Goal: Task Accomplishment & Management: Complete application form

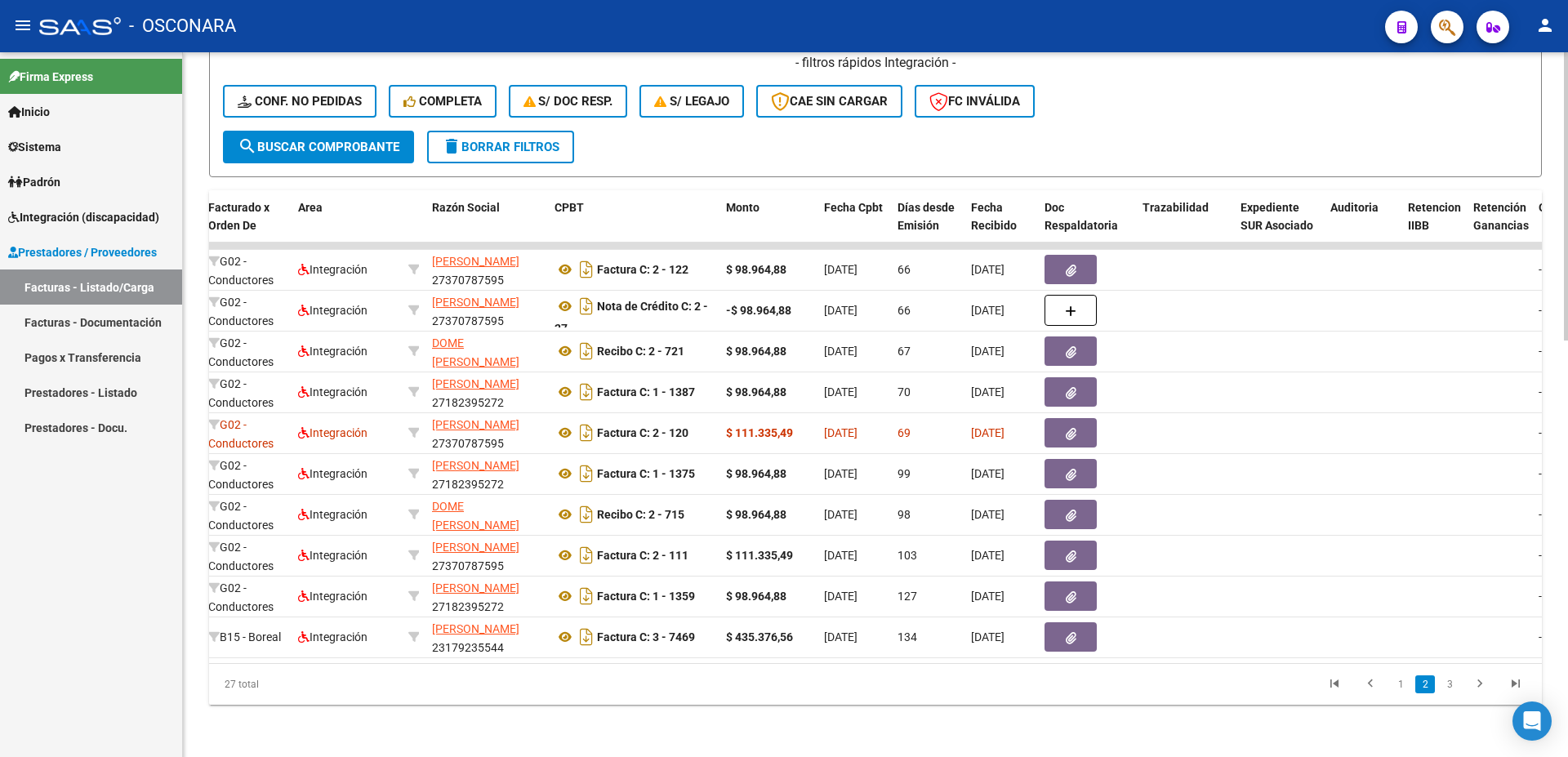
scroll to position [225, 0]
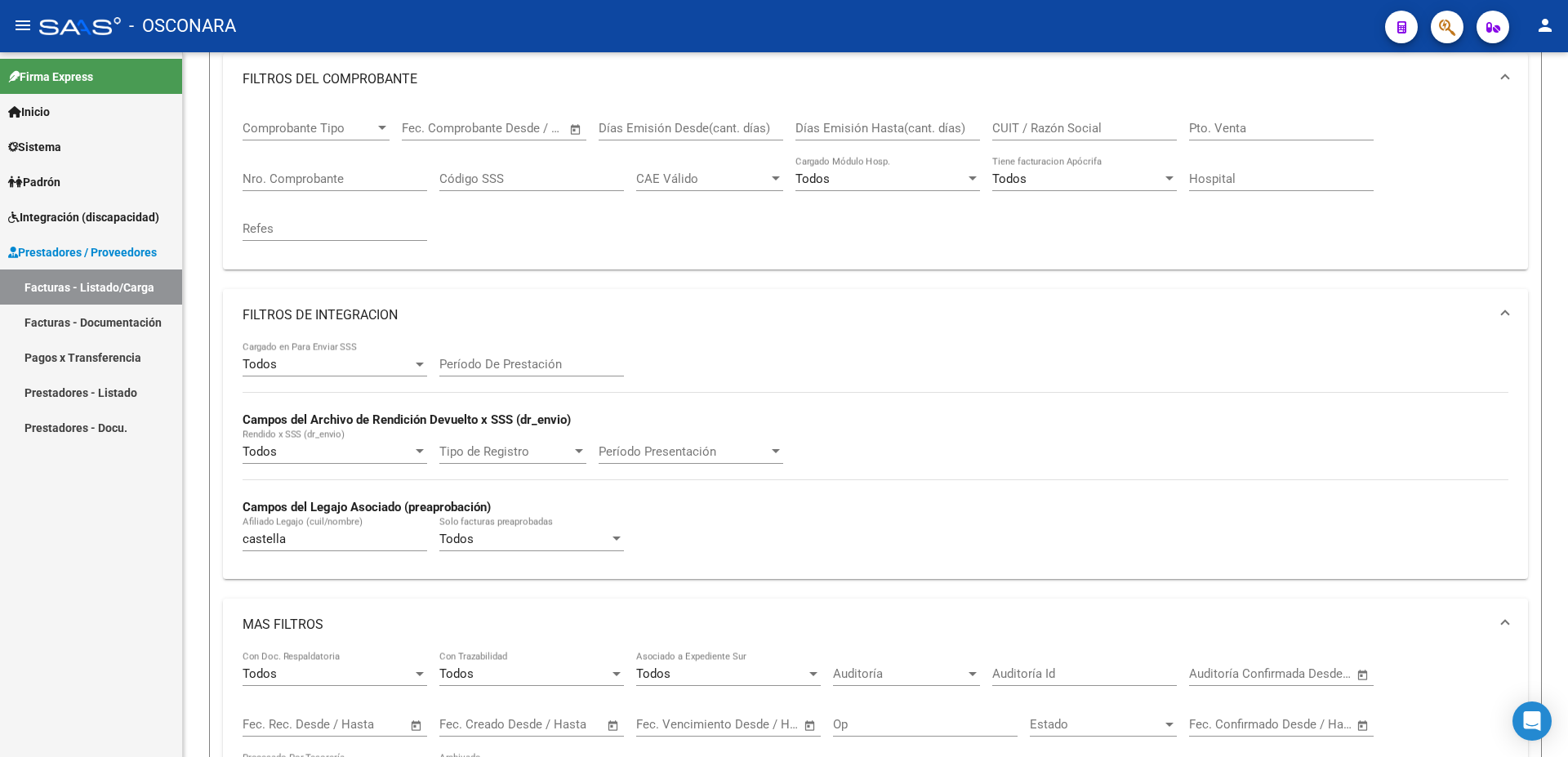
drag, startPoint x: 314, startPoint y: 546, endPoint x: 131, endPoint y: 506, distance: 187.3
click at [223, 503] on mat-expansion-panel "FILTROS DE INTEGRACION Todos Cargado en Para Enviar SSS Período De Prestación C…" at bounding box center [875, 434] width 1304 height 290
click at [306, 540] on input "castella" at bounding box center [334, 539] width 184 height 15
drag, startPoint x: 295, startPoint y: 536, endPoint x: 19, endPoint y: 536, distance: 276.0
click at [242, 533] on input "castella" at bounding box center [334, 539] width 184 height 15
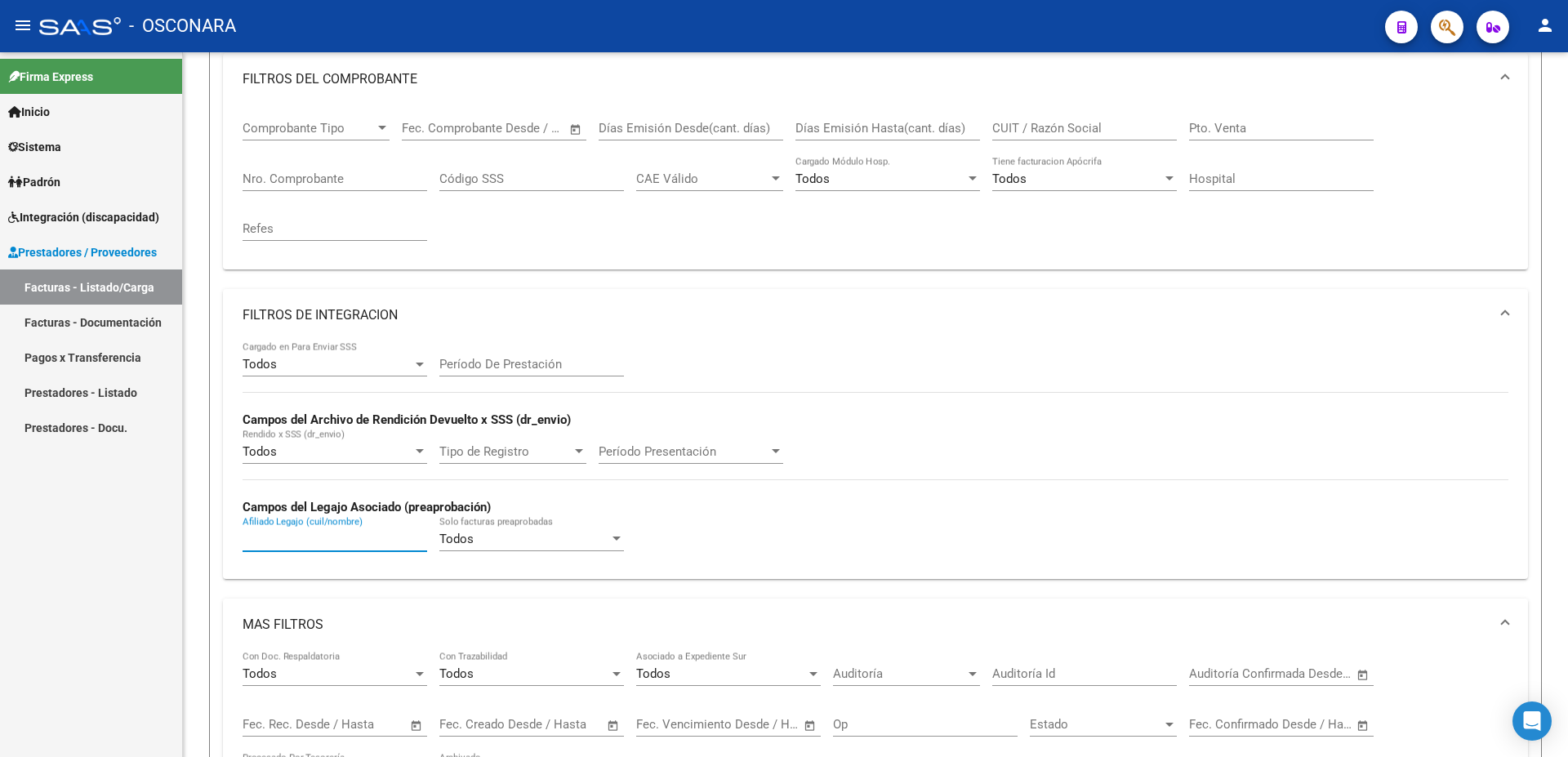
paste input "20490699865"
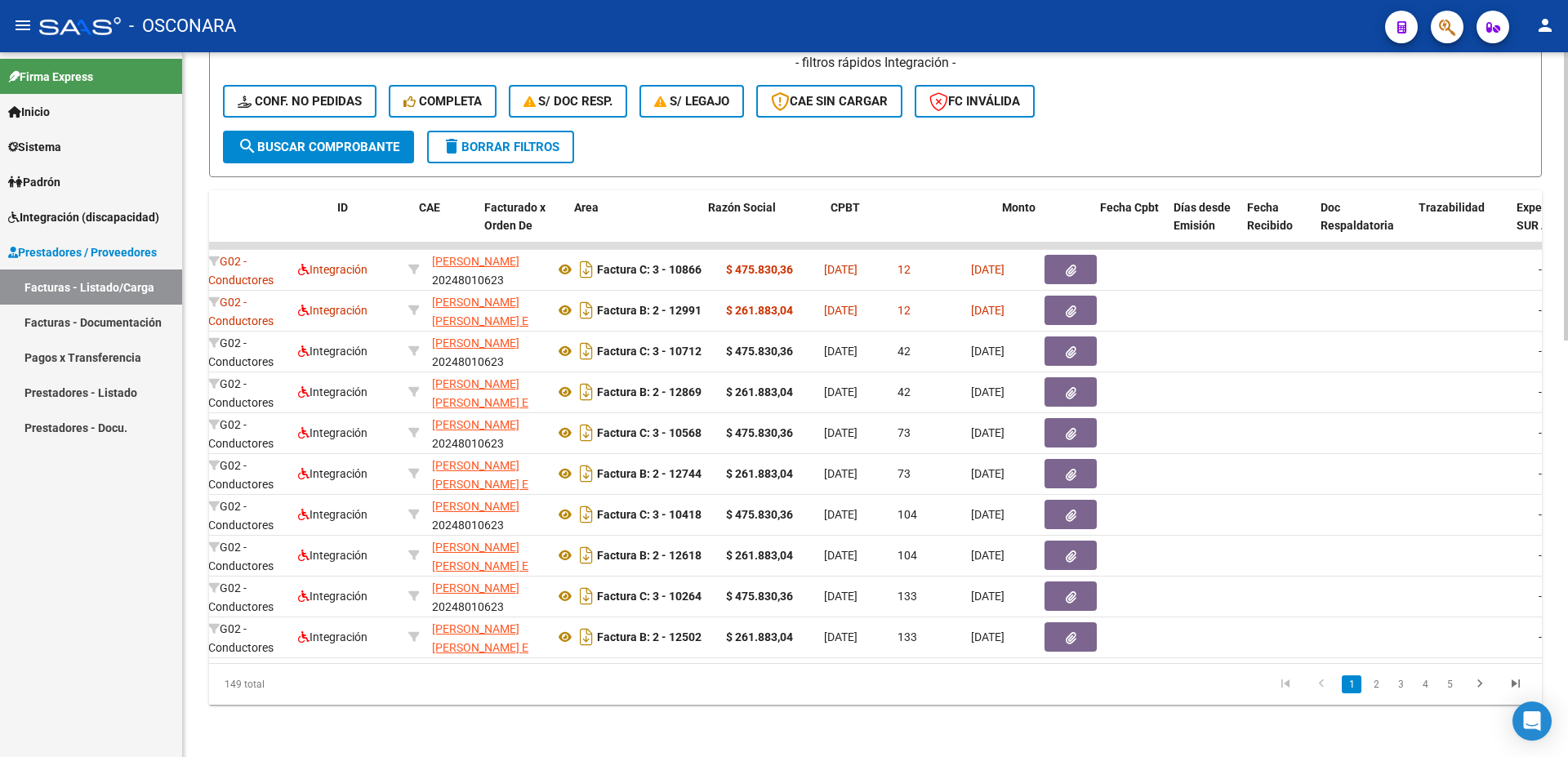
scroll to position [0, 0]
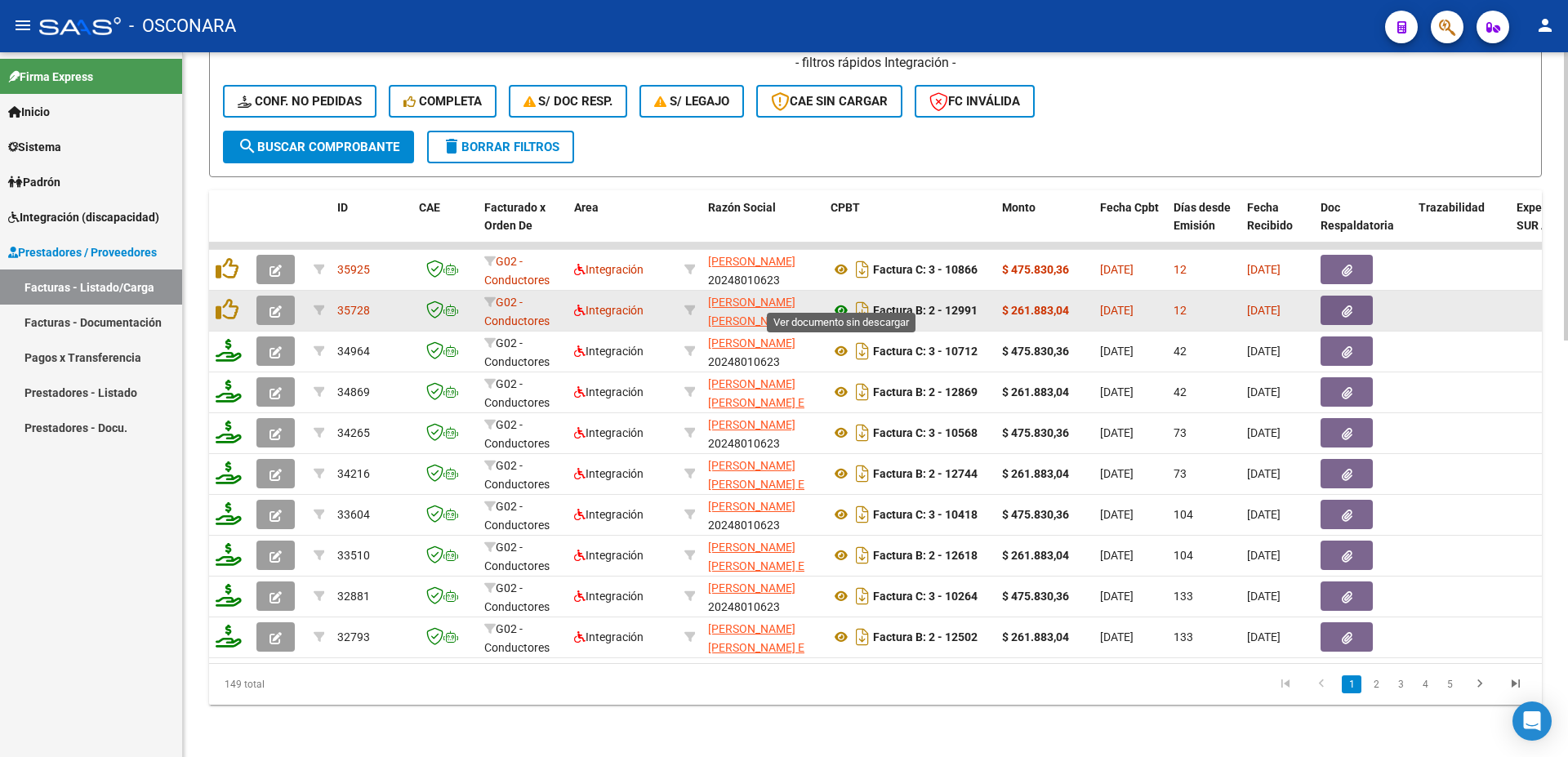
type input "20490699865"
click at [842, 301] on icon at bounding box center [841, 311] width 21 height 20
click at [1353, 306] on button "button" at bounding box center [1346, 311] width 52 height 30
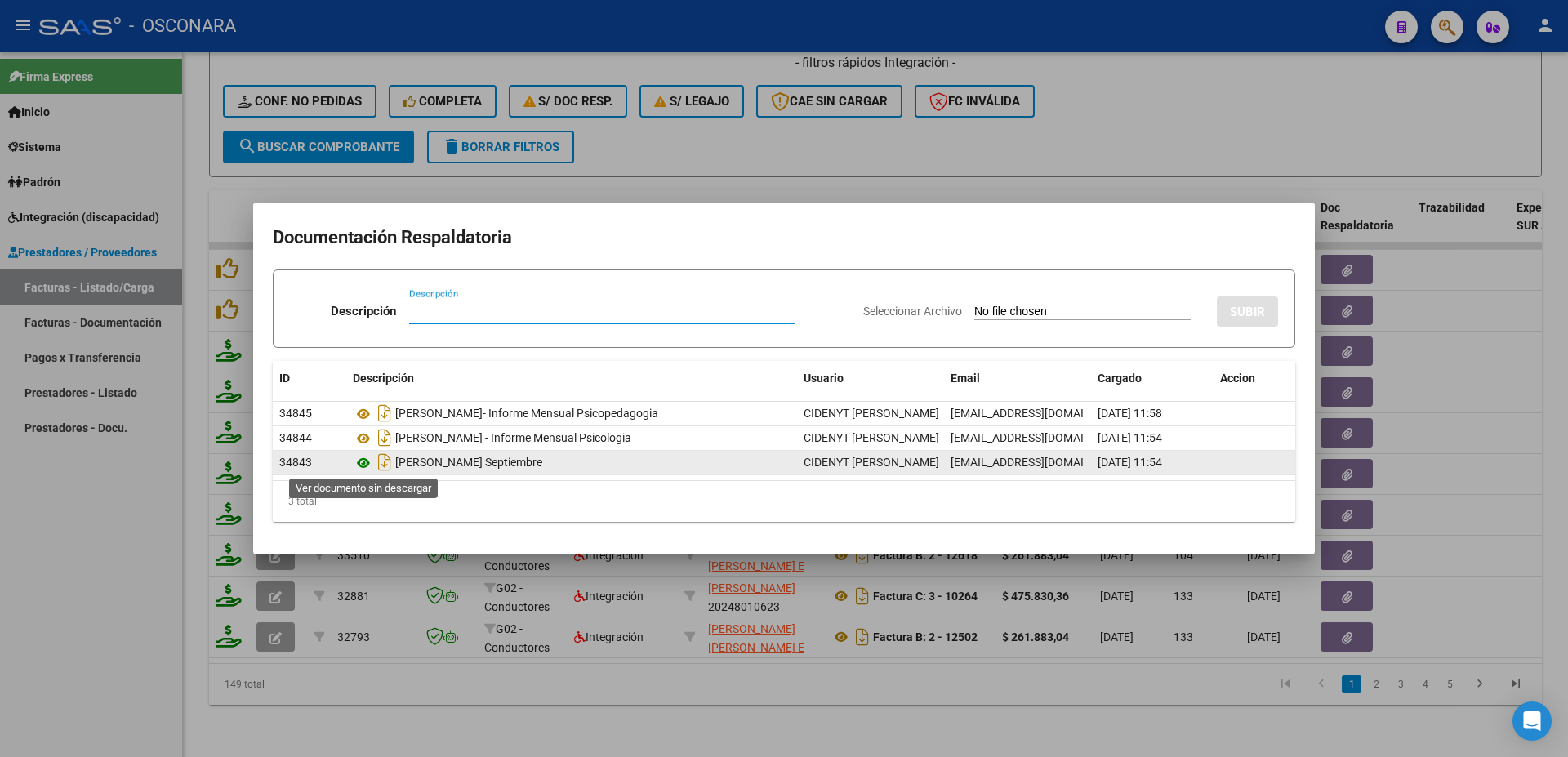
click at [362, 460] on icon at bounding box center [363, 463] width 21 height 20
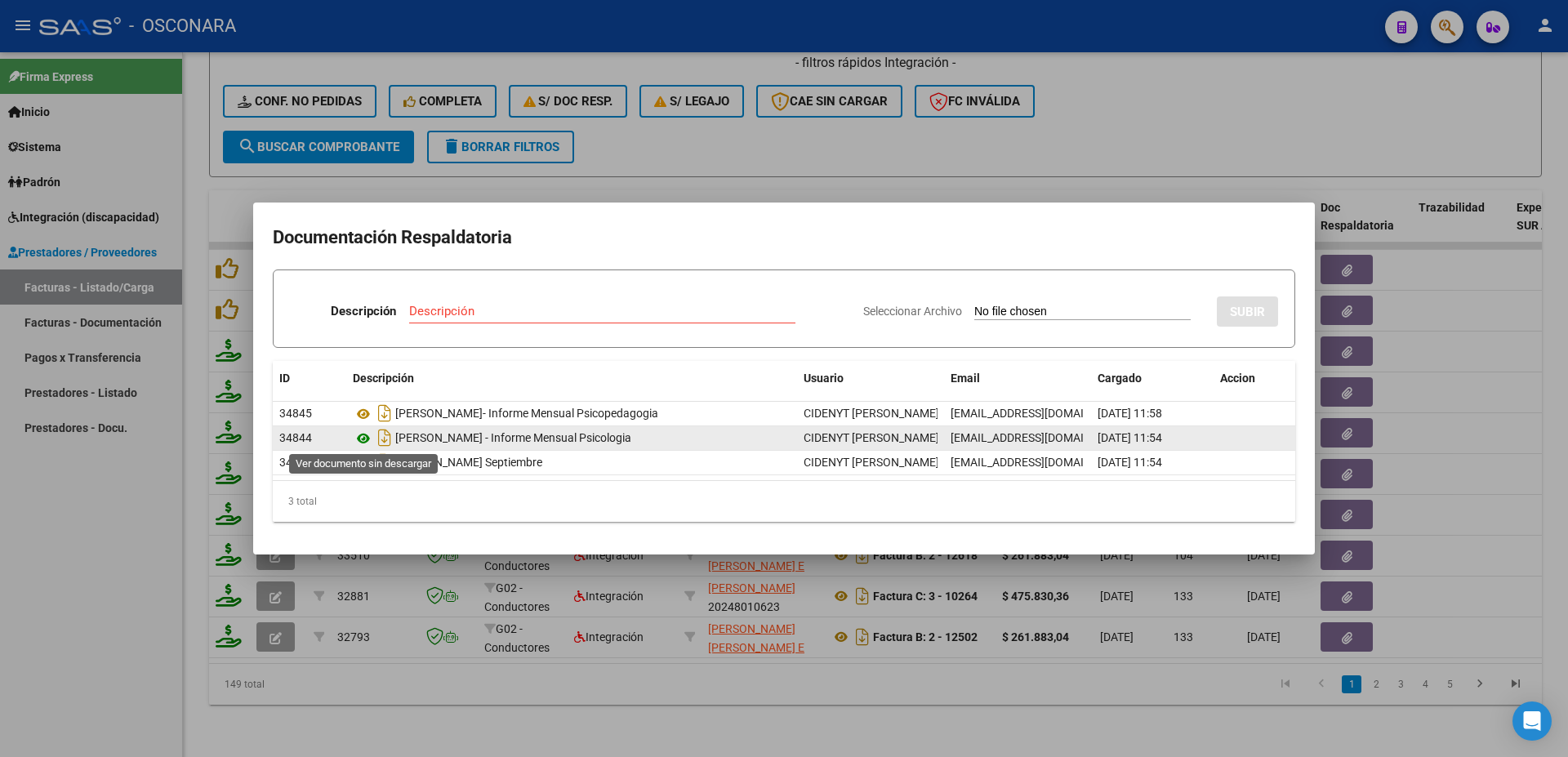
click at [363, 438] on icon at bounding box center [363, 439] width 21 height 20
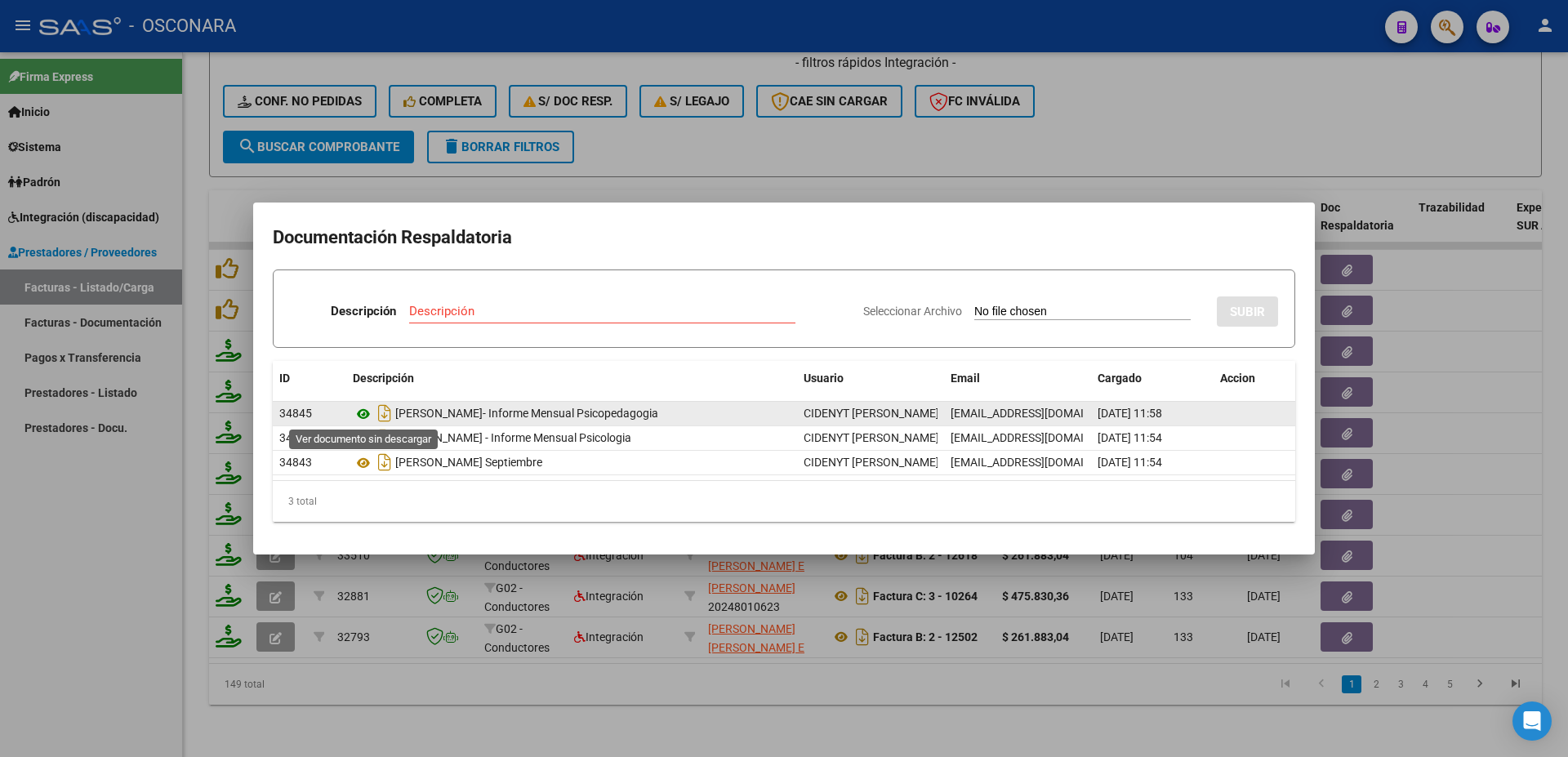
click at [359, 418] on icon at bounding box center [363, 414] width 21 height 20
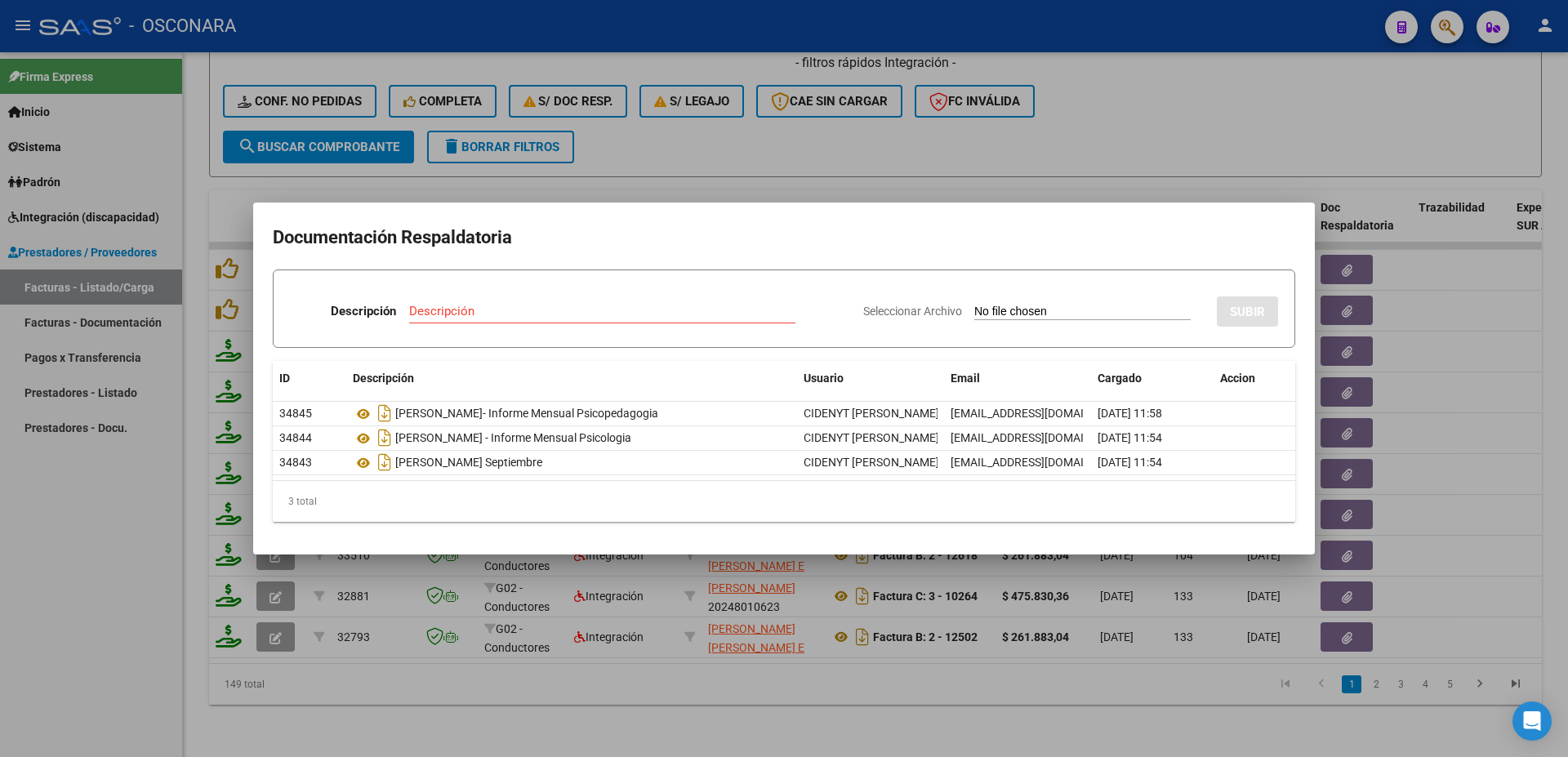
click at [1531, 325] on div at bounding box center [784, 378] width 1568 height 757
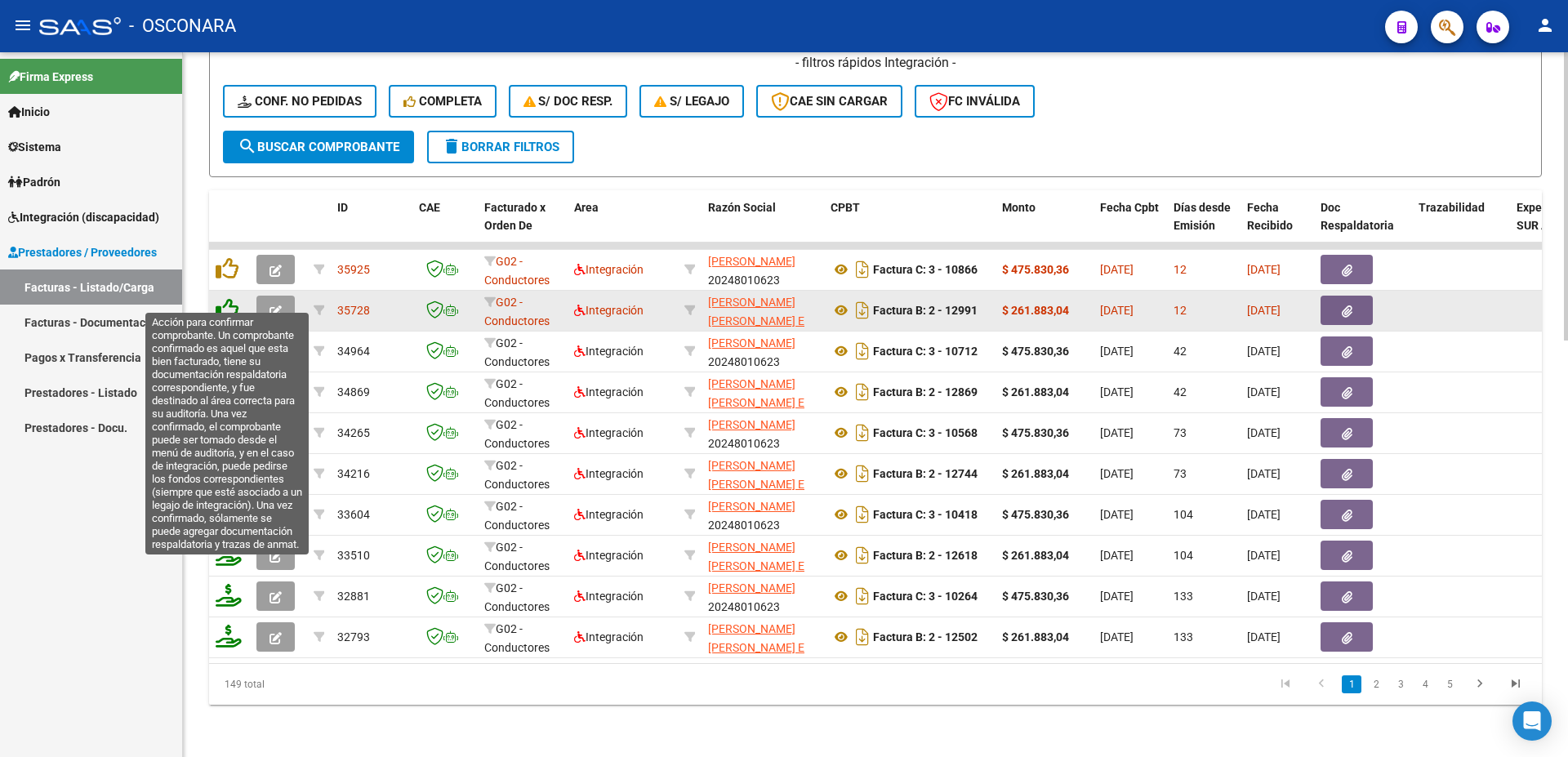
click at [232, 299] on icon at bounding box center [227, 310] width 23 height 23
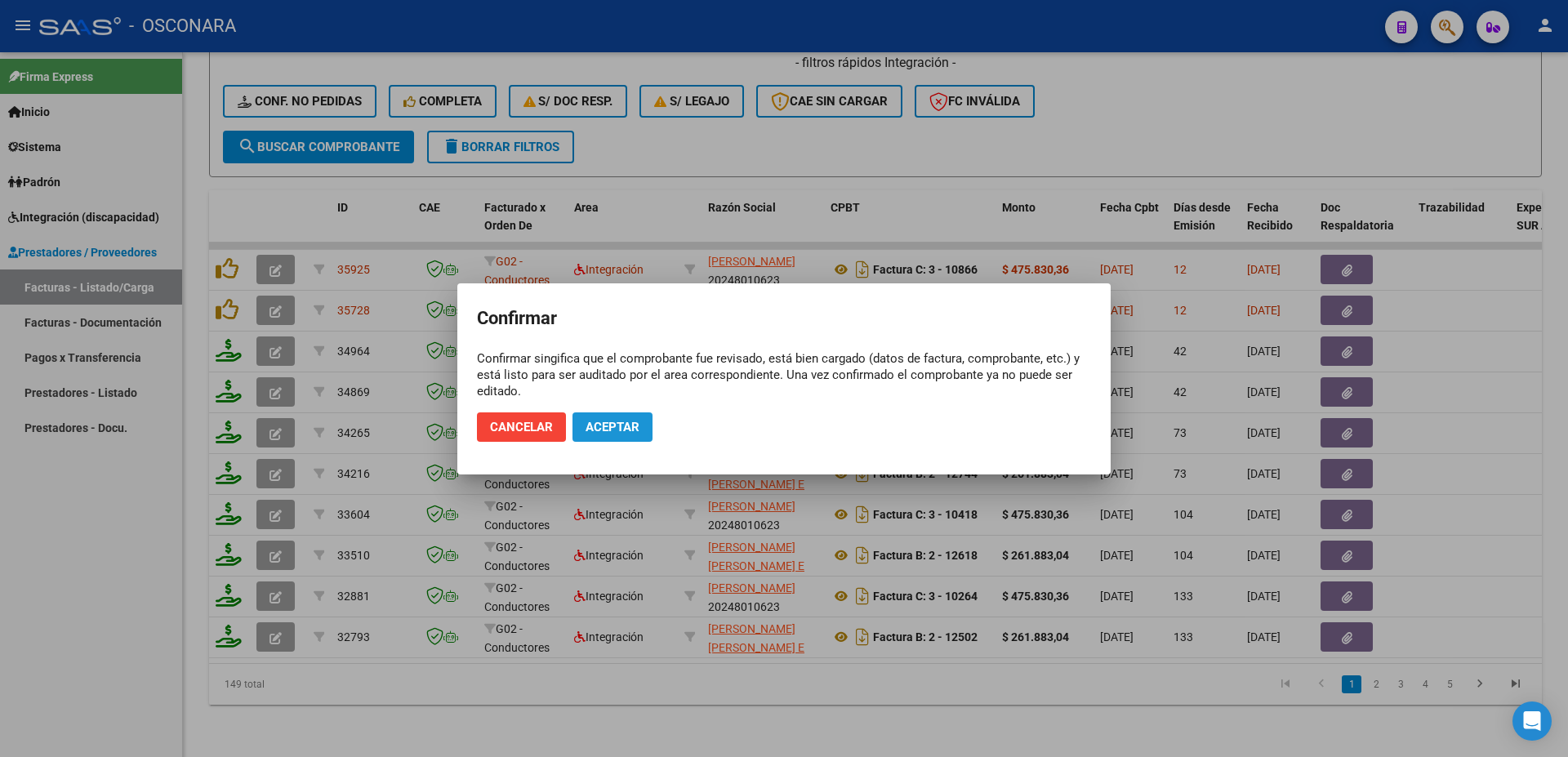
click at [638, 430] on span "Aceptar" at bounding box center [612, 428] width 54 height 15
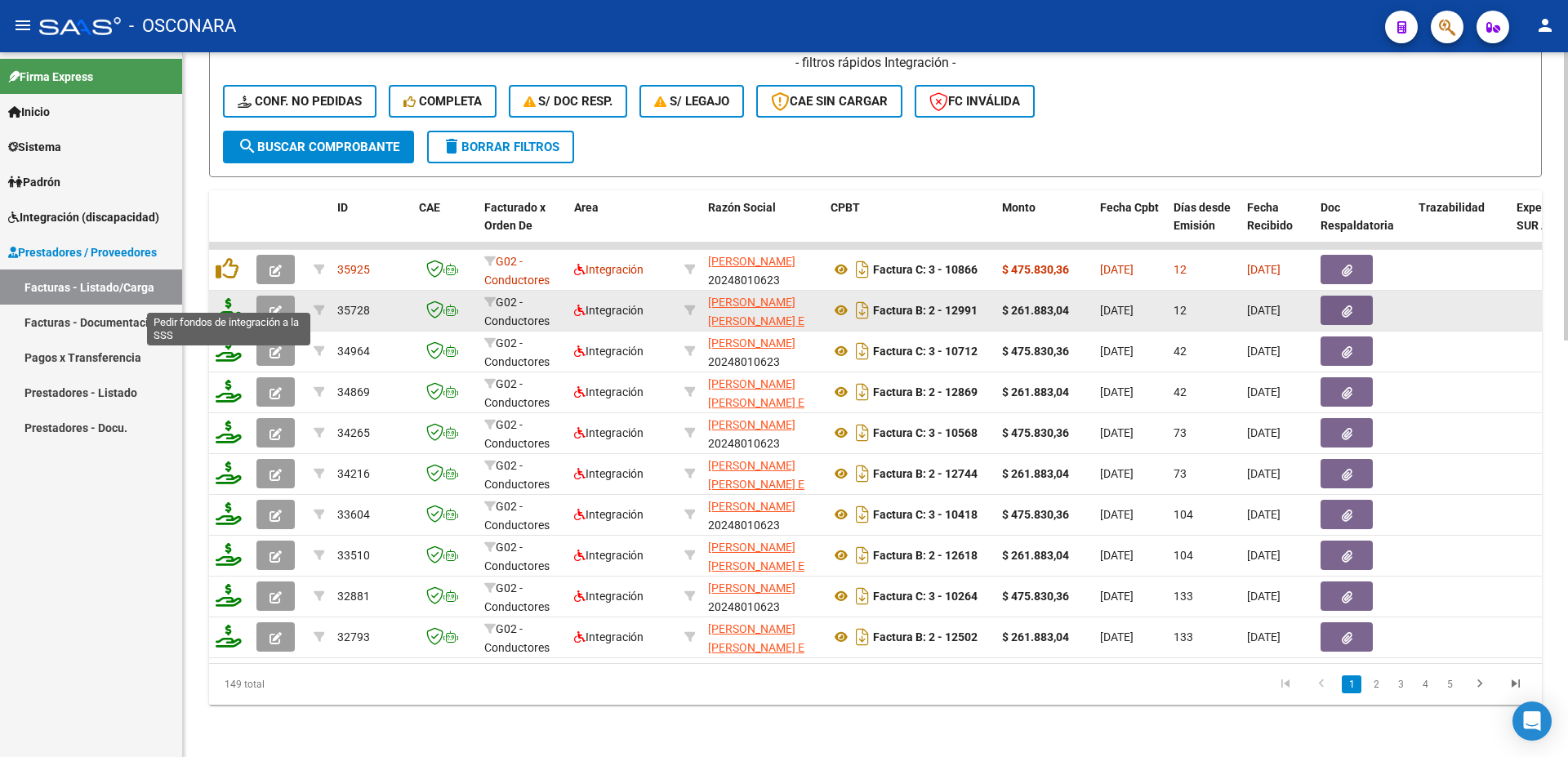
click at [237, 298] on icon at bounding box center [229, 310] width 26 height 23
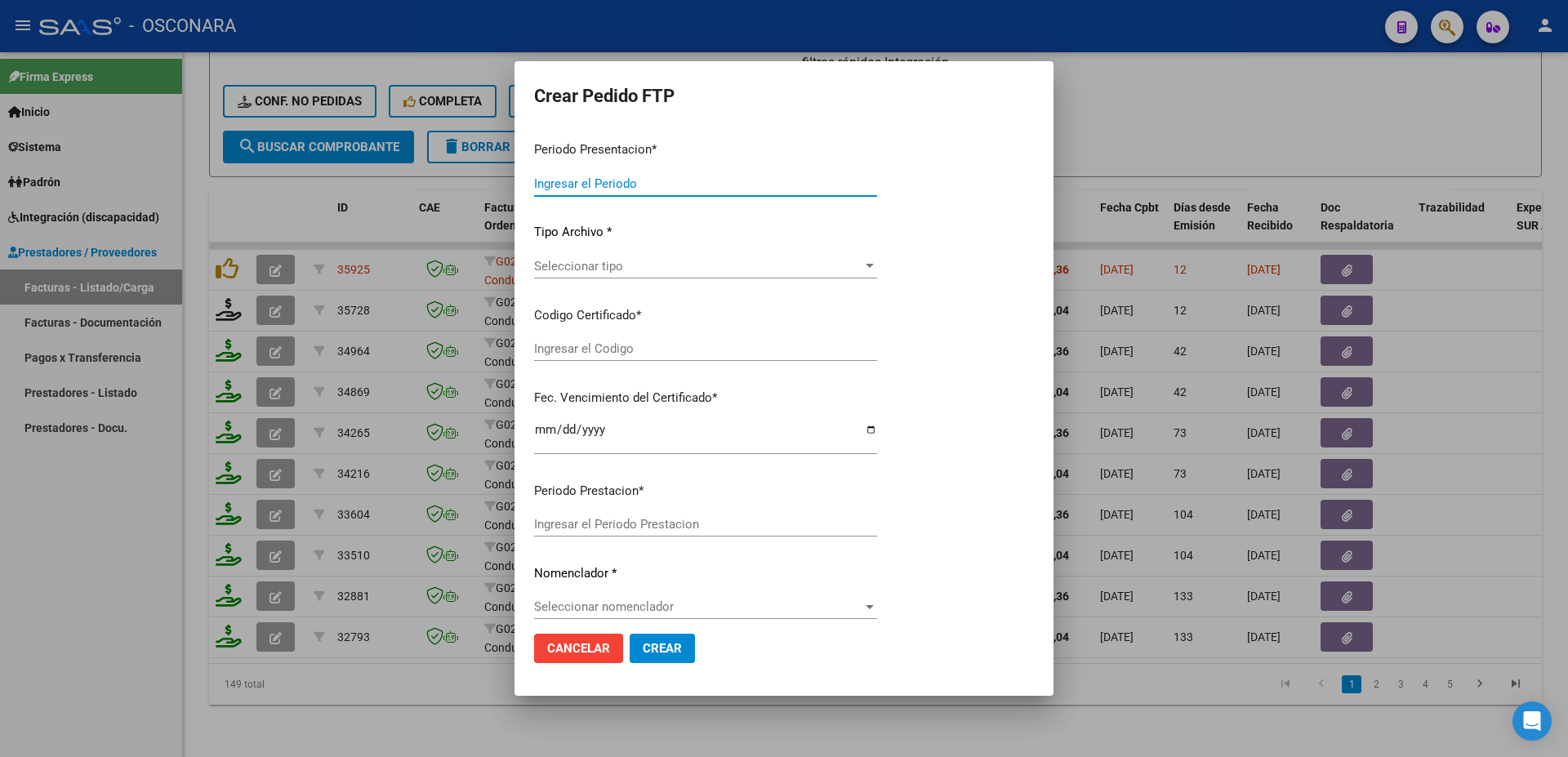
type input "202509"
type input "$ 261.883,04"
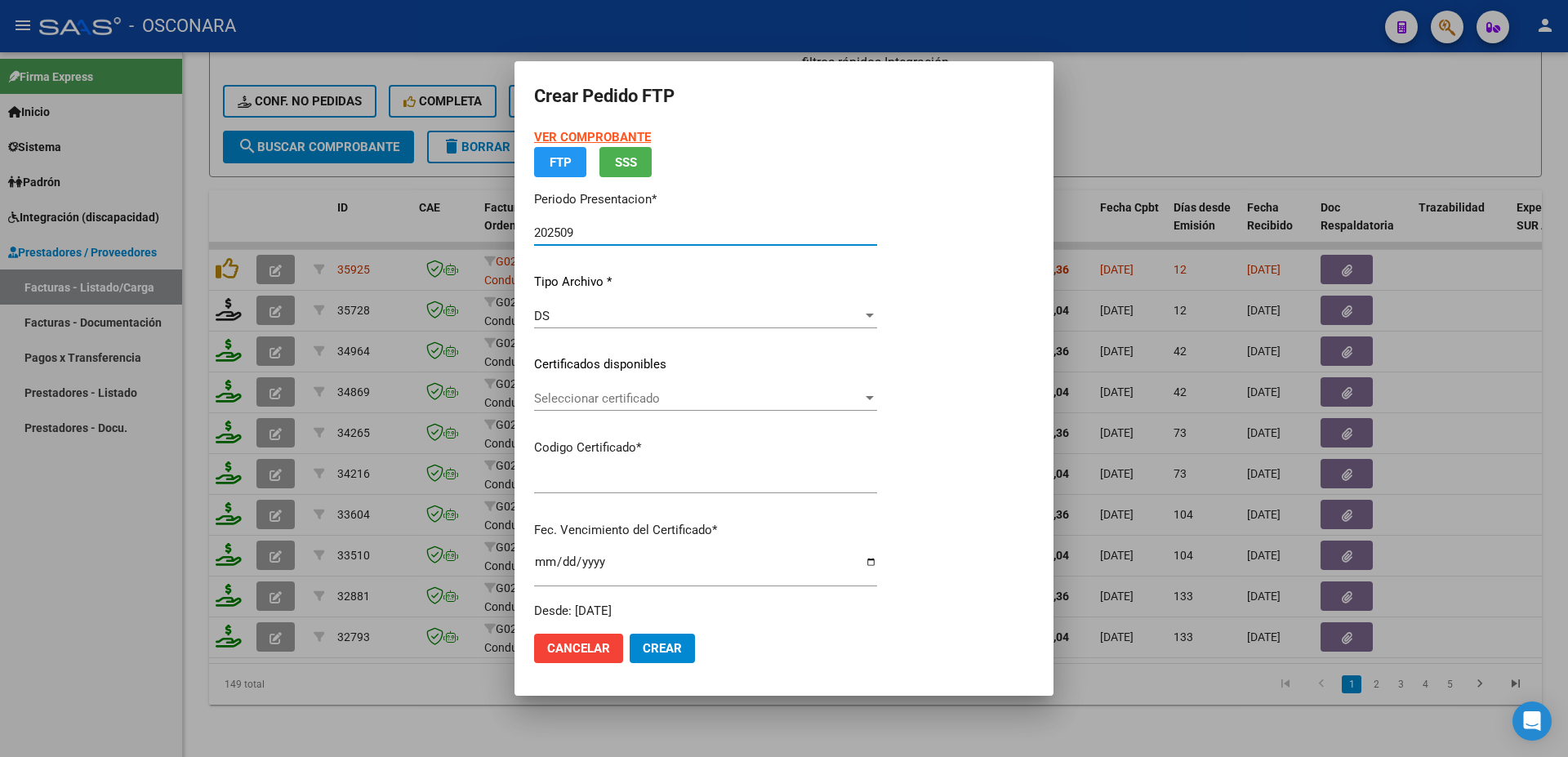
type input "ARG02000490699862021041720270417BS315"
type input "[DATE]"
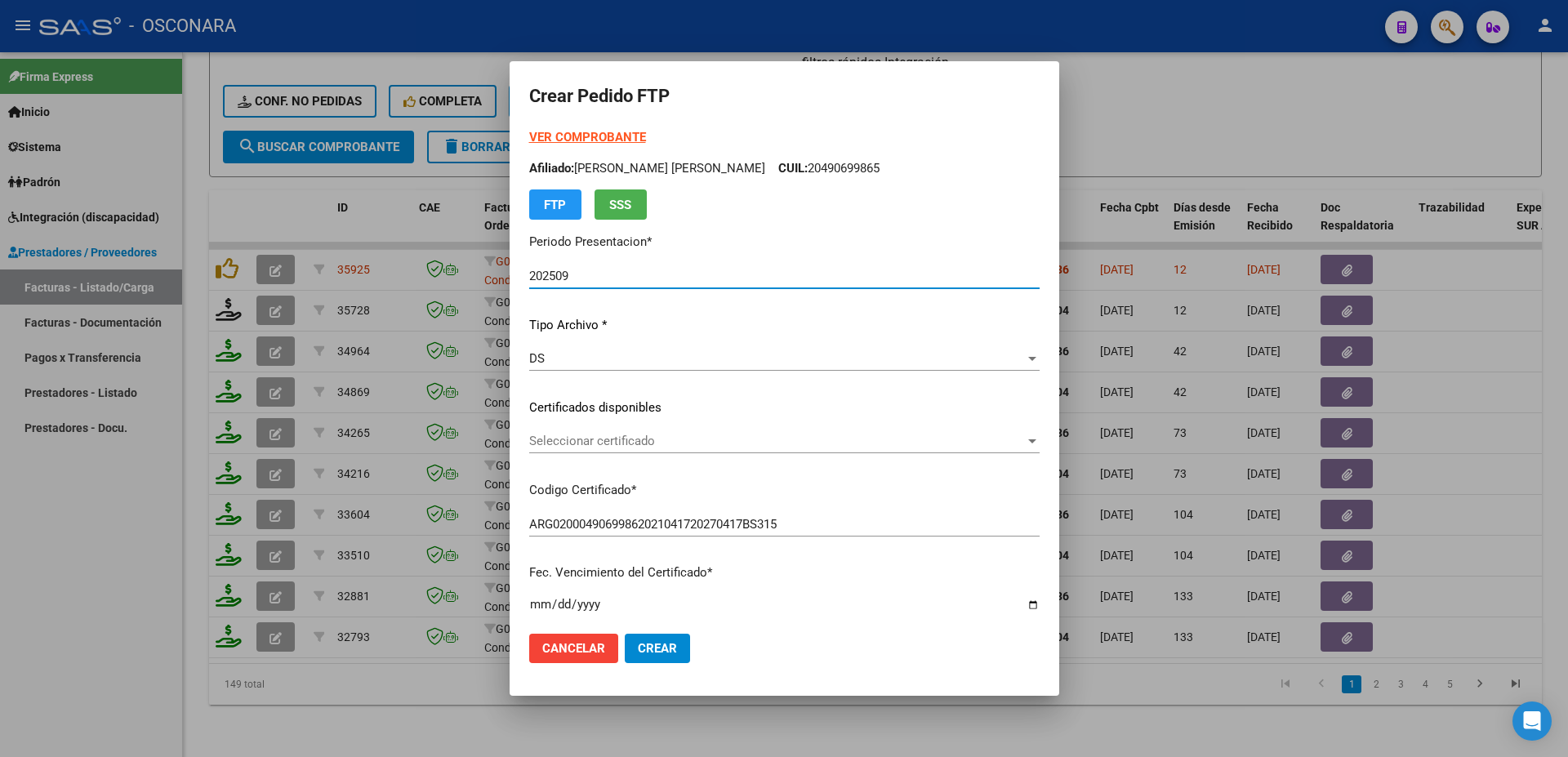
click at [669, 400] on p "Certificados disponibles" at bounding box center [784, 408] width 511 height 19
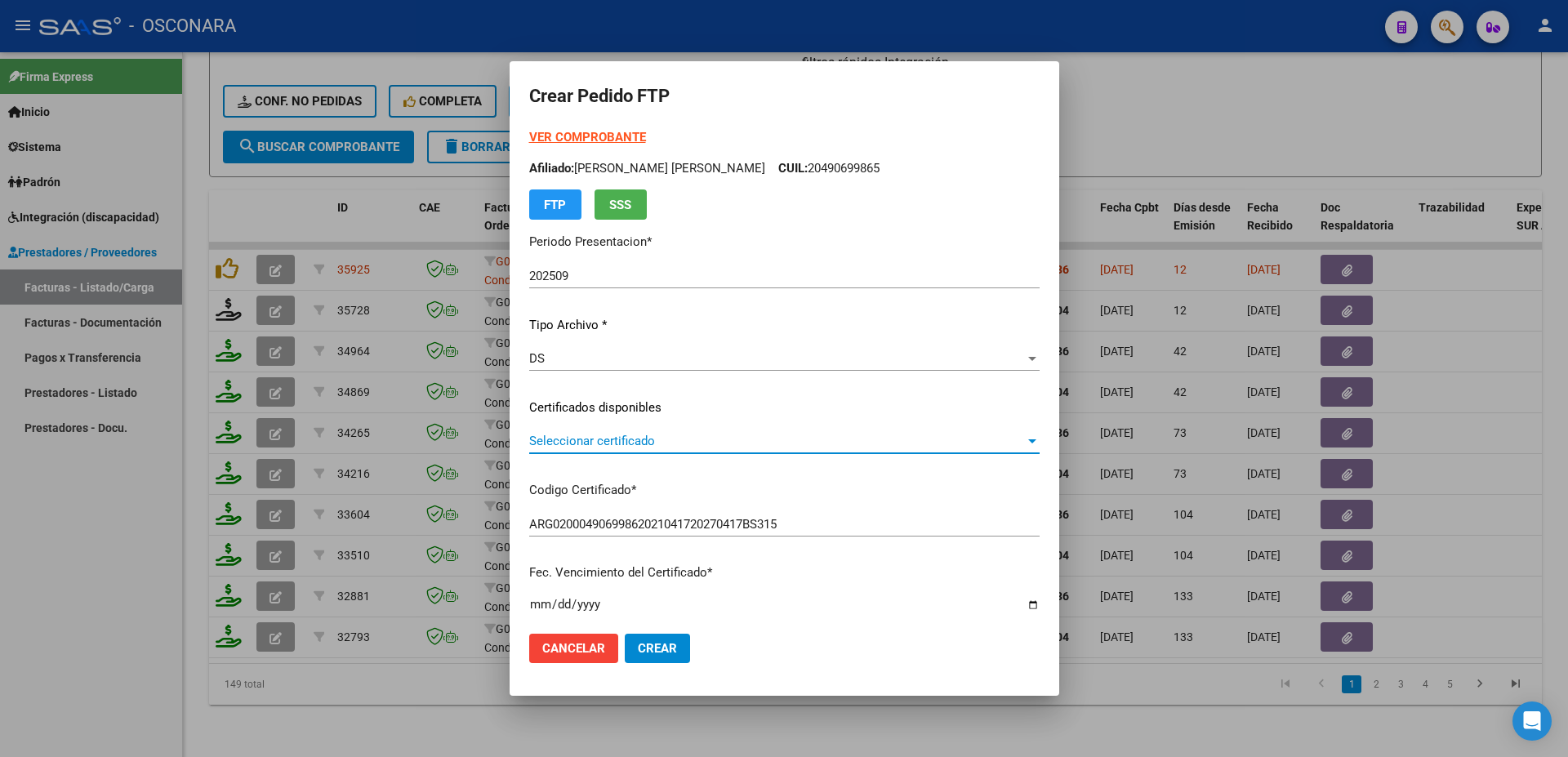
click at [693, 448] on span "Seleccionar certificado" at bounding box center [777, 441] width 496 height 15
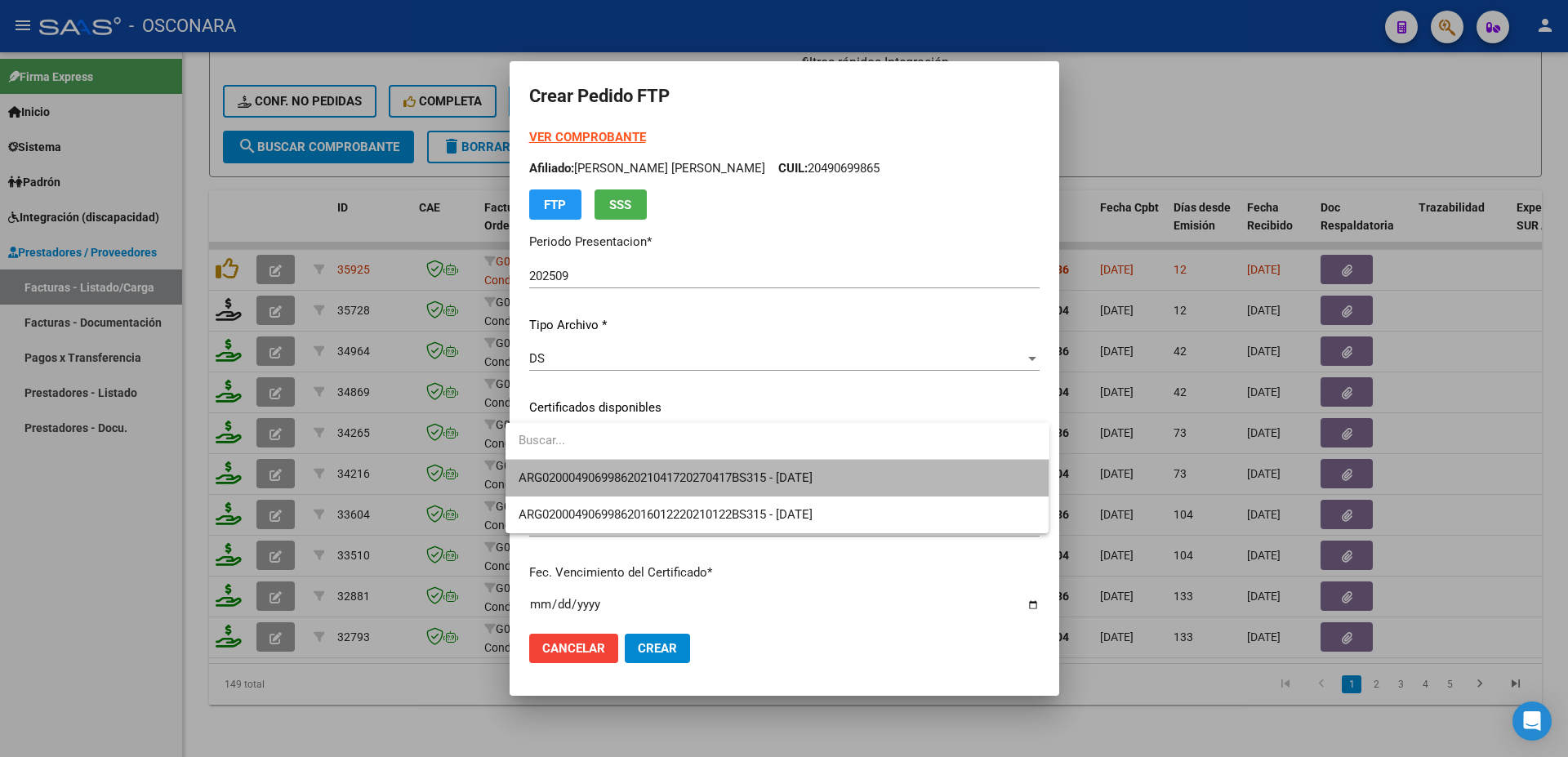
click at [697, 469] on span "ARG02000490699862021041720270417BS315 - [DATE]" at bounding box center [777, 478] width 518 height 37
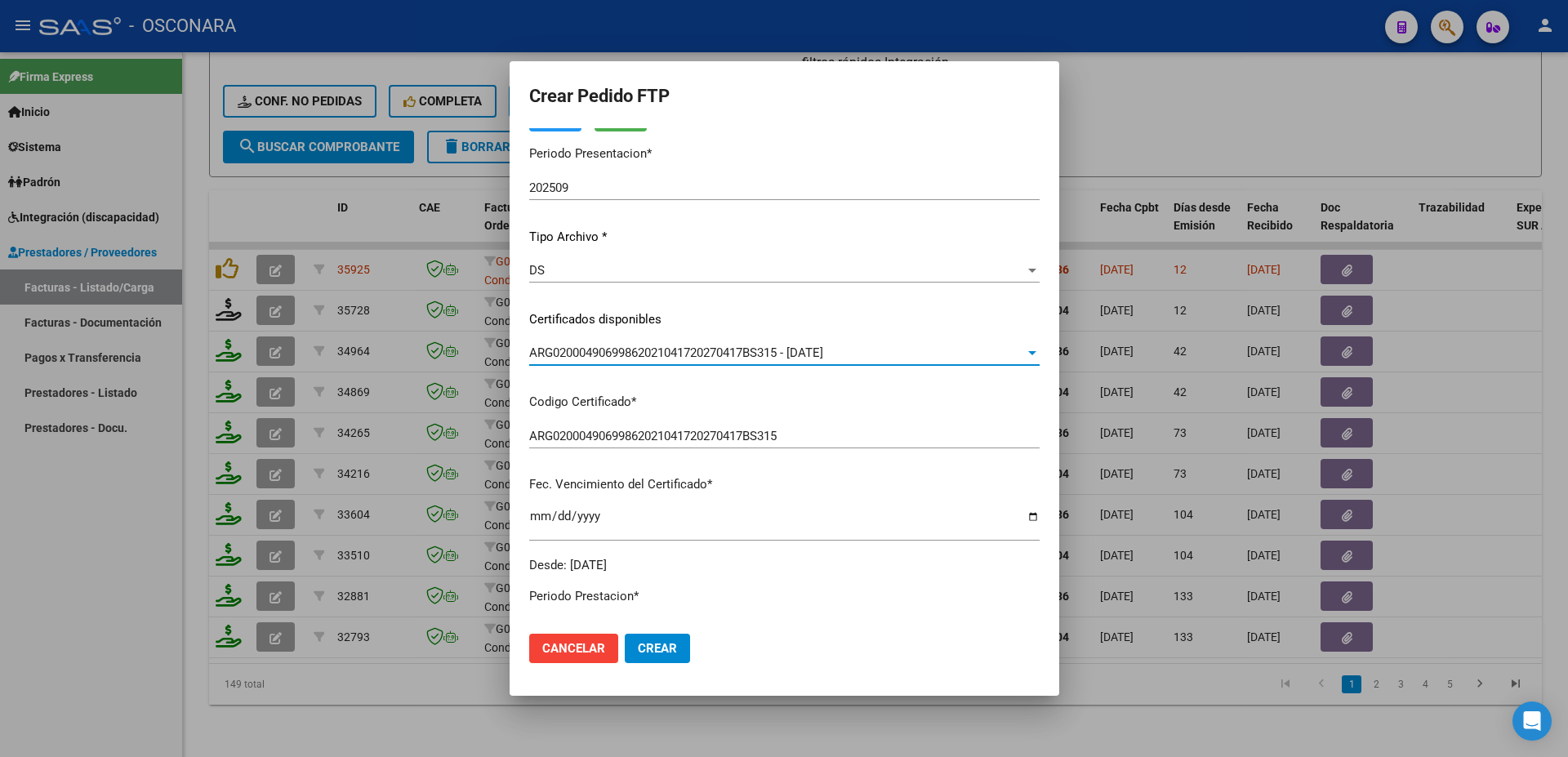
scroll to position [353, 0]
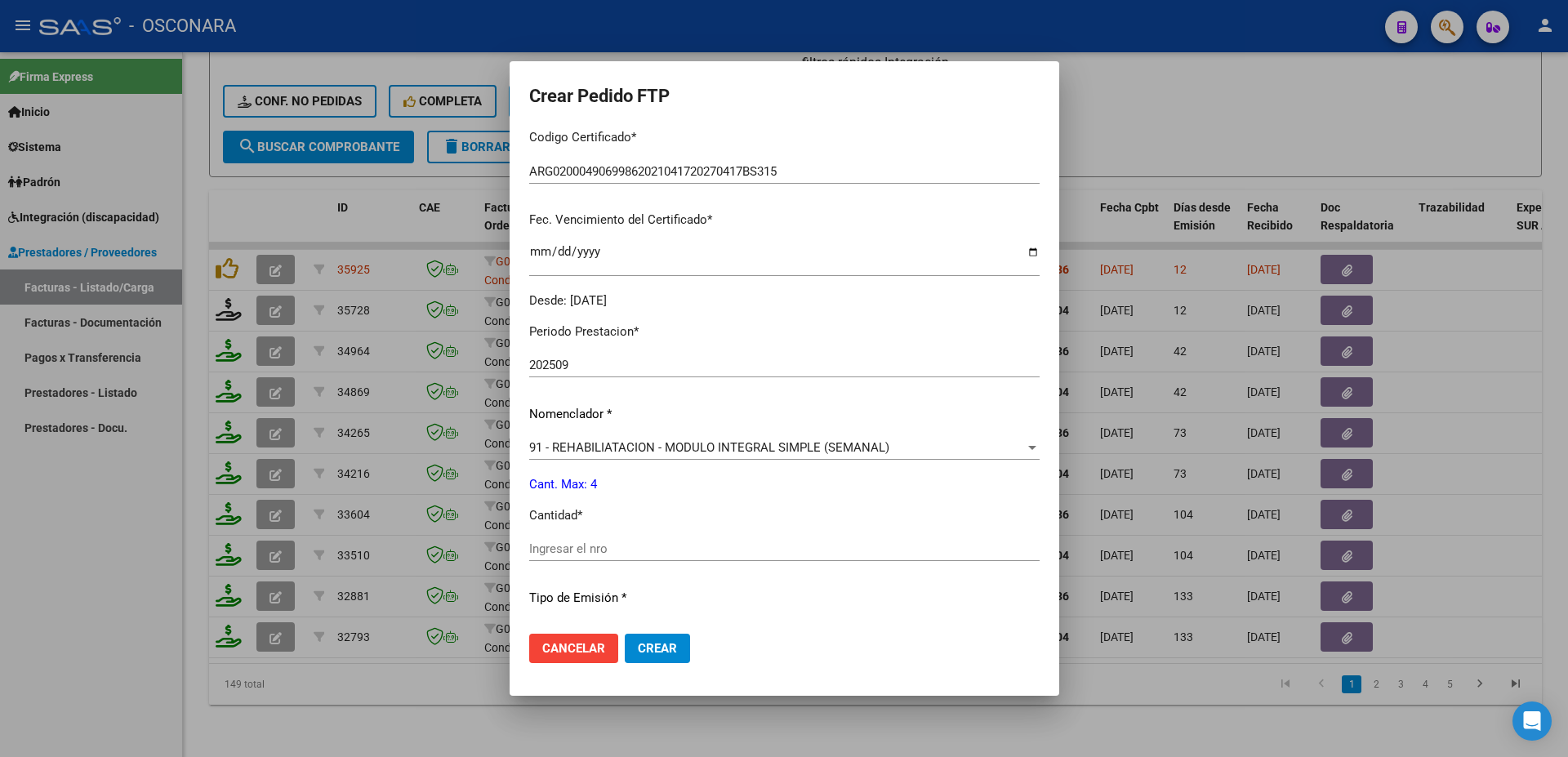
click at [561, 541] on input "Ingresar el nro" at bounding box center [784, 549] width 511 height 15
type input "4"
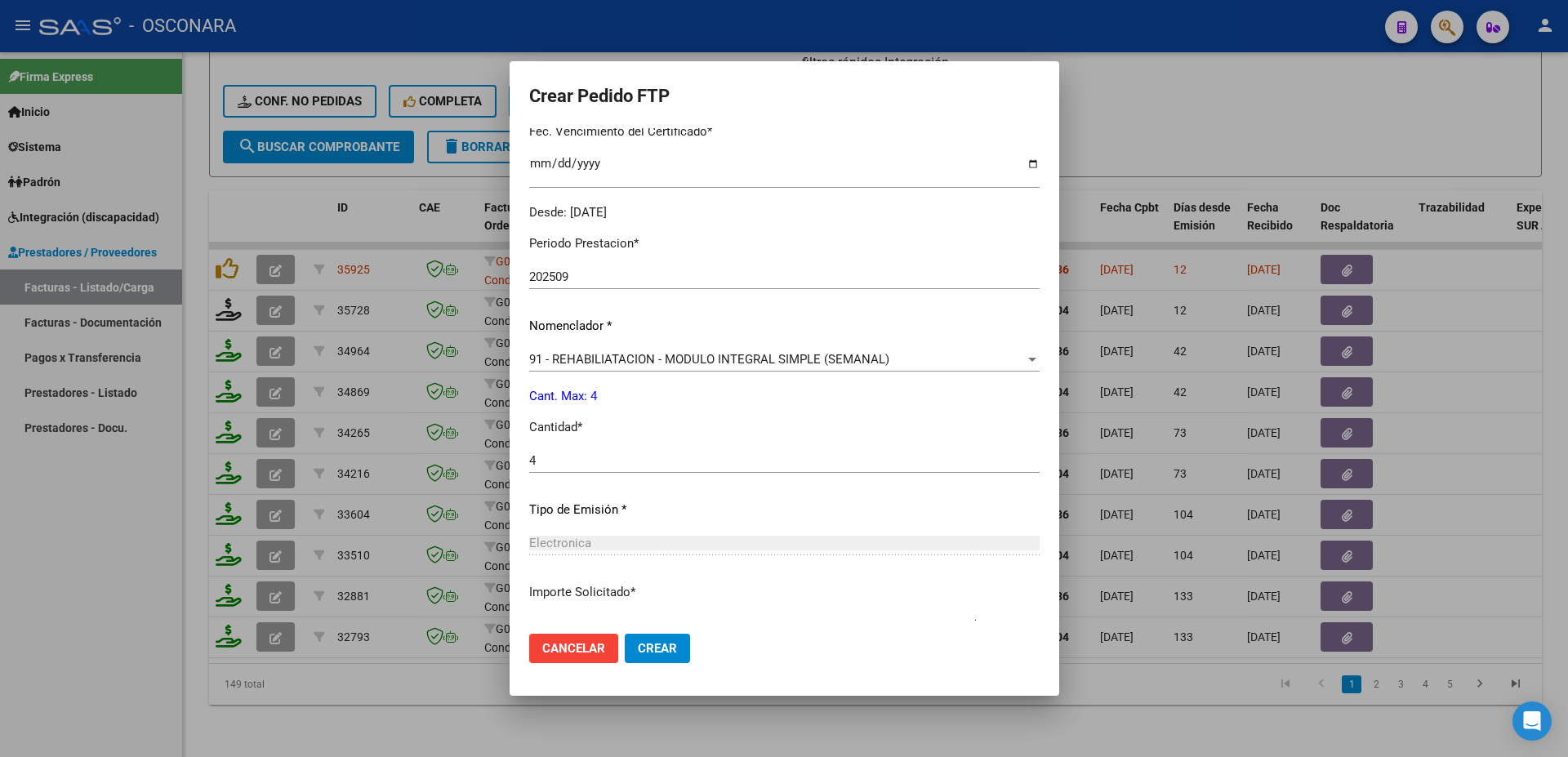
scroll to position [546, 0]
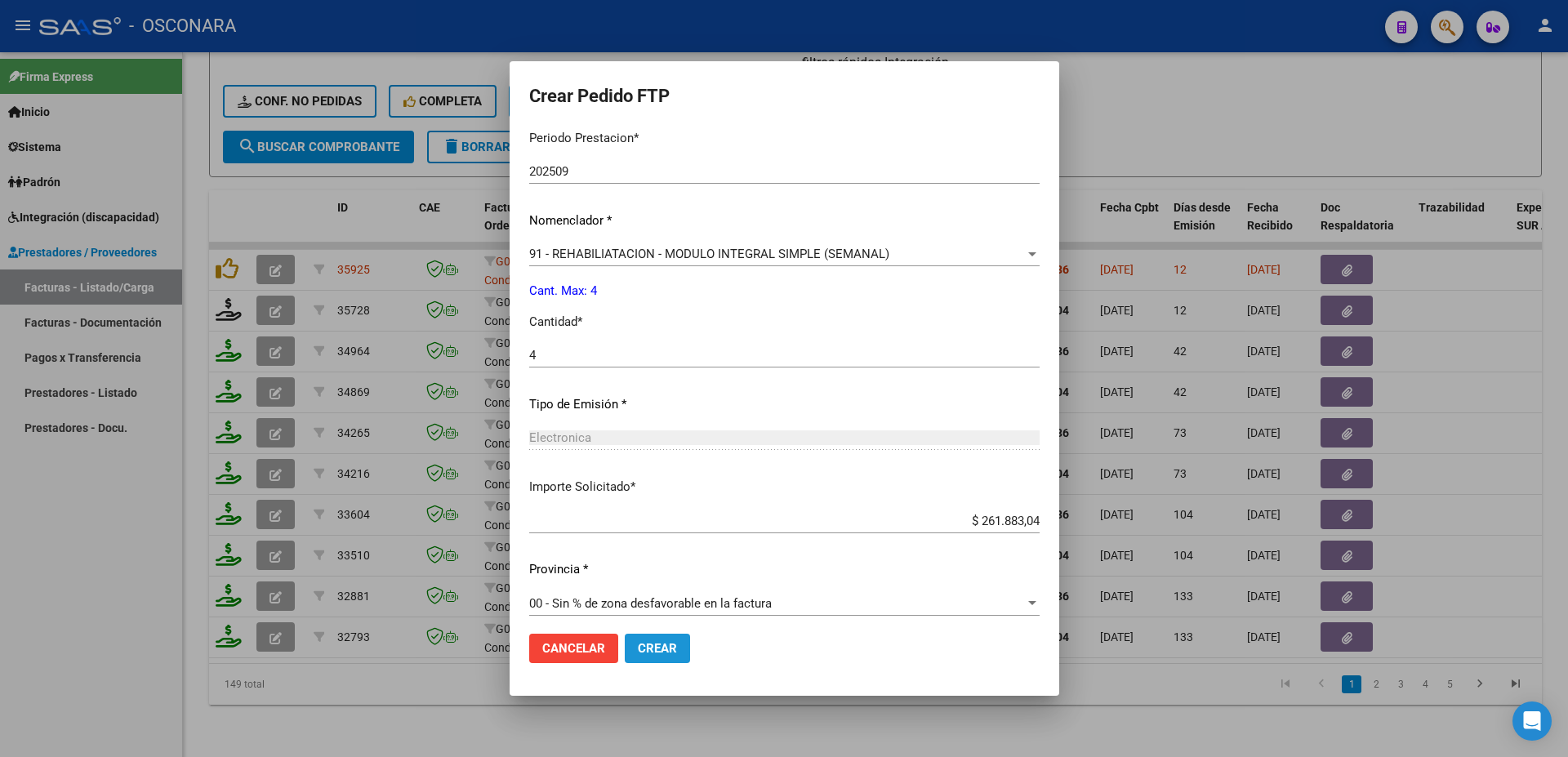
click at [644, 648] on span "Crear" at bounding box center [657, 648] width 40 height 15
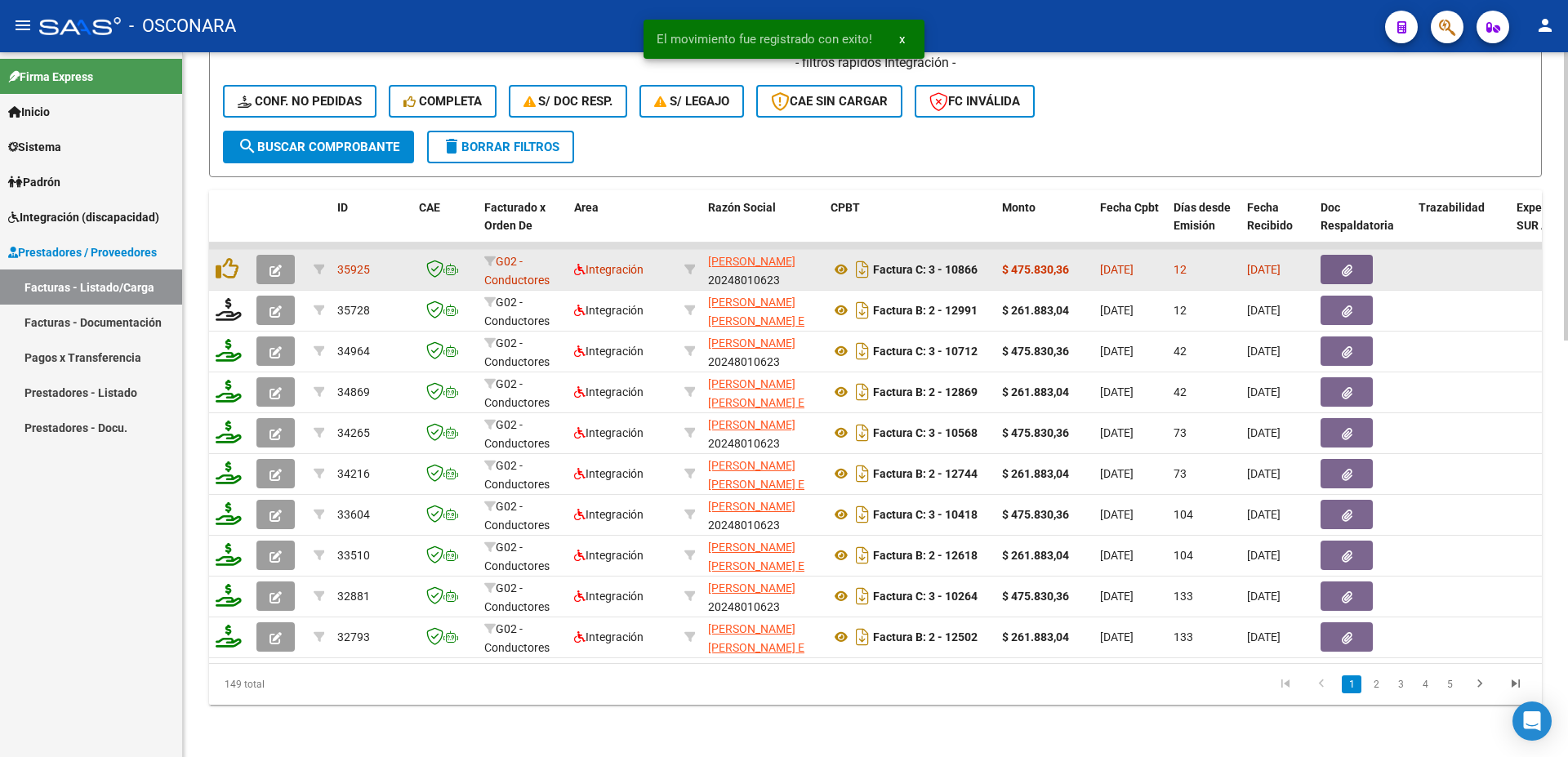
scroll to position [930, 0]
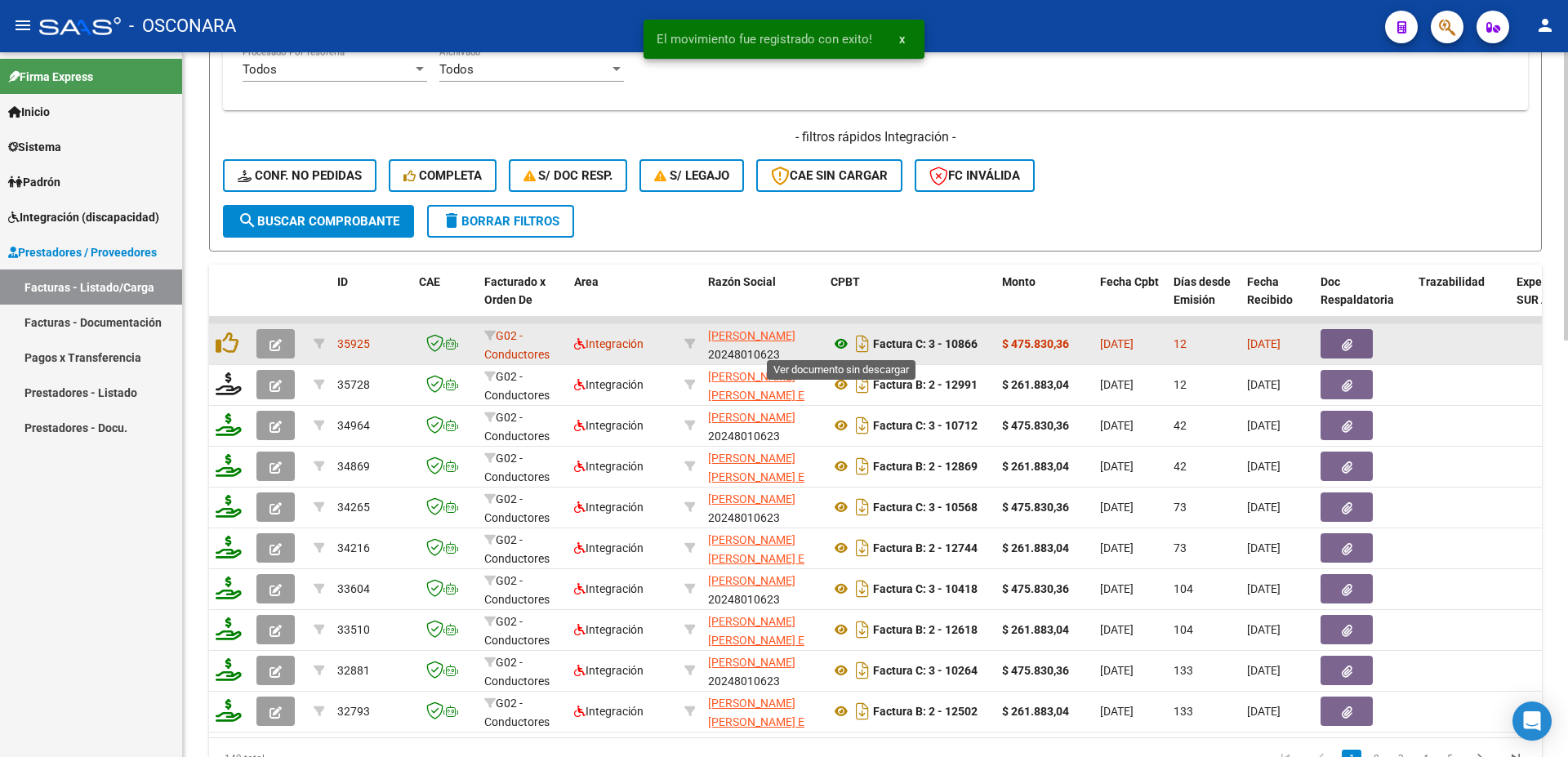
click at [837, 343] on icon at bounding box center [841, 343] width 21 height 20
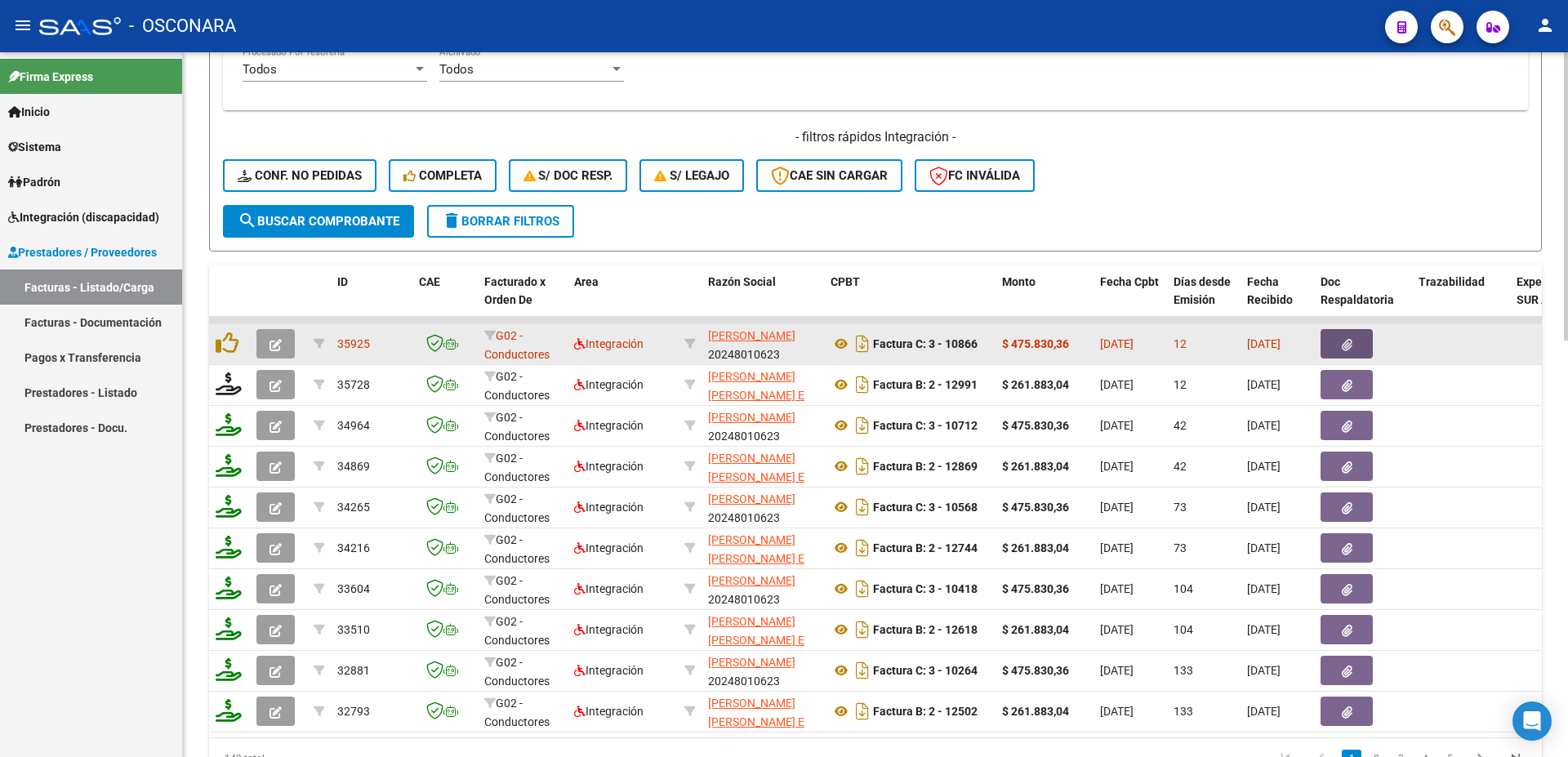
click at [1354, 343] on button "button" at bounding box center [1346, 344] width 52 height 30
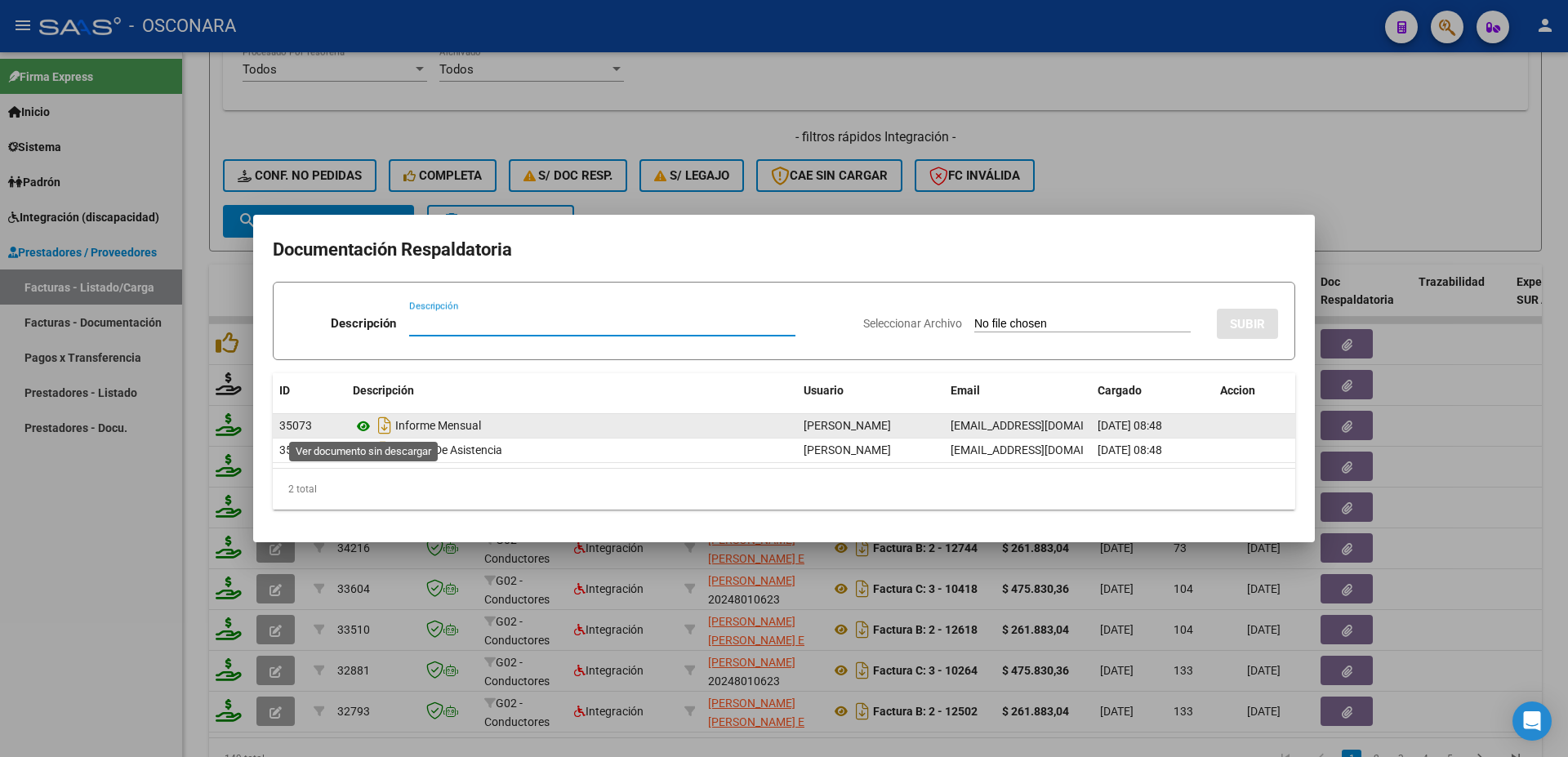
click at [363, 423] on icon at bounding box center [363, 427] width 21 height 20
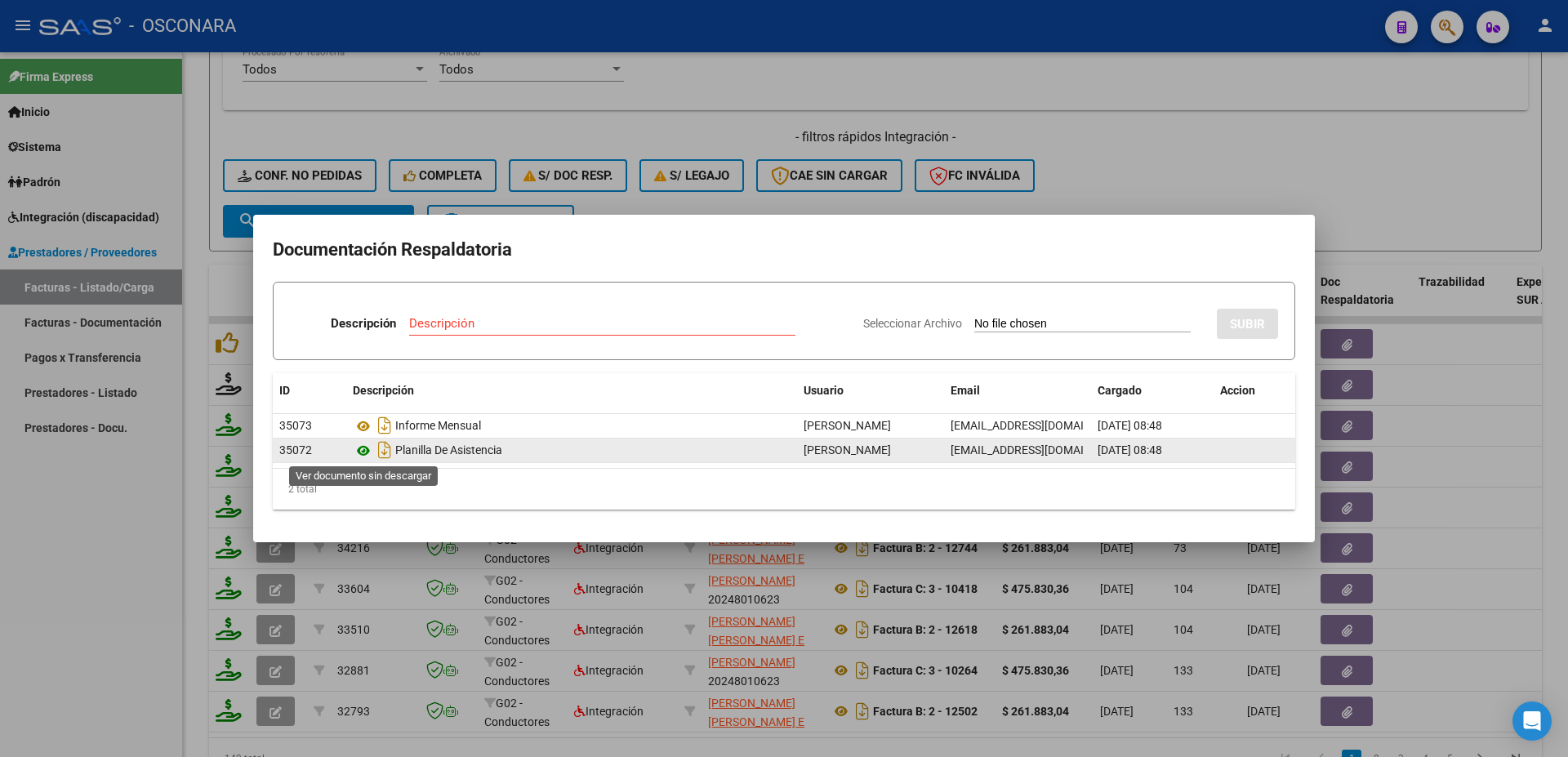
click at [359, 451] on icon at bounding box center [363, 451] width 21 height 20
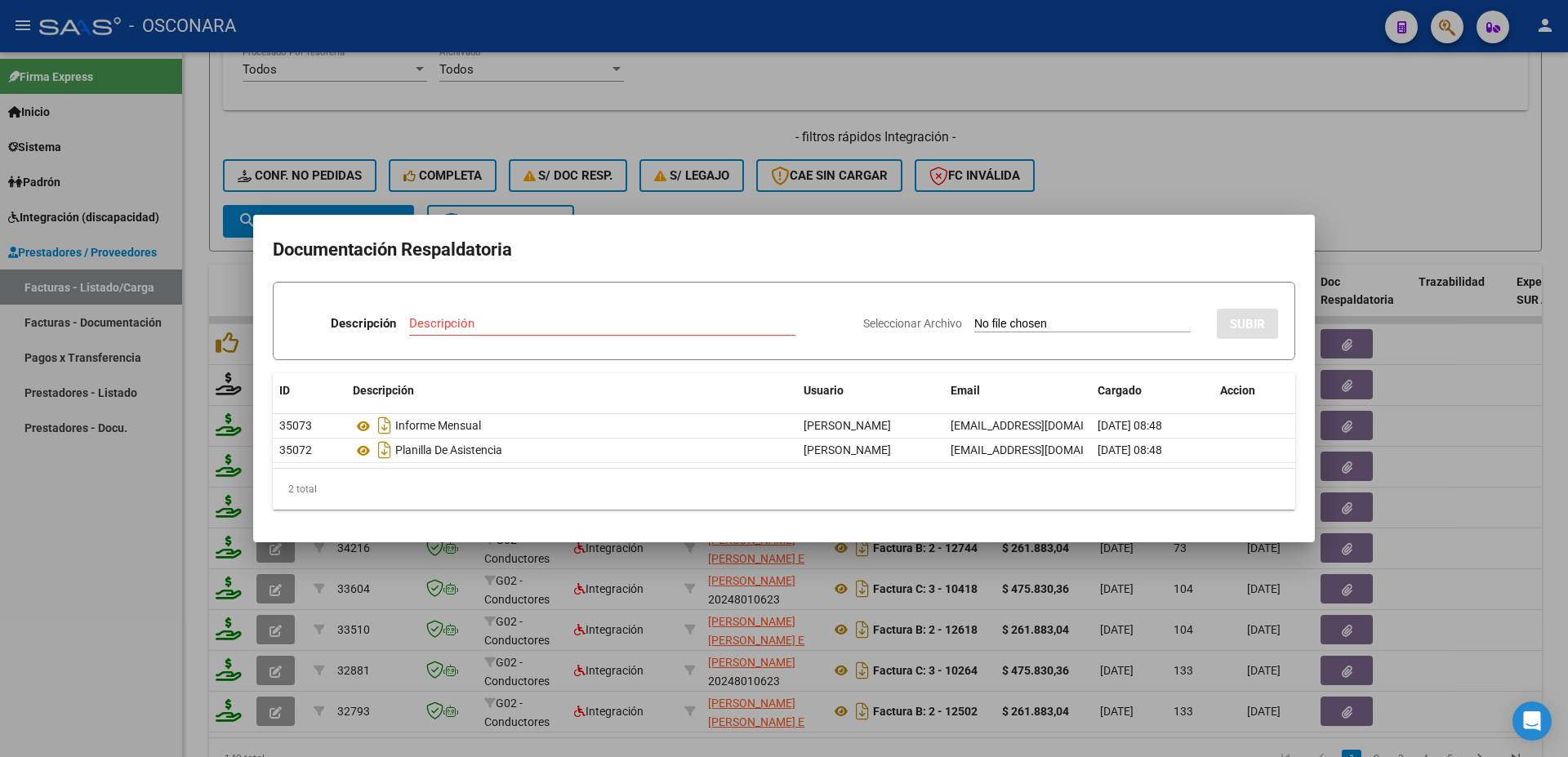
click at [1567, 357] on div at bounding box center [784, 378] width 1568 height 757
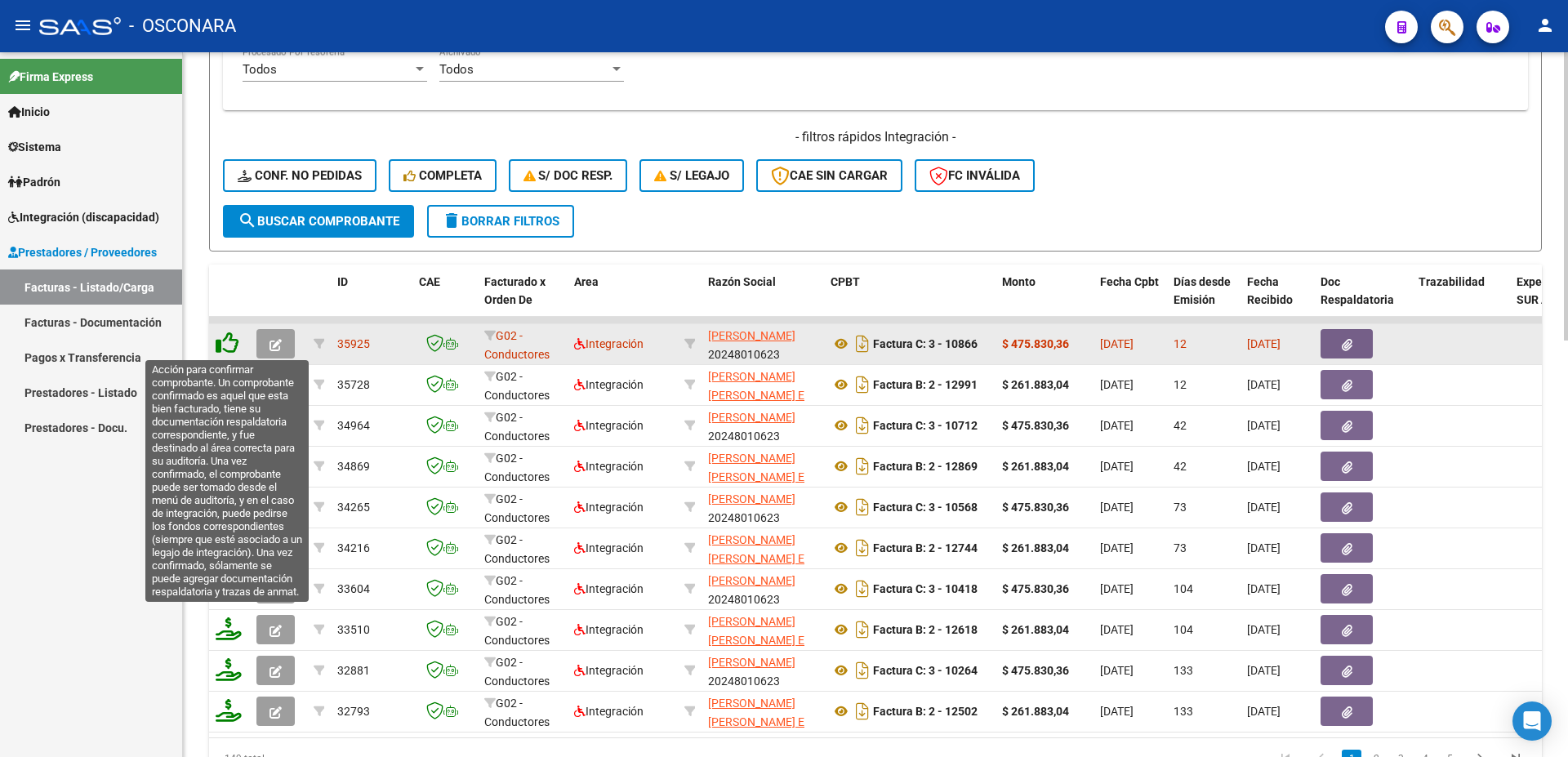
click at [224, 337] on icon at bounding box center [227, 343] width 23 height 23
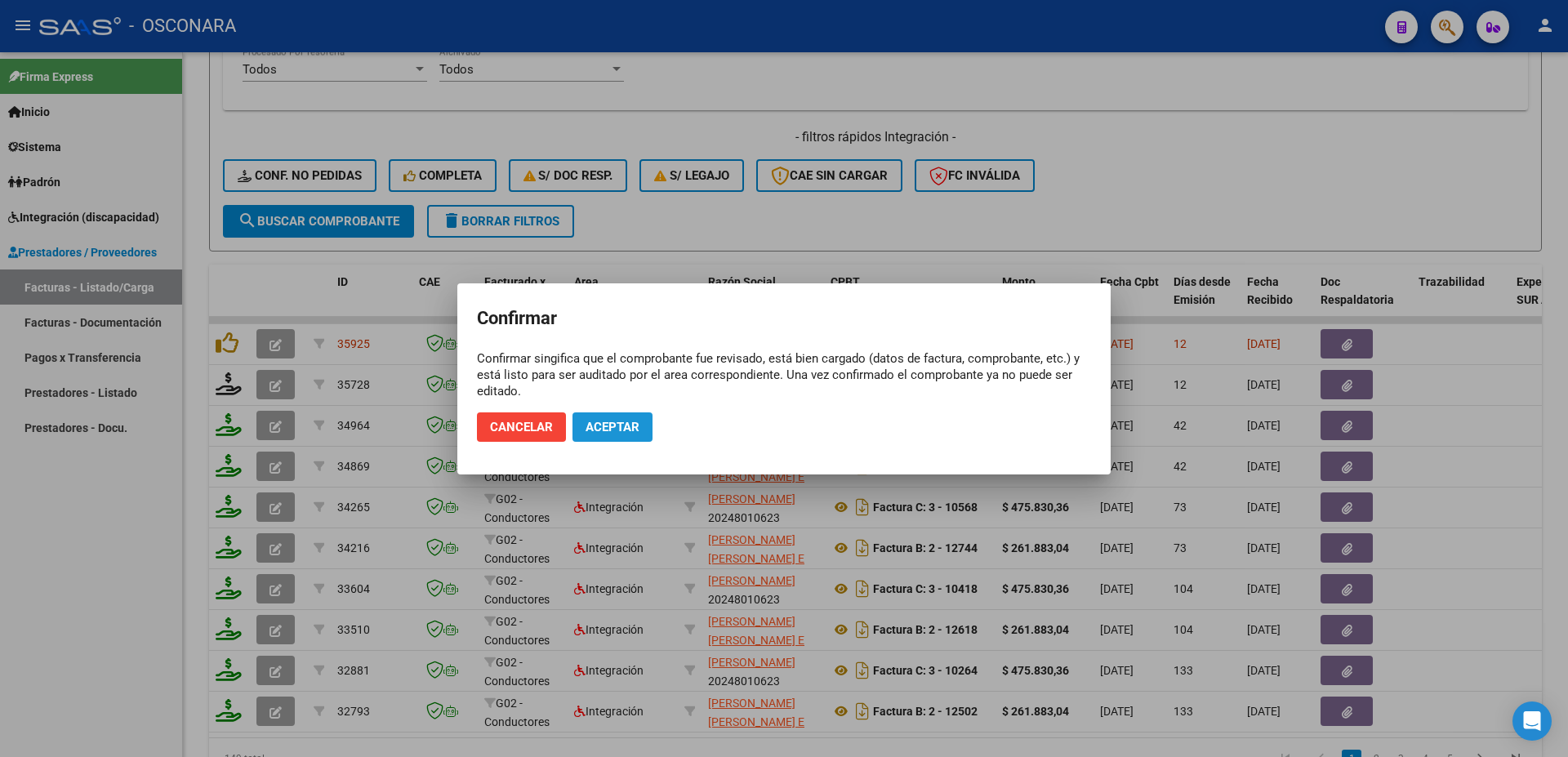
click at [614, 429] on span "Aceptar" at bounding box center [612, 428] width 54 height 15
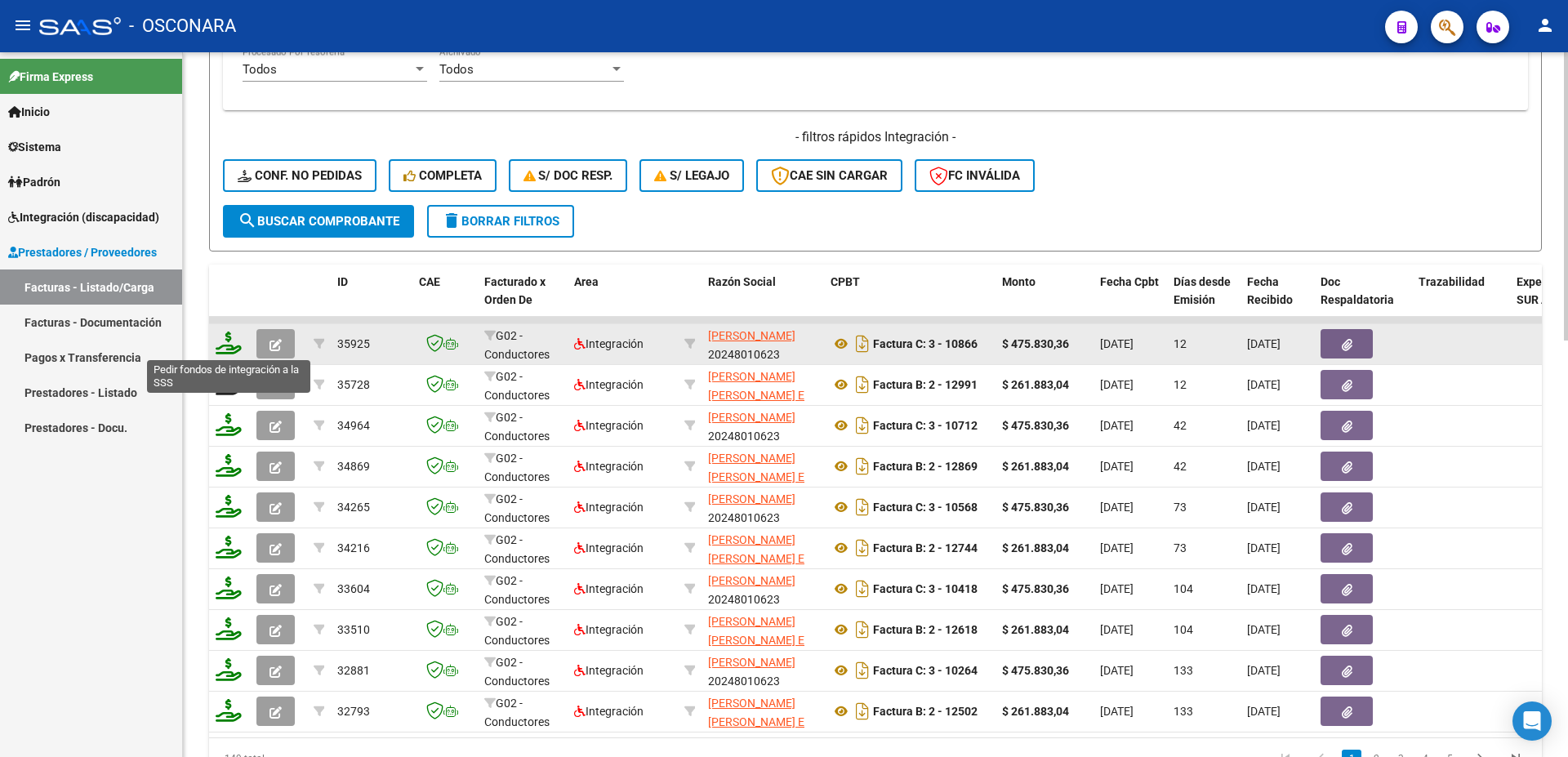
click at [235, 348] on icon at bounding box center [229, 343] width 26 height 23
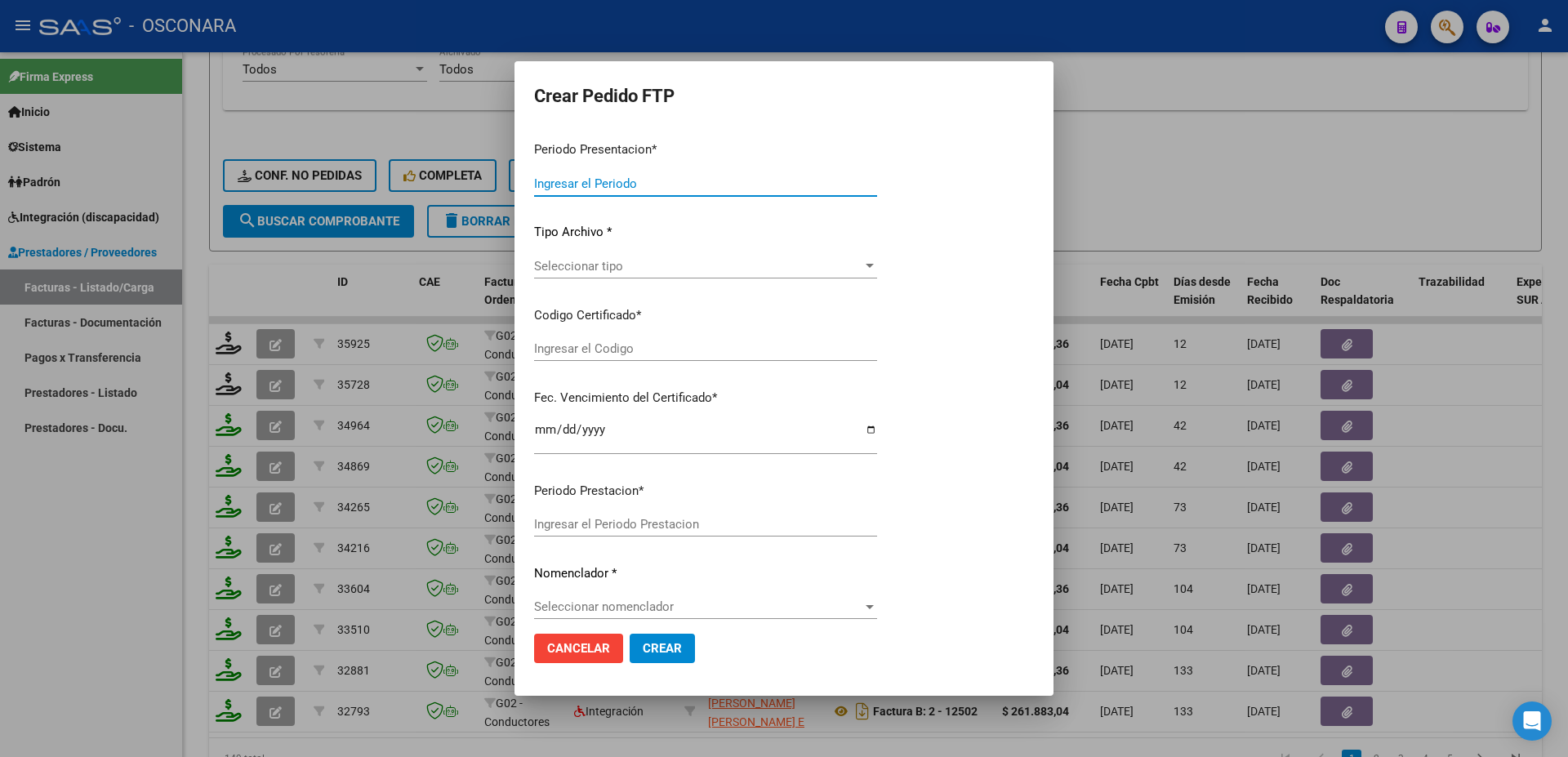
type input "202509"
type input "$ 475.830,36"
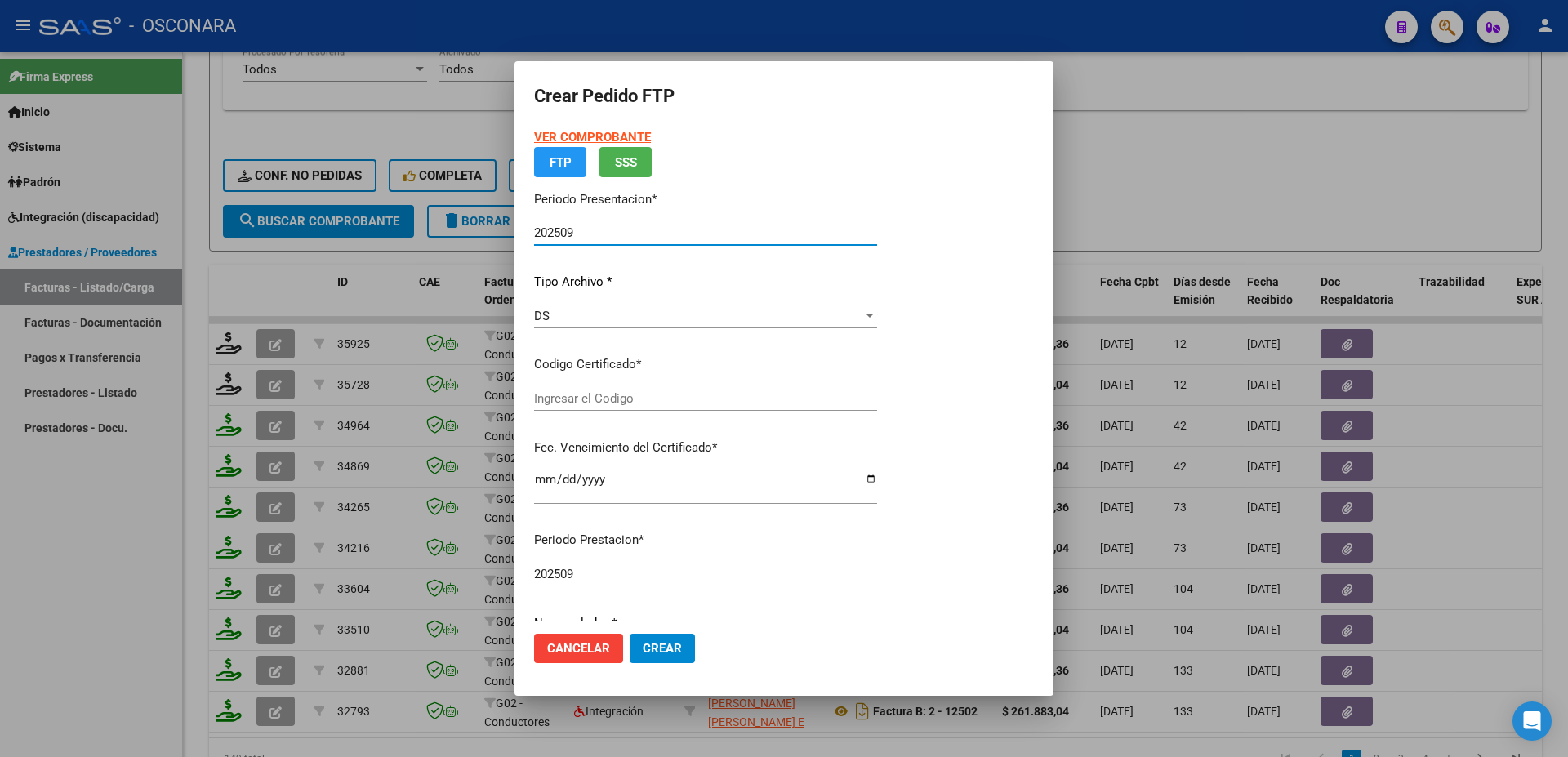
type input "ARG02000490699862021041720270417BS315"
type input "[DATE]"
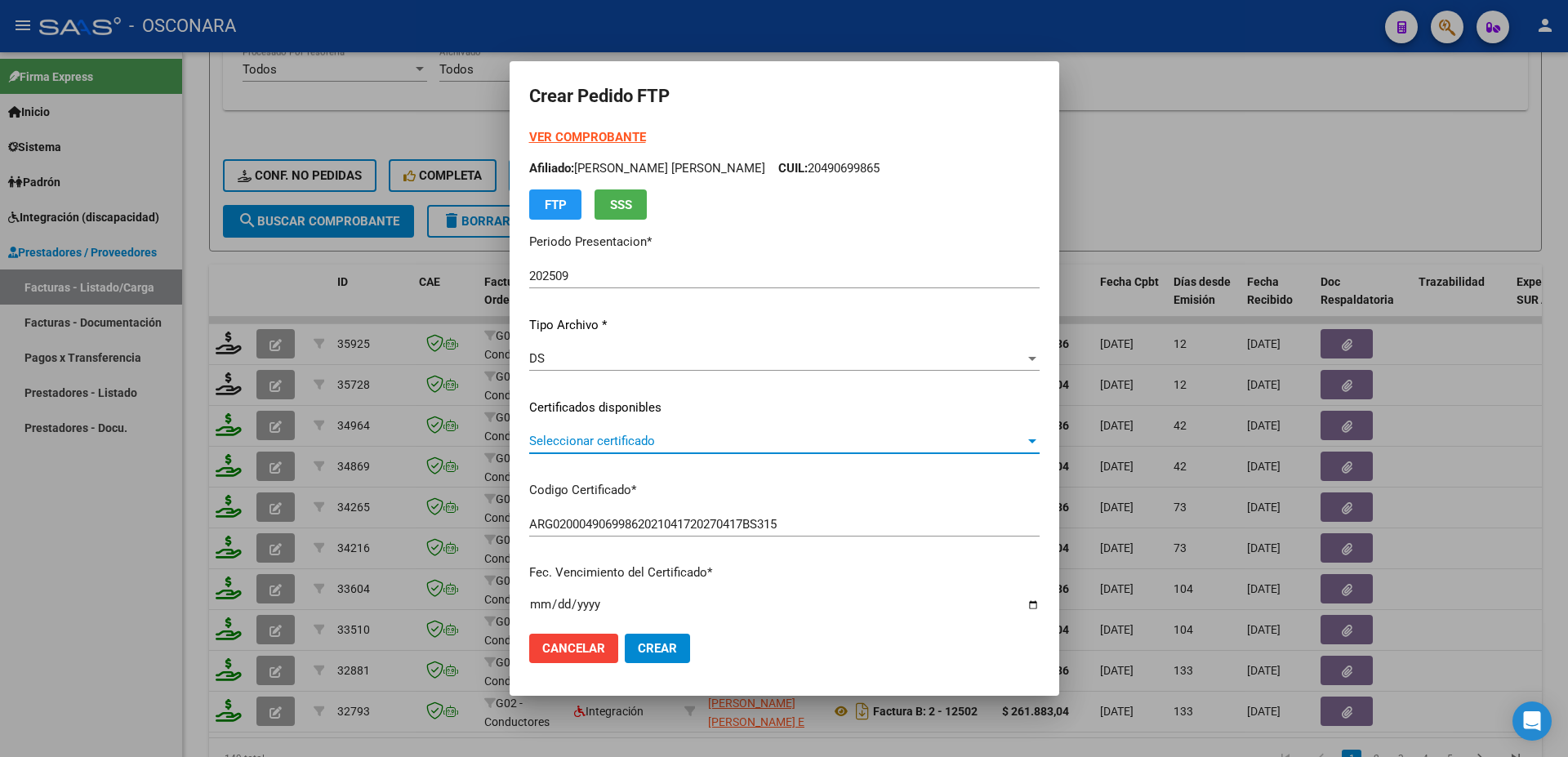
click at [729, 444] on span "Seleccionar certificado" at bounding box center [777, 441] width 496 height 15
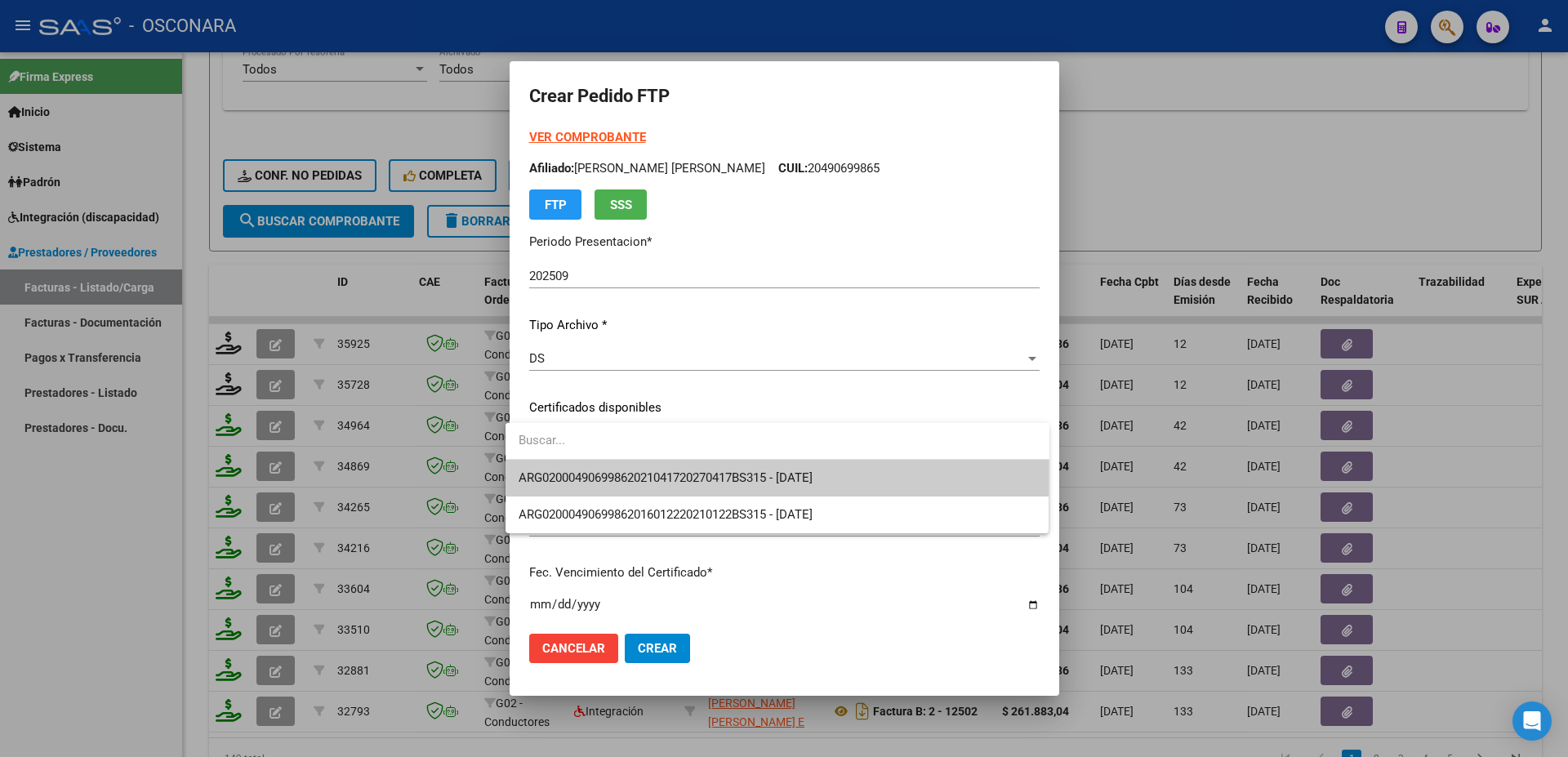
click at [726, 464] on span "ARG02000490699862021041720270417BS315 - [DATE]" at bounding box center [777, 478] width 518 height 37
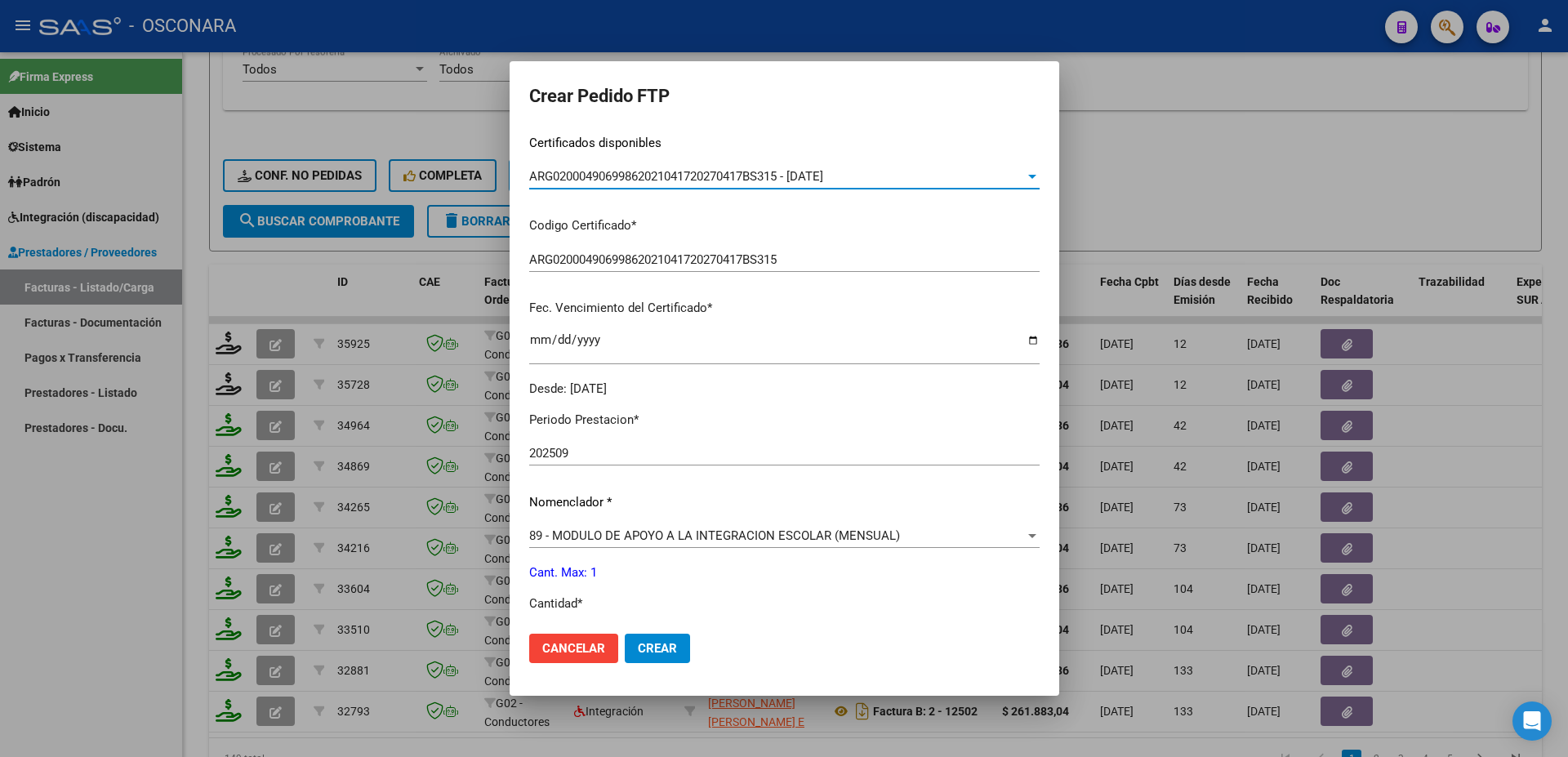
scroll to position [441, 0]
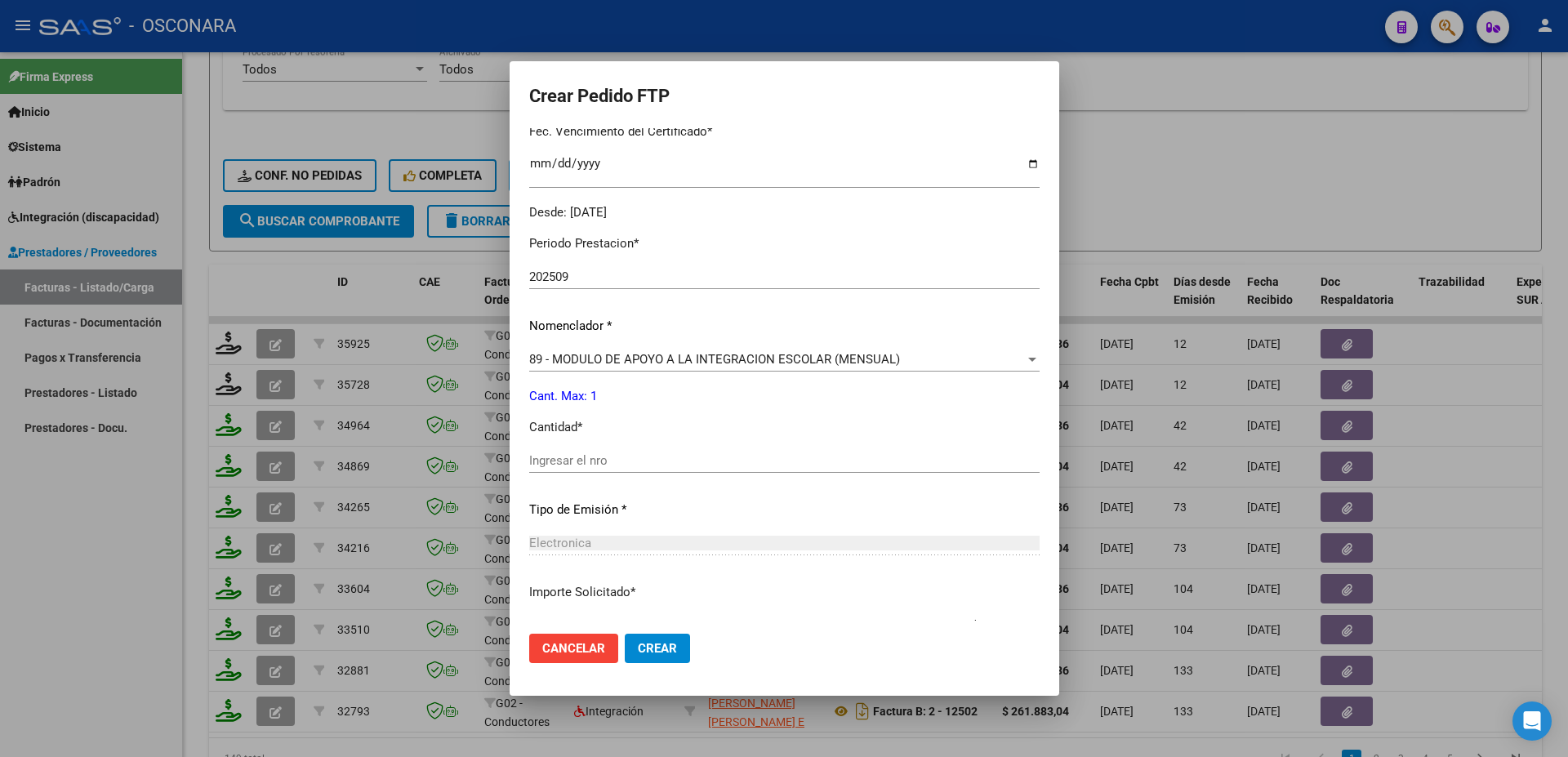
click at [560, 448] on div "Ingresar el nro" at bounding box center [784, 460] width 511 height 25
type input "1"
click at [658, 649] on span "Crear" at bounding box center [657, 648] width 40 height 15
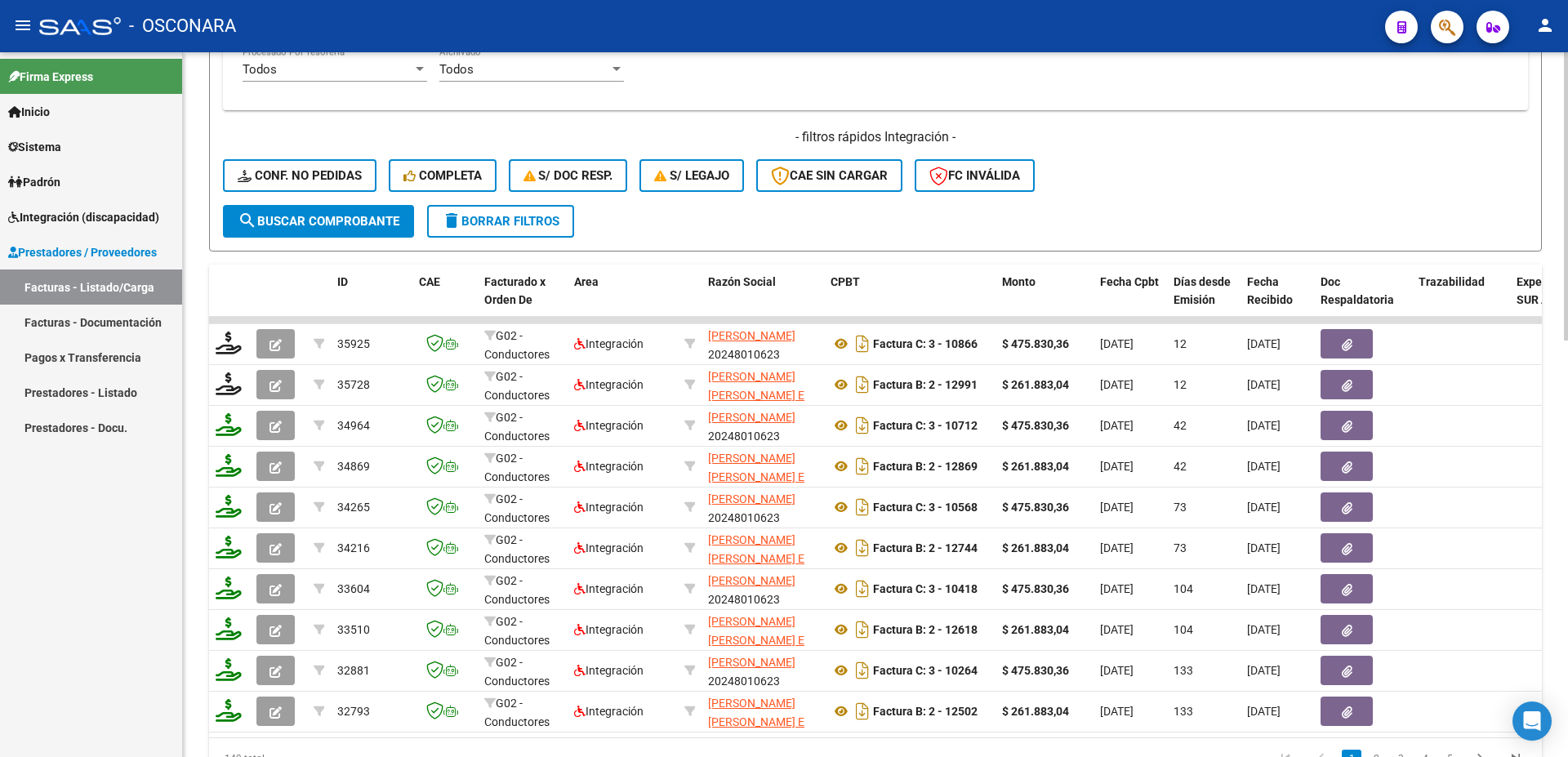
scroll to position [401, 0]
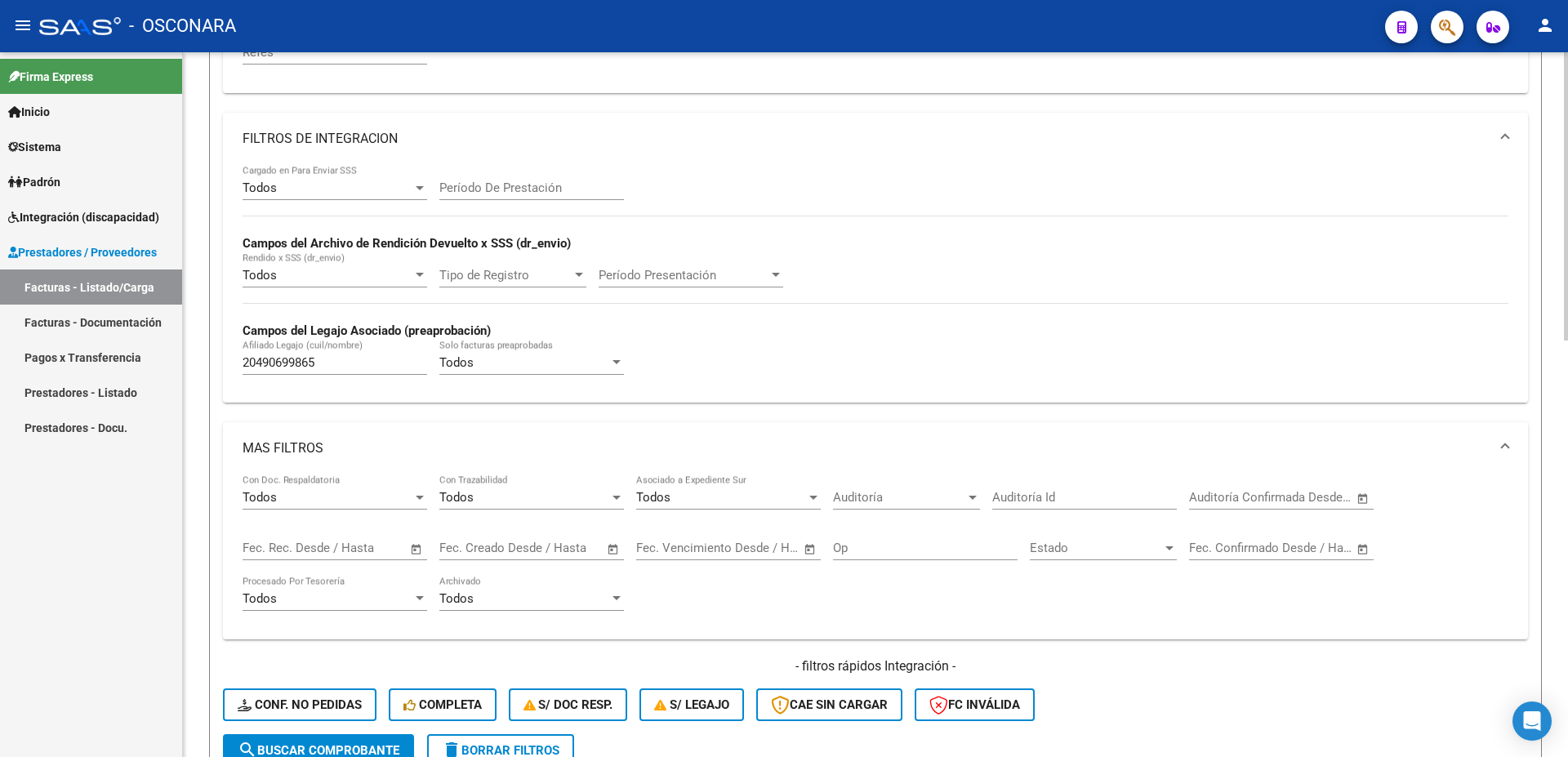
drag, startPoint x: 328, startPoint y: 368, endPoint x: 0, endPoint y: 359, distance: 328.1
click at [242, 359] on input "20490699865" at bounding box center [334, 362] width 184 height 15
paste input "573988362"
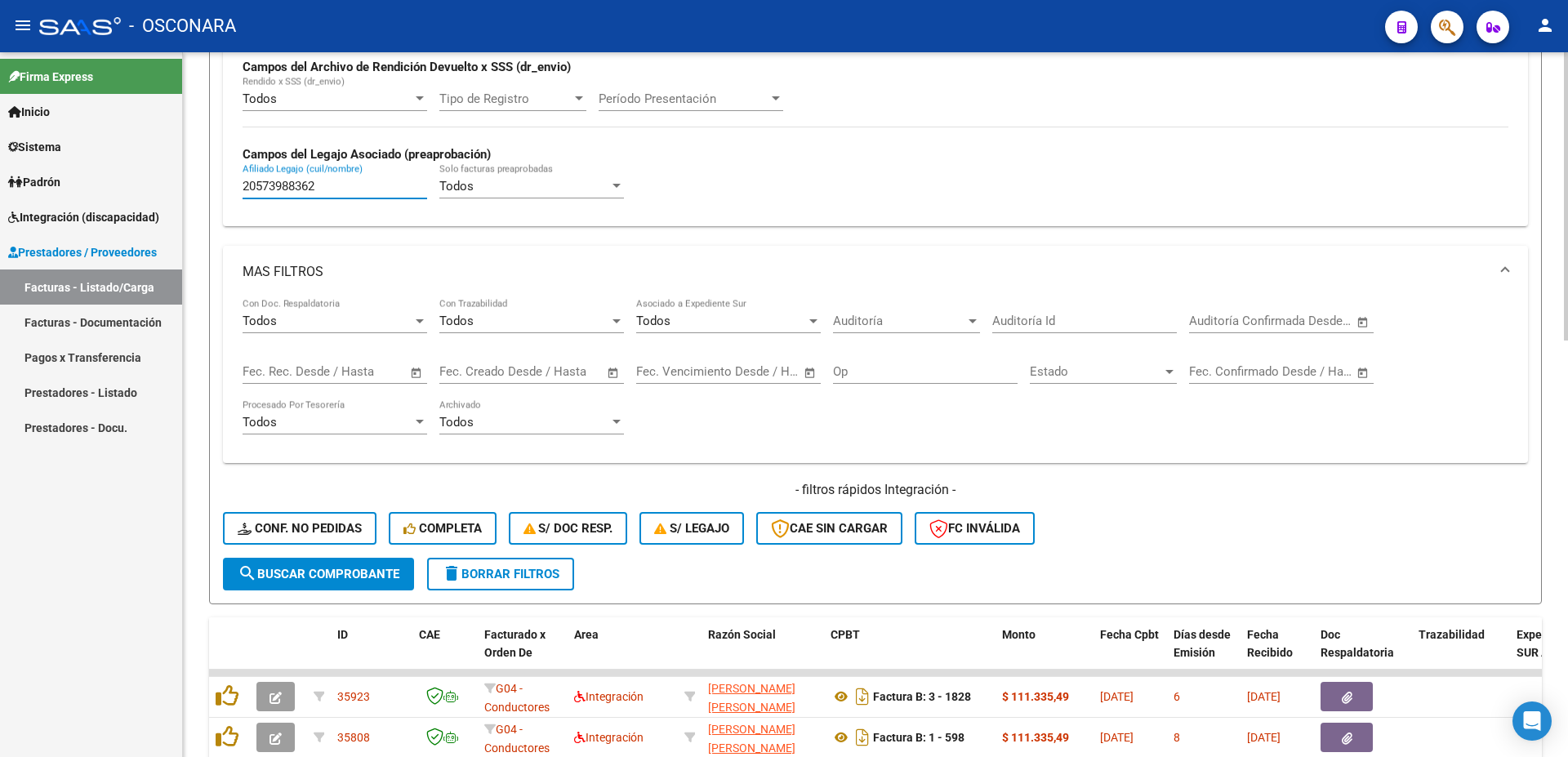
type input "20573988362"
click at [283, 577] on span "search Buscar Comprobante" at bounding box center [319, 574] width 161 height 15
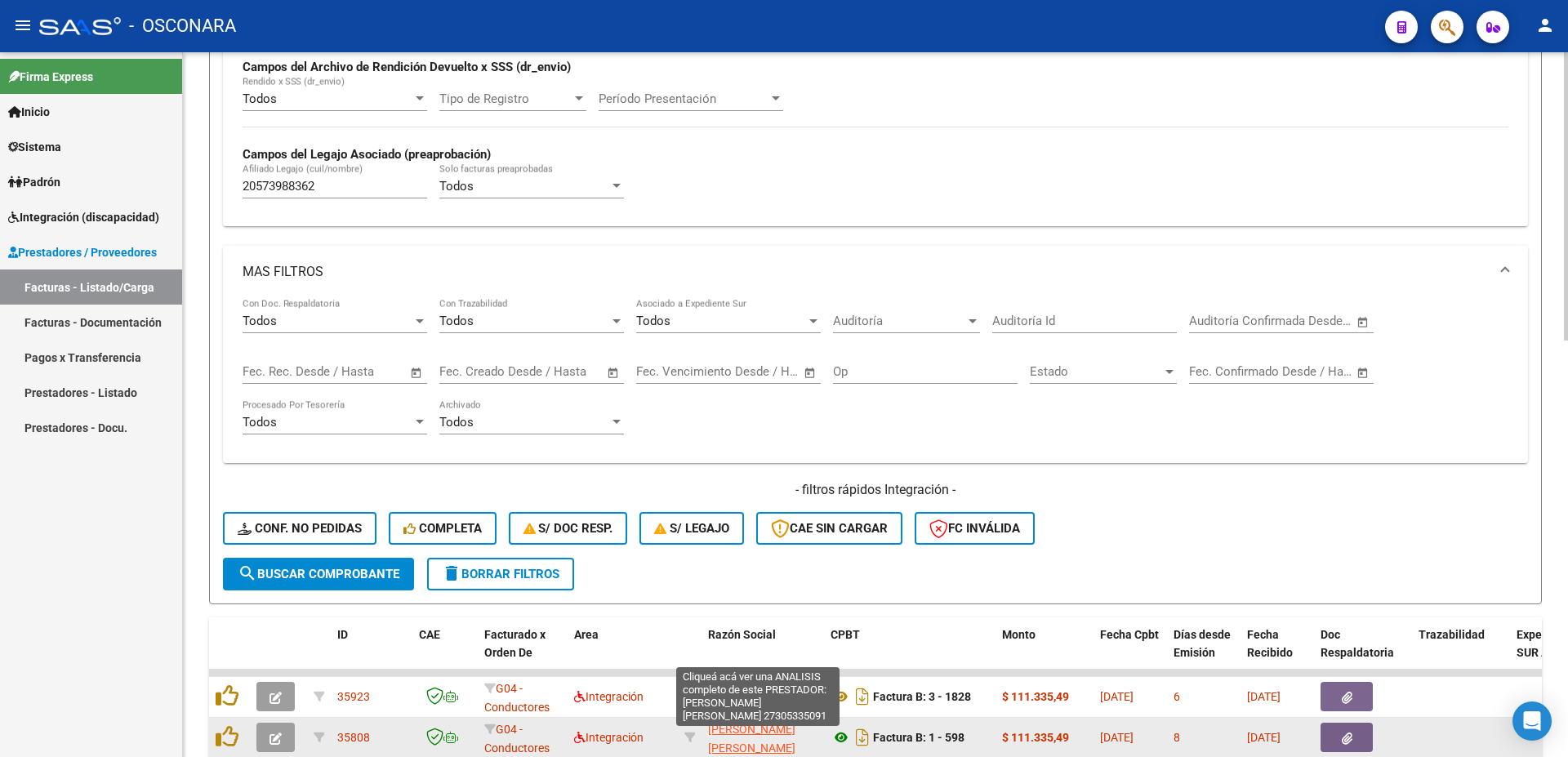
scroll to position [754, 0]
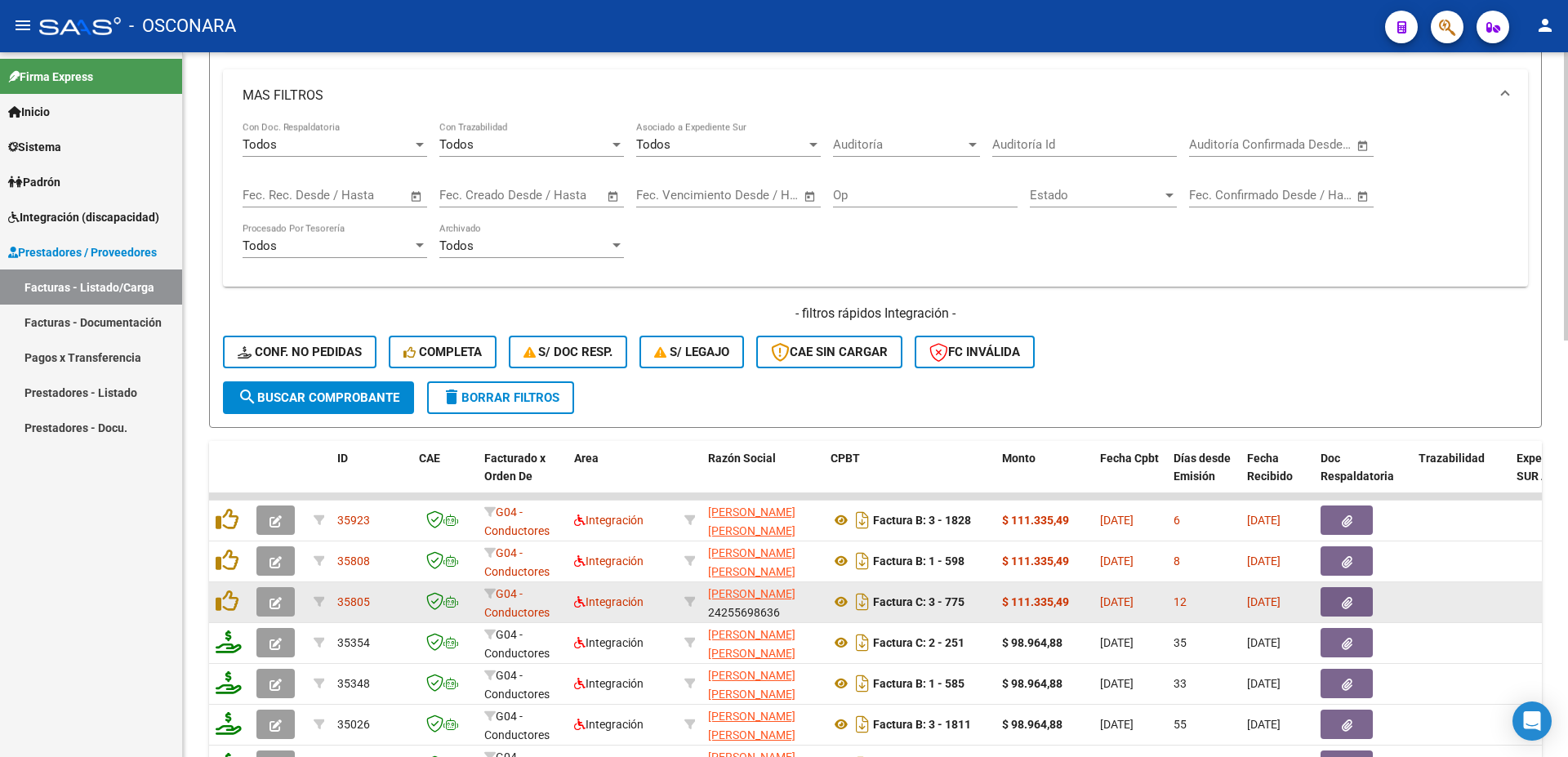
click at [1361, 604] on button "button" at bounding box center [1346, 602] width 52 height 30
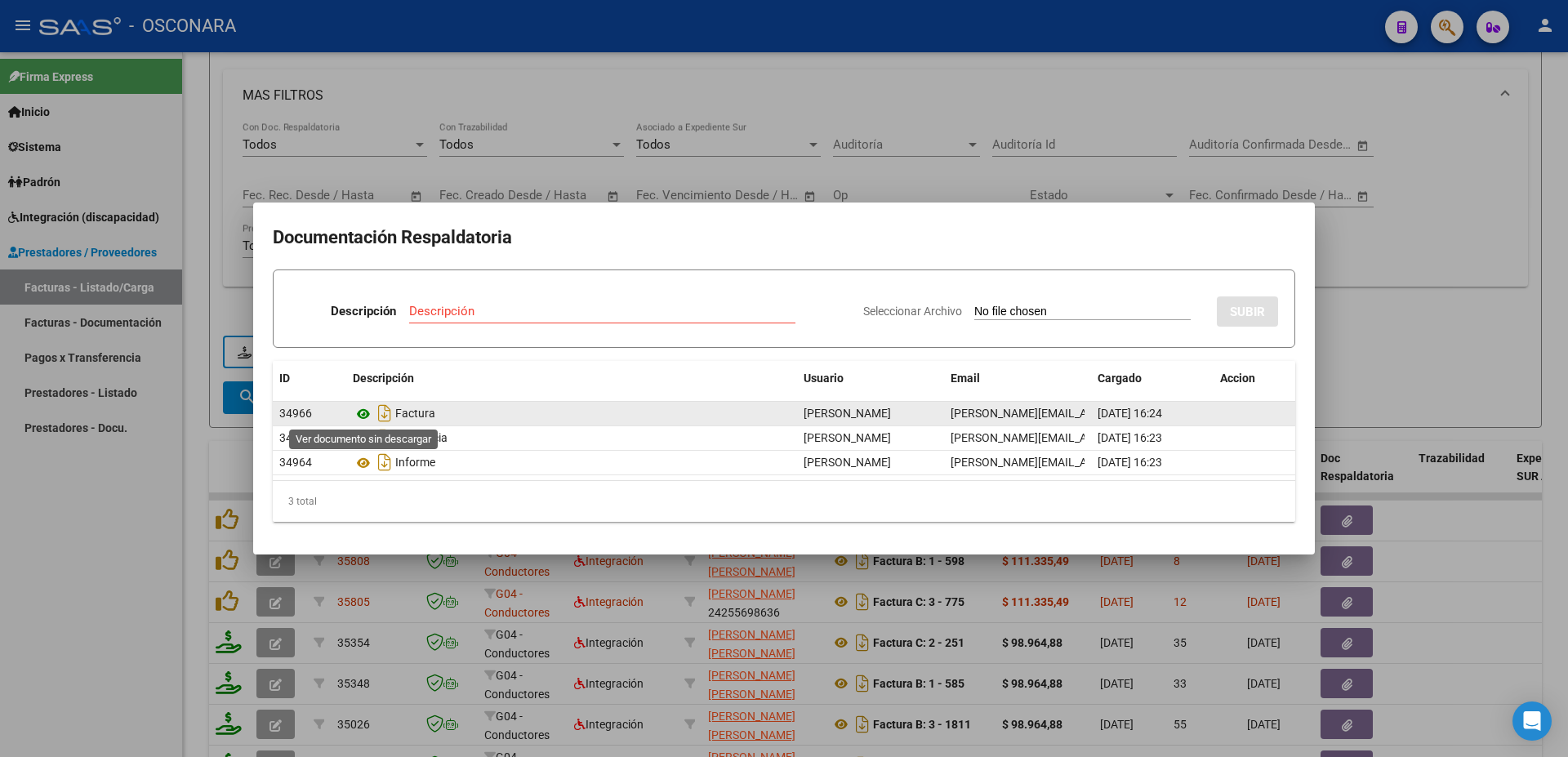
click at [357, 413] on icon at bounding box center [363, 414] width 21 height 20
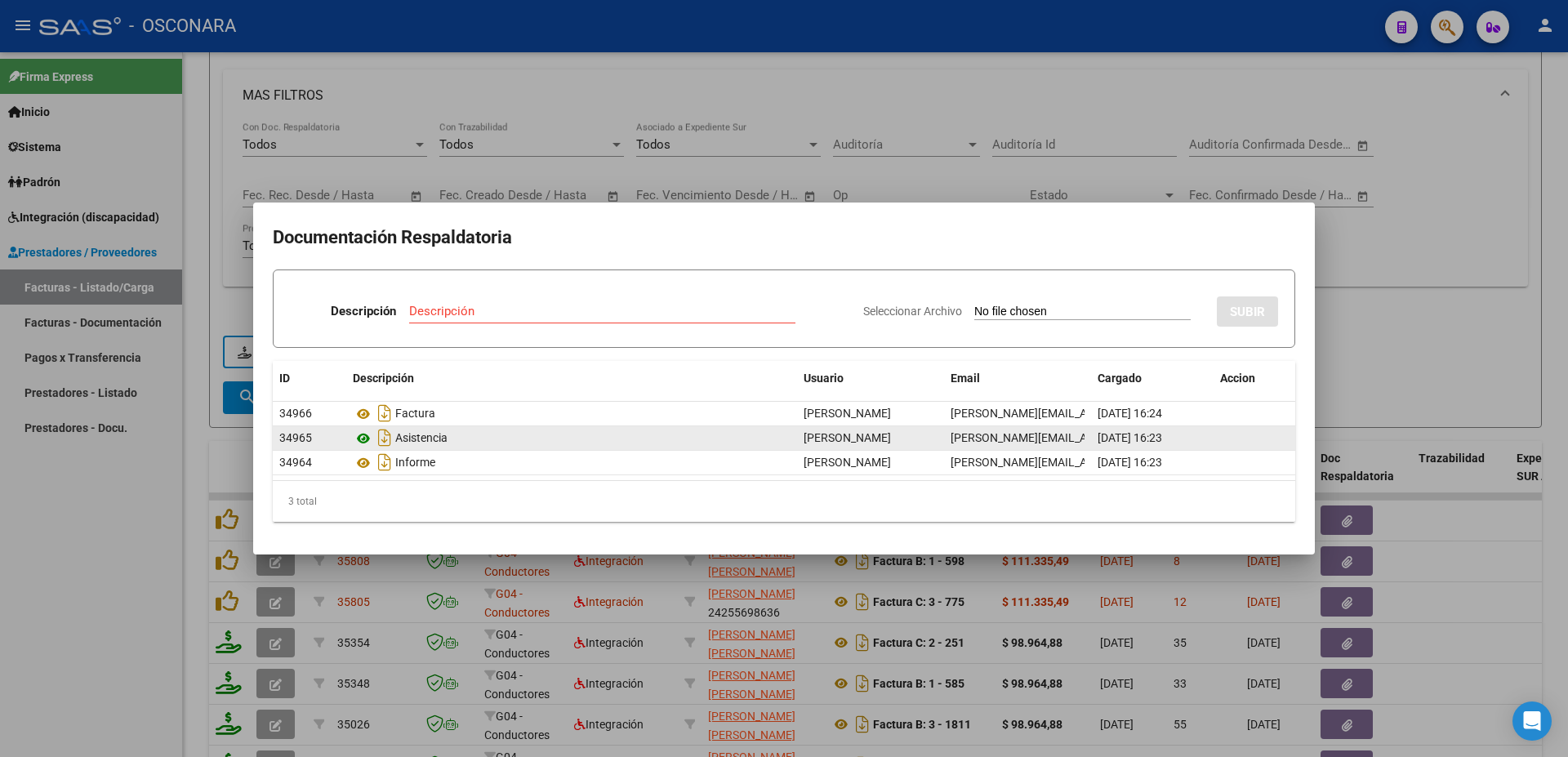
click at [368, 442] on icon at bounding box center [363, 439] width 21 height 20
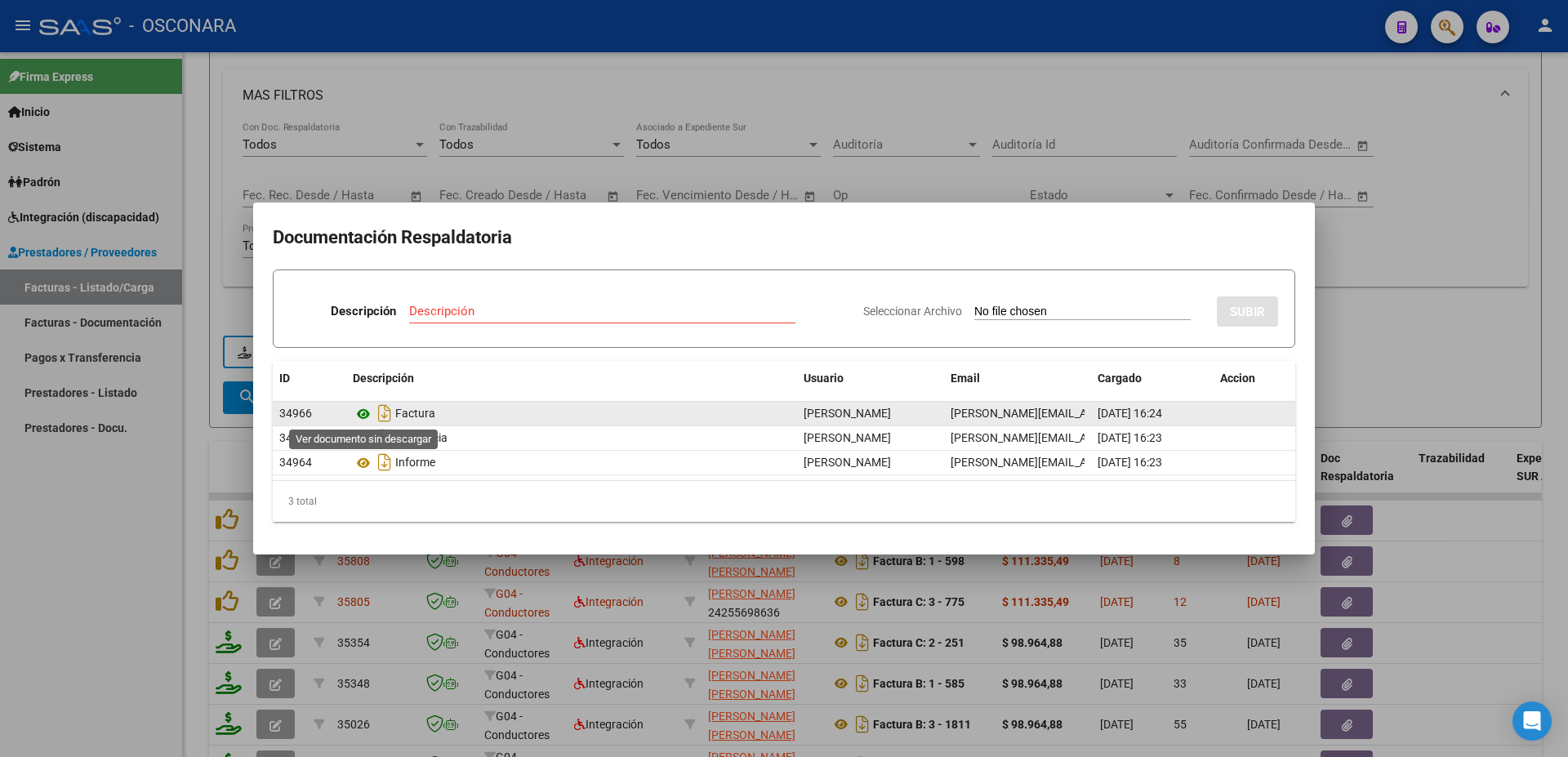
click at [362, 414] on icon at bounding box center [363, 414] width 21 height 20
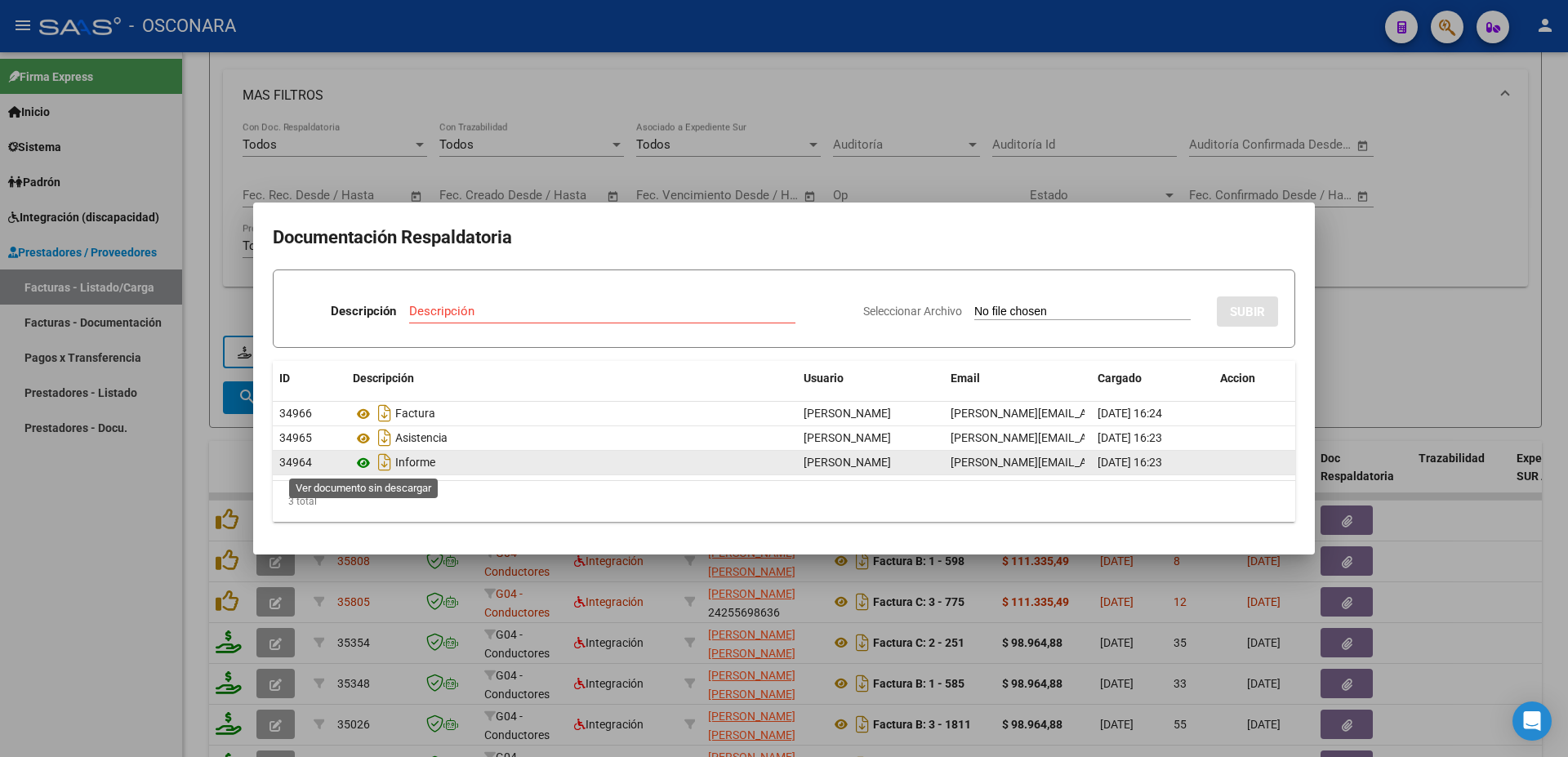
click at [364, 460] on icon at bounding box center [363, 463] width 21 height 20
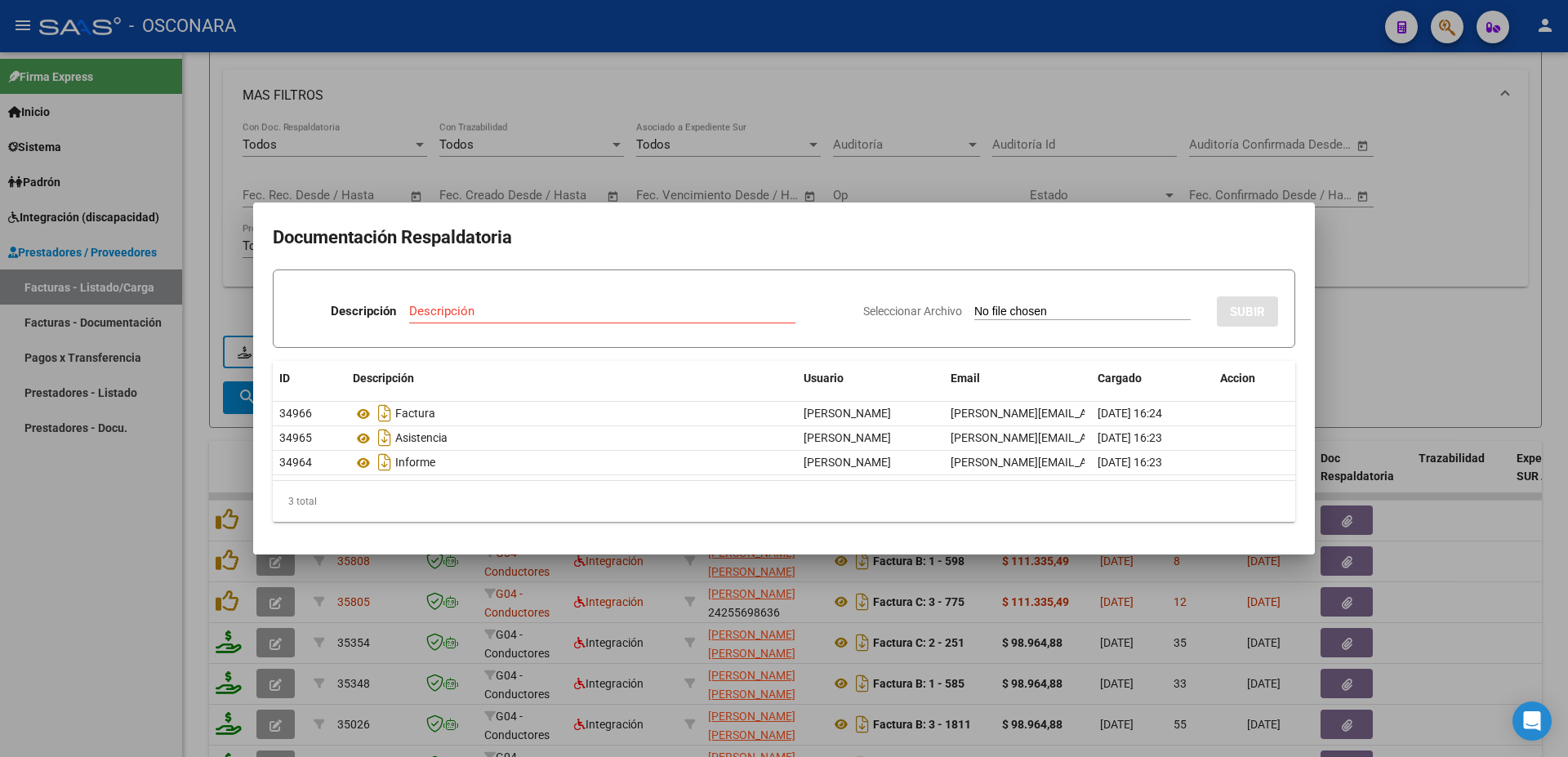
click at [1567, 508] on div at bounding box center [784, 378] width 1568 height 757
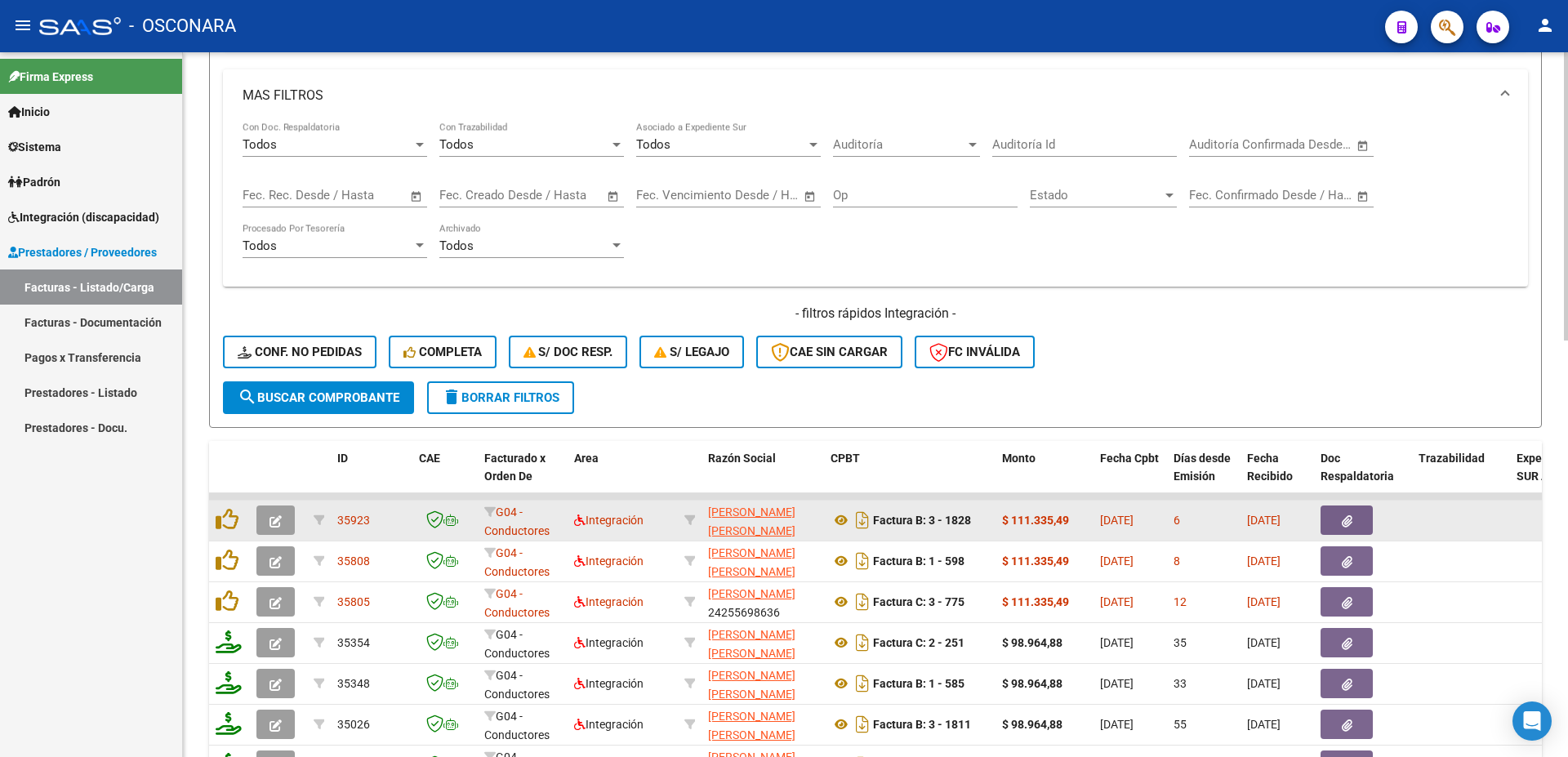
scroll to position [842, 0]
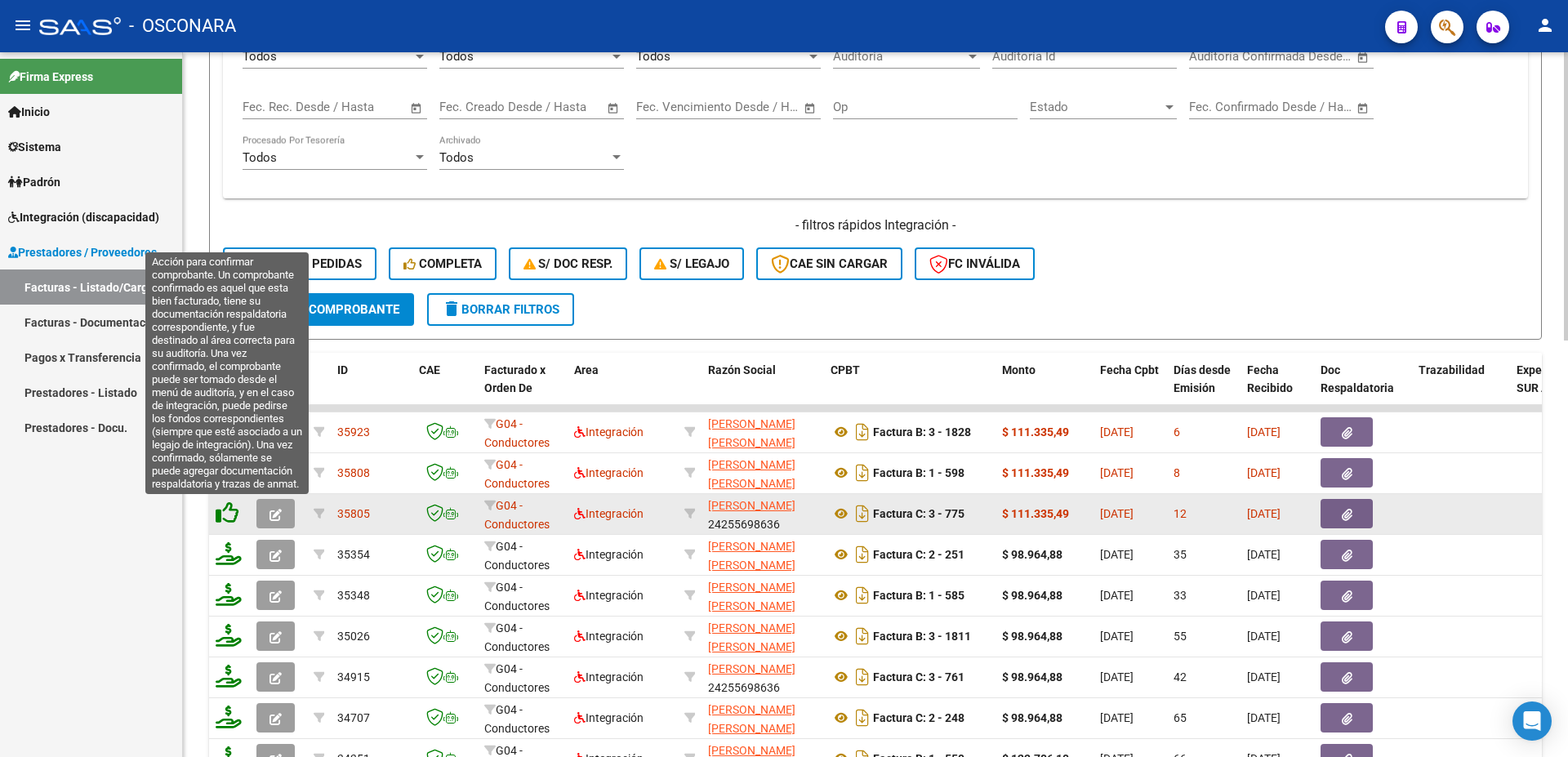
click at [225, 517] on icon at bounding box center [227, 513] width 23 height 23
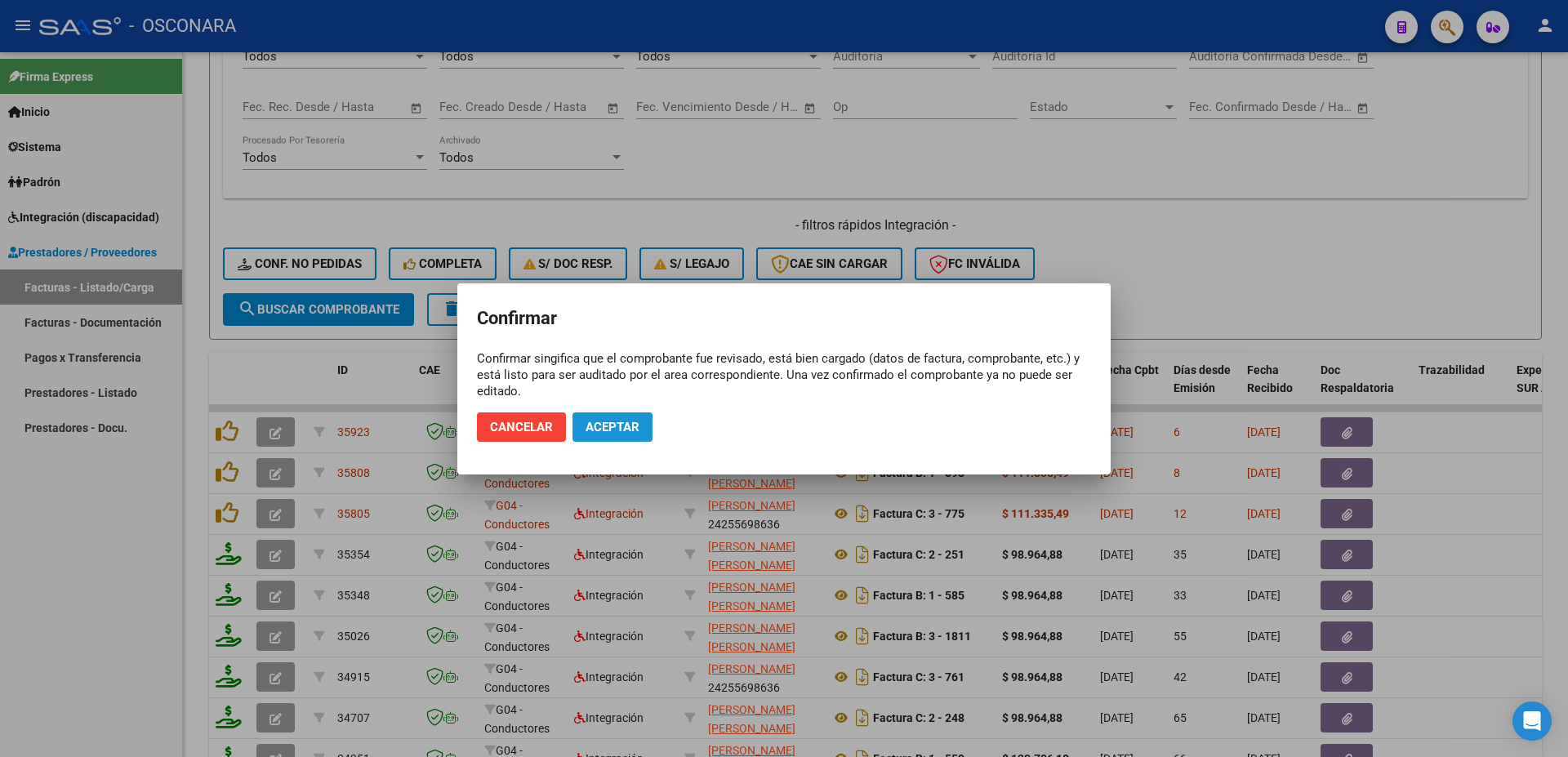
click at [628, 426] on span "Aceptar" at bounding box center [612, 428] width 54 height 15
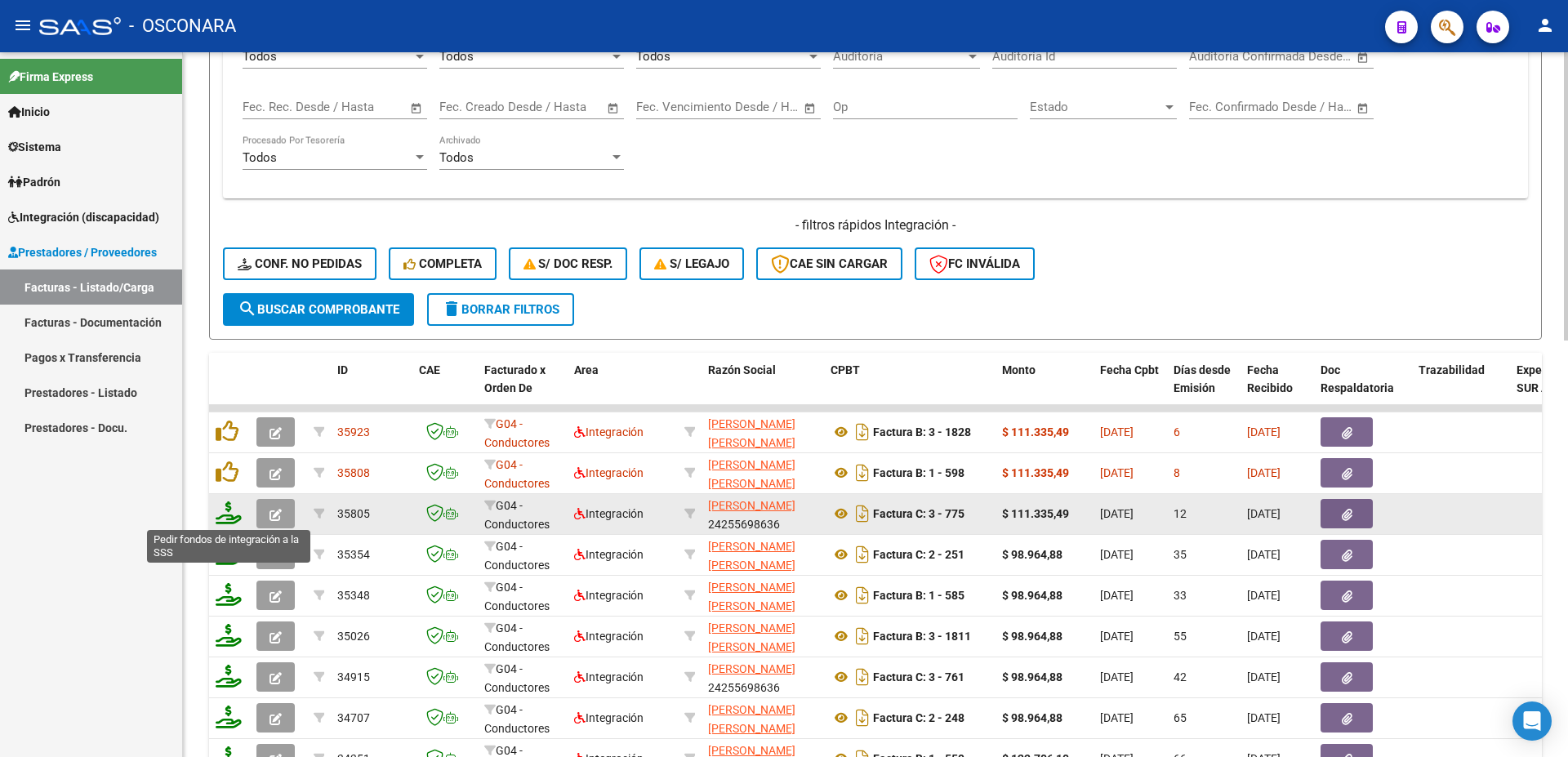
click at [219, 520] on icon at bounding box center [229, 513] width 26 height 23
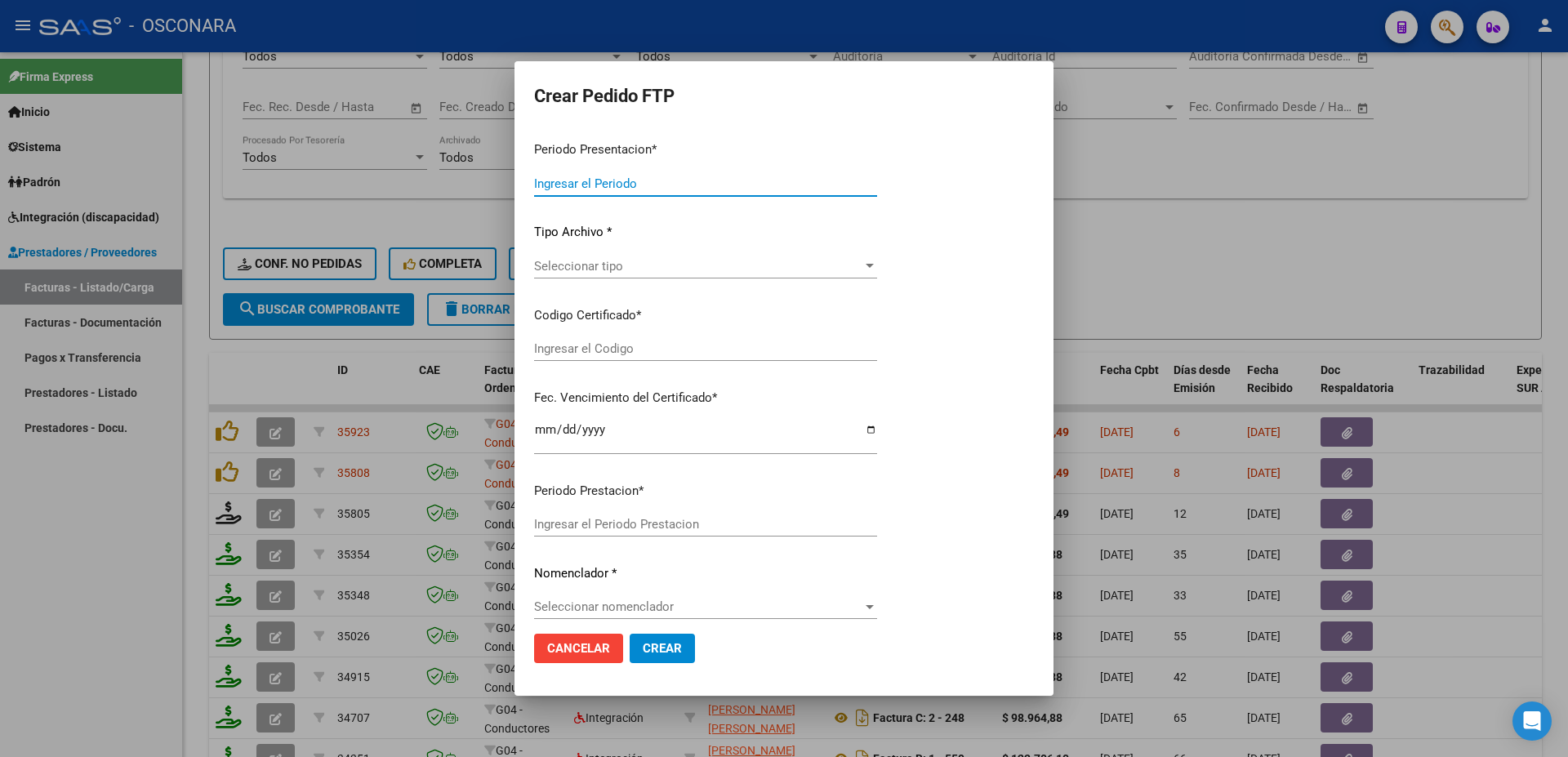
type input "202509"
type input "$ 111.335,49"
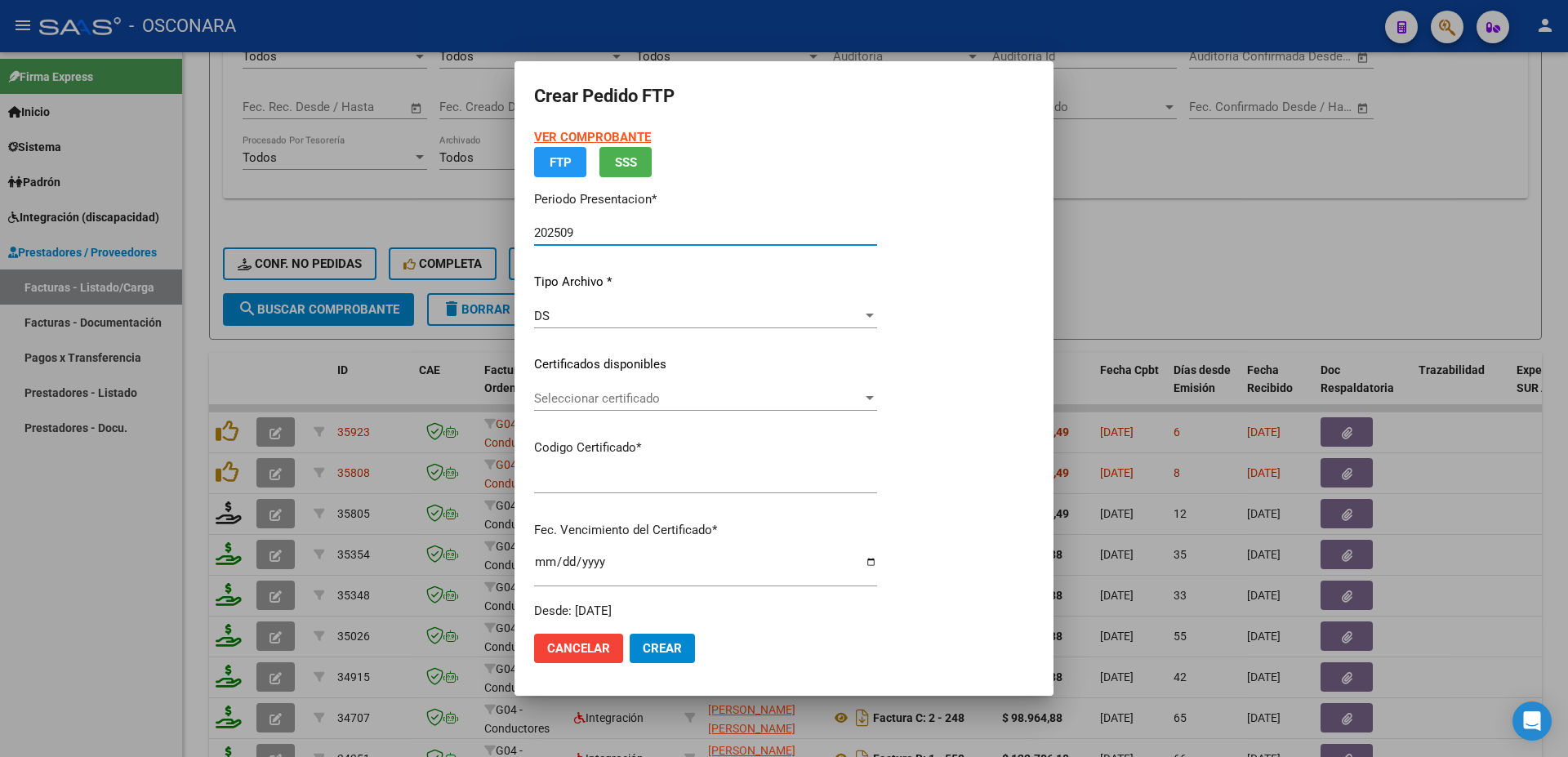
type input "ARG02000573988362021100420241004BS389"
type input "[DATE]"
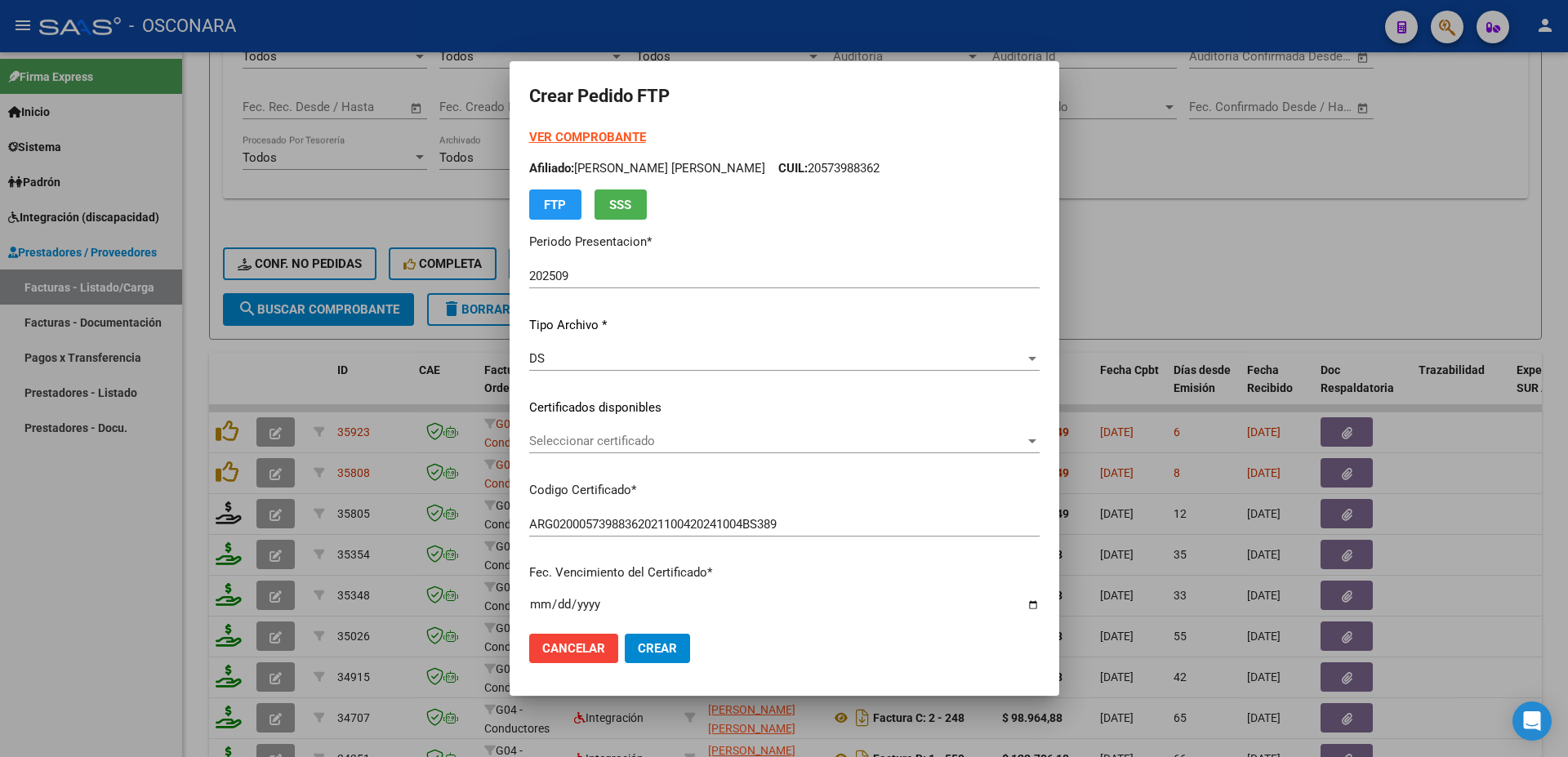
click at [673, 450] on div "Seleccionar certificado Seleccionar certificado" at bounding box center [784, 442] width 511 height 25
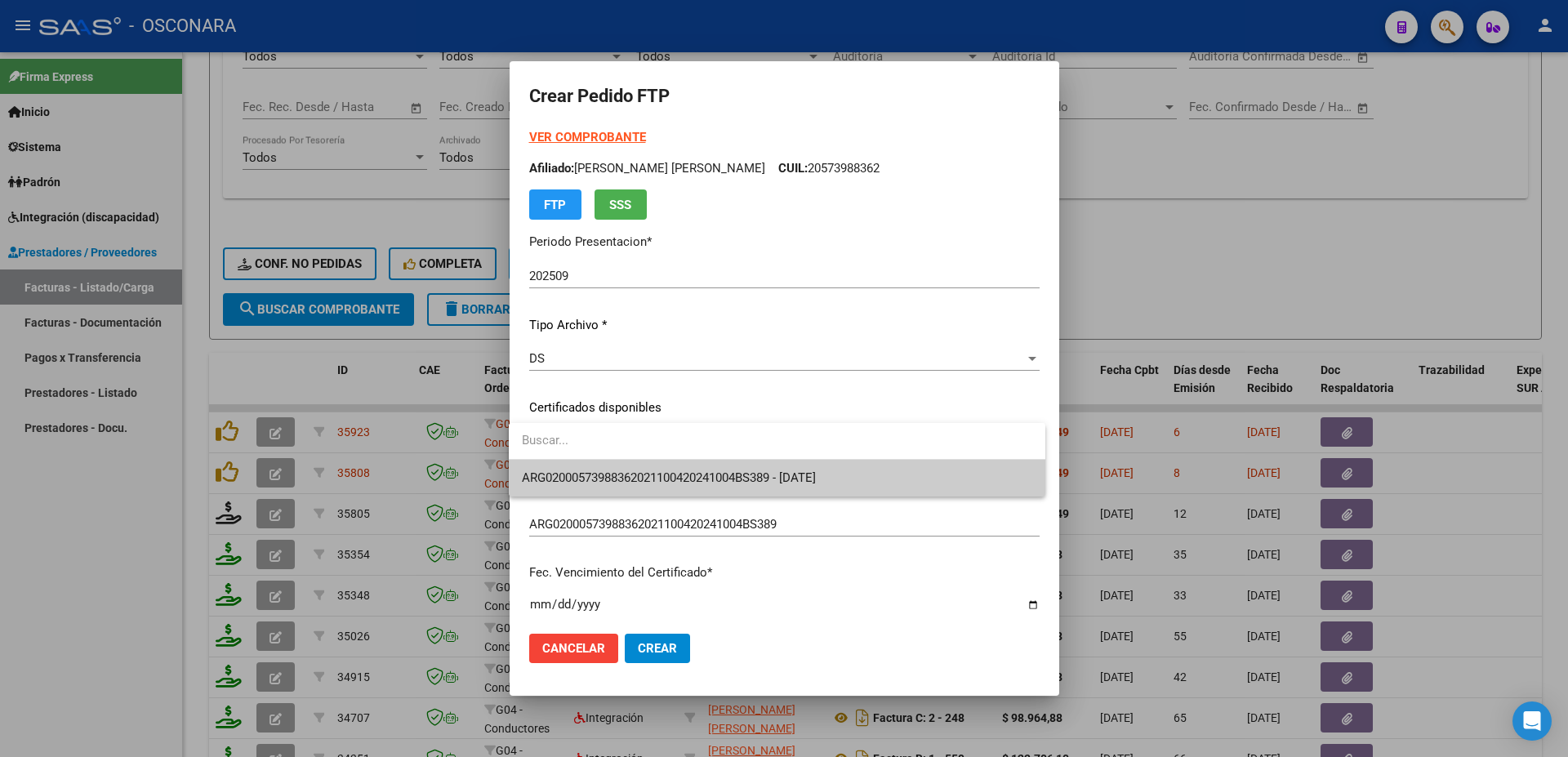
click at [681, 472] on span "ARG02000573988362021100420241004BS389 - [DATE]" at bounding box center [669, 478] width 294 height 15
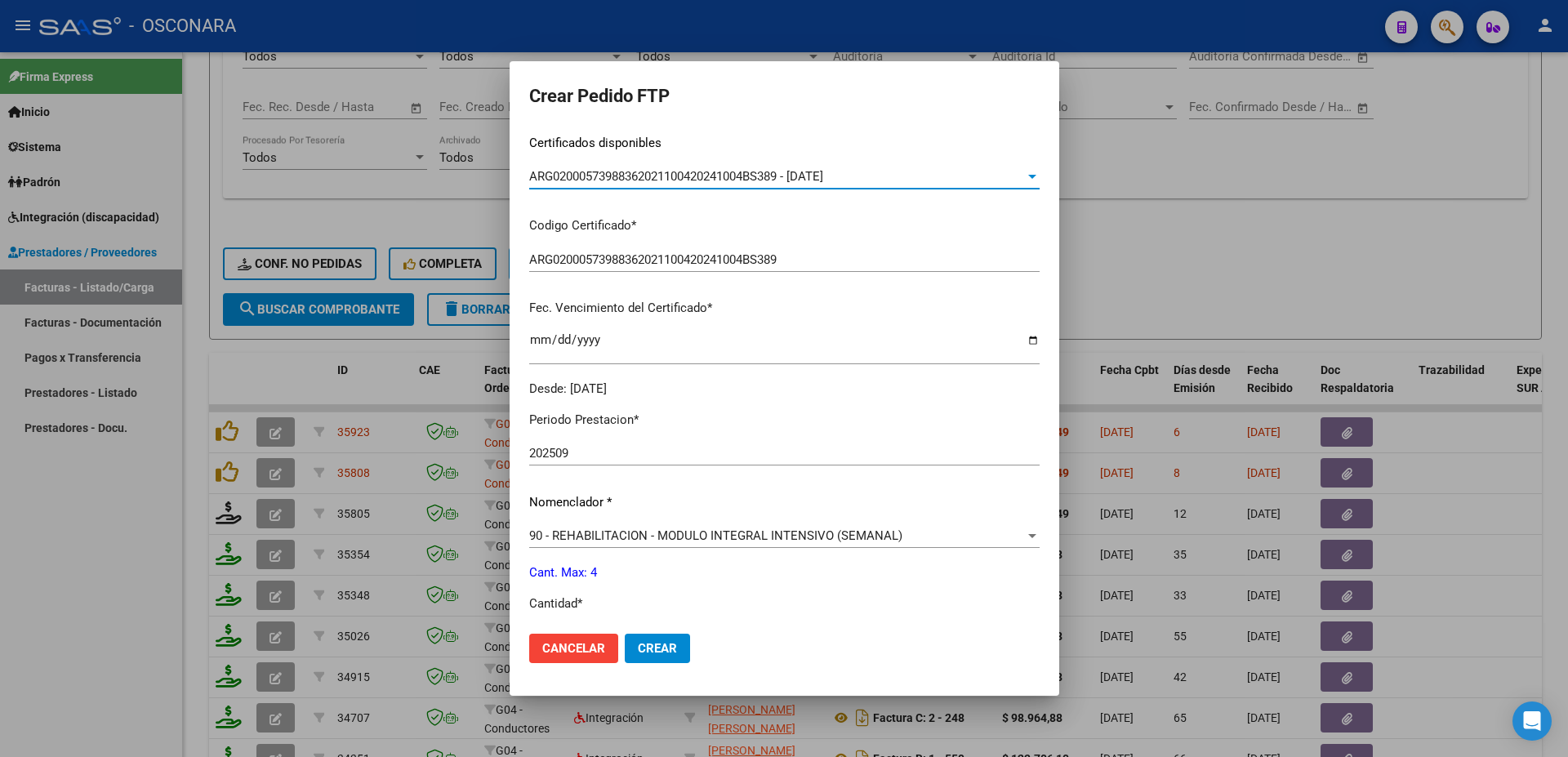
scroll to position [441, 0]
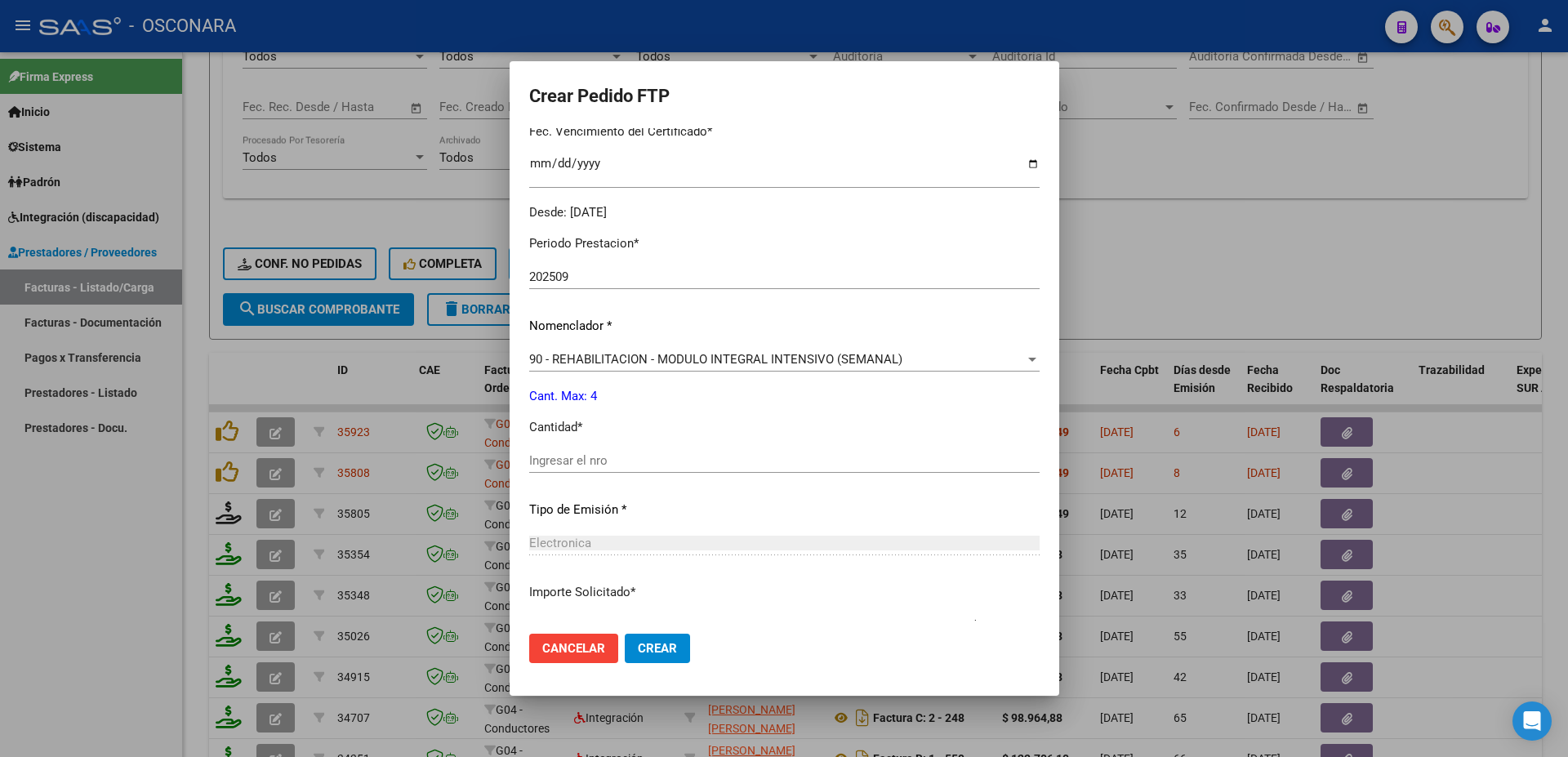
click at [558, 453] on input "Ingresar el nro" at bounding box center [784, 460] width 511 height 15
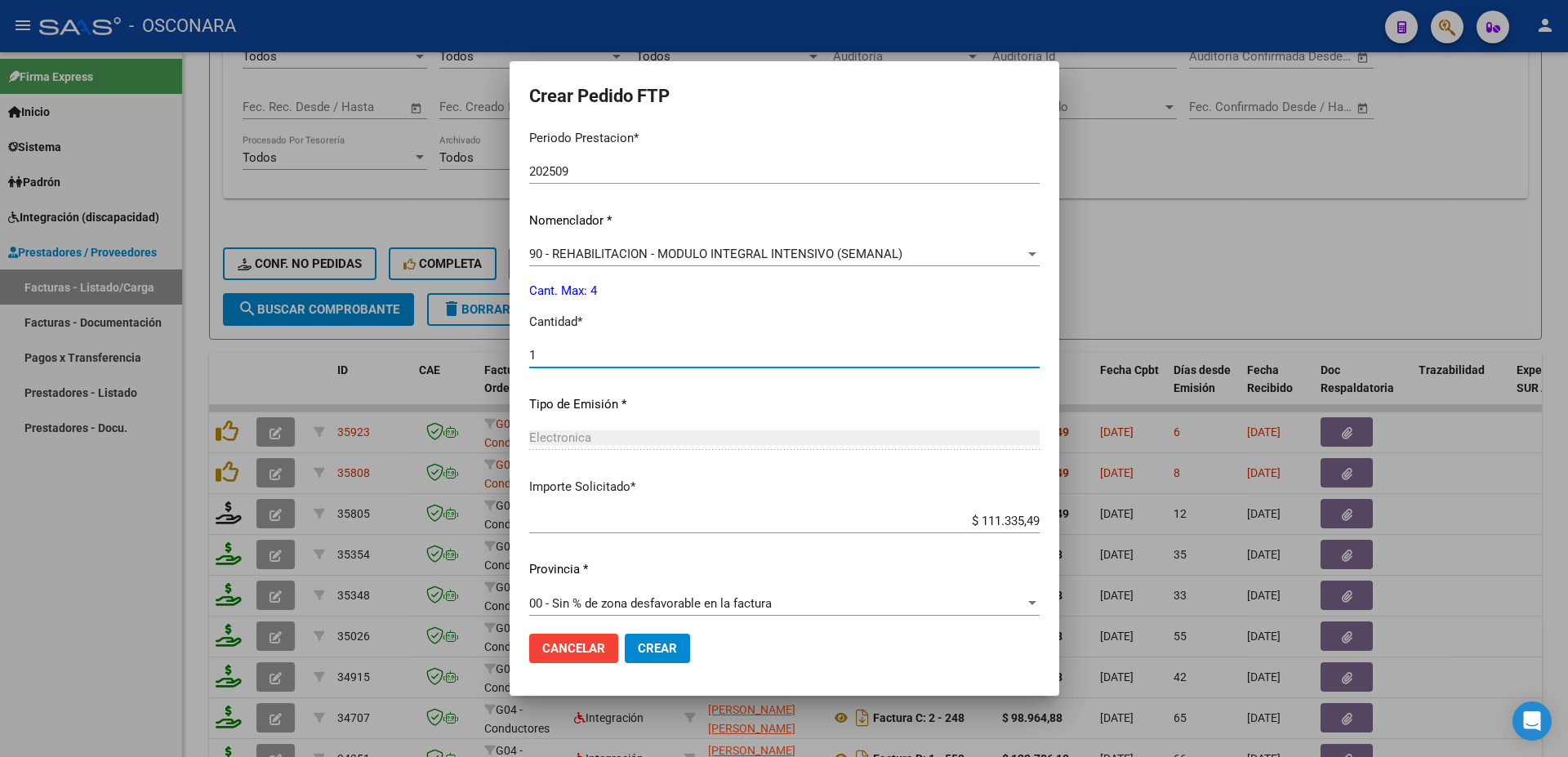
type input "1"
click at [640, 642] on span "Crear" at bounding box center [657, 648] width 40 height 15
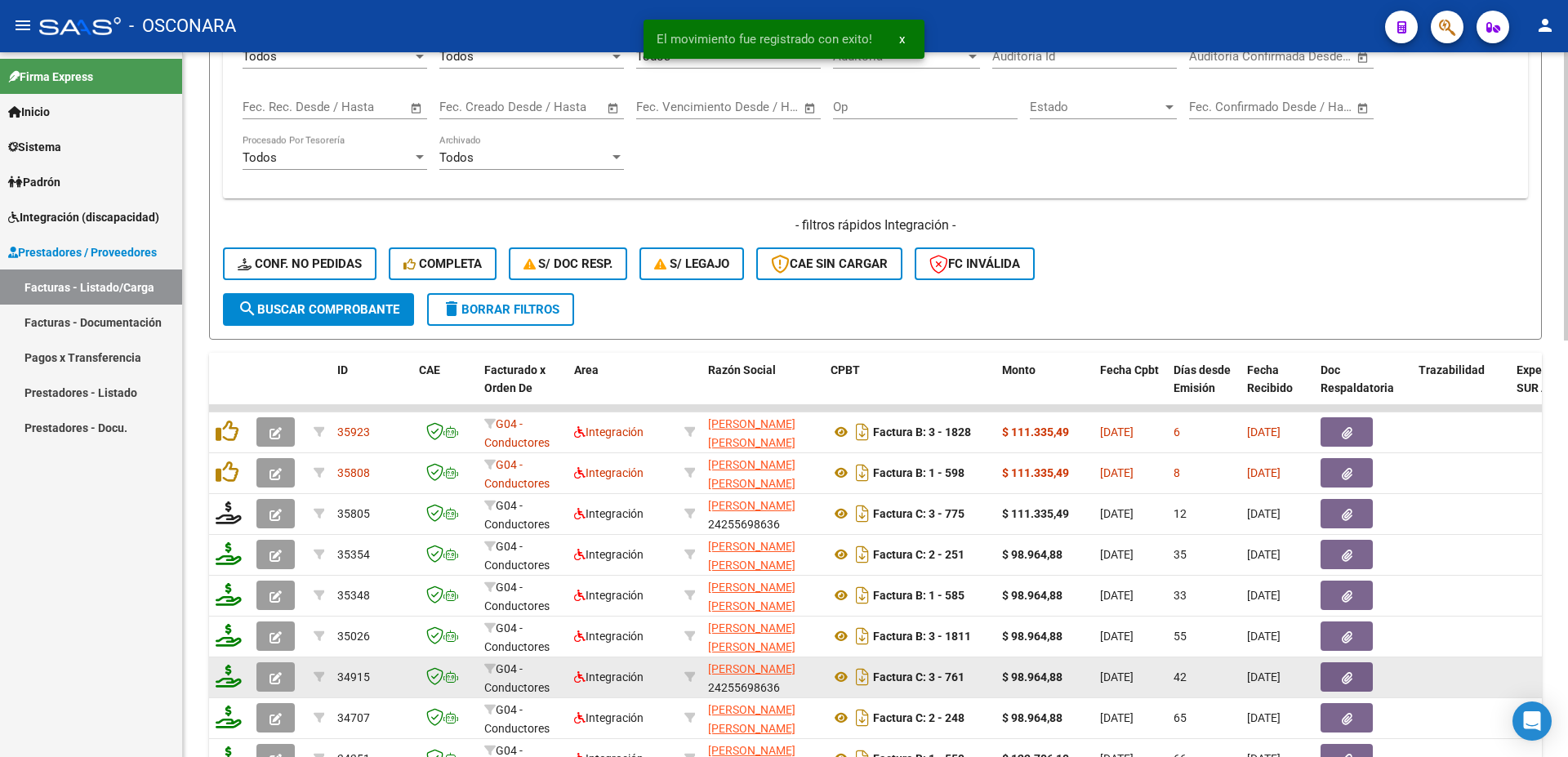
scroll to position [1018, 0]
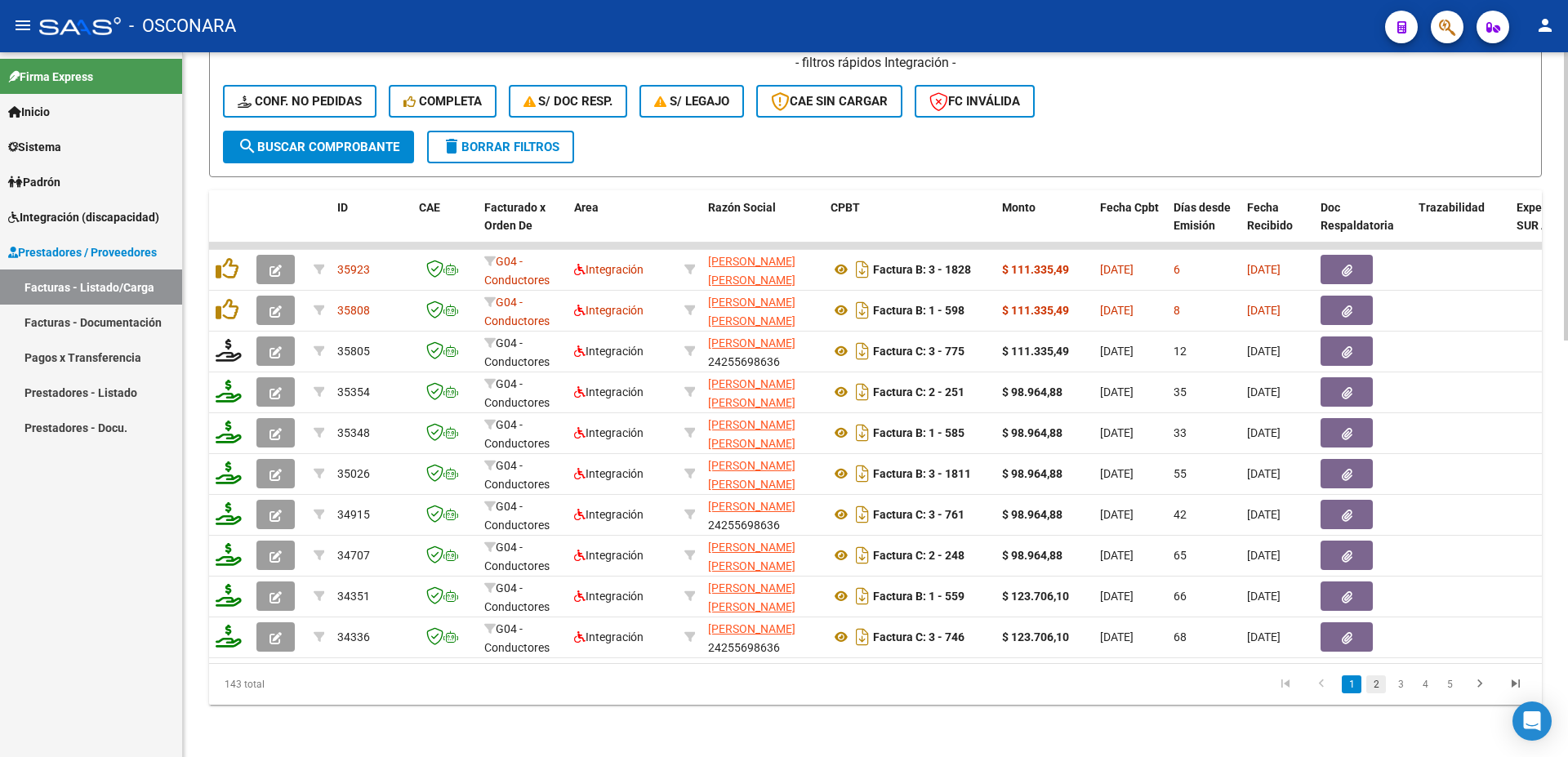
click at [1372, 677] on link "2" at bounding box center [1376, 685] width 20 height 18
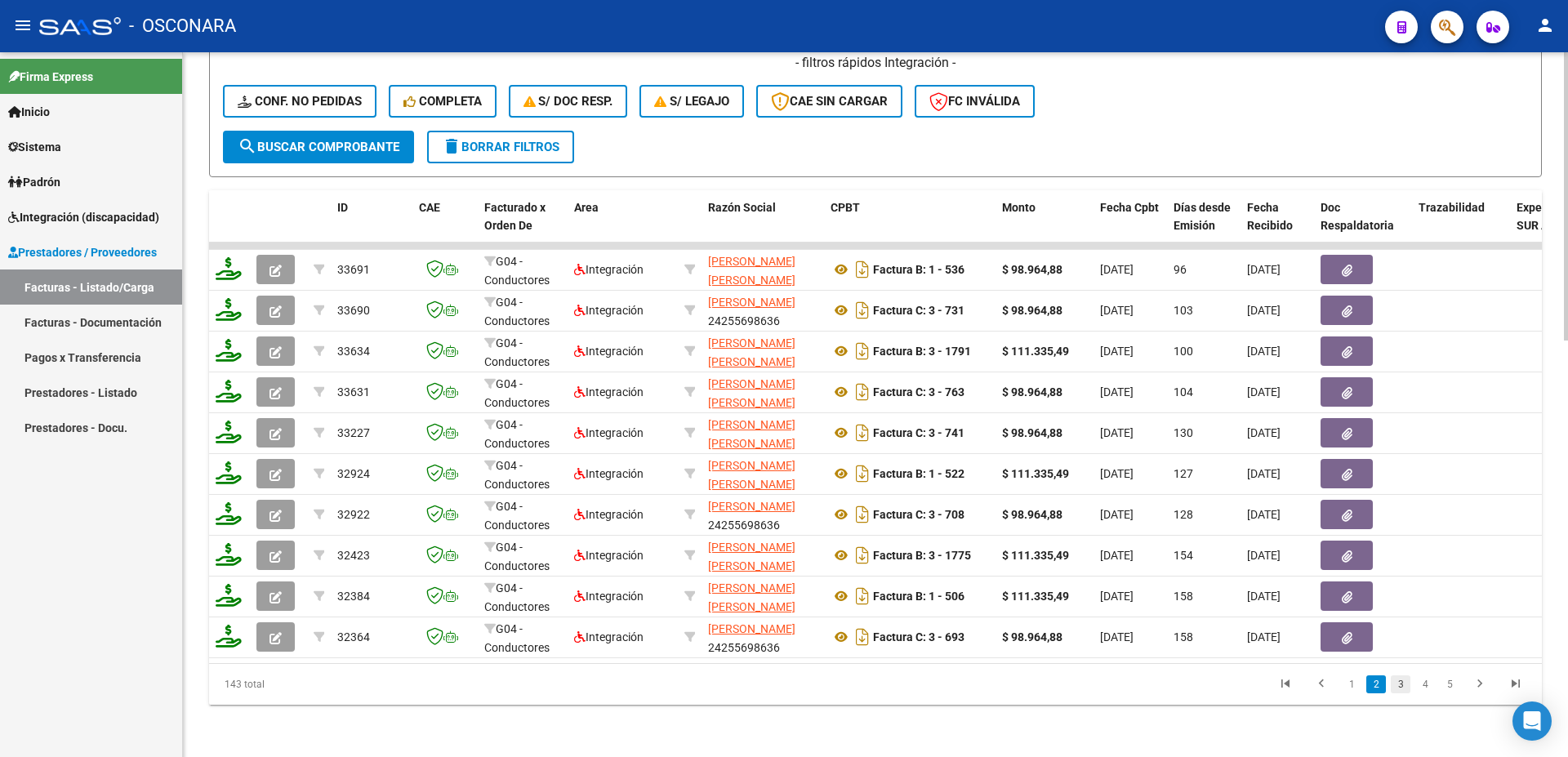
click at [1398, 685] on link "3" at bounding box center [1400, 685] width 20 height 18
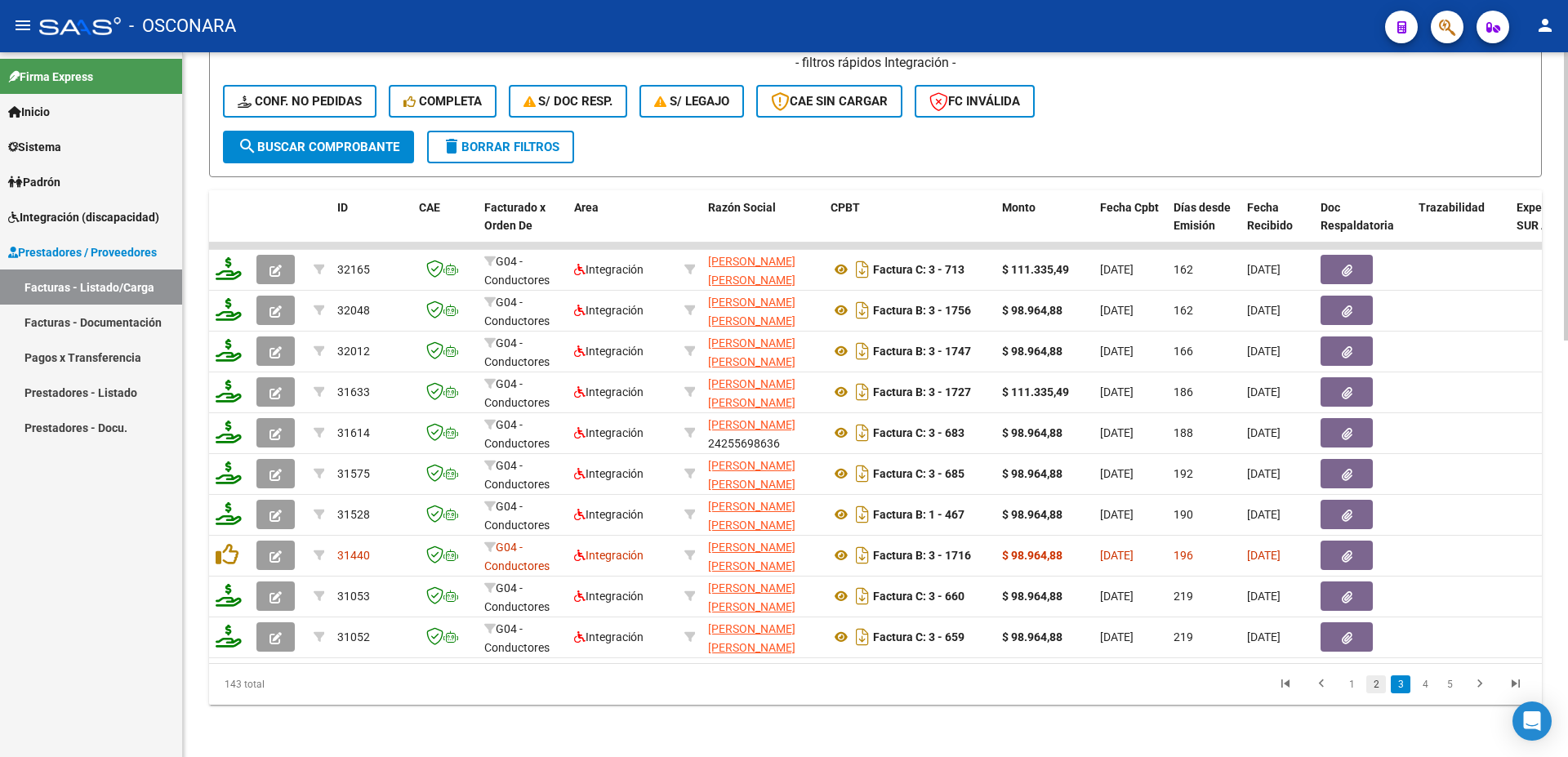
click at [1378, 684] on link "2" at bounding box center [1376, 685] width 20 height 18
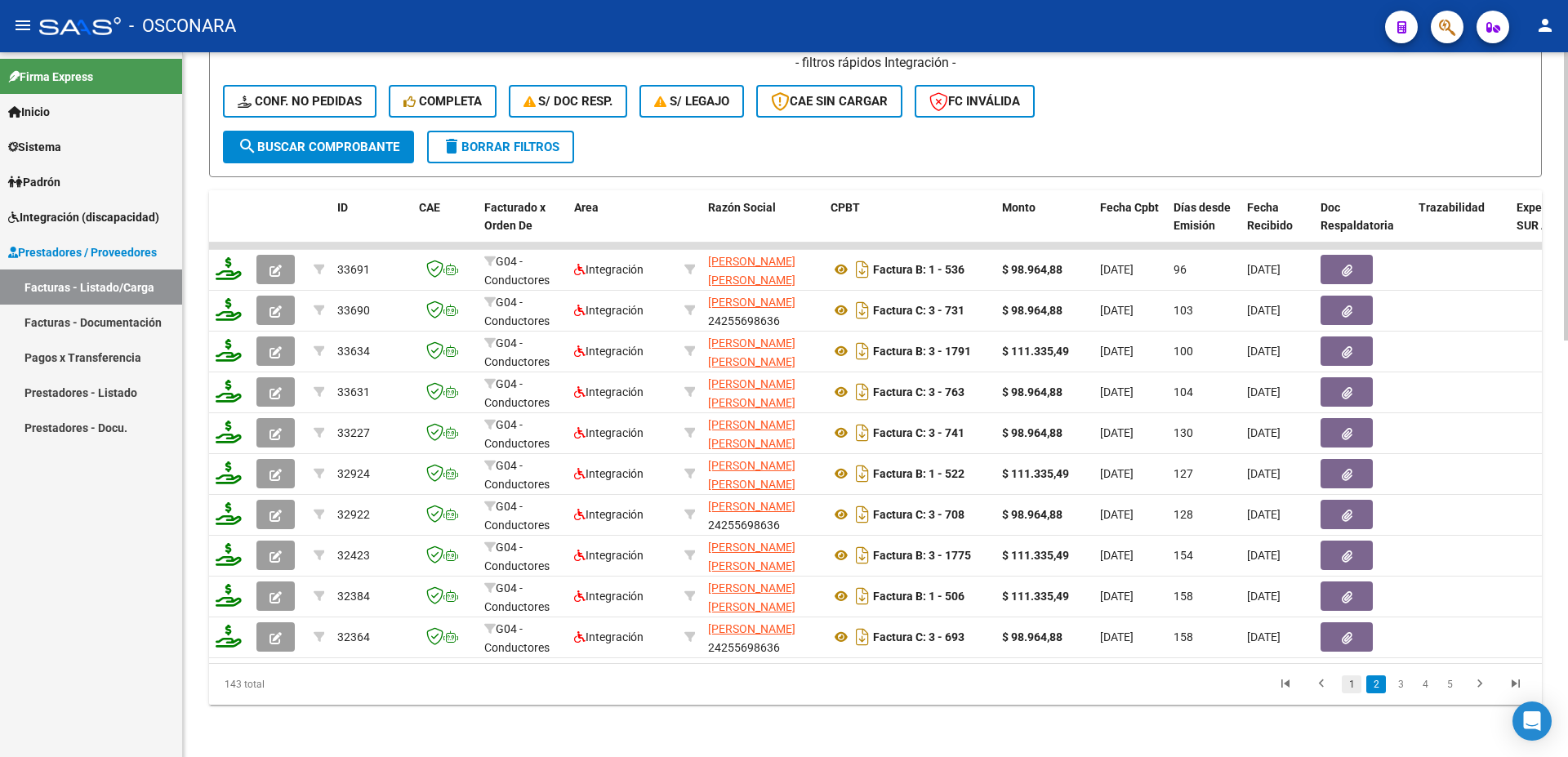
click at [1352, 688] on link "1" at bounding box center [1351, 685] width 20 height 18
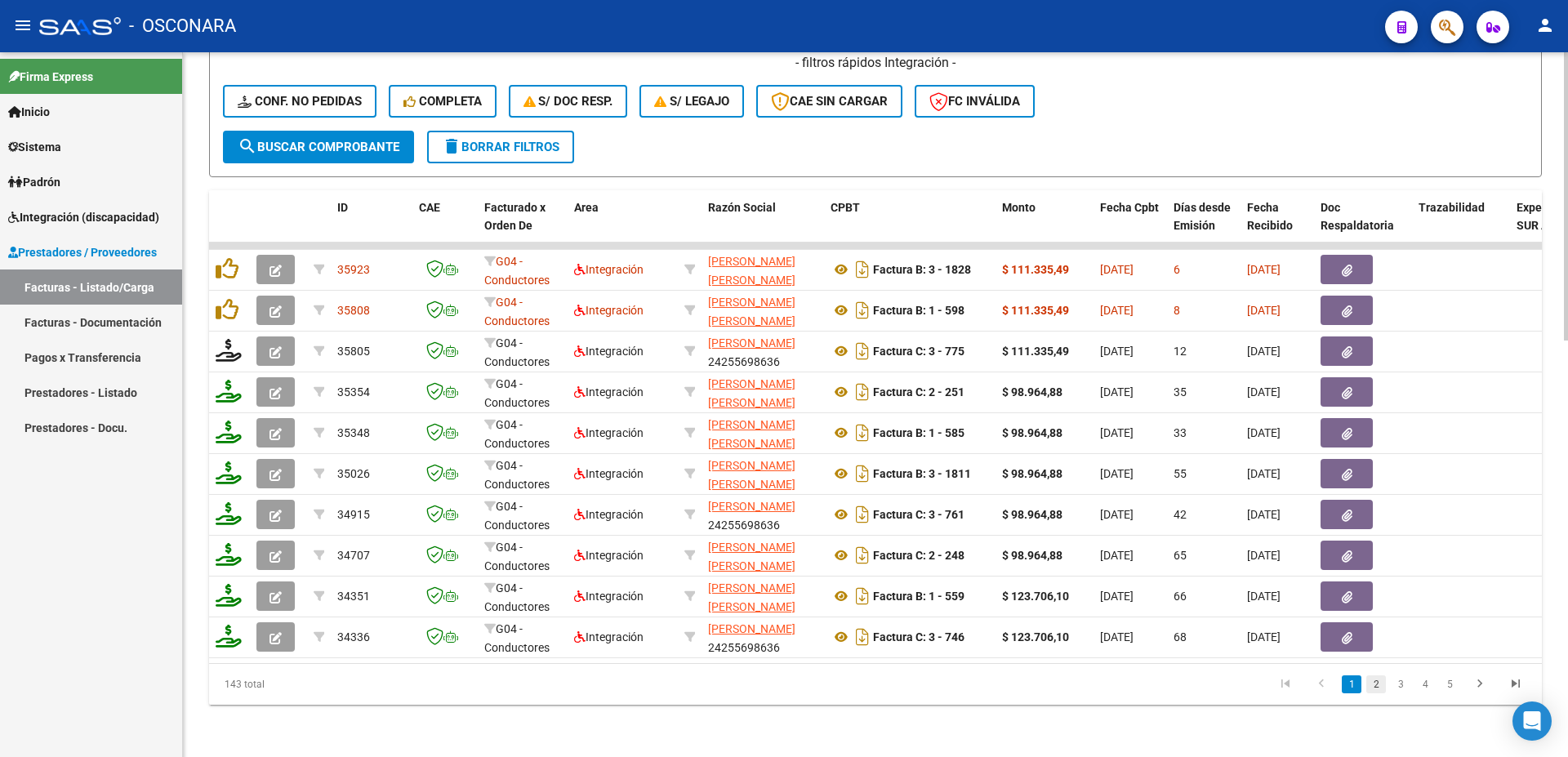
click at [1379, 686] on link "2" at bounding box center [1376, 685] width 20 height 18
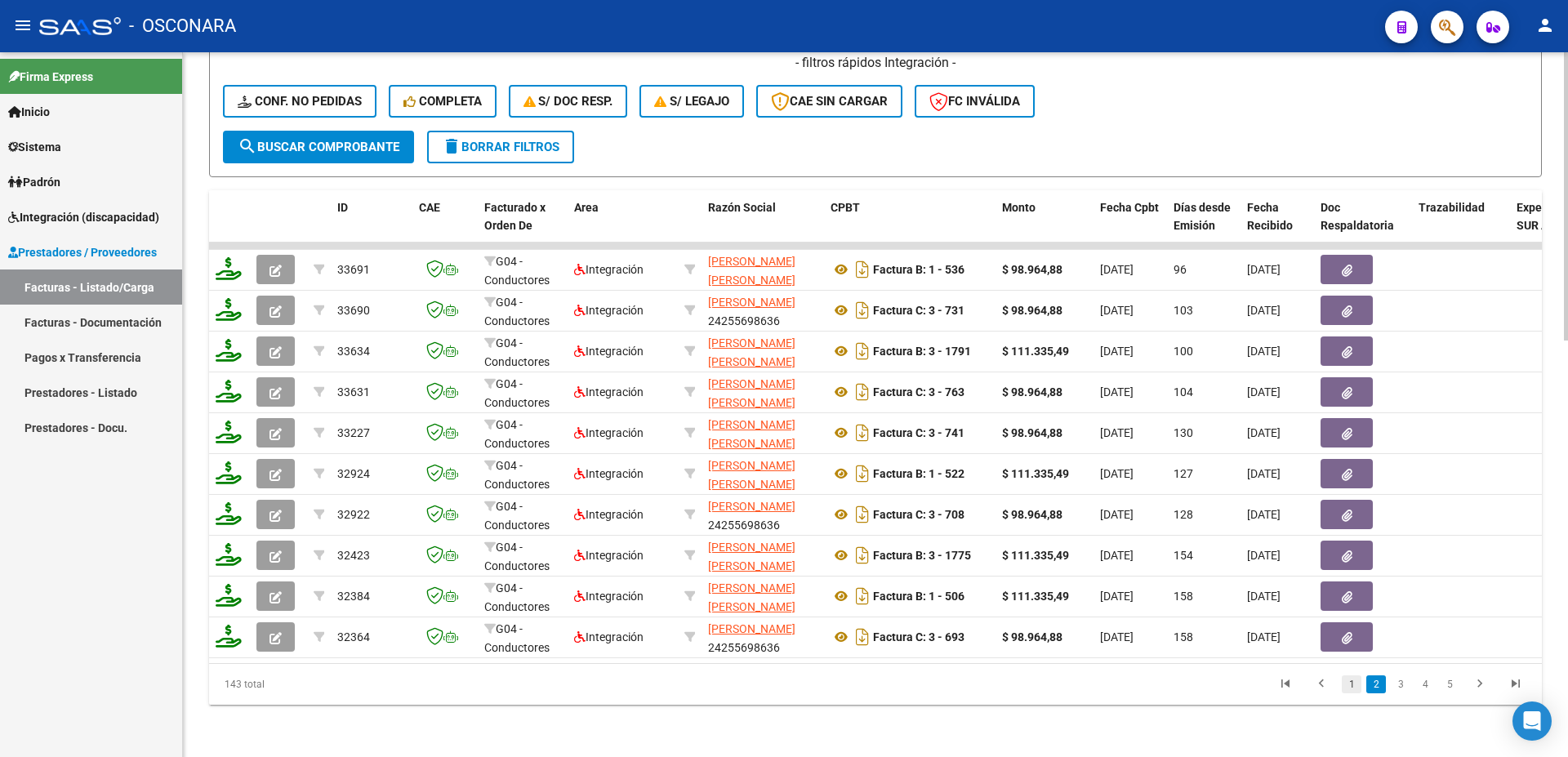
click at [1359, 681] on link "1" at bounding box center [1351, 685] width 20 height 18
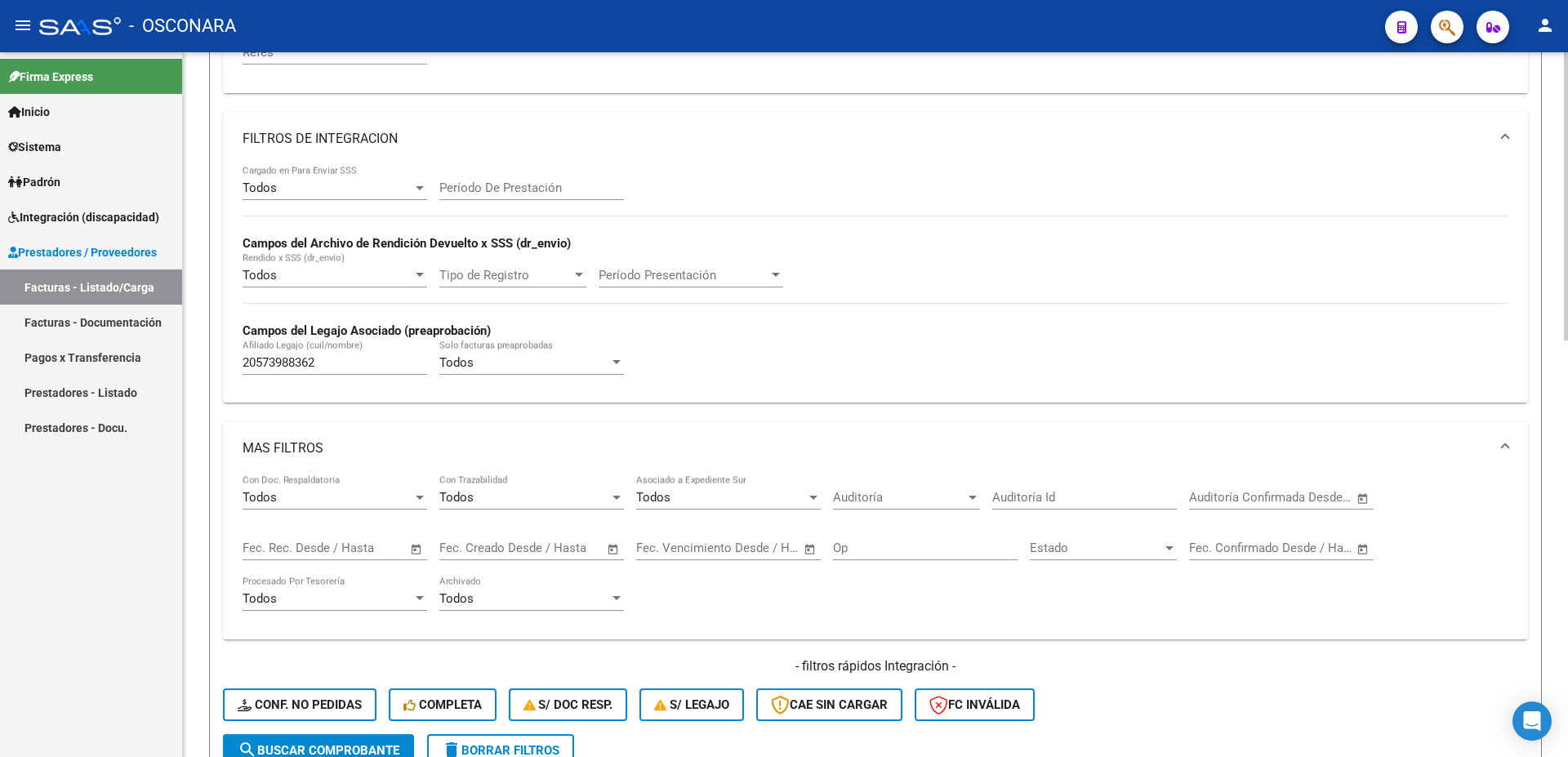
scroll to position [225, 0]
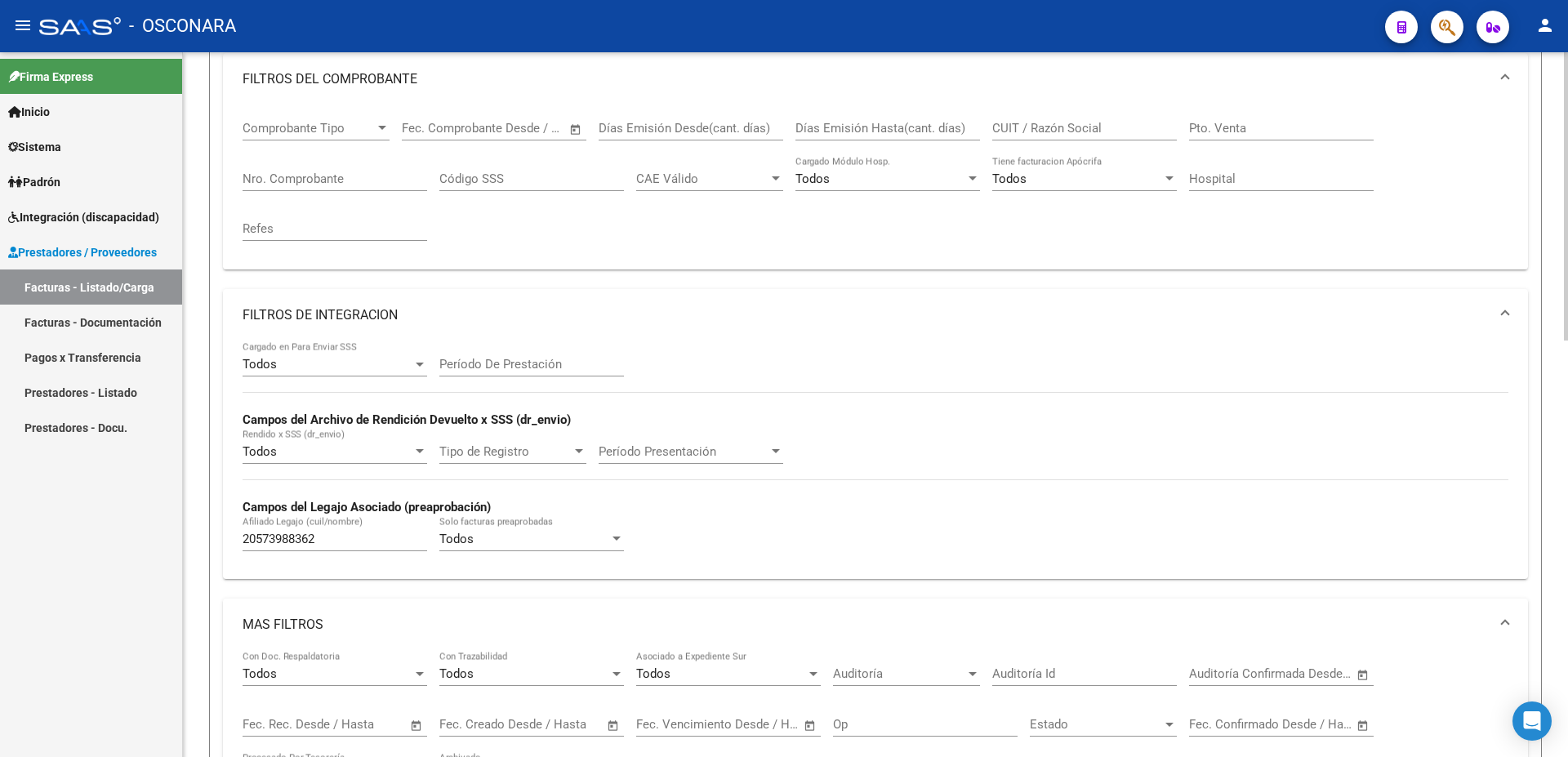
click at [290, 174] on input "Nro. Comprobante" at bounding box center [334, 179] width 184 height 15
type input "1828"
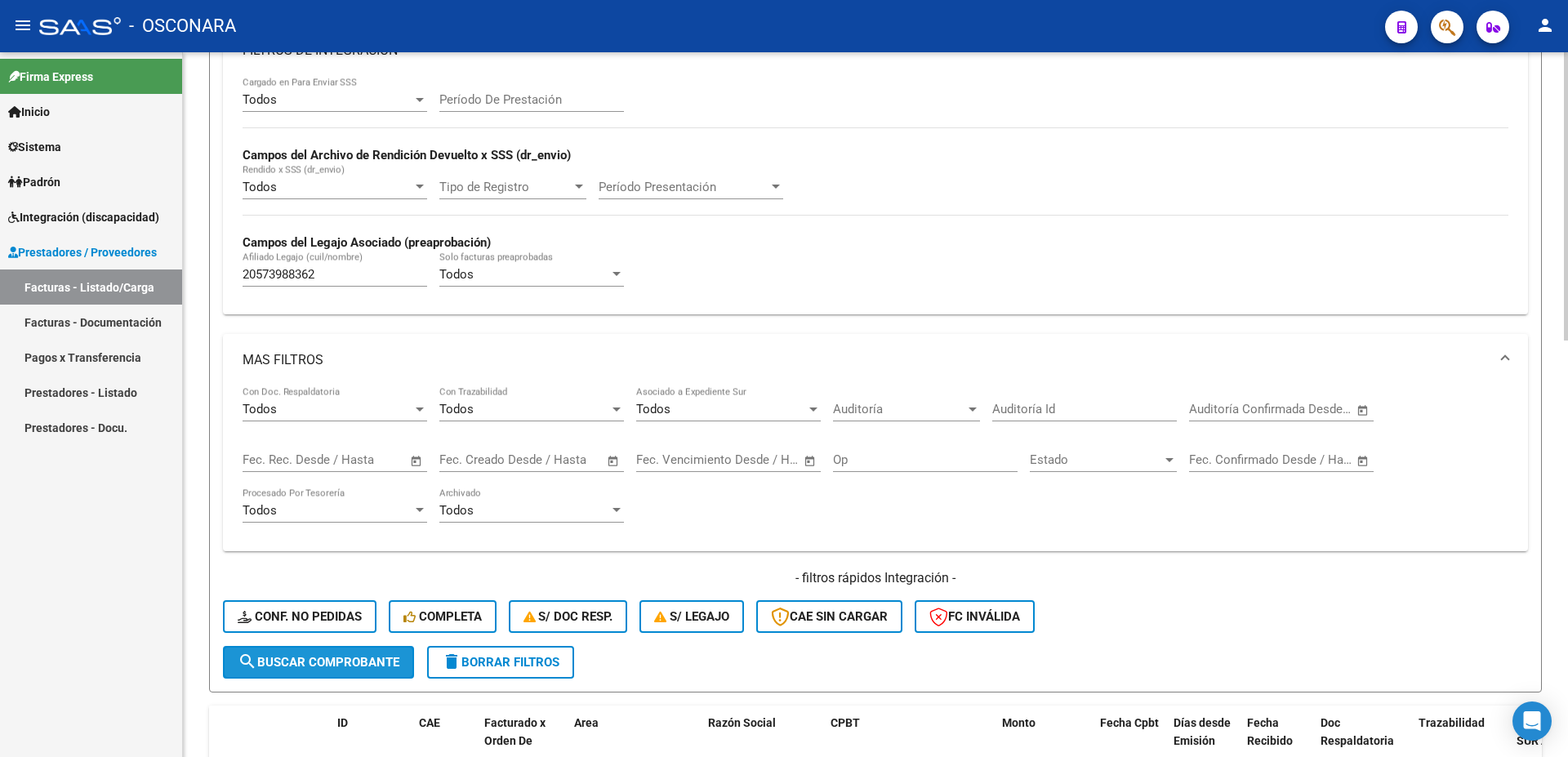
click at [388, 666] on span "search Buscar Comprobante" at bounding box center [319, 662] width 161 height 15
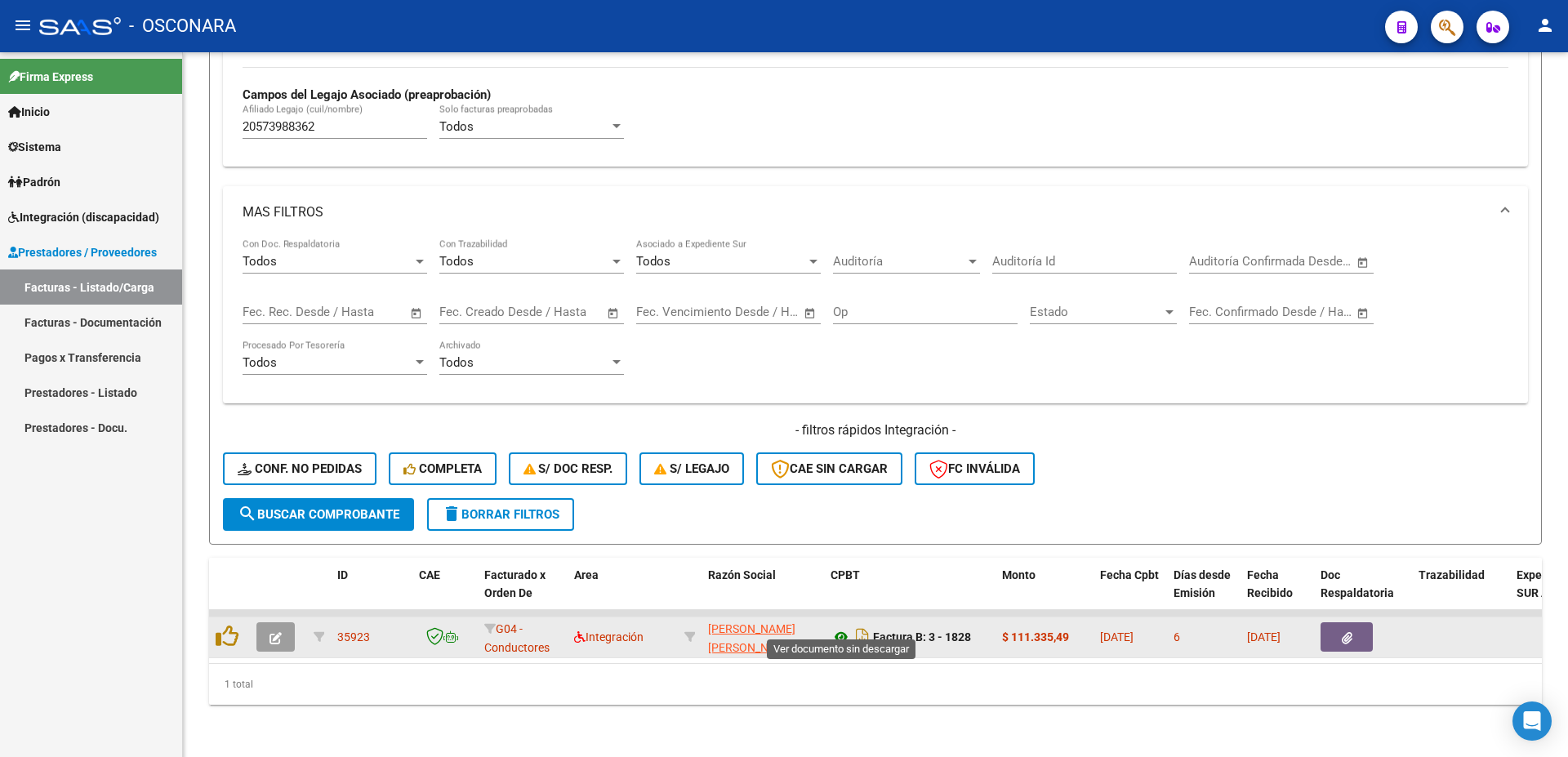
click at [838, 627] on icon at bounding box center [841, 637] width 21 height 20
click at [1357, 622] on button "button" at bounding box center [1346, 637] width 52 height 30
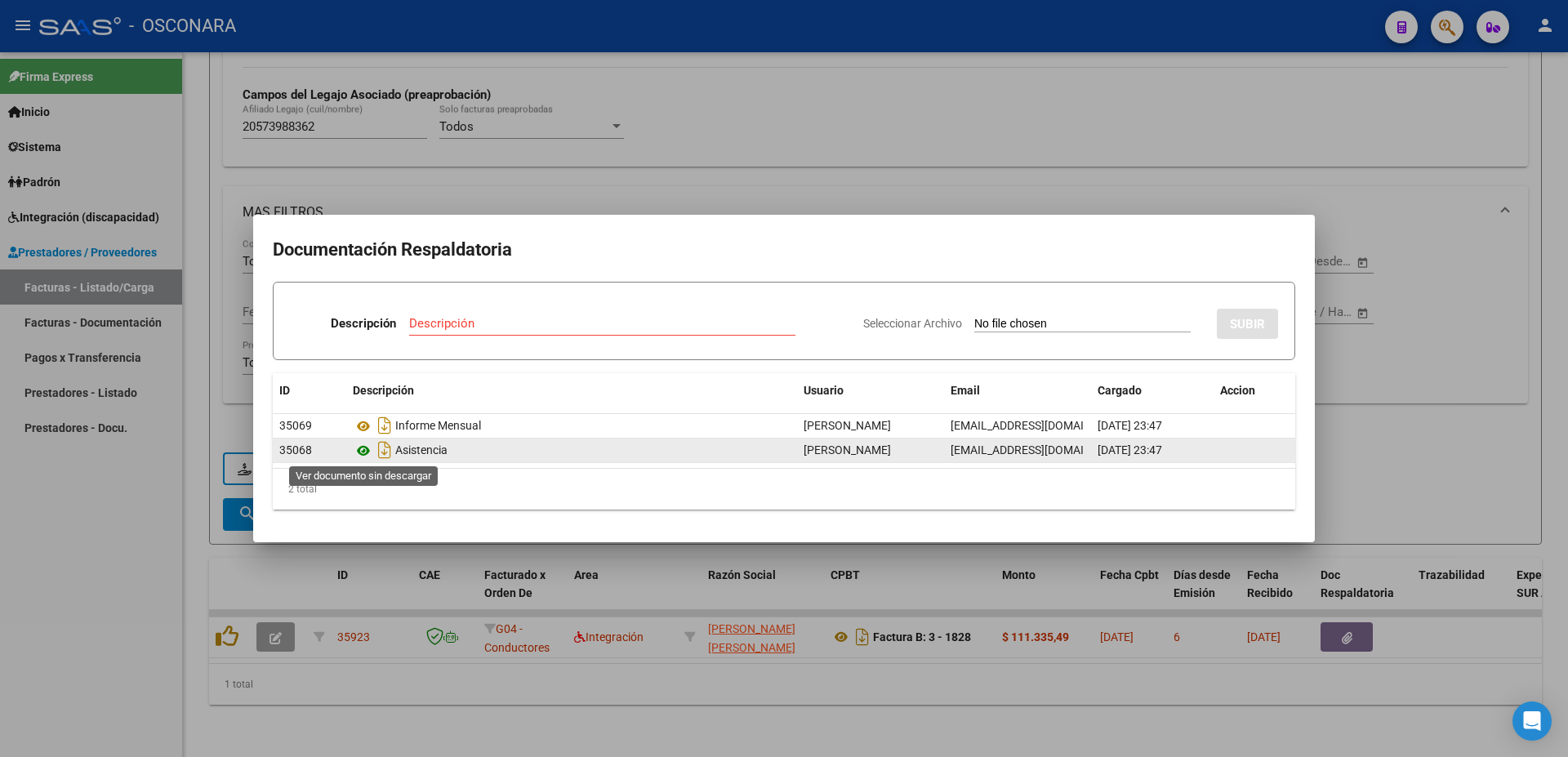
click at [366, 447] on icon at bounding box center [363, 451] width 21 height 20
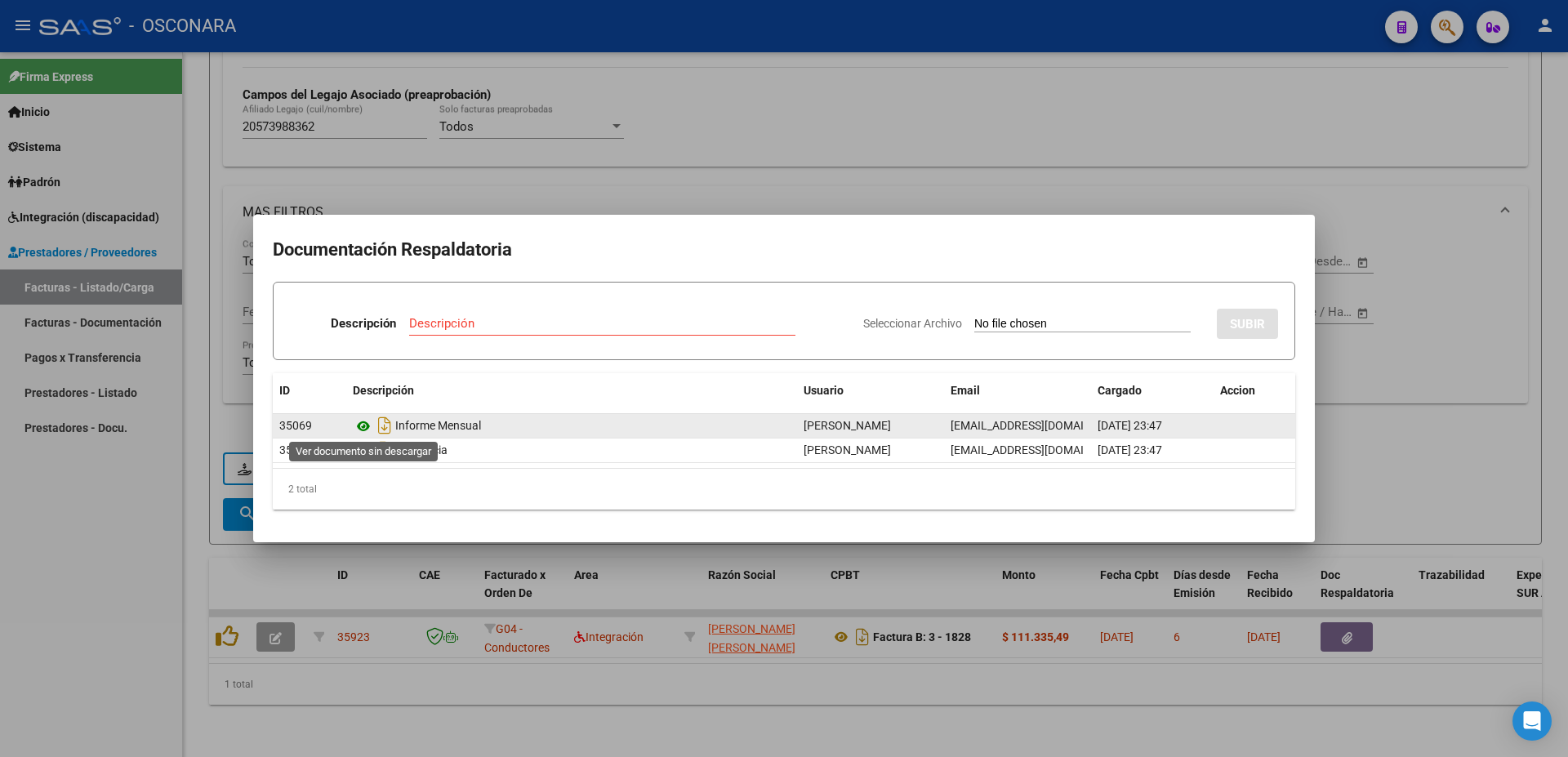
click at [363, 428] on icon at bounding box center [363, 427] width 21 height 20
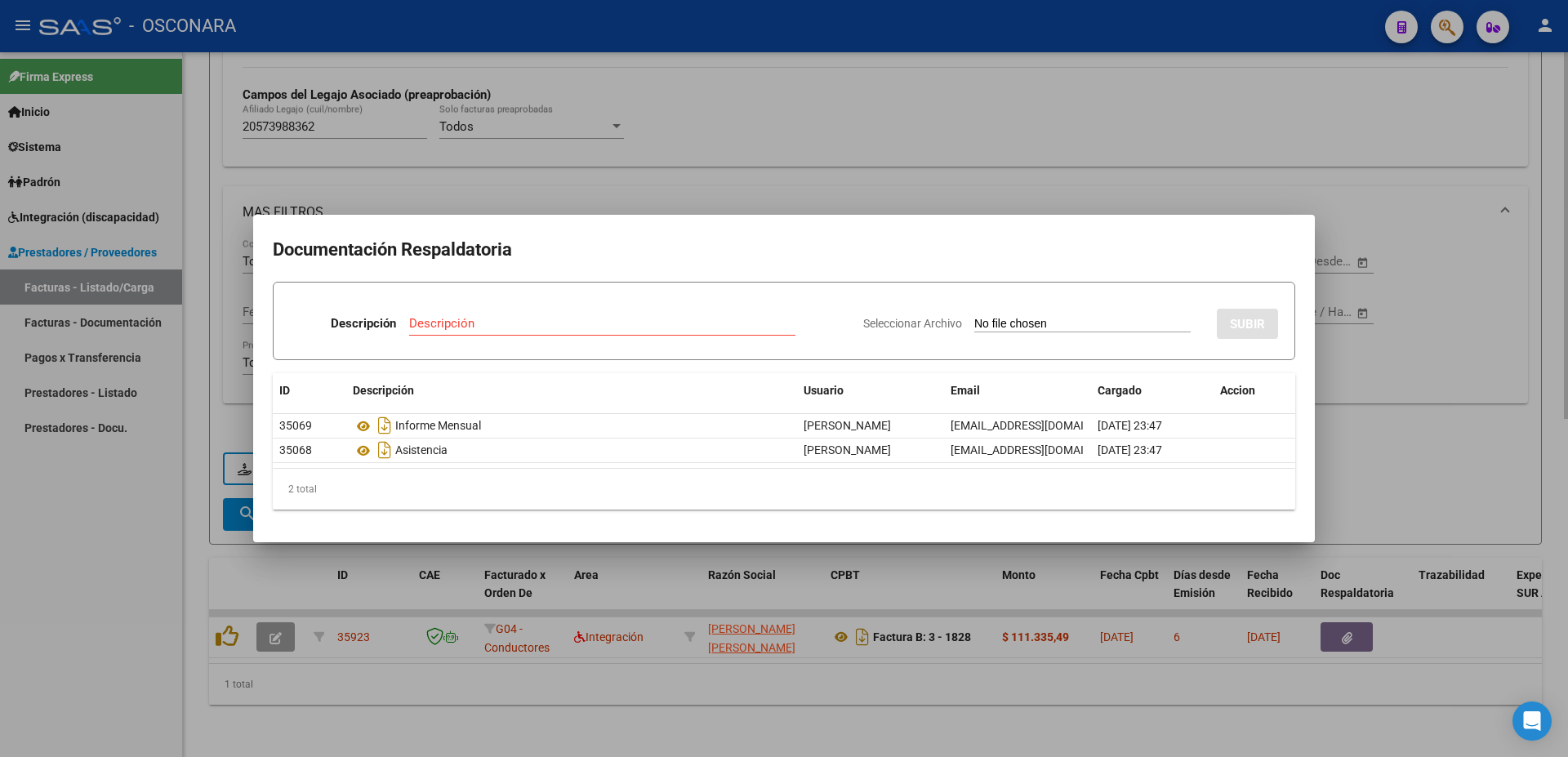
click at [1370, 413] on div at bounding box center [784, 378] width 1568 height 757
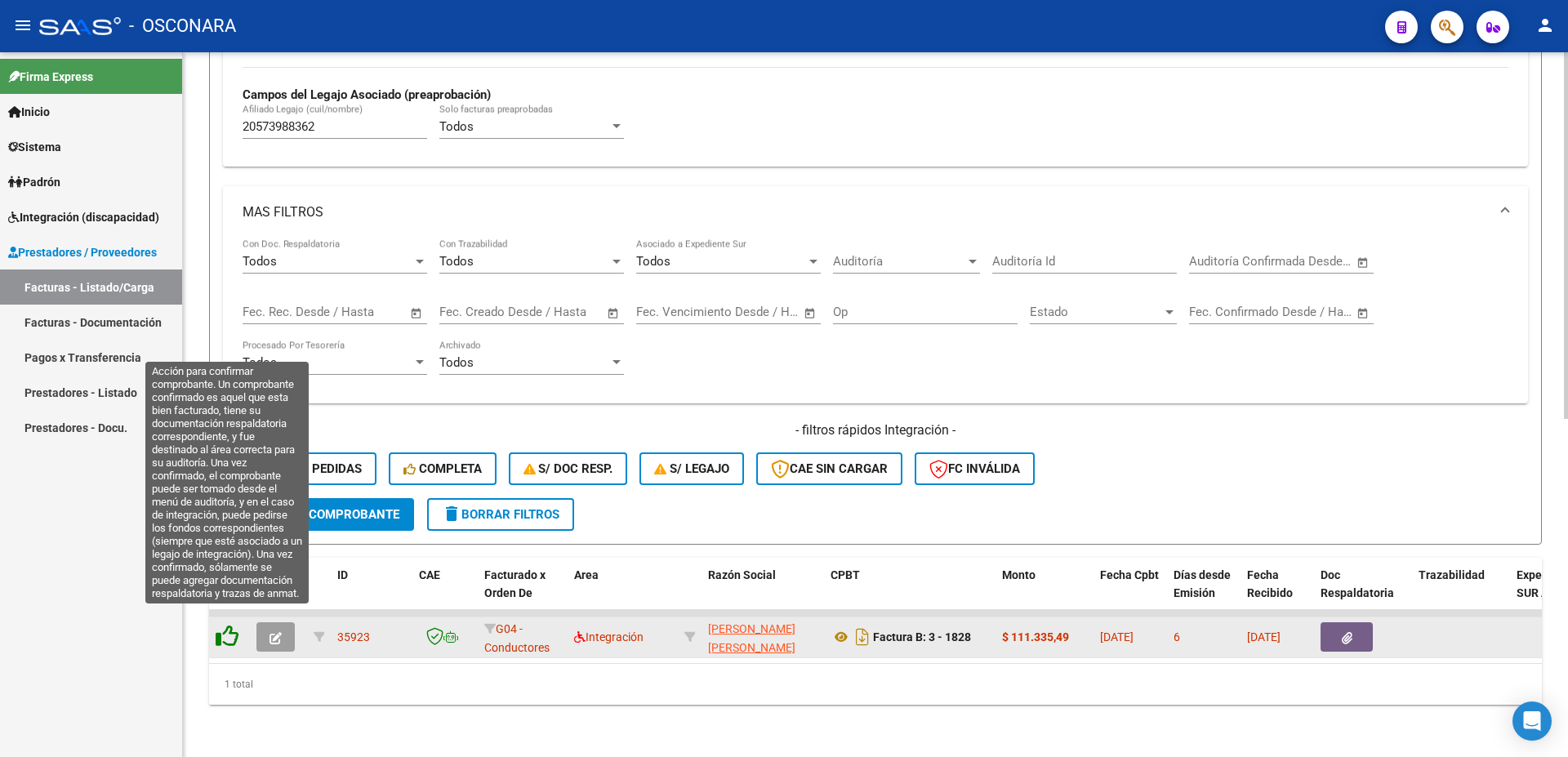
click at [223, 625] on icon at bounding box center [227, 636] width 23 height 23
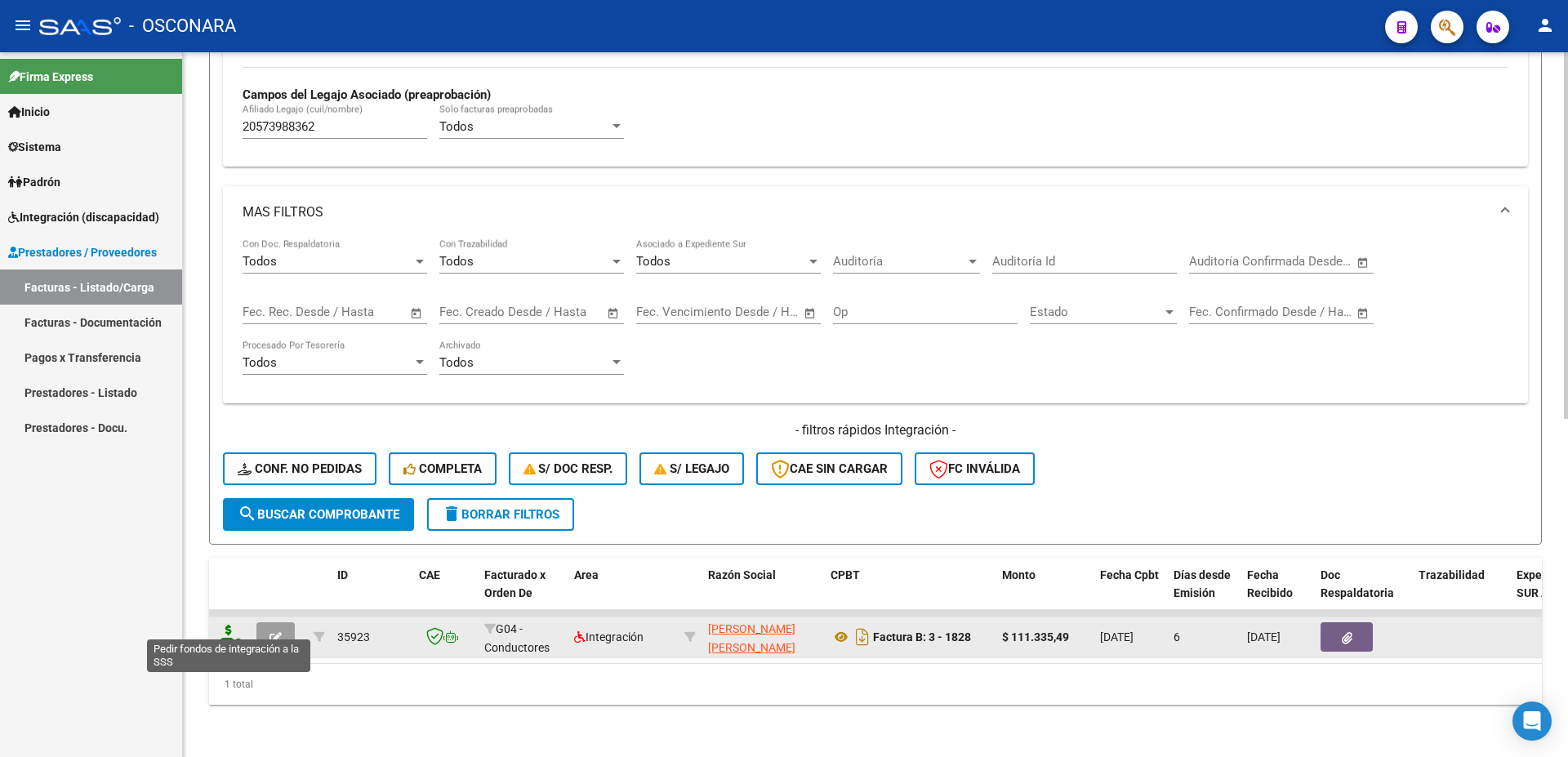
click at [228, 625] on icon at bounding box center [229, 636] width 26 height 23
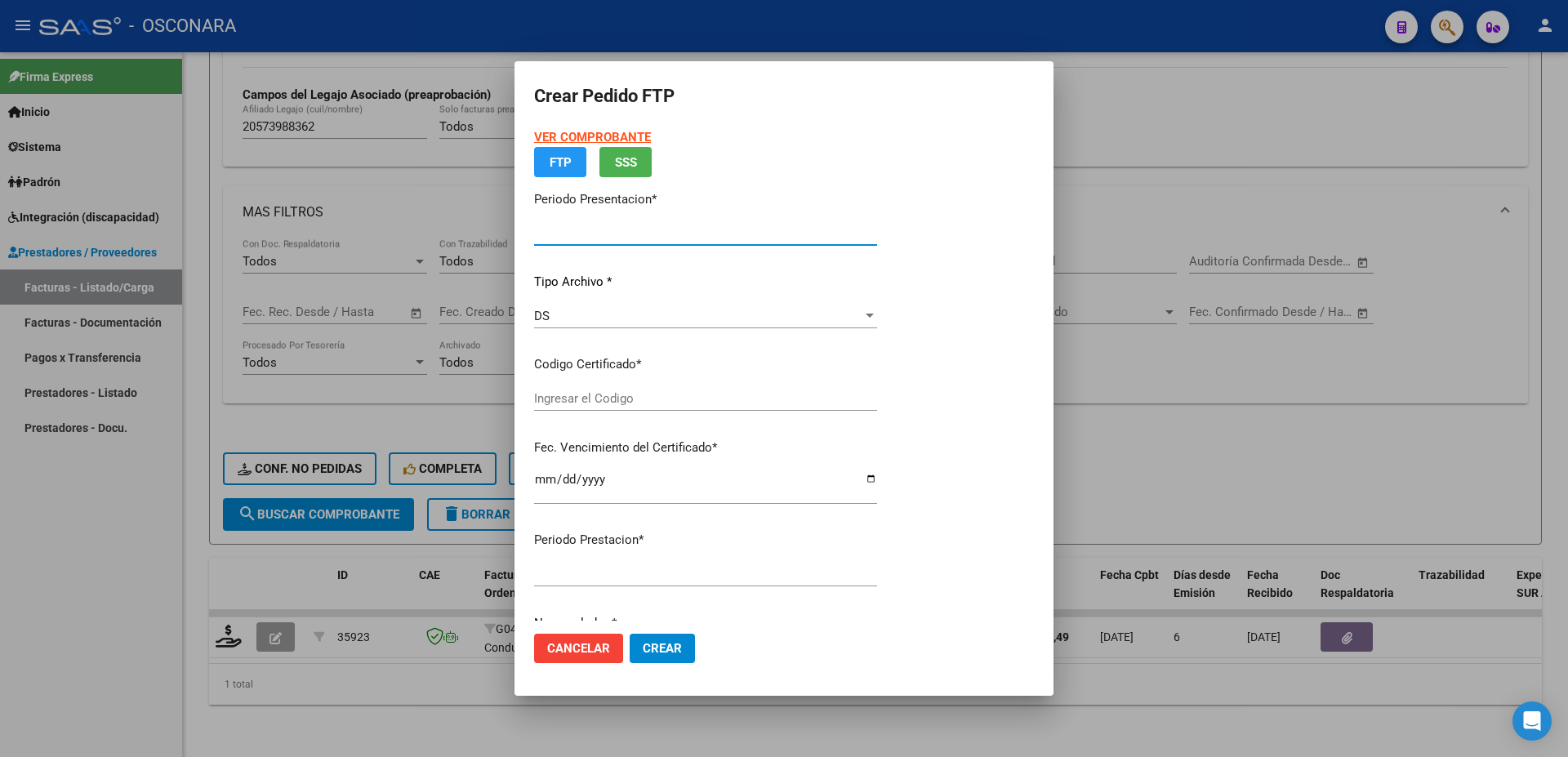
type input "202509"
type input "202507"
type input "$ 111.335,49"
type input "ARG02000573988362021100420241004BS389"
type input "[DATE]"
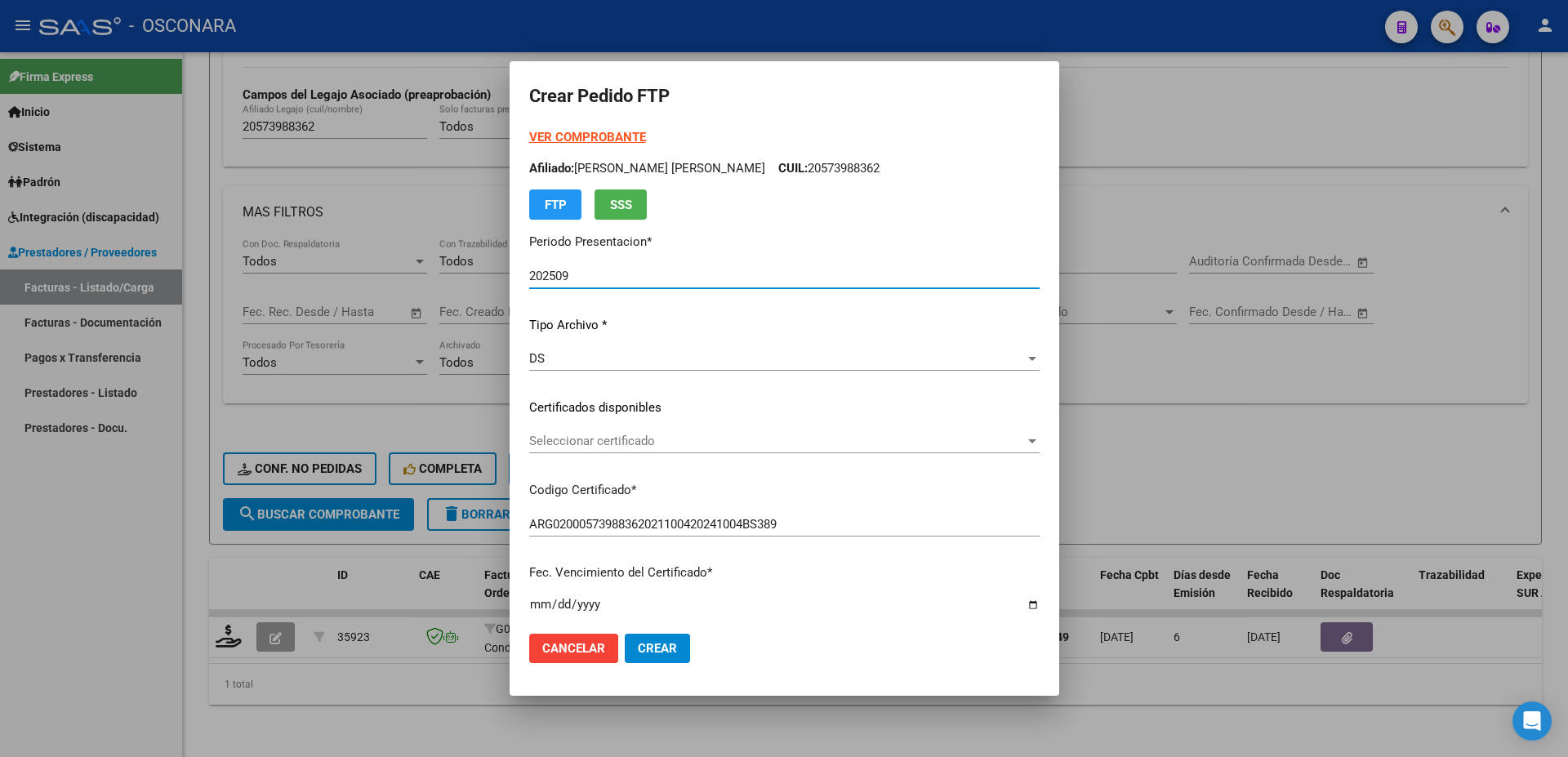
click at [623, 445] on span "Seleccionar certificado" at bounding box center [777, 441] width 496 height 15
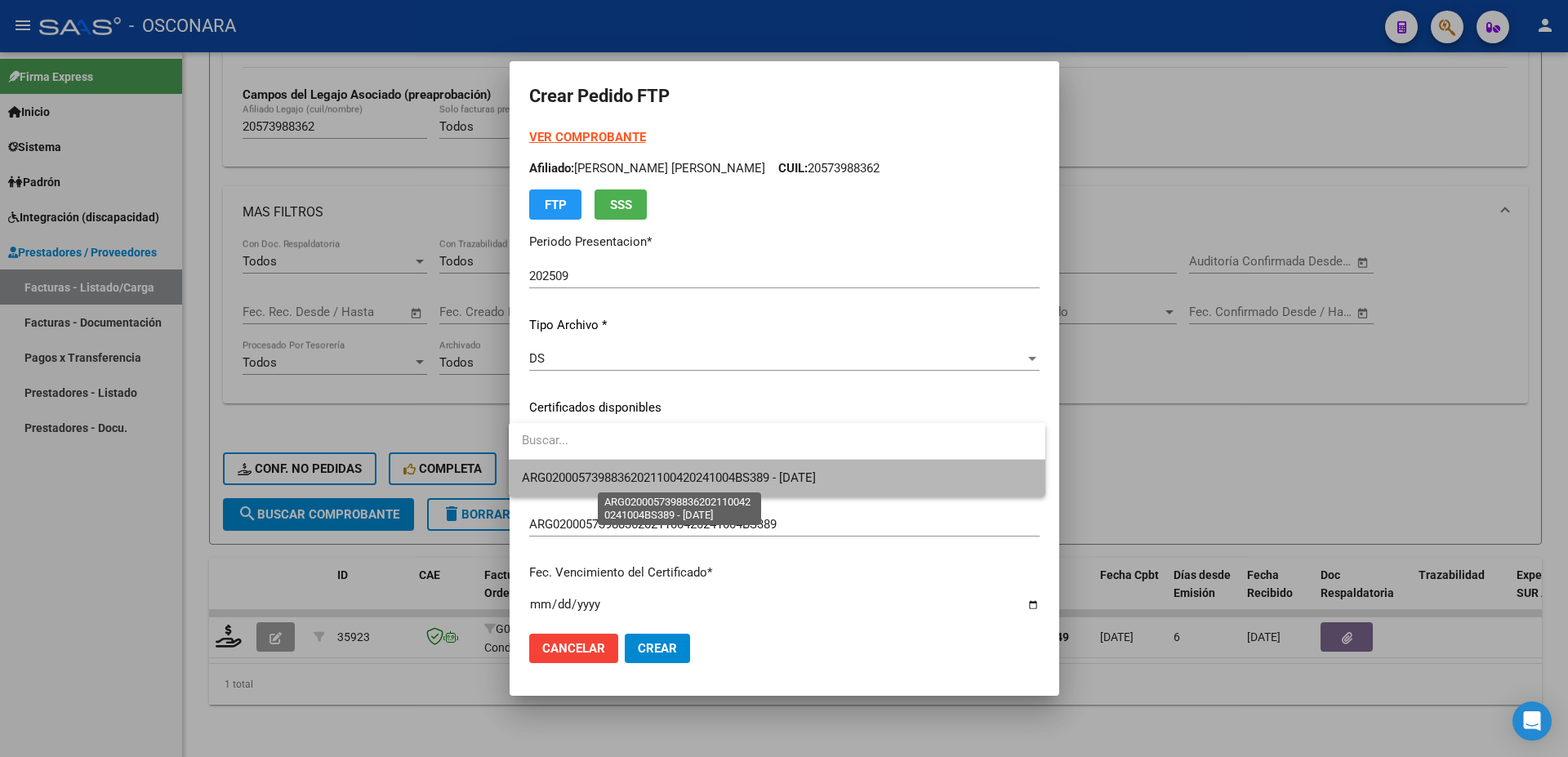
click at [646, 473] on span "ARG02000573988362021100420241004BS389 - [DATE]" at bounding box center [669, 478] width 294 height 15
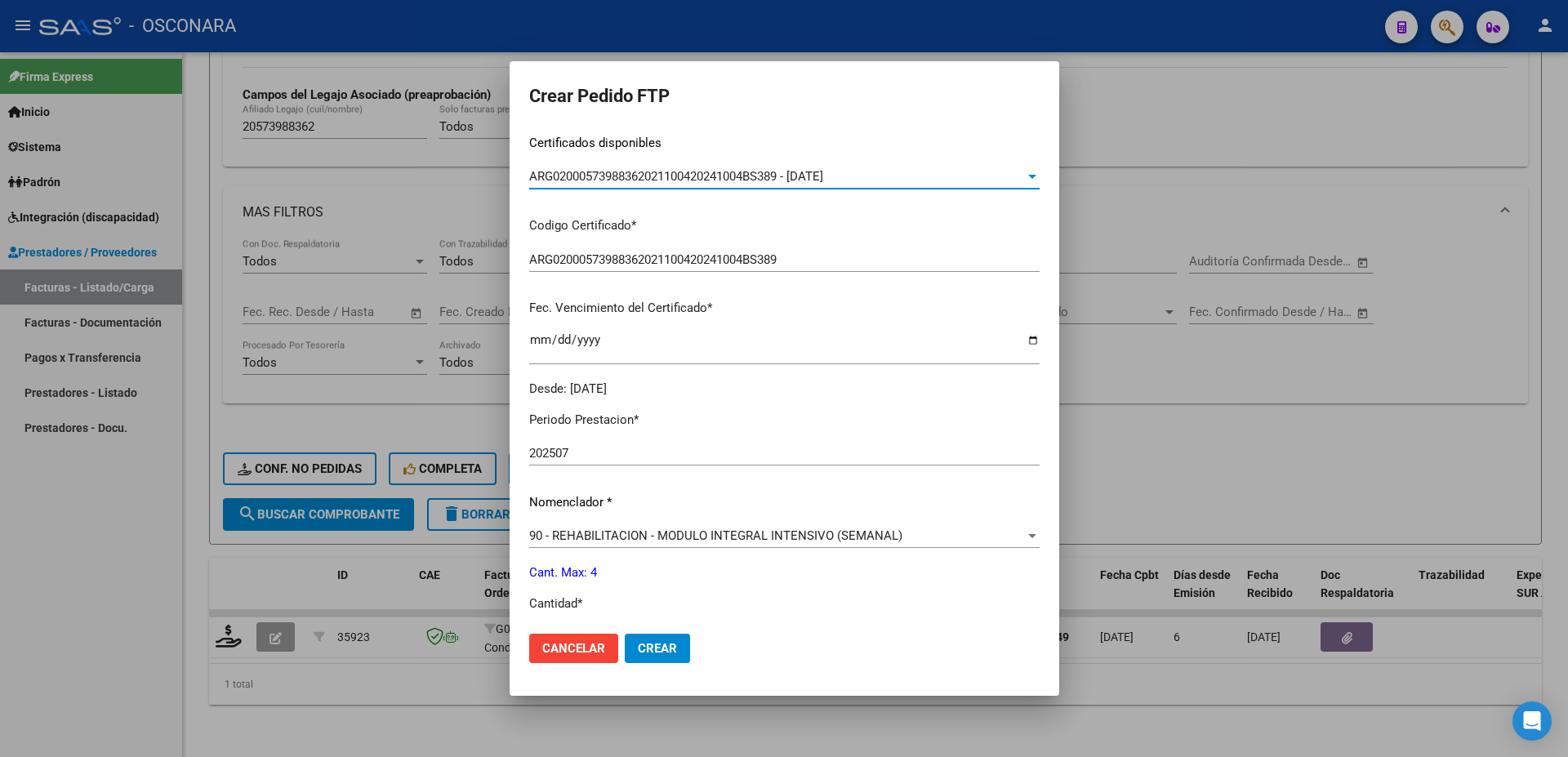
scroll to position [529, 0]
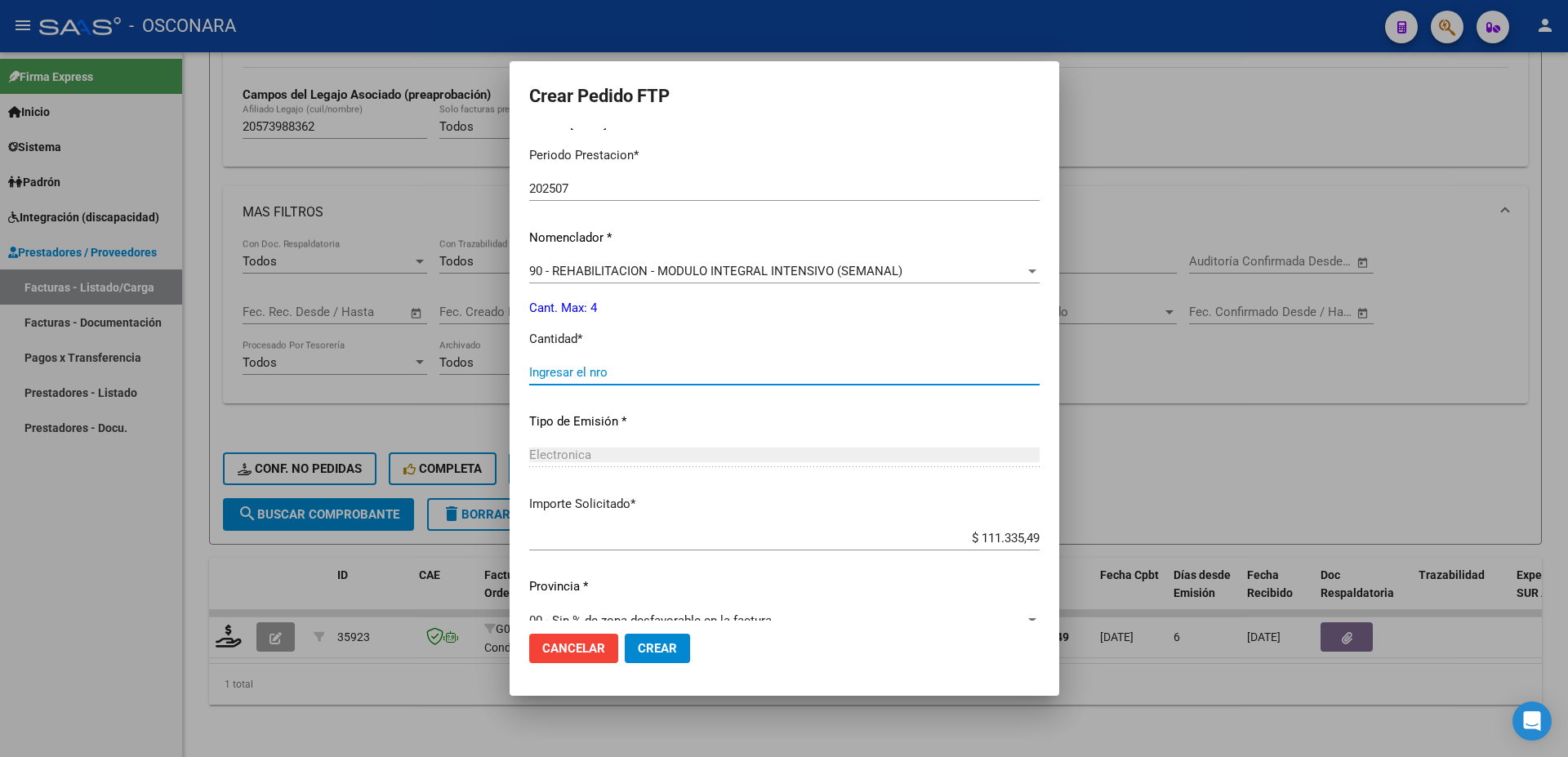
click at [558, 367] on input "Ingresar el nro" at bounding box center [784, 372] width 511 height 15
type input "4"
click at [639, 653] on span "Crear" at bounding box center [657, 648] width 40 height 15
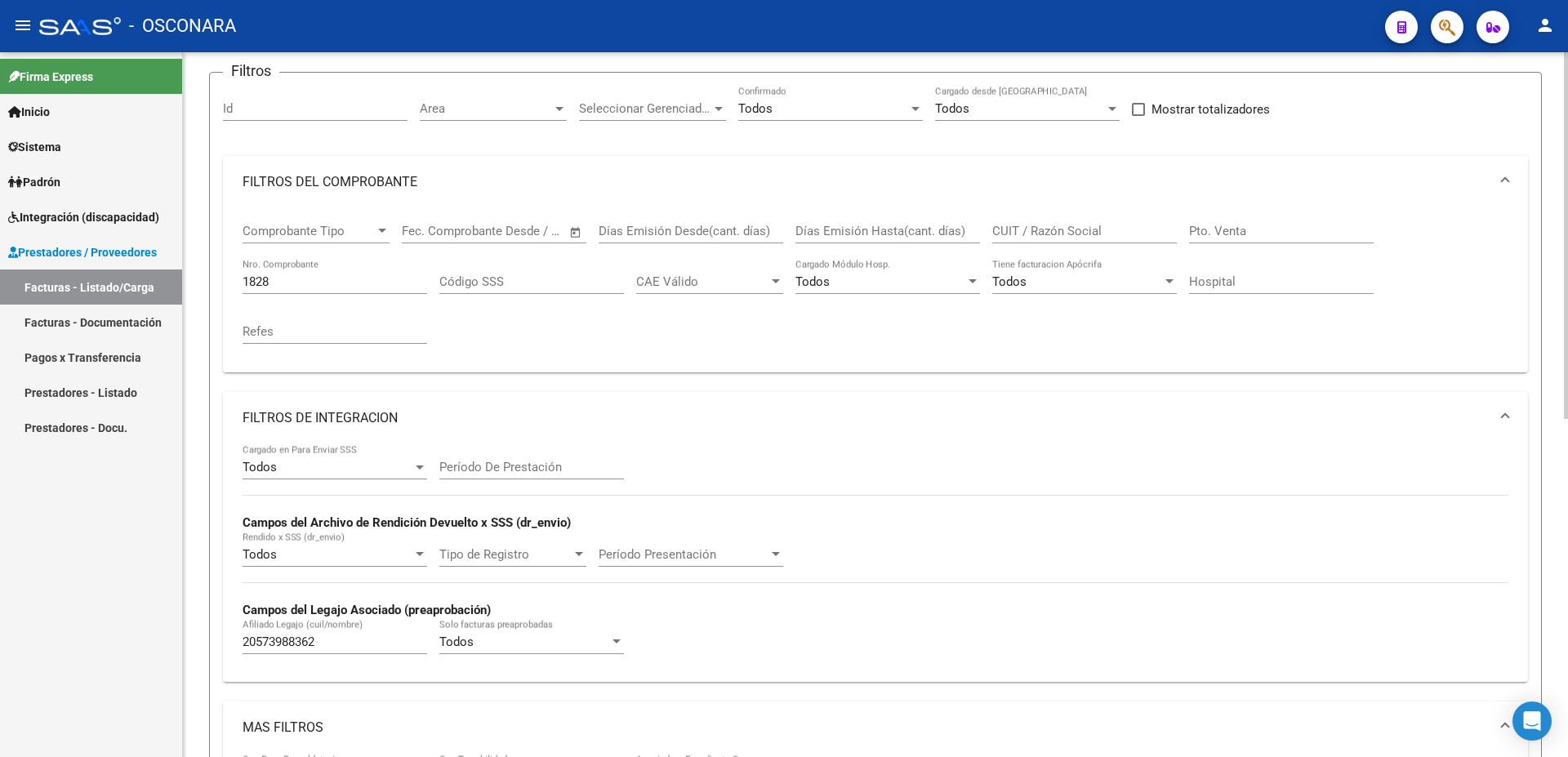
scroll to position [34, 0]
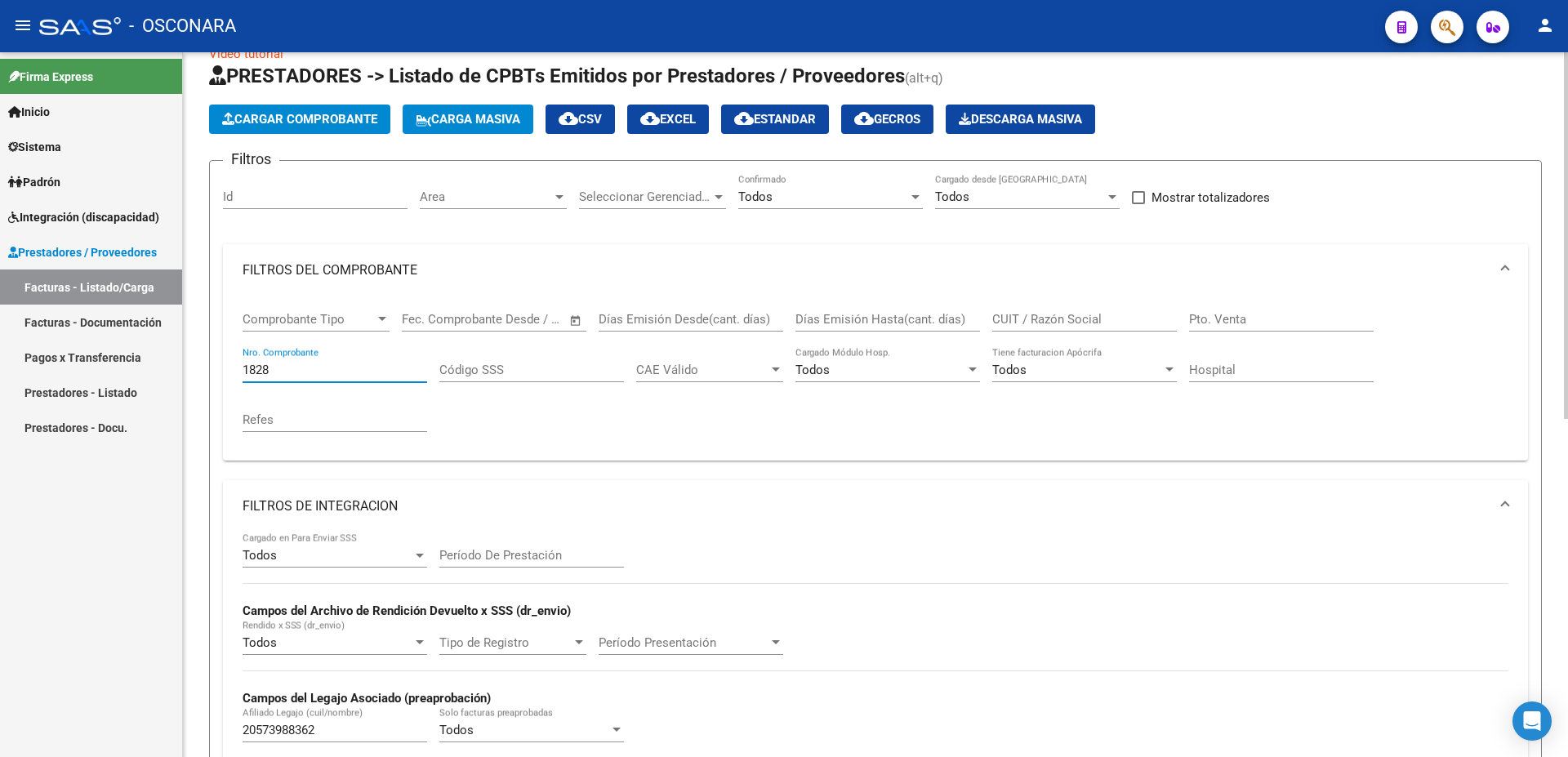
drag, startPoint x: 235, startPoint y: 370, endPoint x: 174, endPoint y: 368, distance: 61.0
click at [242, 368] on input "1828" at bounding box center [334, 370] width 184 height 15
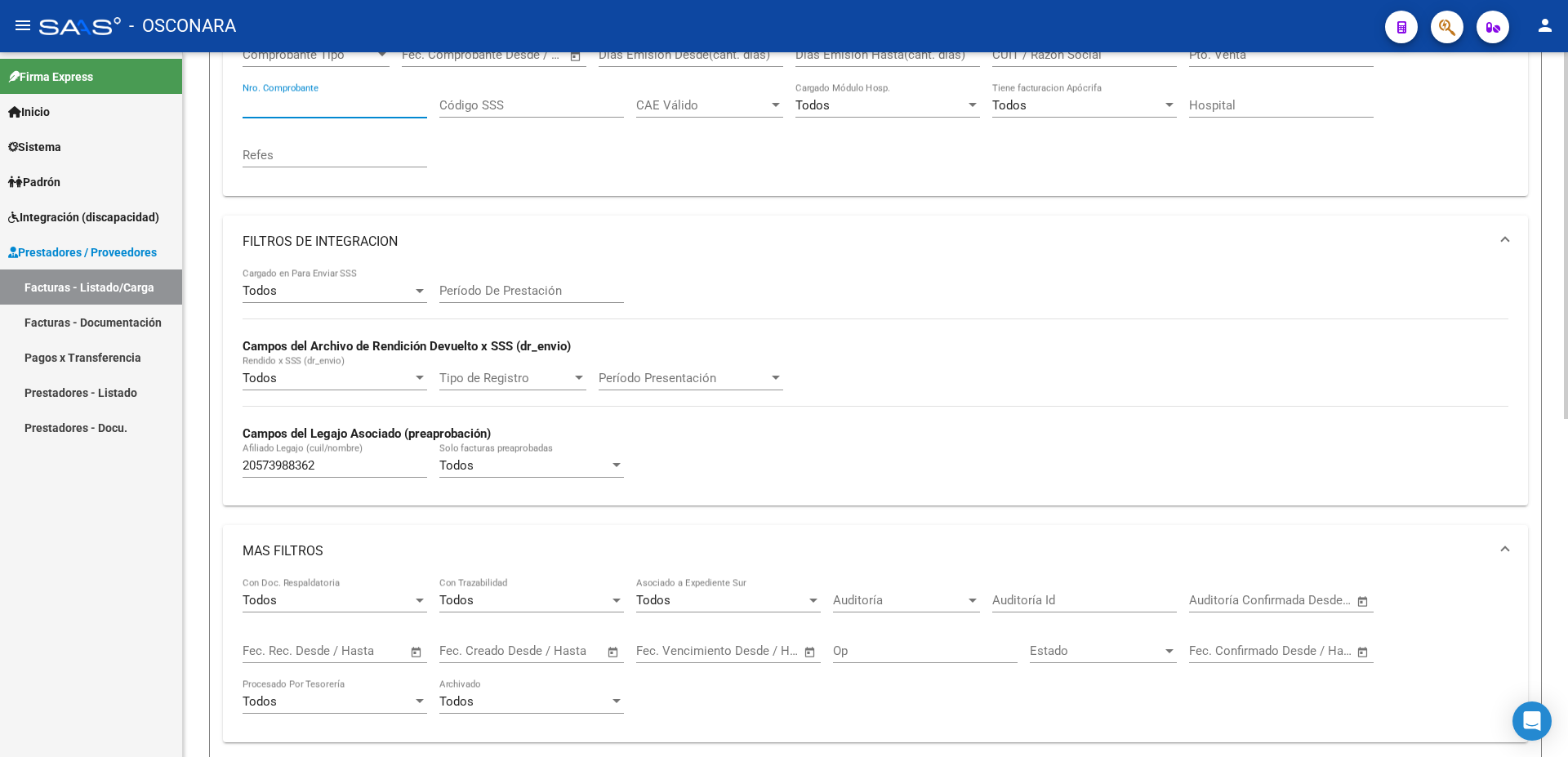
scroll to position [651, 0]
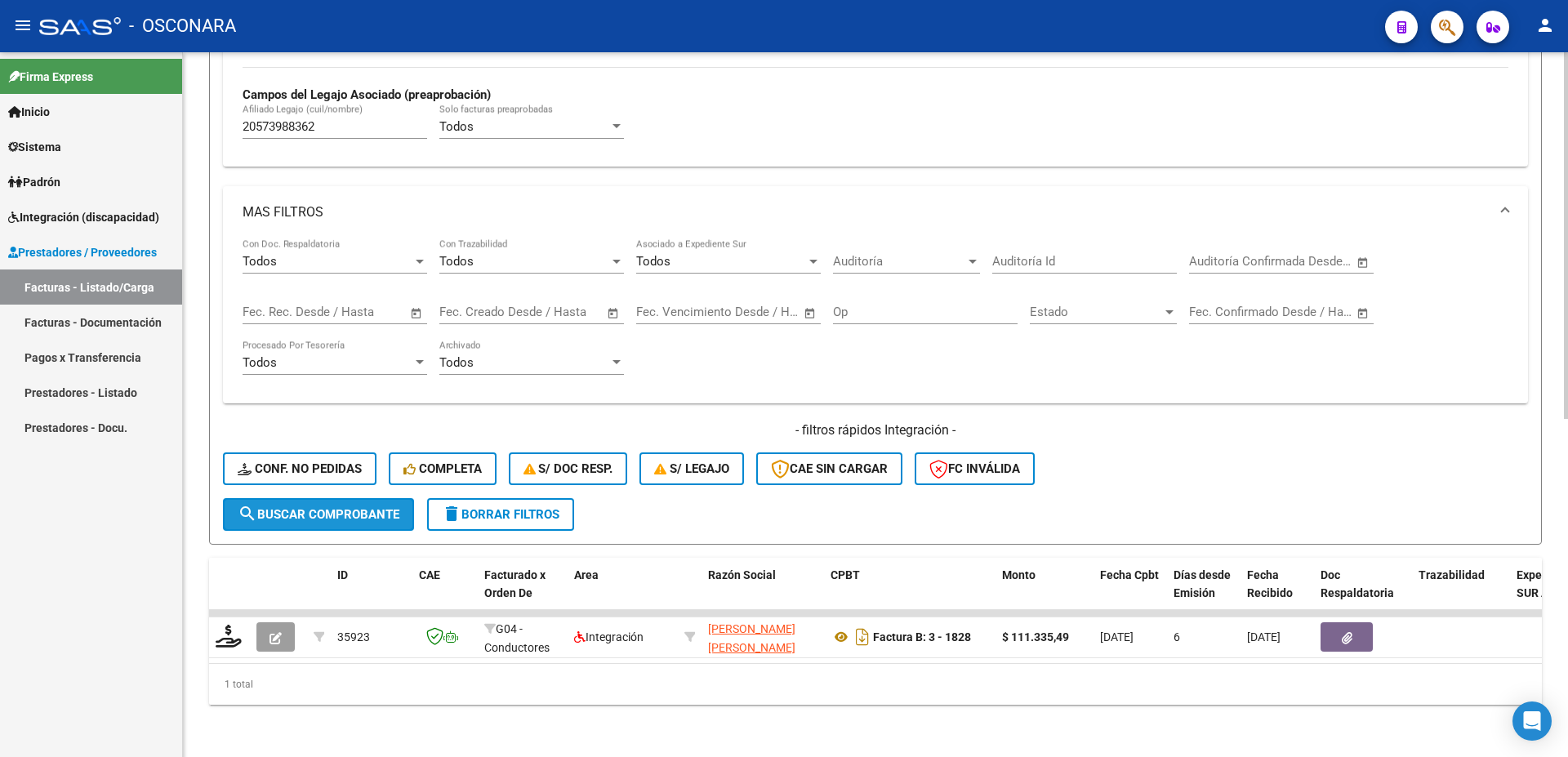
click at [364, 507] on span "search Buscar Comprobante" at bounding box center [319, 515] width 161 height 15
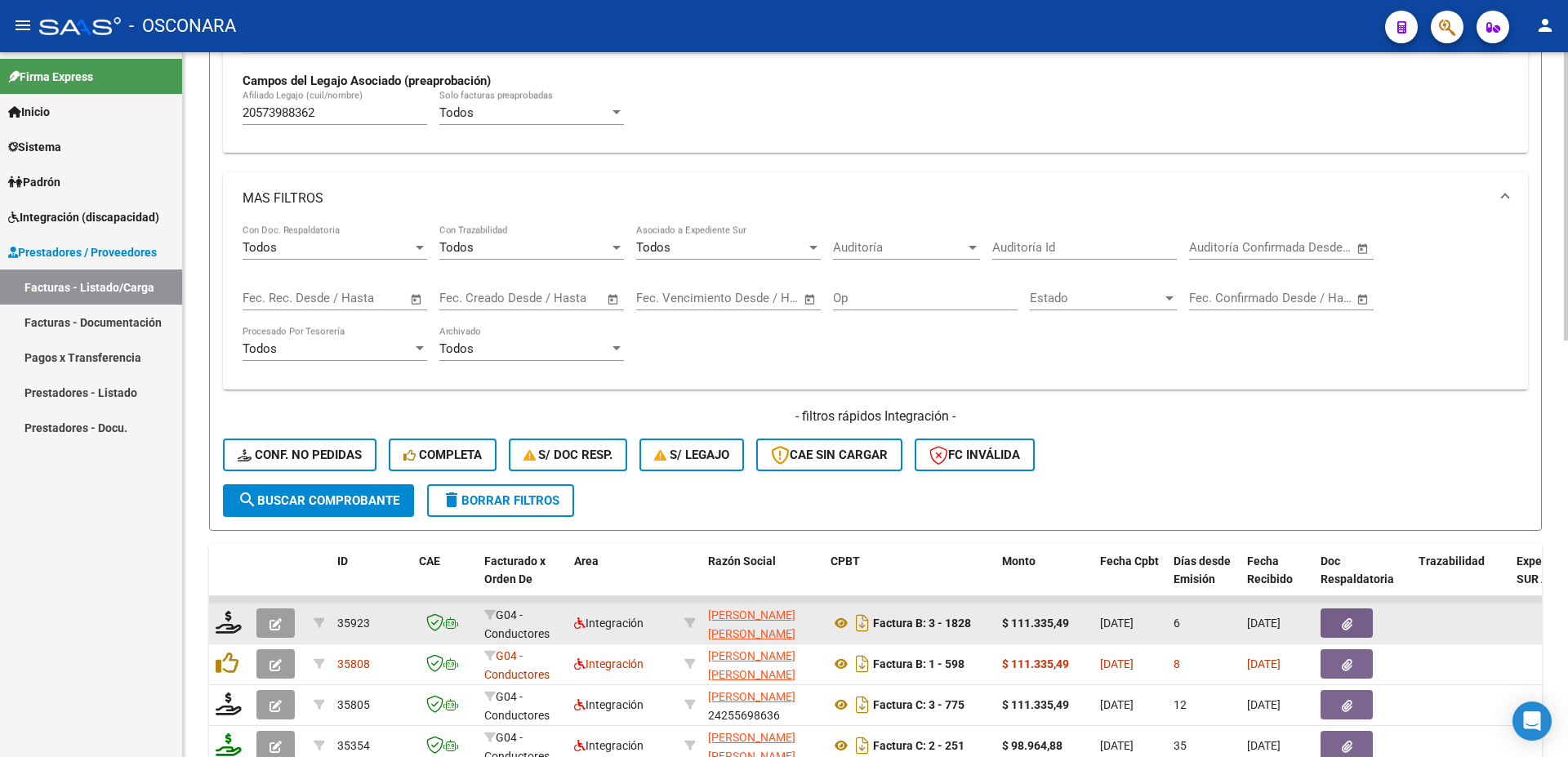
scroll to position [739, 0]
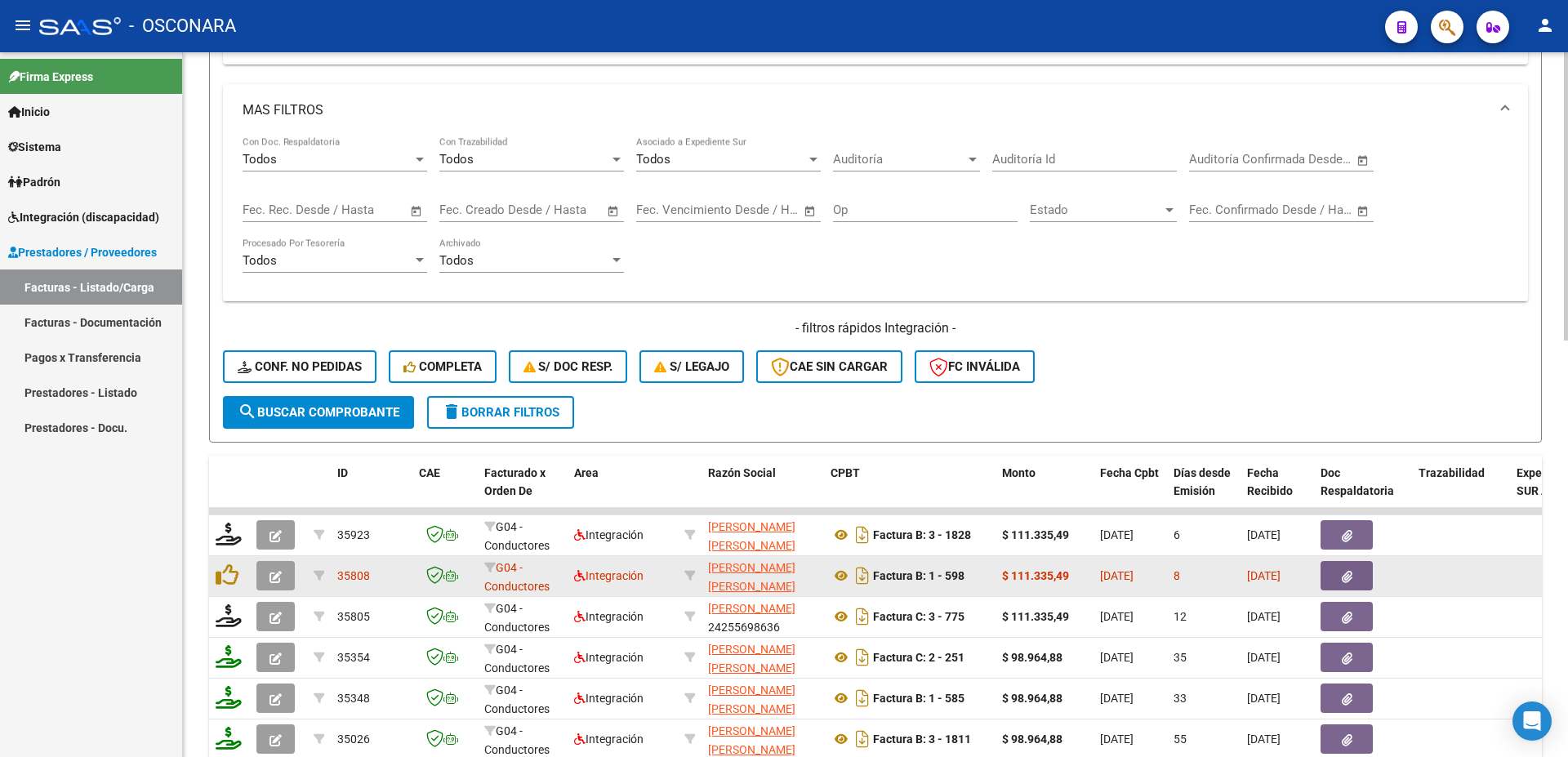
click at [1350, 572] on icon "button" at bounding box center [1346, 577] width 11 height 12
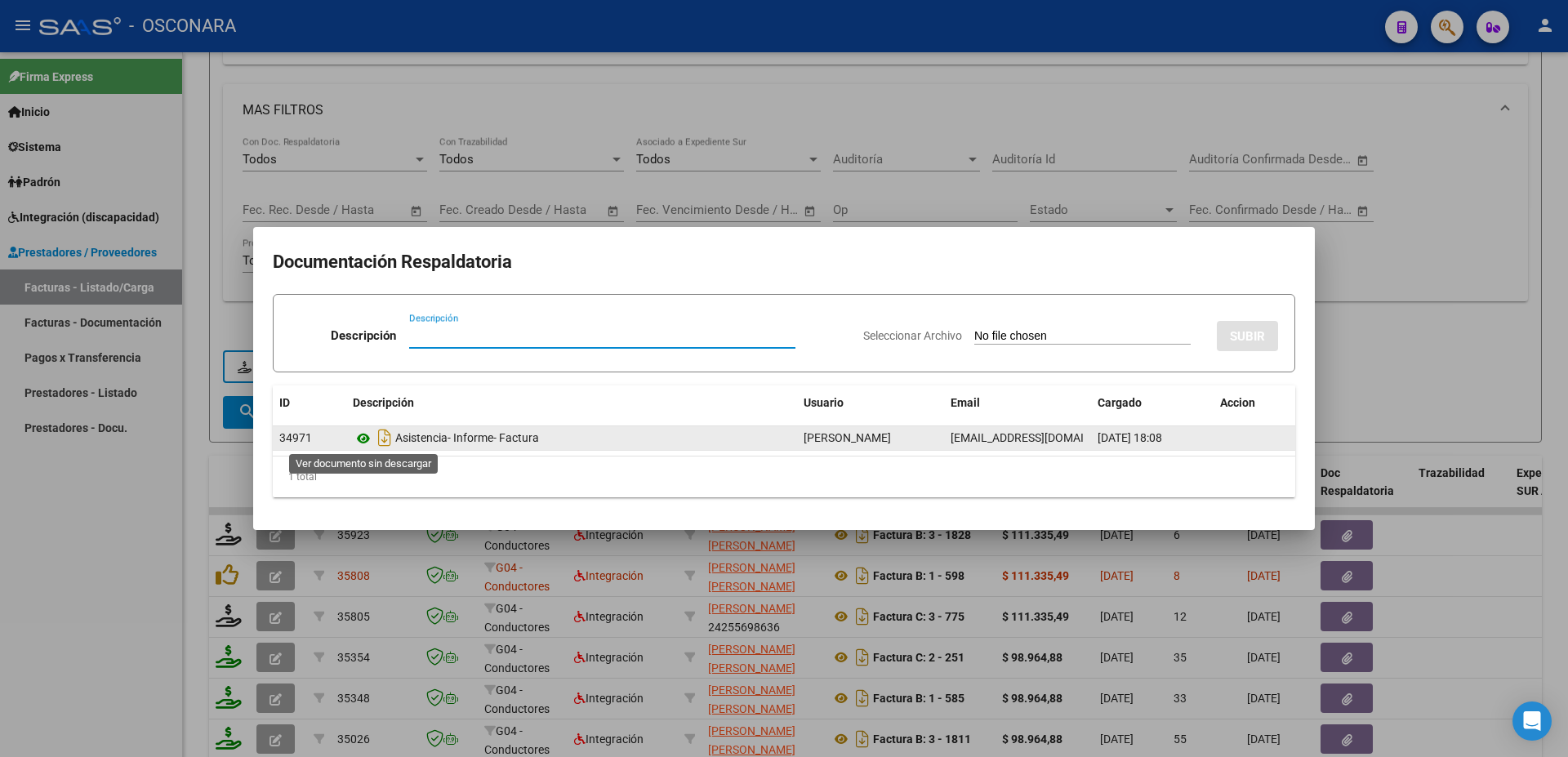
click at [360, 436] on icon at bounding box center [363, 439] width 21 height 20
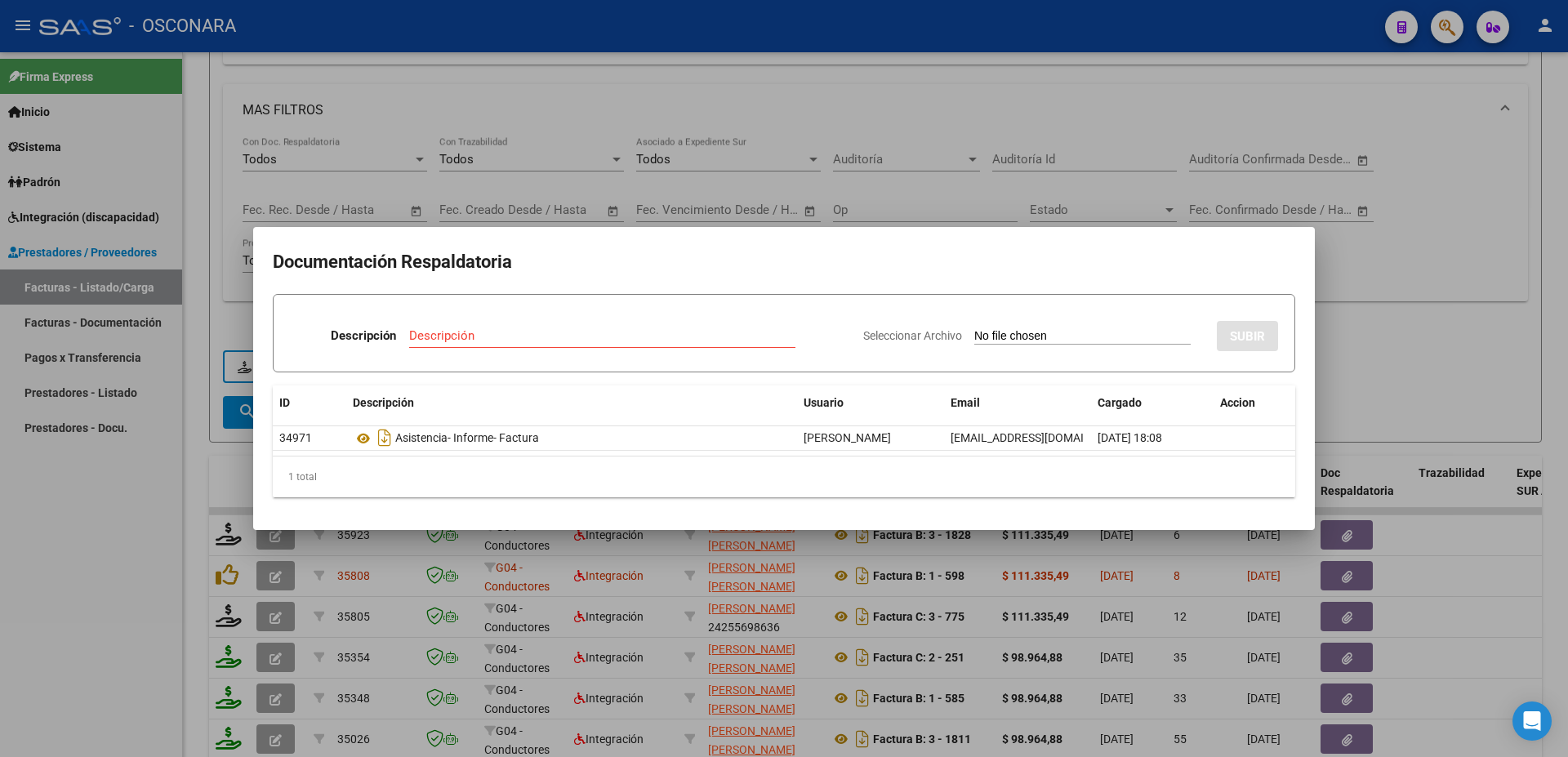
click at [1472, 576] on div at bounding box center [784, 378] width 1568 height 757
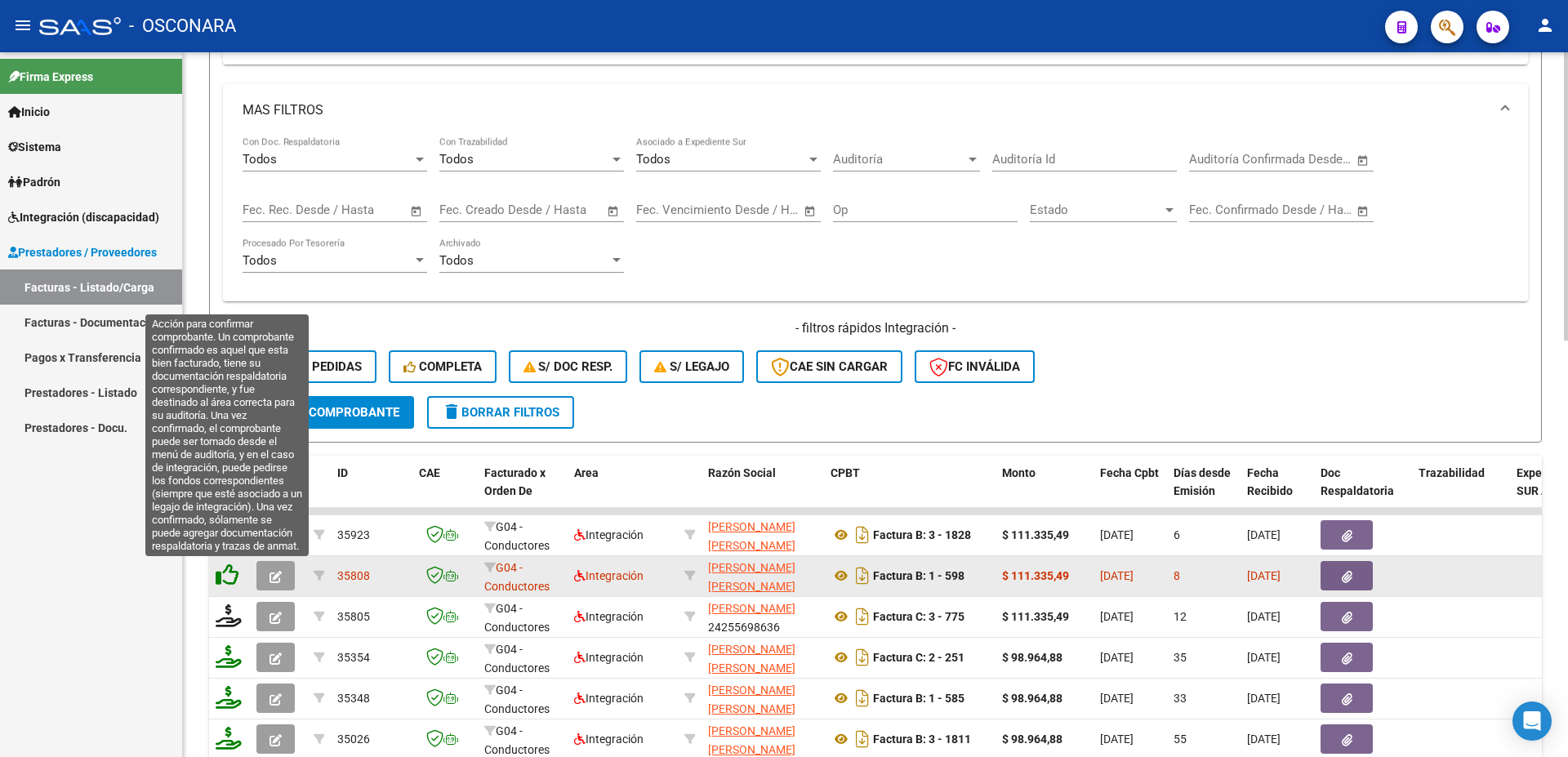
click at [225, 577] on icon at bounding box center [227, 575] width 23 height 23
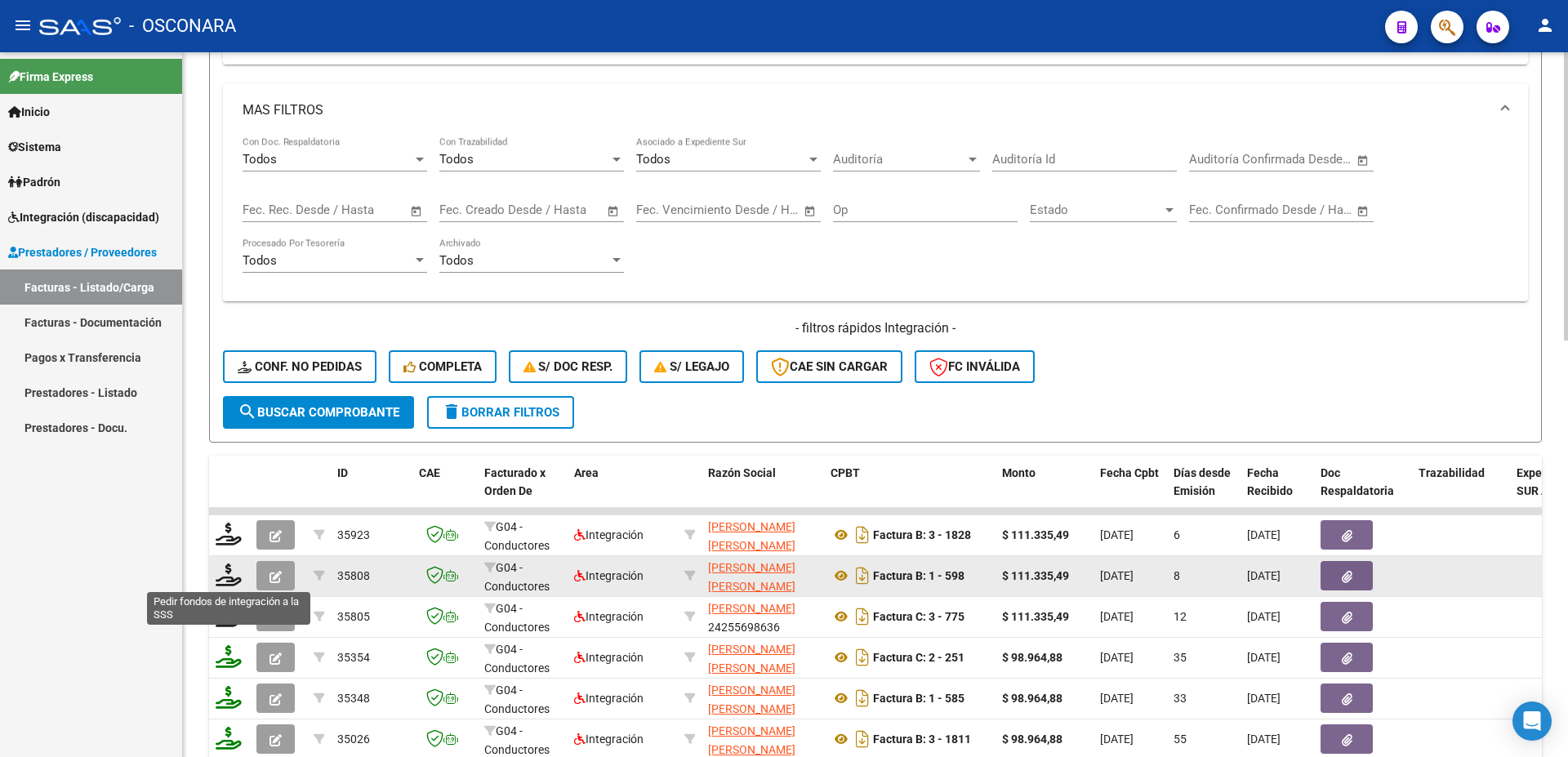
click at [225, 577] on icon at bounding box center [229, 575] width 26 height 23
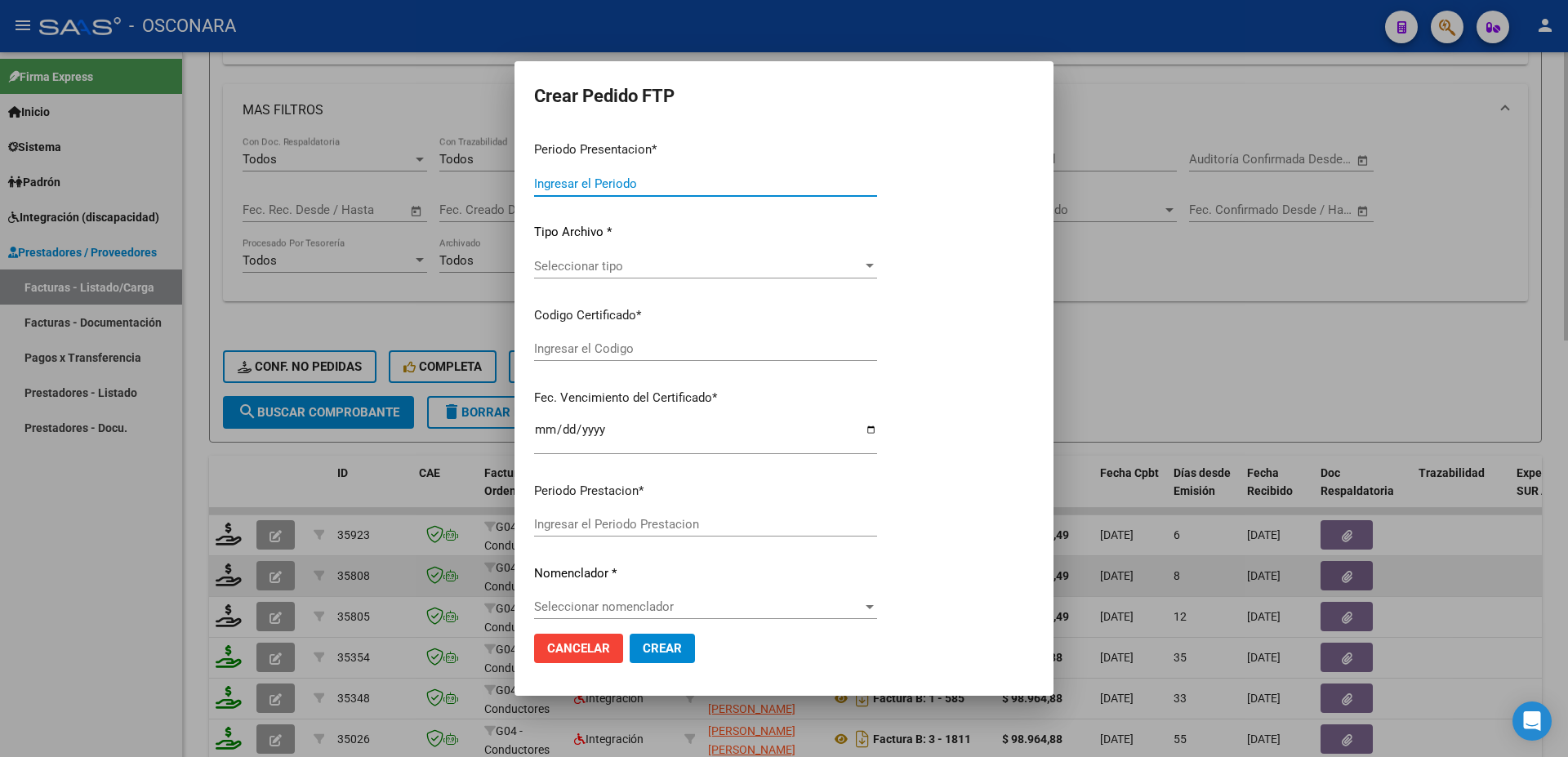
type input "202509"
type input "$ 111.335,49"
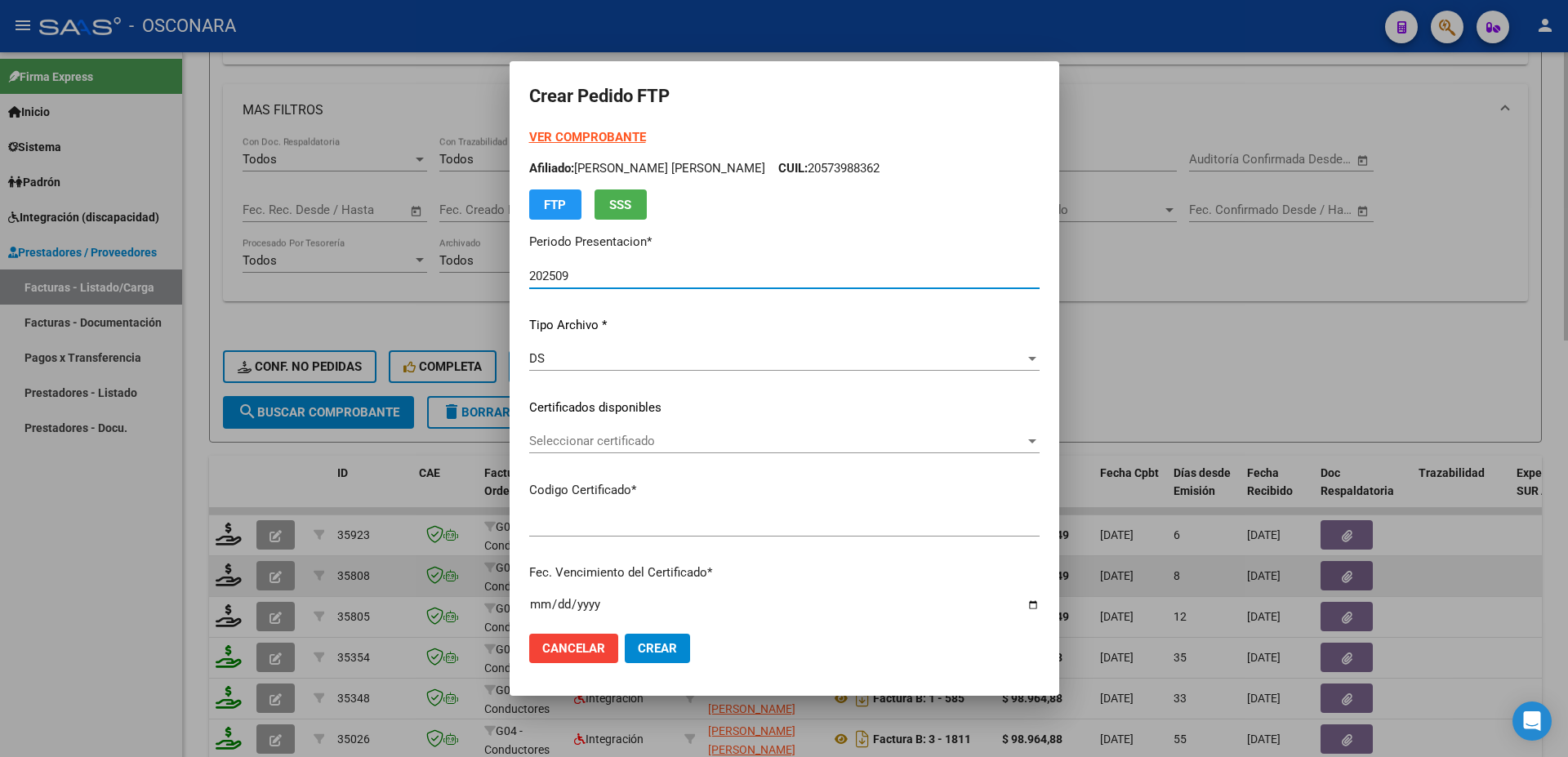
type input "ARG02000573988362021100420241004BS389"
type input "[DATE]"
click at [629, 444] on span "Seleccionar certificado" at bounding box center [777, 441] width 496 height 15
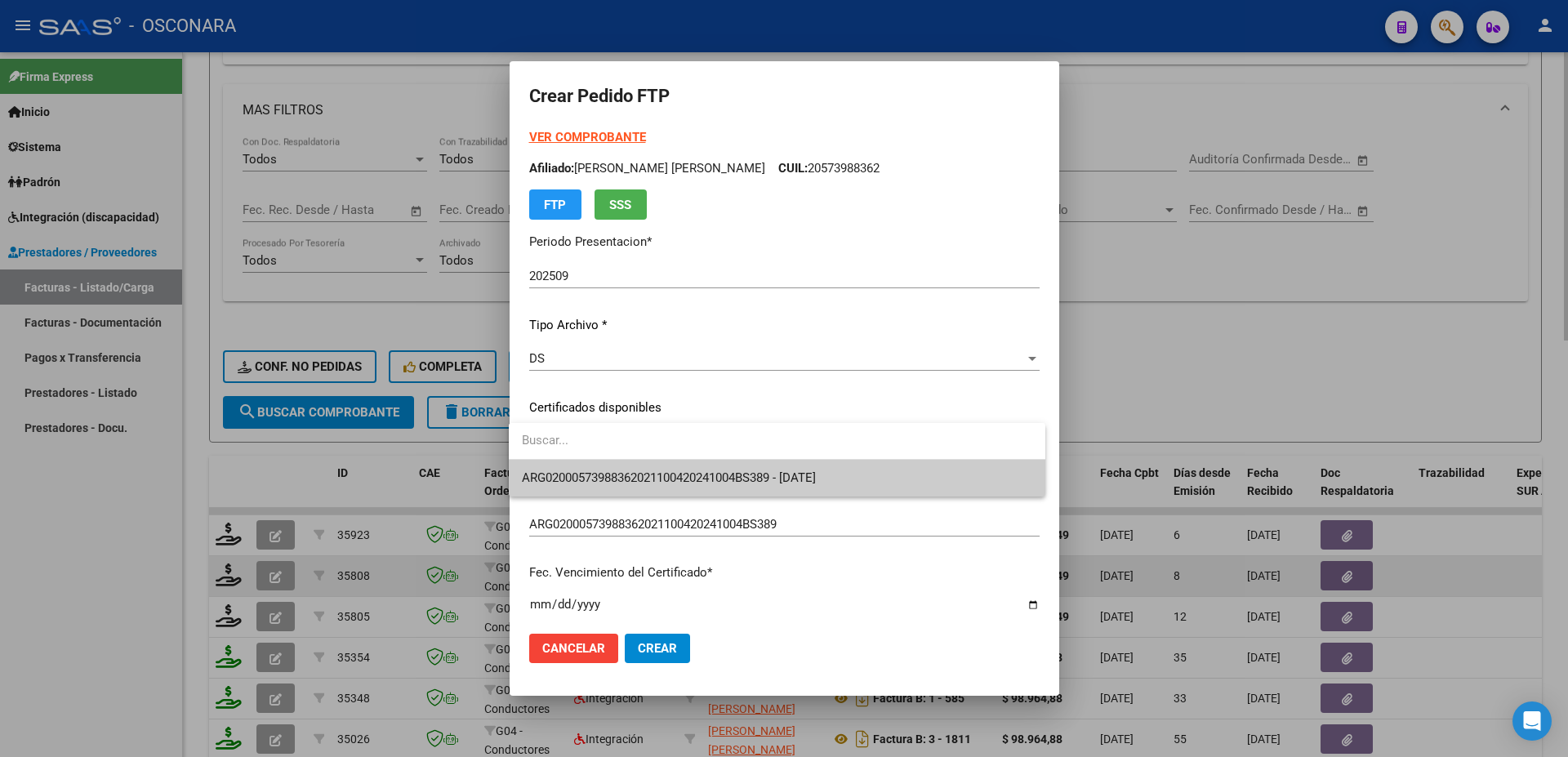
click at [640, 465] on span "ARG02000573988362021100420241004BS389 - [DATE]" at bounding box center [777, 478] width 511 height 37
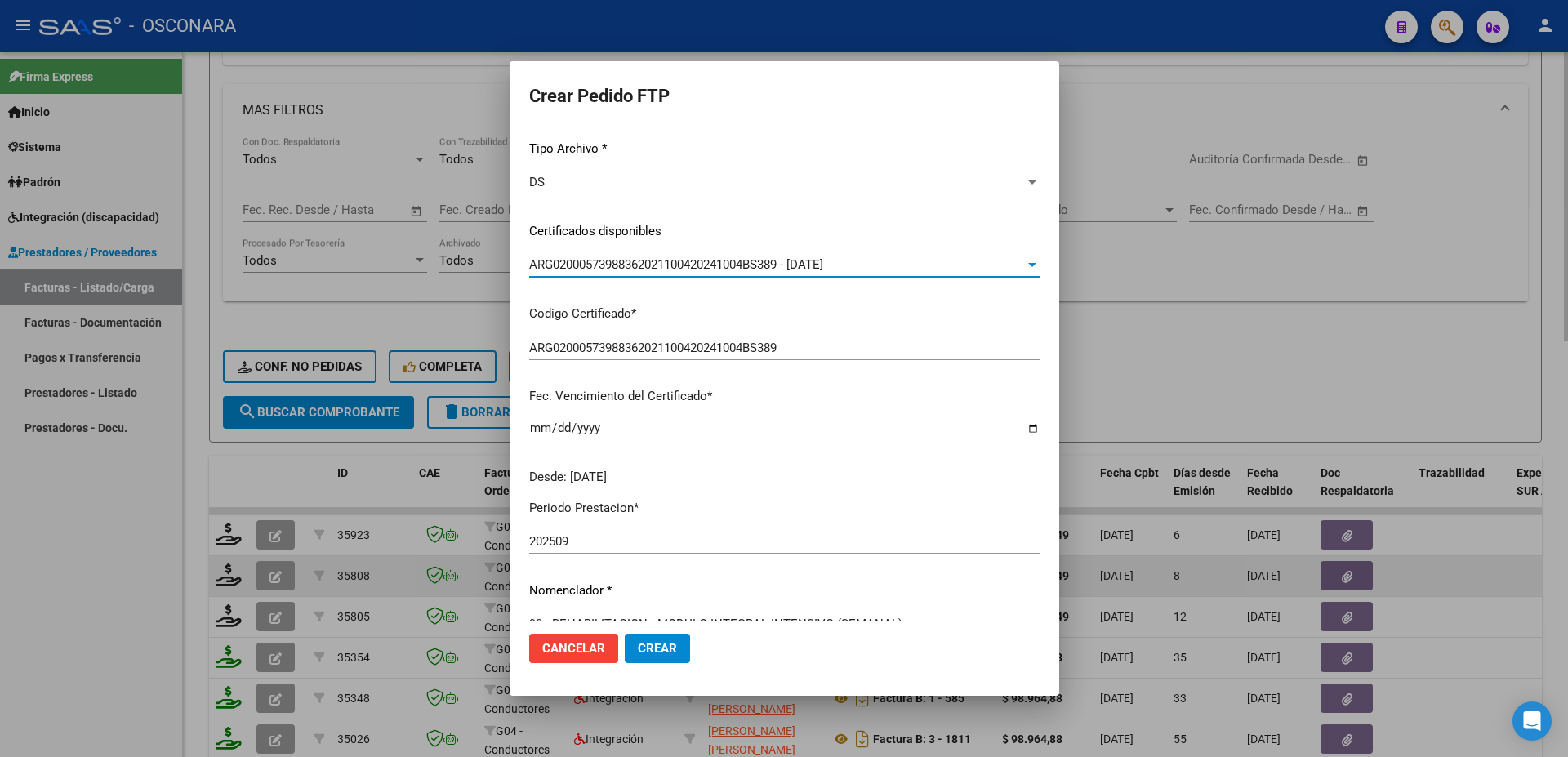
scroll to position [441, 0]
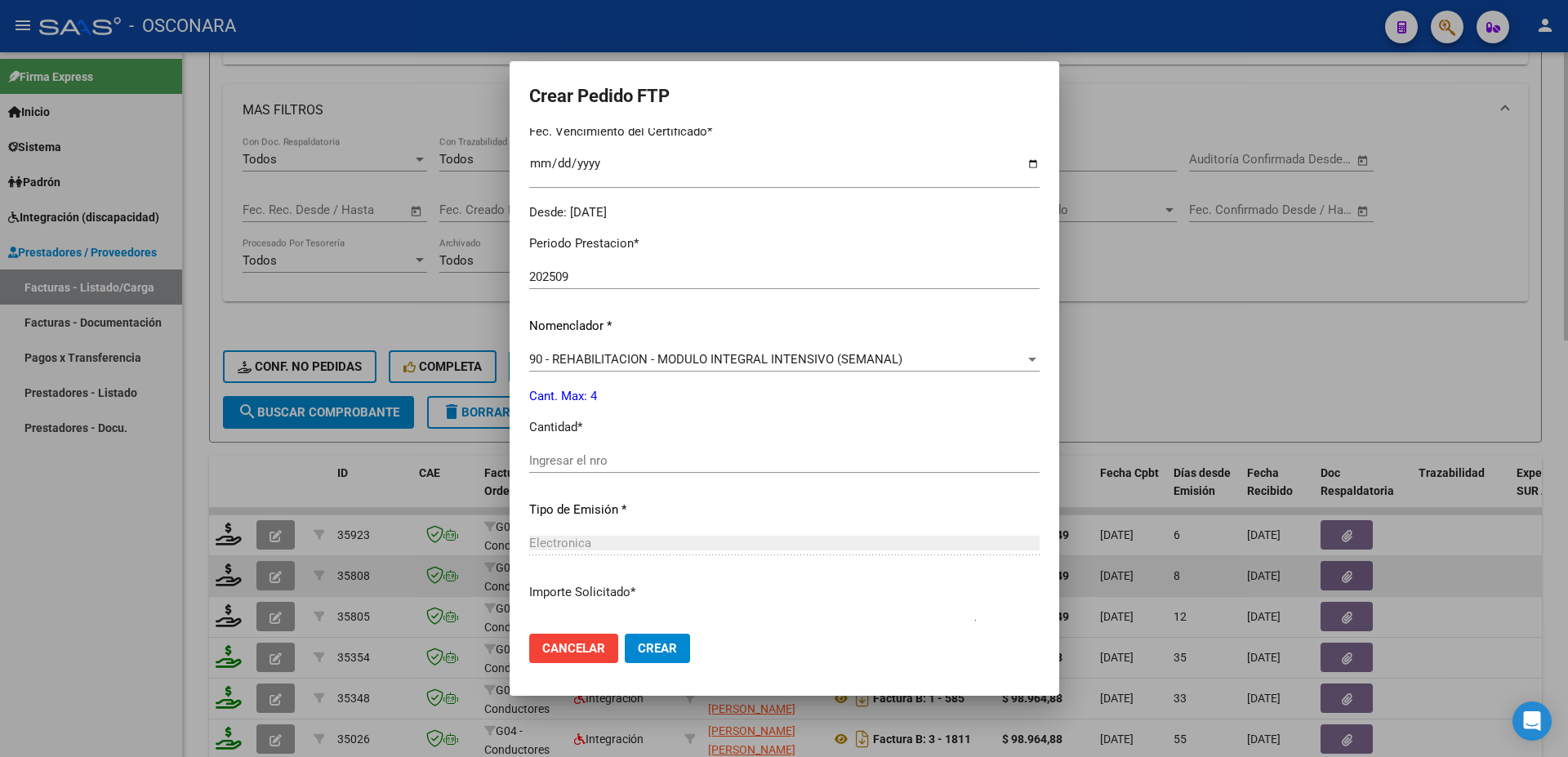
click at [548, 455] on input "Ingresar el nro" at bounding box center [784, 460] width 511 height 15
type input "4"
click at [665, 646] on span "Crear" at bounding box center [657, 648] width 40 height 15
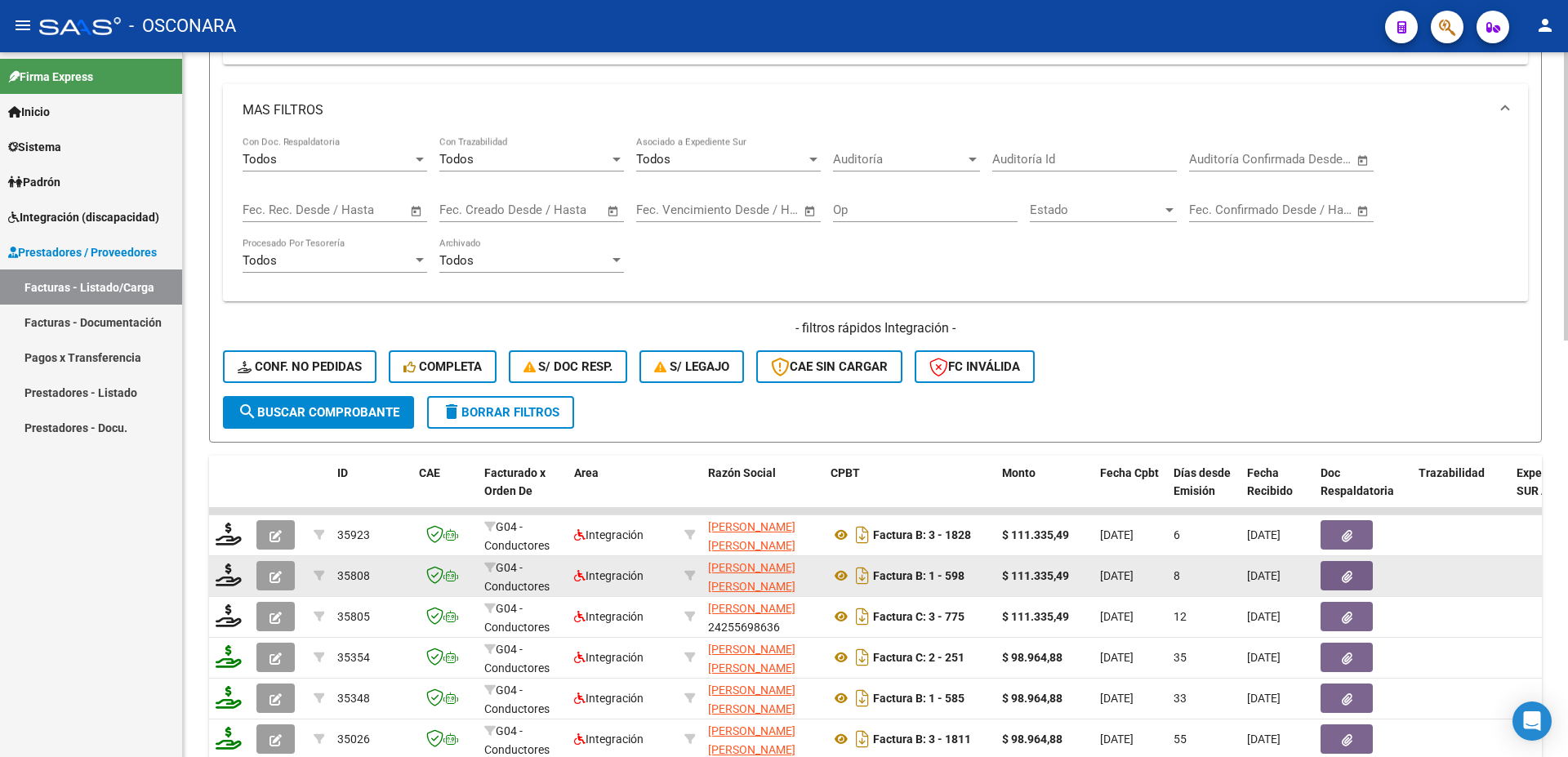
scroll to position [474, 0]
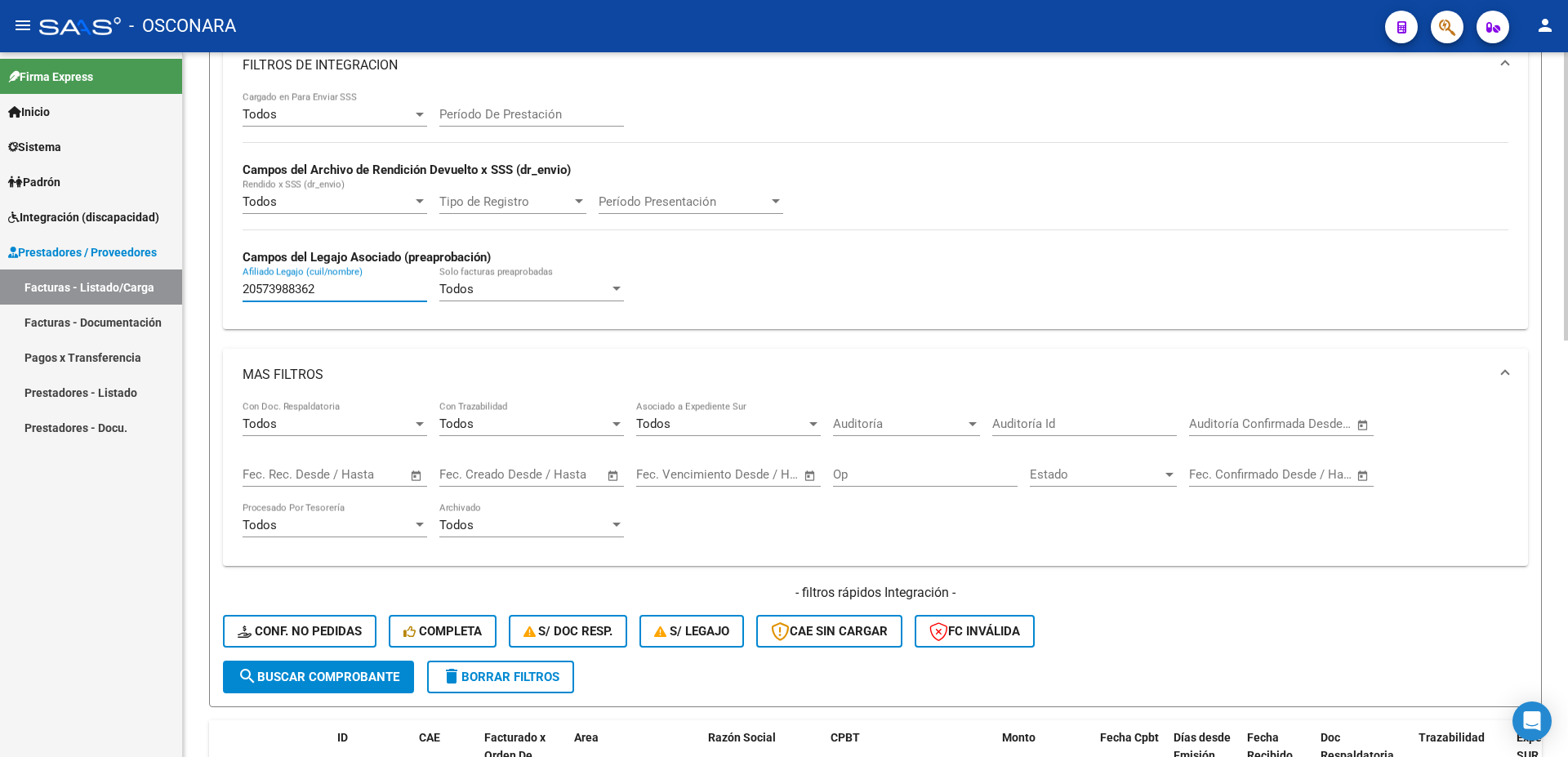
drag, startPoint x: 322, startPoint y: 291, endPoint x: 0, endPoint y: 218, distance: 330.2
click at [242, 282] on input "20573988362" at bounding box center [334, 289] width 184 height 15
paste input "20556170593"
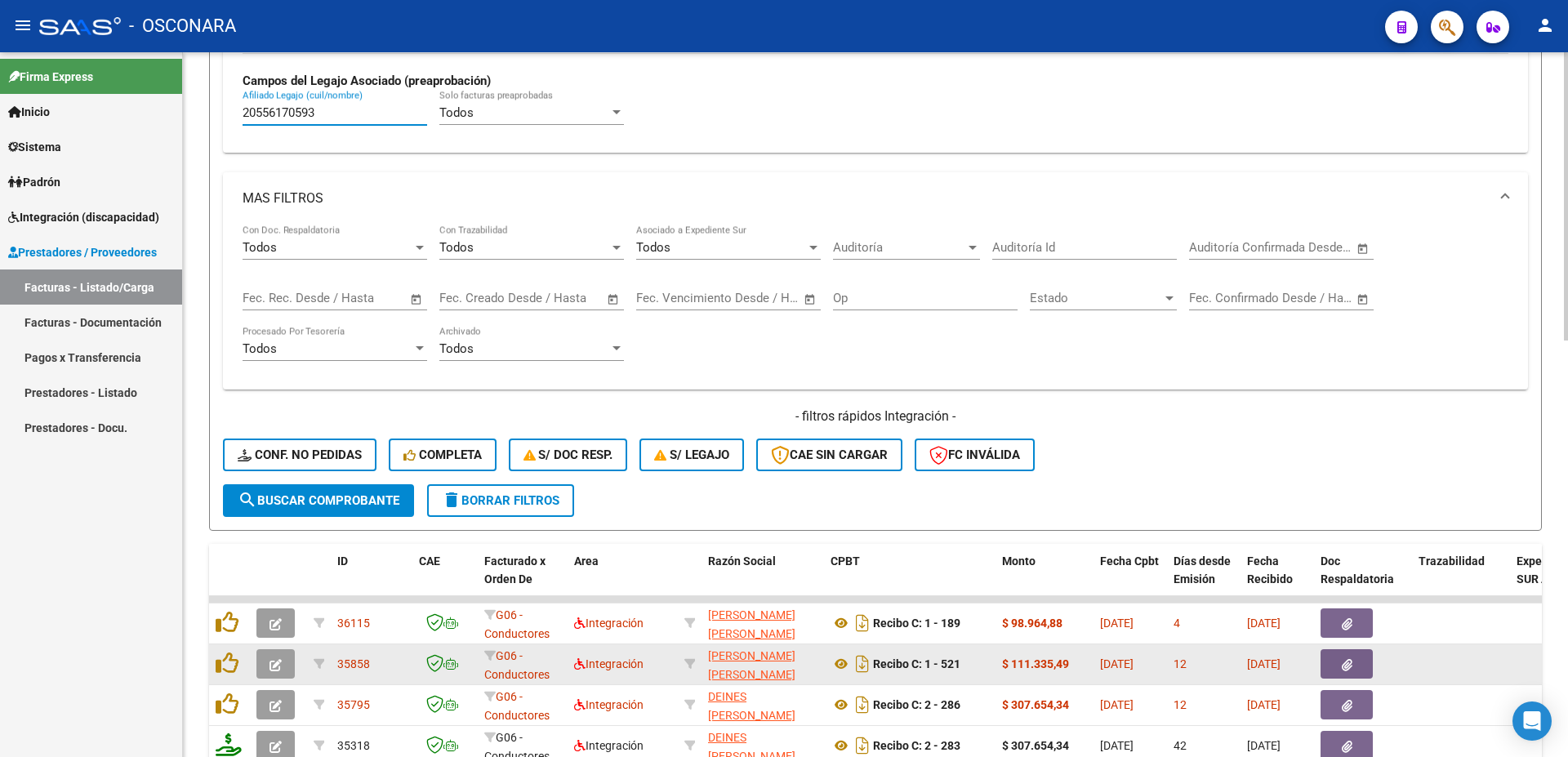
scroll to position [827, 0]
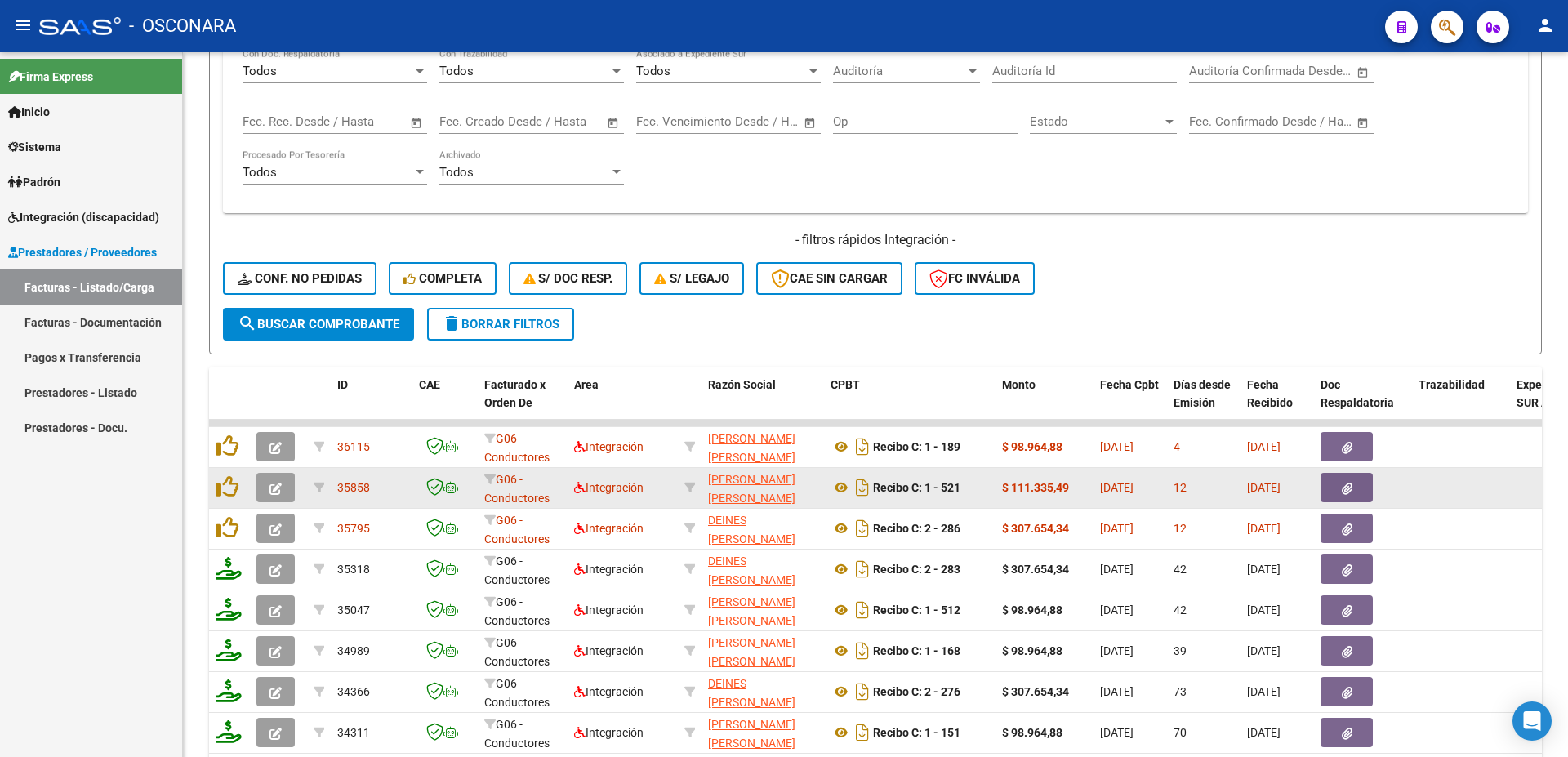
type input "20556170593"
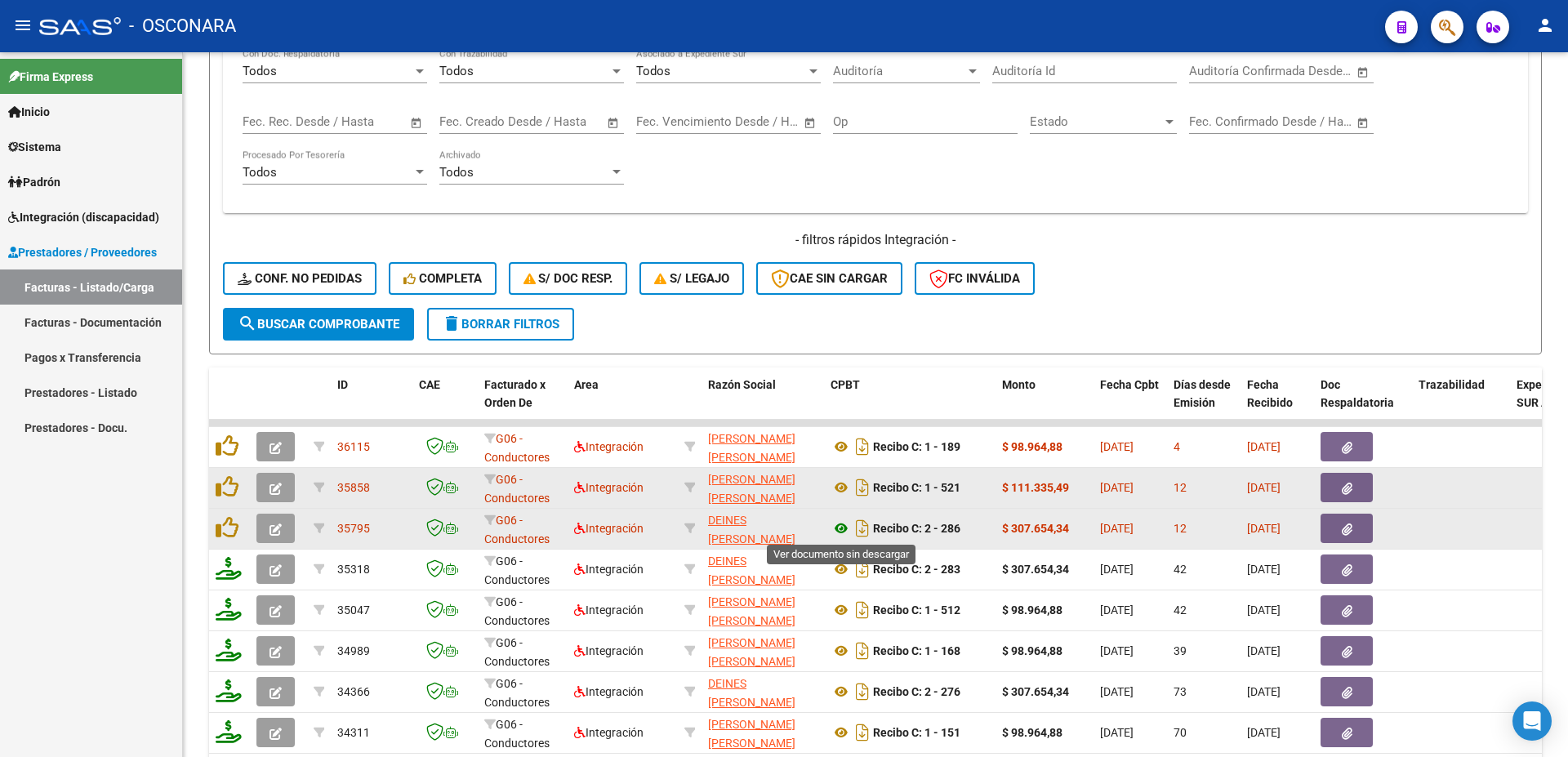
click at [837, 528] on icon at bounding box center [841, 529] width 21 height 20
click at [1347, 527] on icon "button" at bounding box center [1346, 530] width 11 height 12
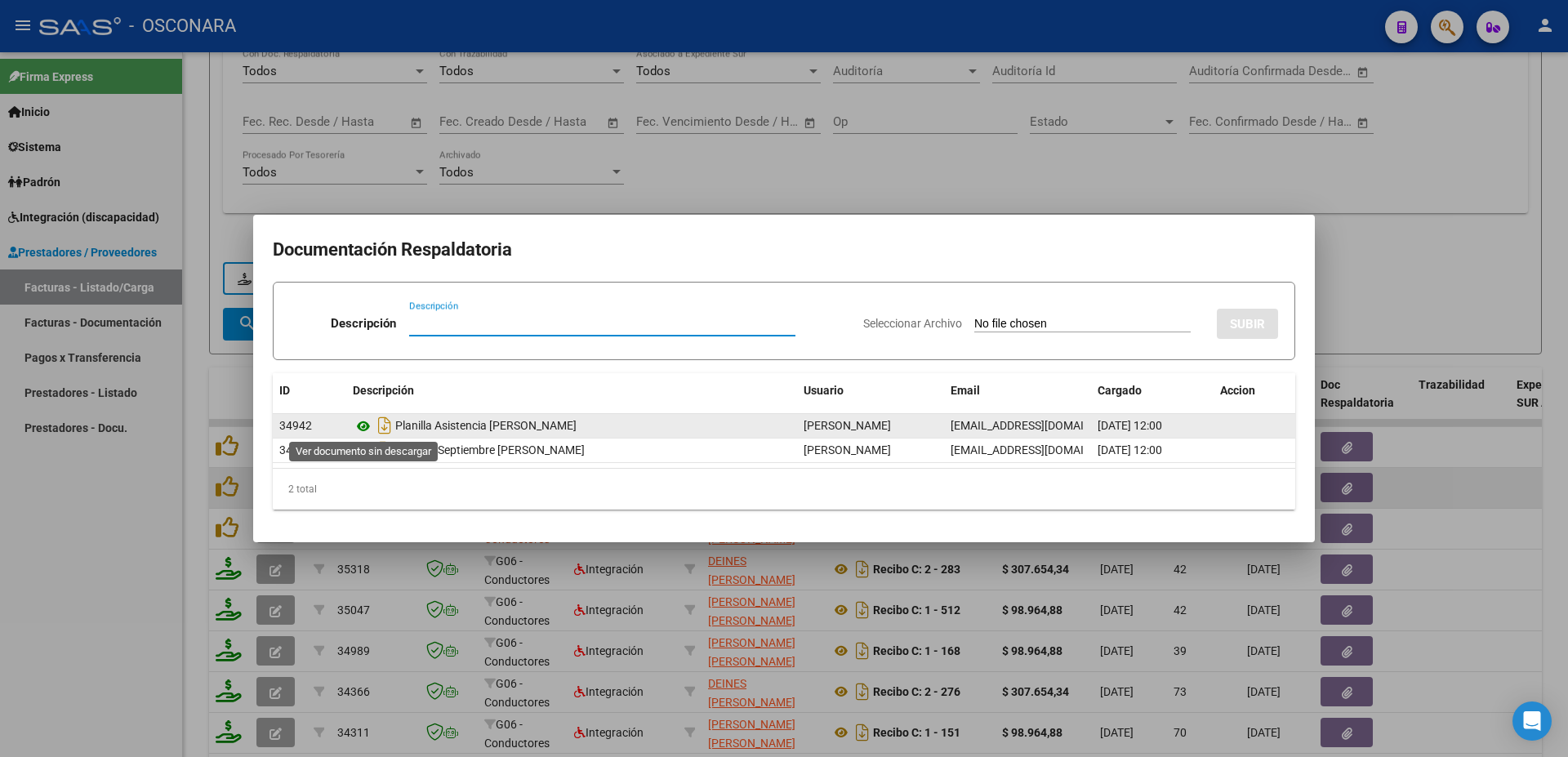
click at [361, 428] on icon at bounding box center [363, 427] width 21 height 20
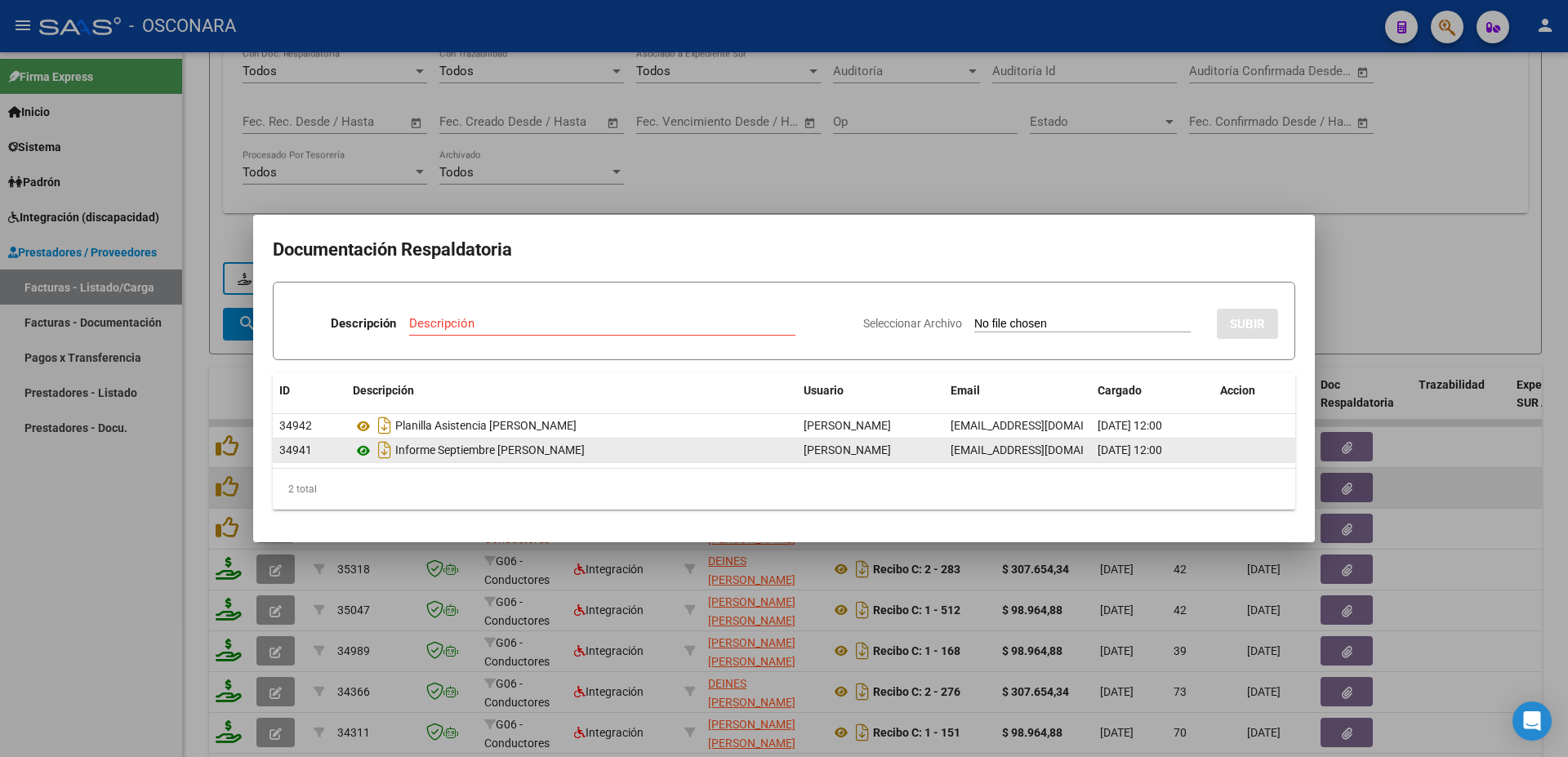
click at [364, 446] on icon at bounding box center [363, 451] width 21 height 20
click at [1457, 429] on div at bounding box center [784, 378] width 1568 height 757
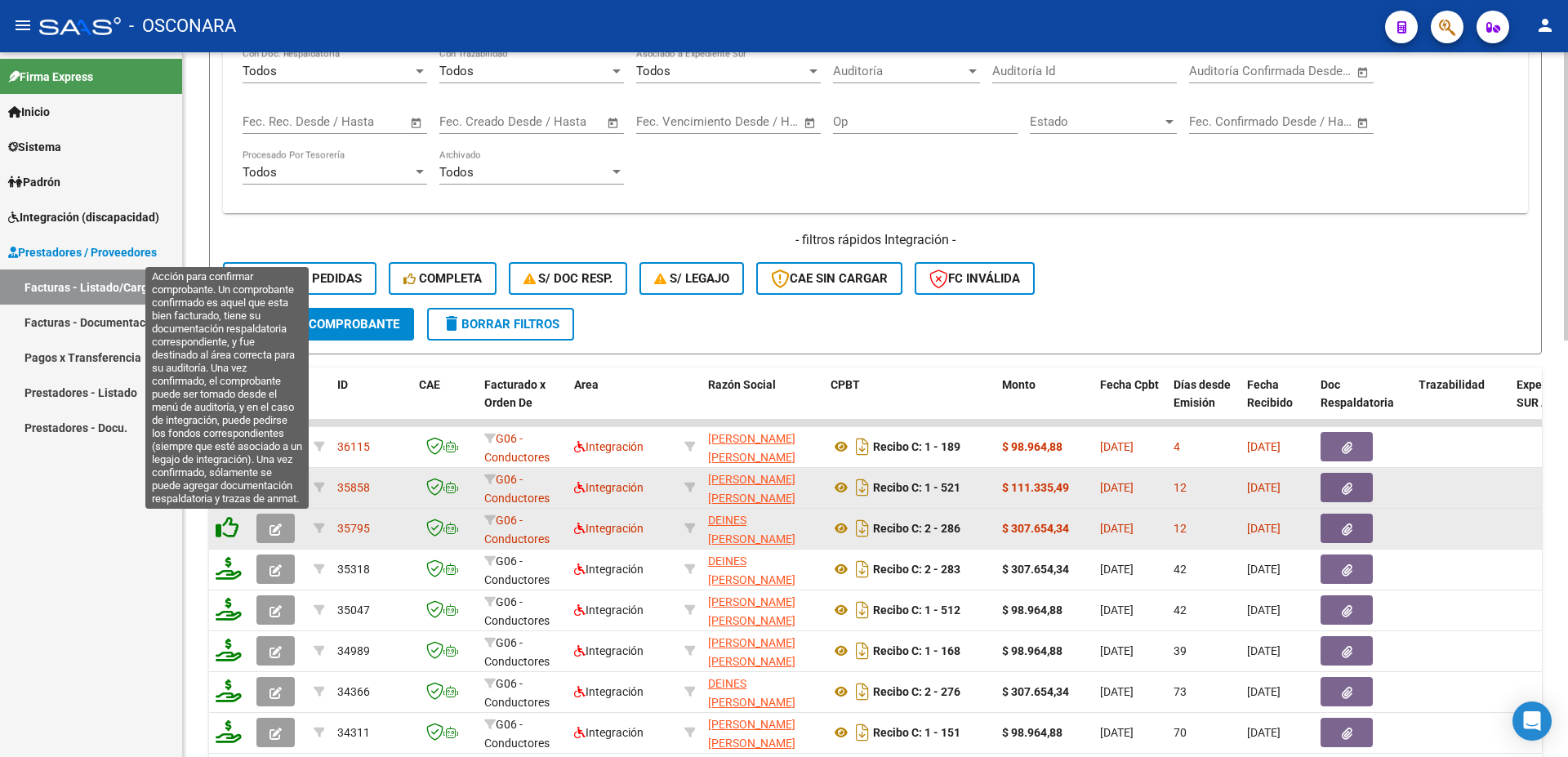
click at [229, 527] on icon at bounding box center [227, 528] width 23 height 23
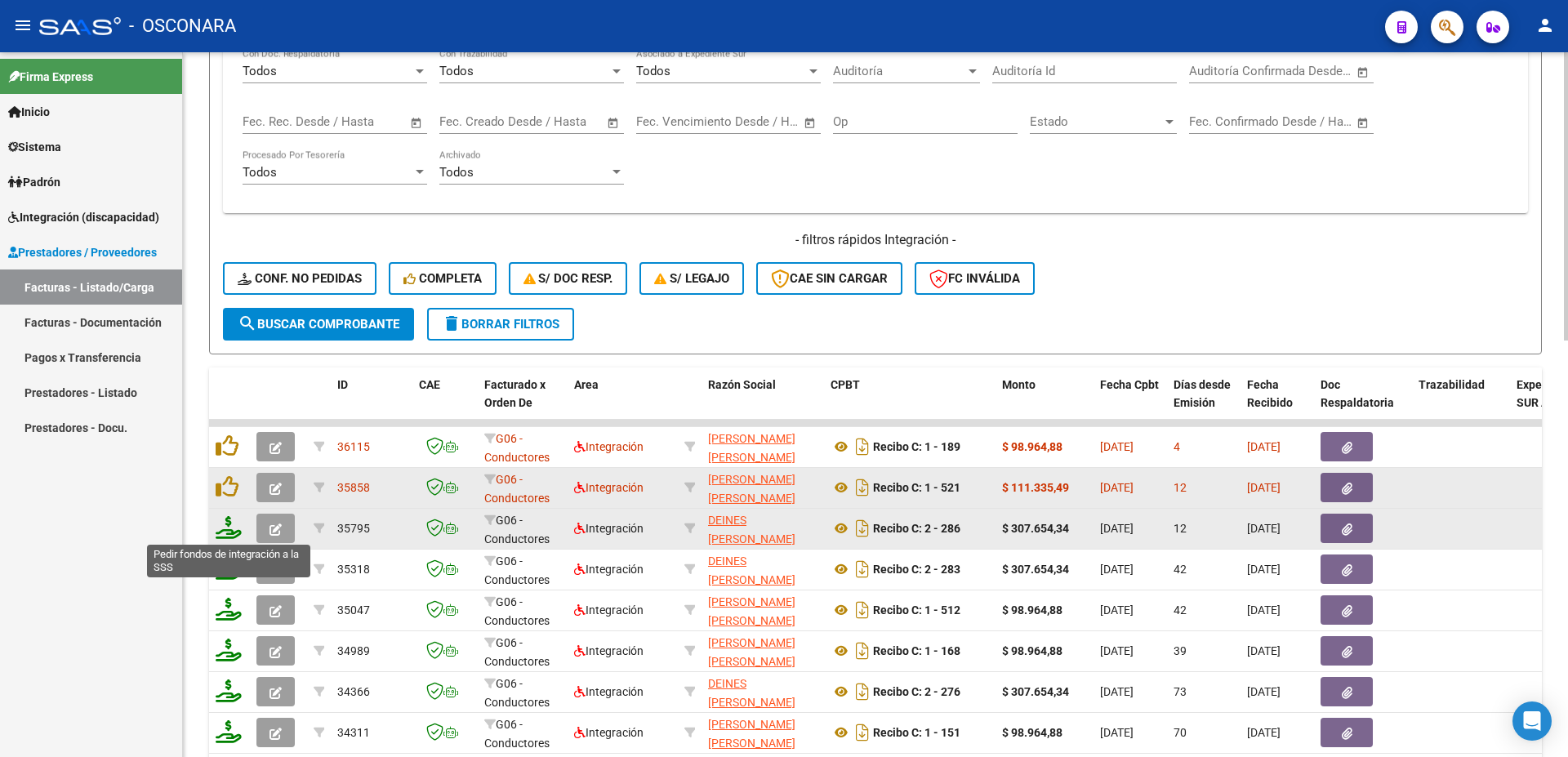
click at [229, 528] on icon at bounding box center [229, 528] width 26 height 23
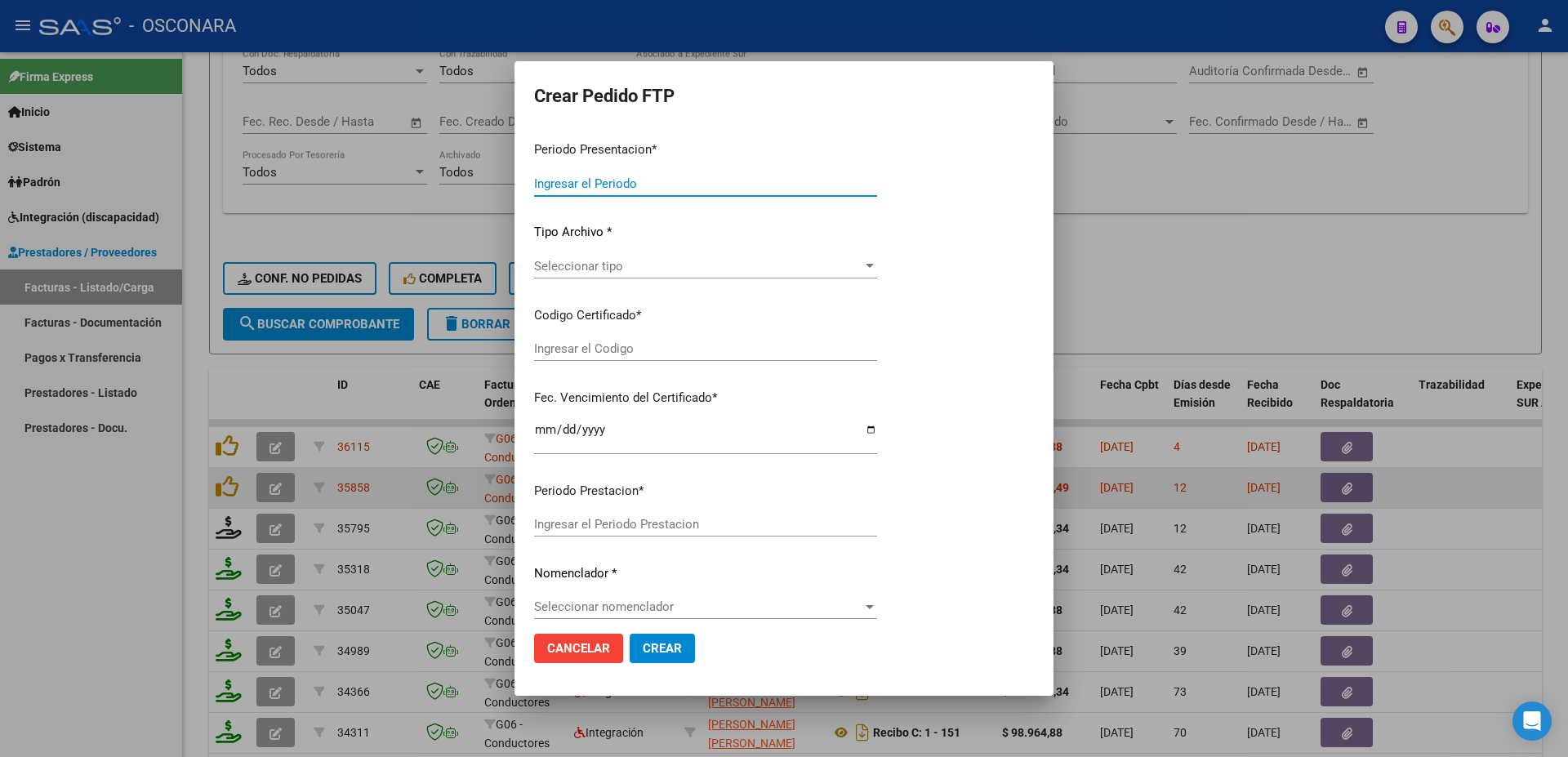
type input "202509"
type input "$ 307.654,34"
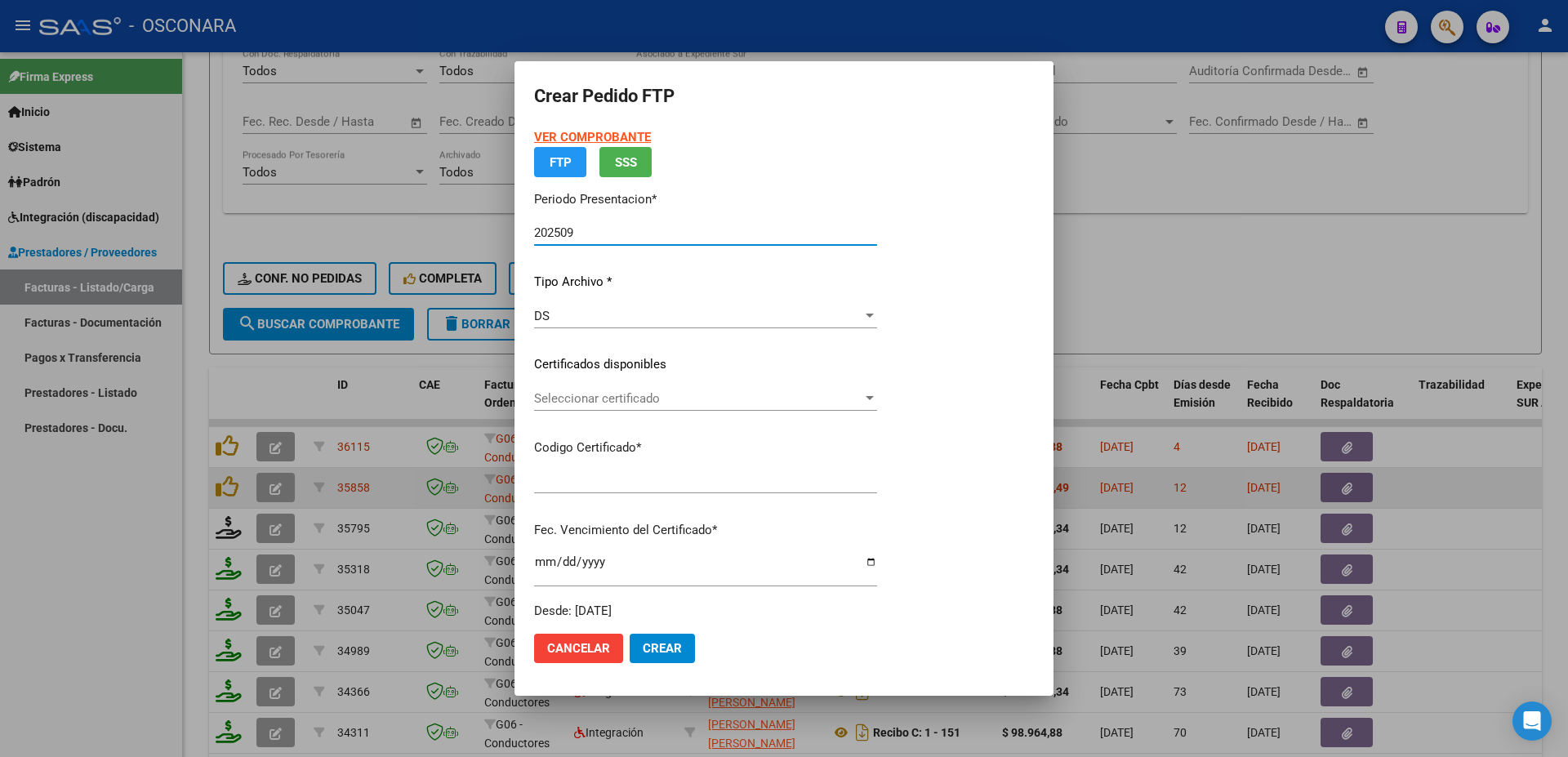
type input "ARG02000556170592019090420240904MIS515"
type input "[DATE]"
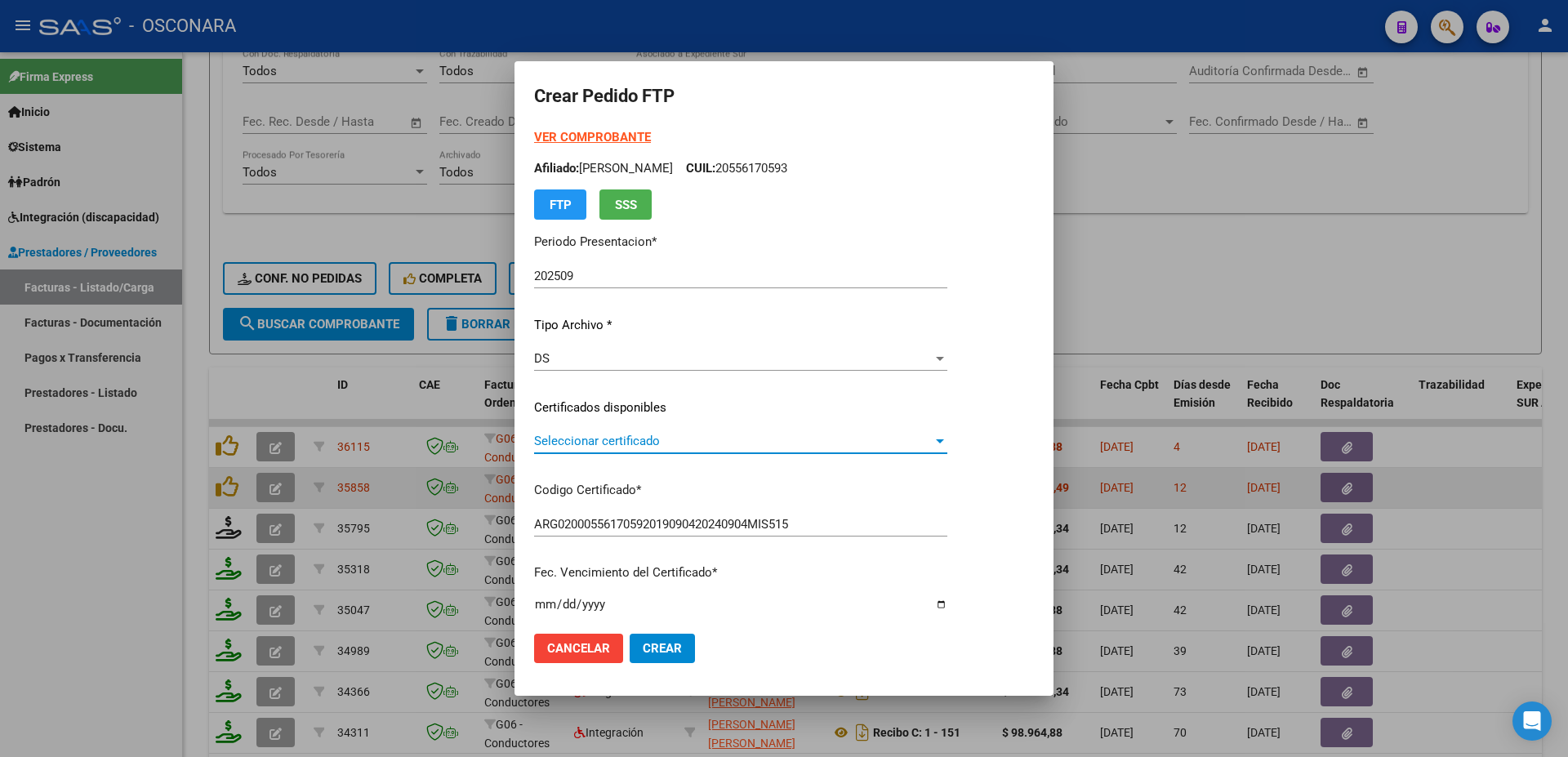
click at [658, 446] on span "Seleccionar certificado" at bounding box center [733, 441] width 399 height 15
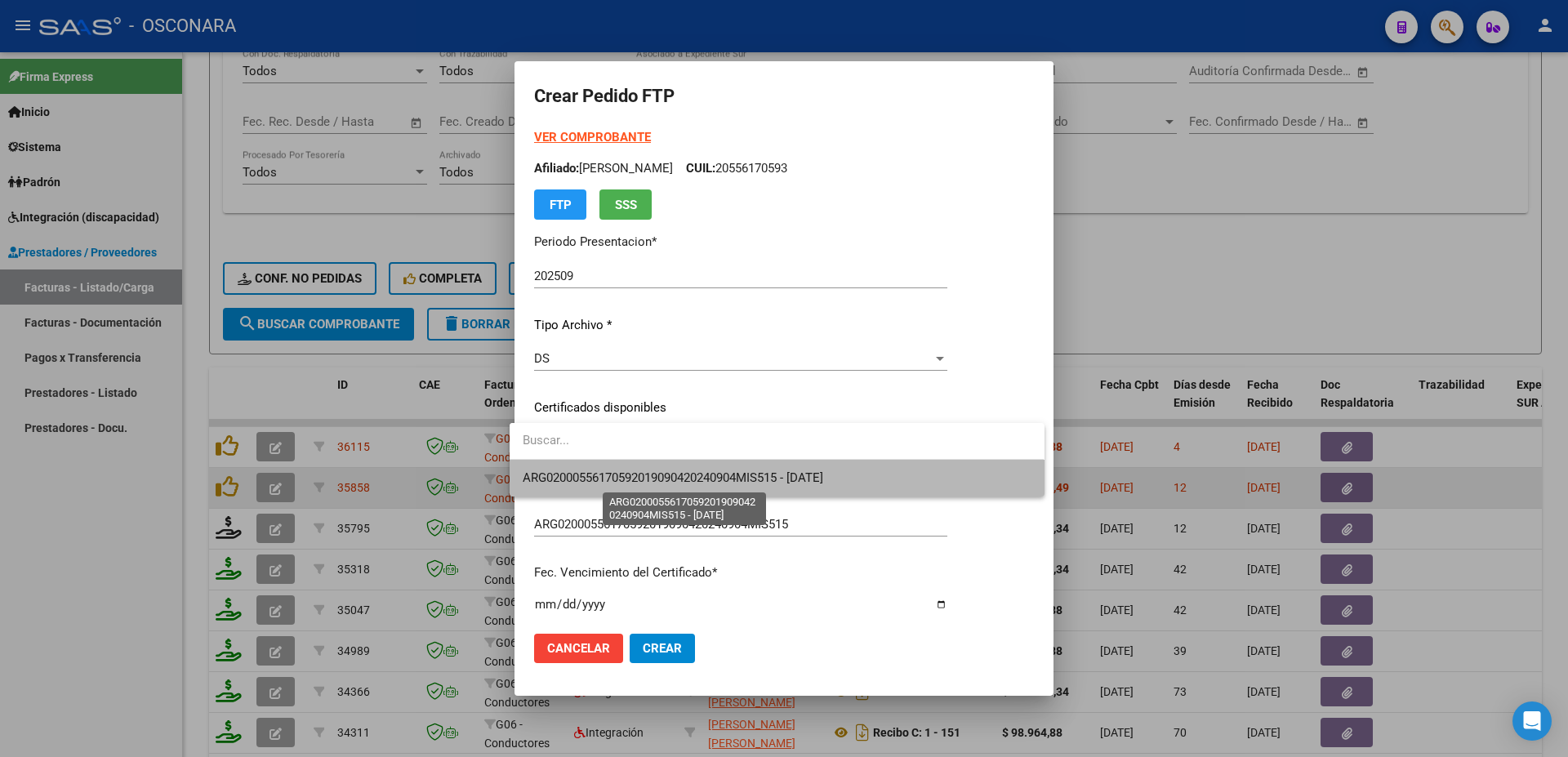
click at [646, 471] on span "ARG02000556170592019090420240904MIS515 - [DATE]" at bounding box center [673, 478] width 301 height 15
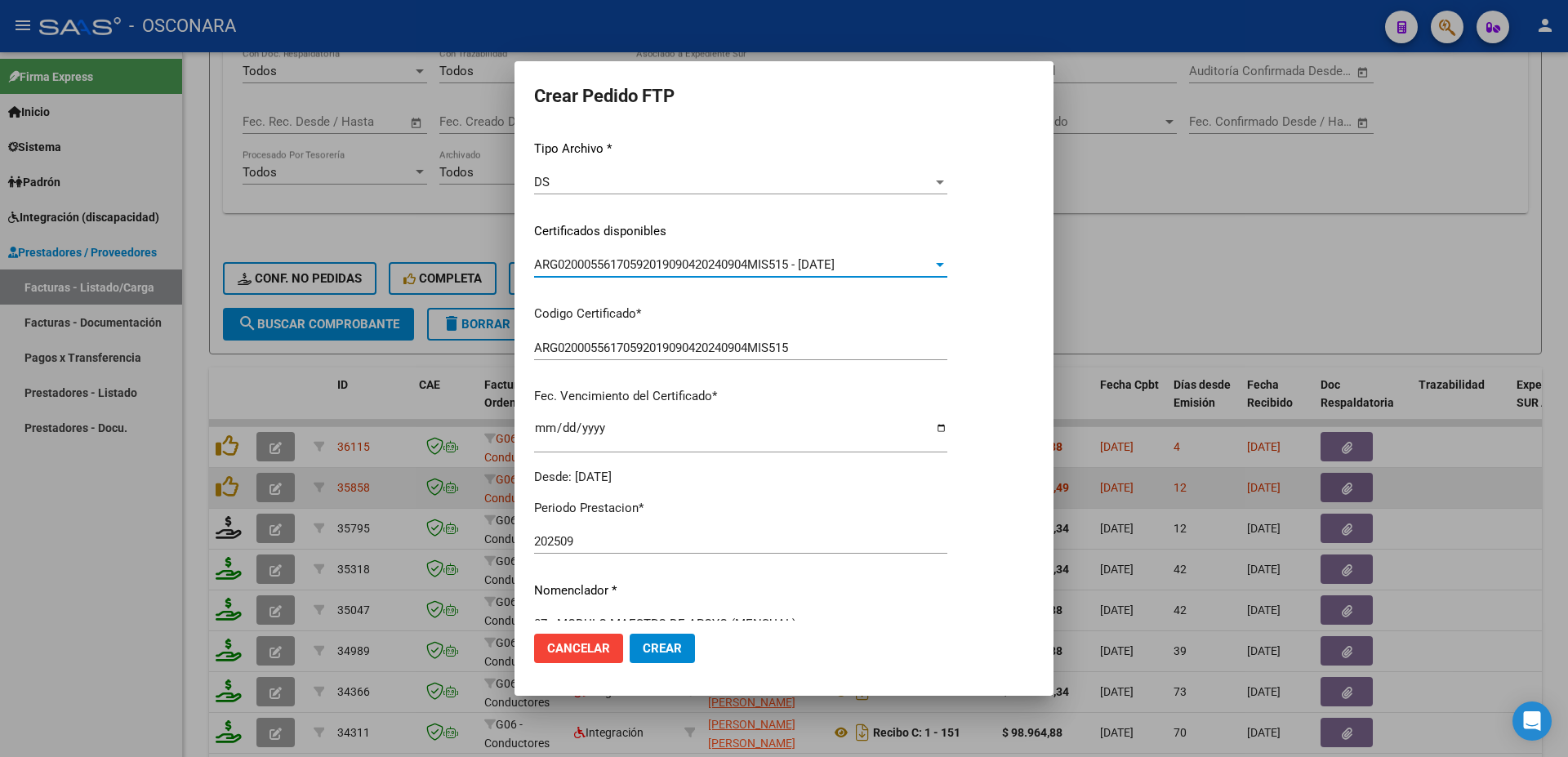
scroll to position [353, 0]
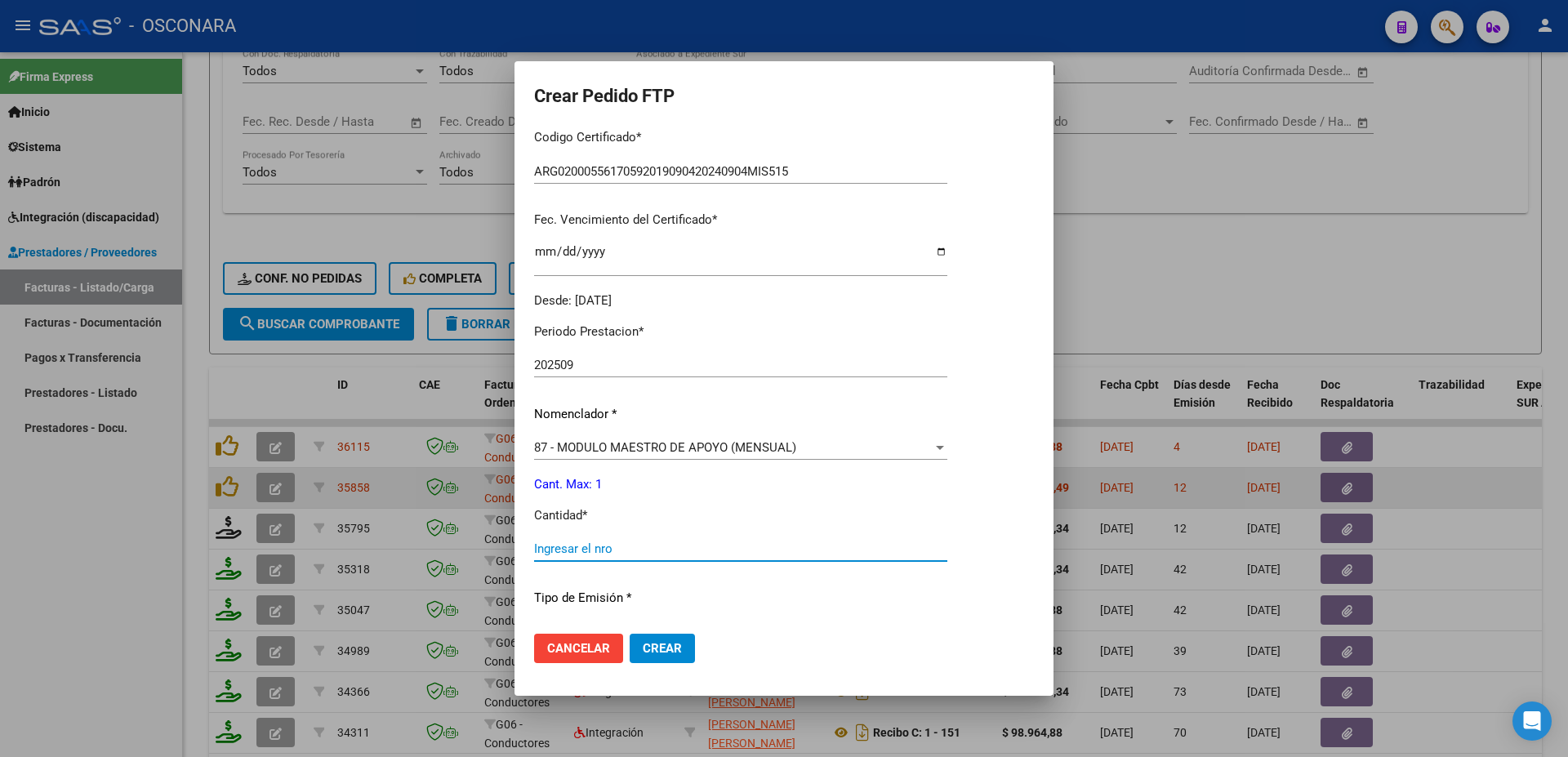
click at [550, 541] on input "Ingresar el nro" at bounding box center [740, 549] width 413 height 15
type input "1"
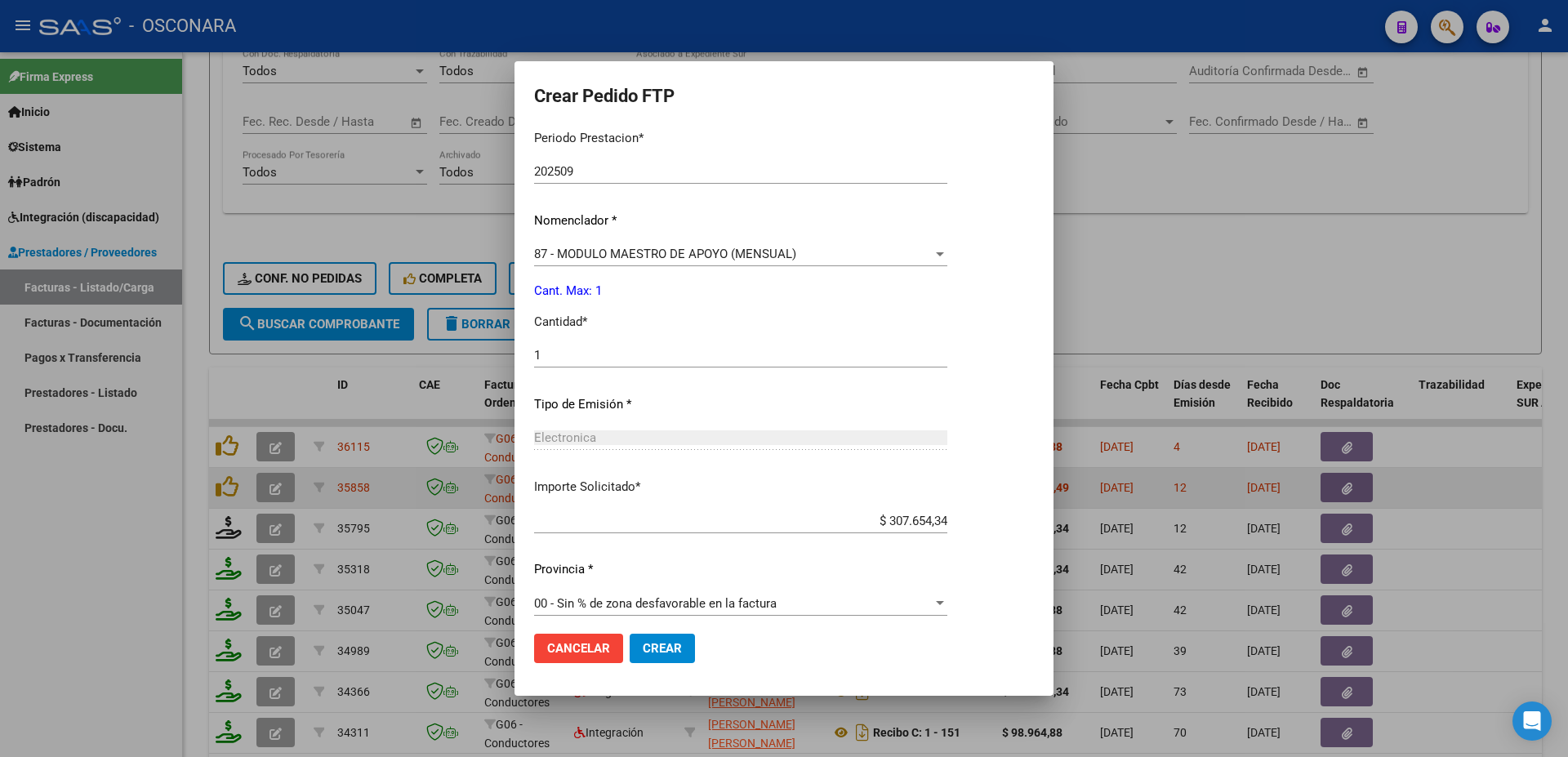
click at [660, 641] on span "Crear" at bounding box center [662, 648] width 40 height 15
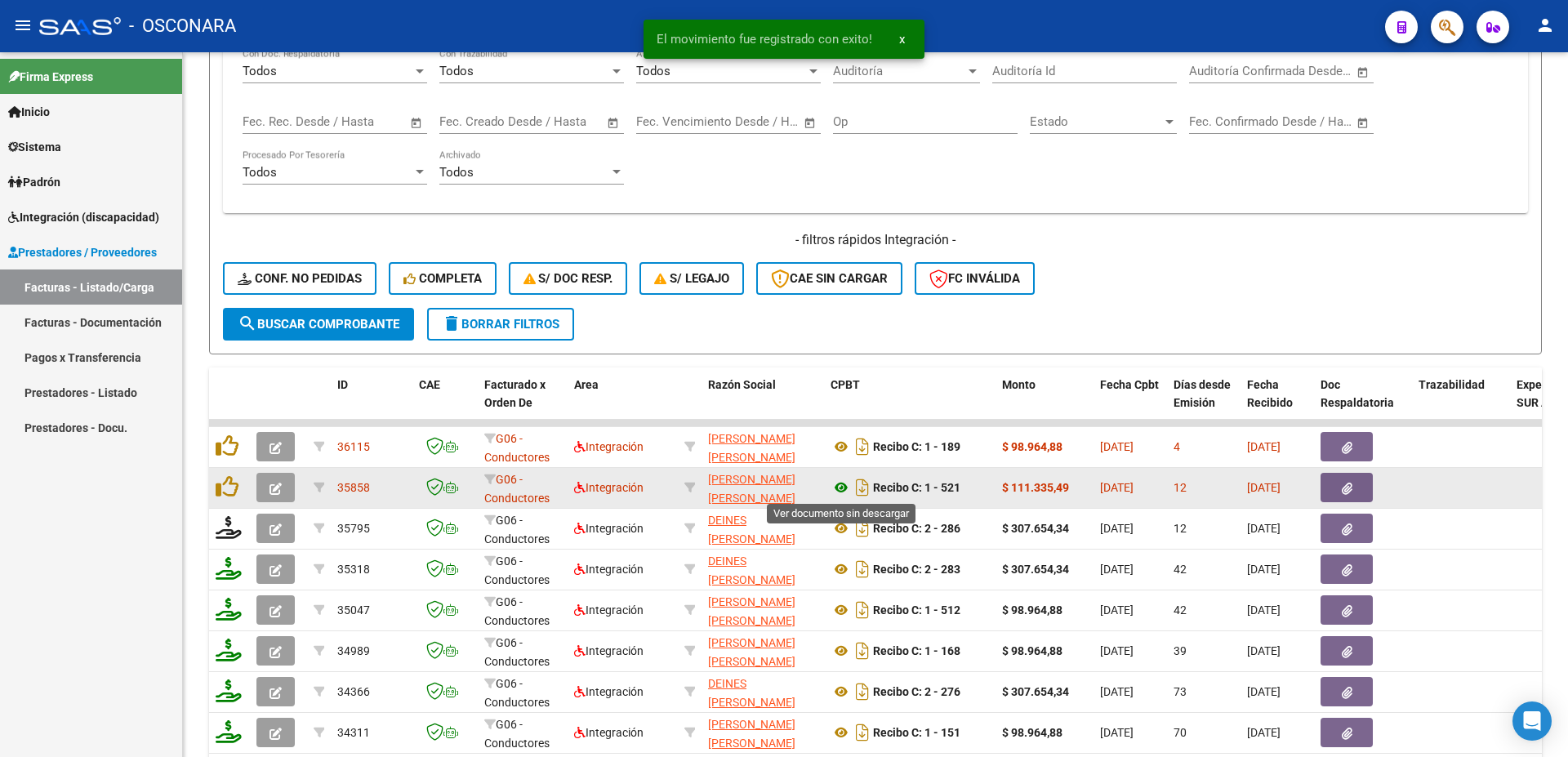
click at [839, 485] on icon at bounding box center [841, 488] width 21 height 20
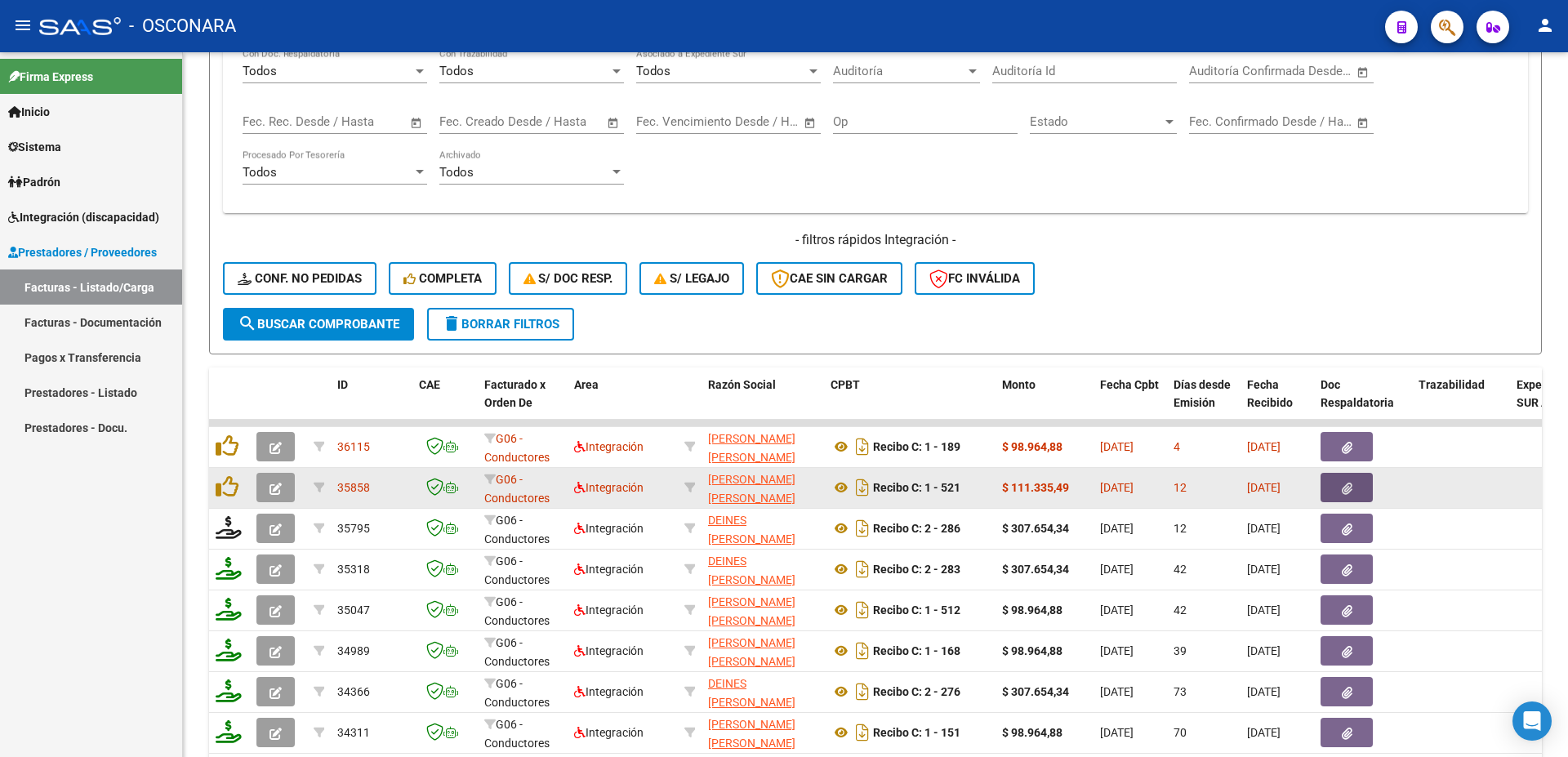
click at [1346, 490] on icon "button" at bounding box center [1346, 488] width 11 height 12
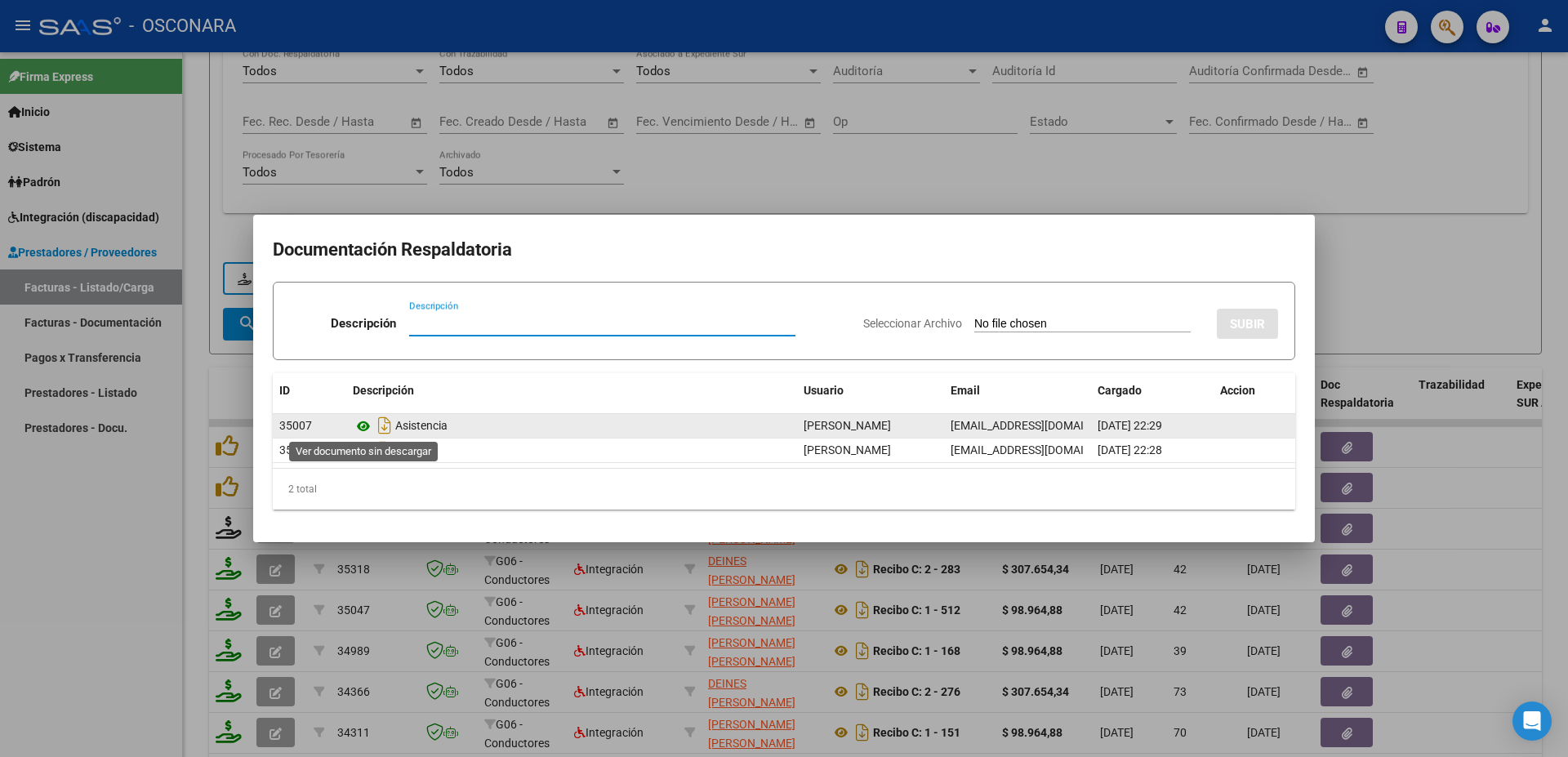
click at [357, 419] on icon at bounding box center [363, 427] width 21 height 20
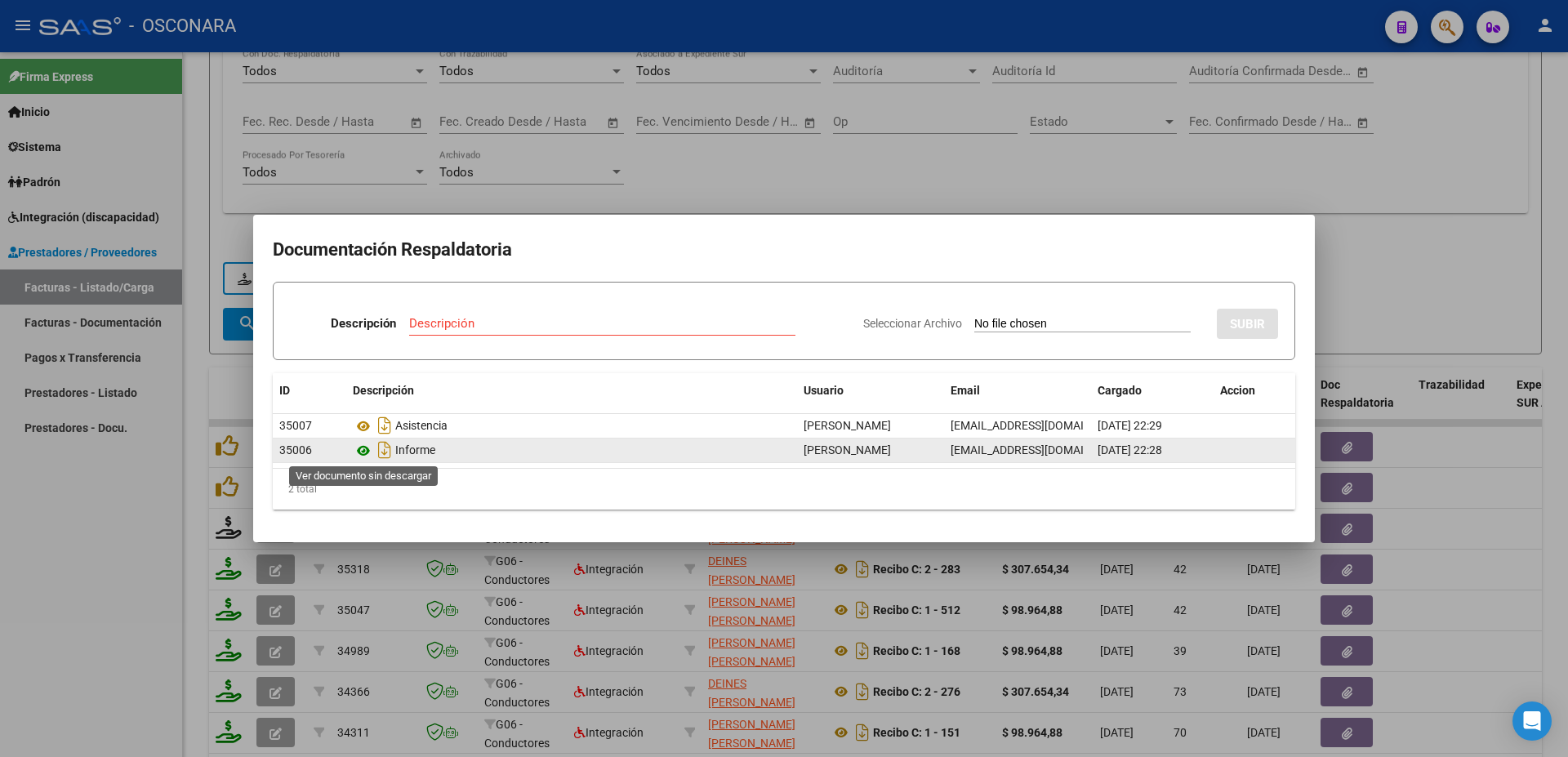
click at [362, 452] on icon at bounding box center [363, 451] width 21 height 20
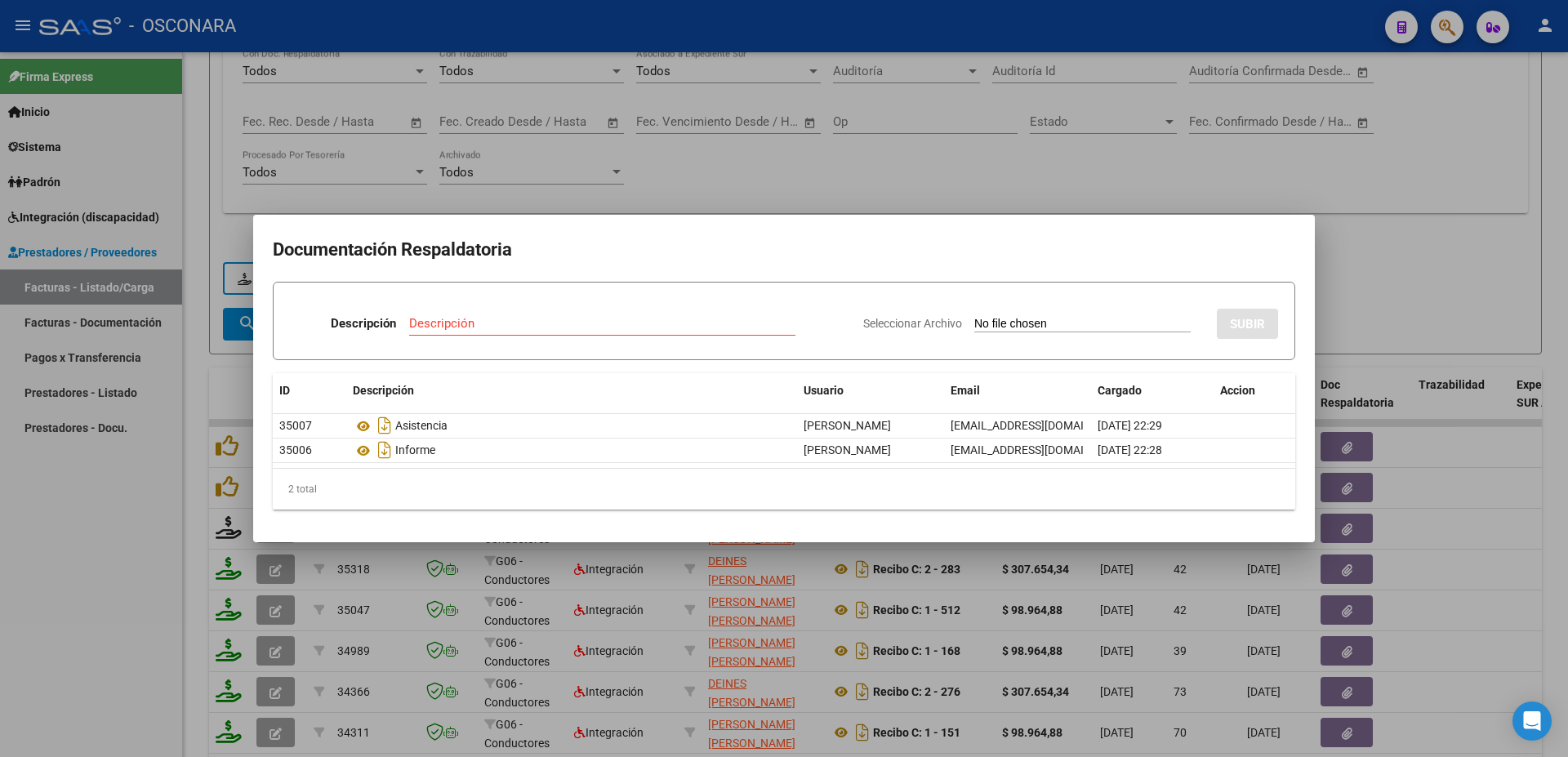
click at [1410, 274] on div at bounding box center [784, 378] width 1568 height 757
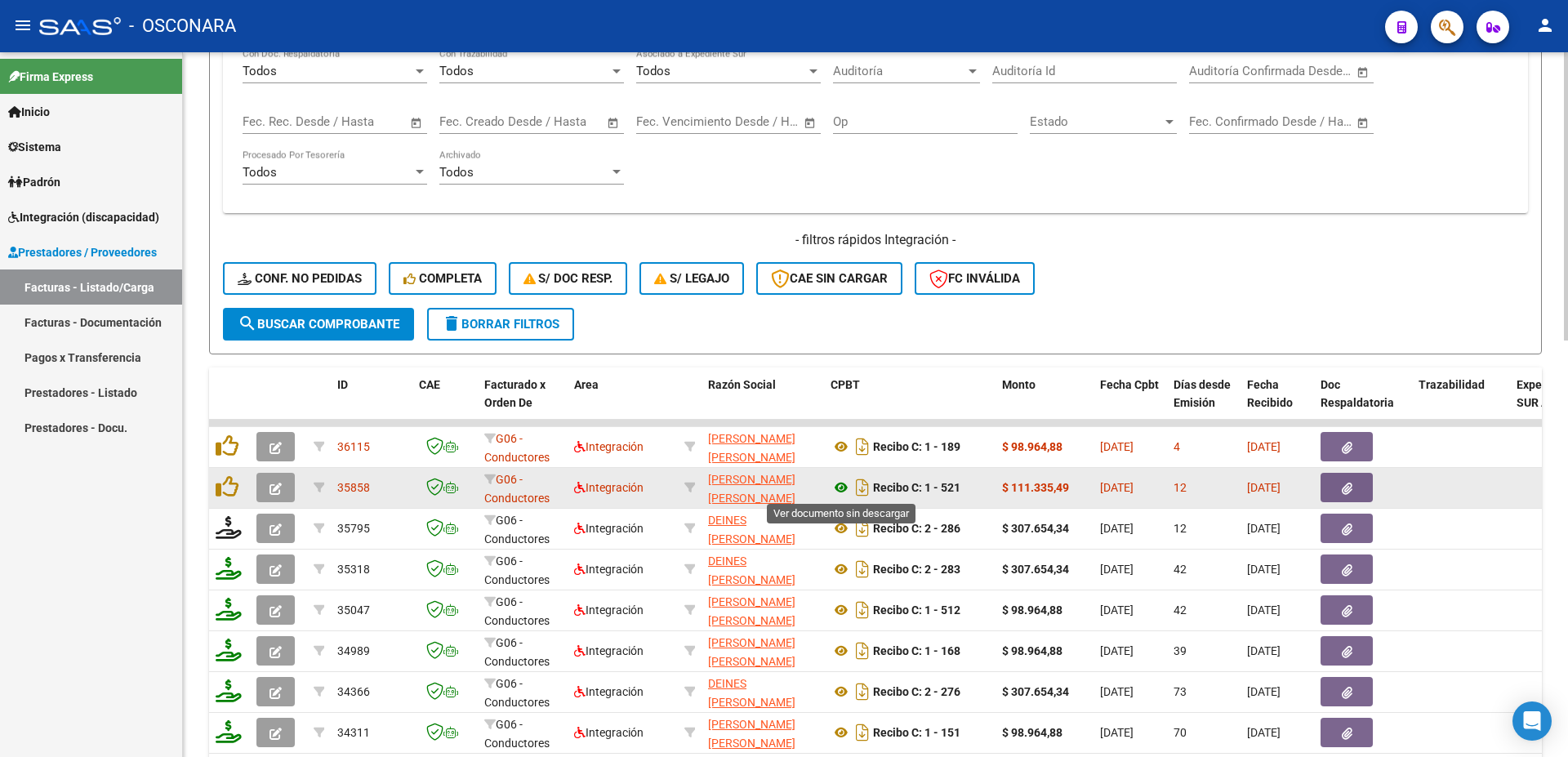
click at [839, 493] on icon at bounding box center [841, 488] width 21 height 20
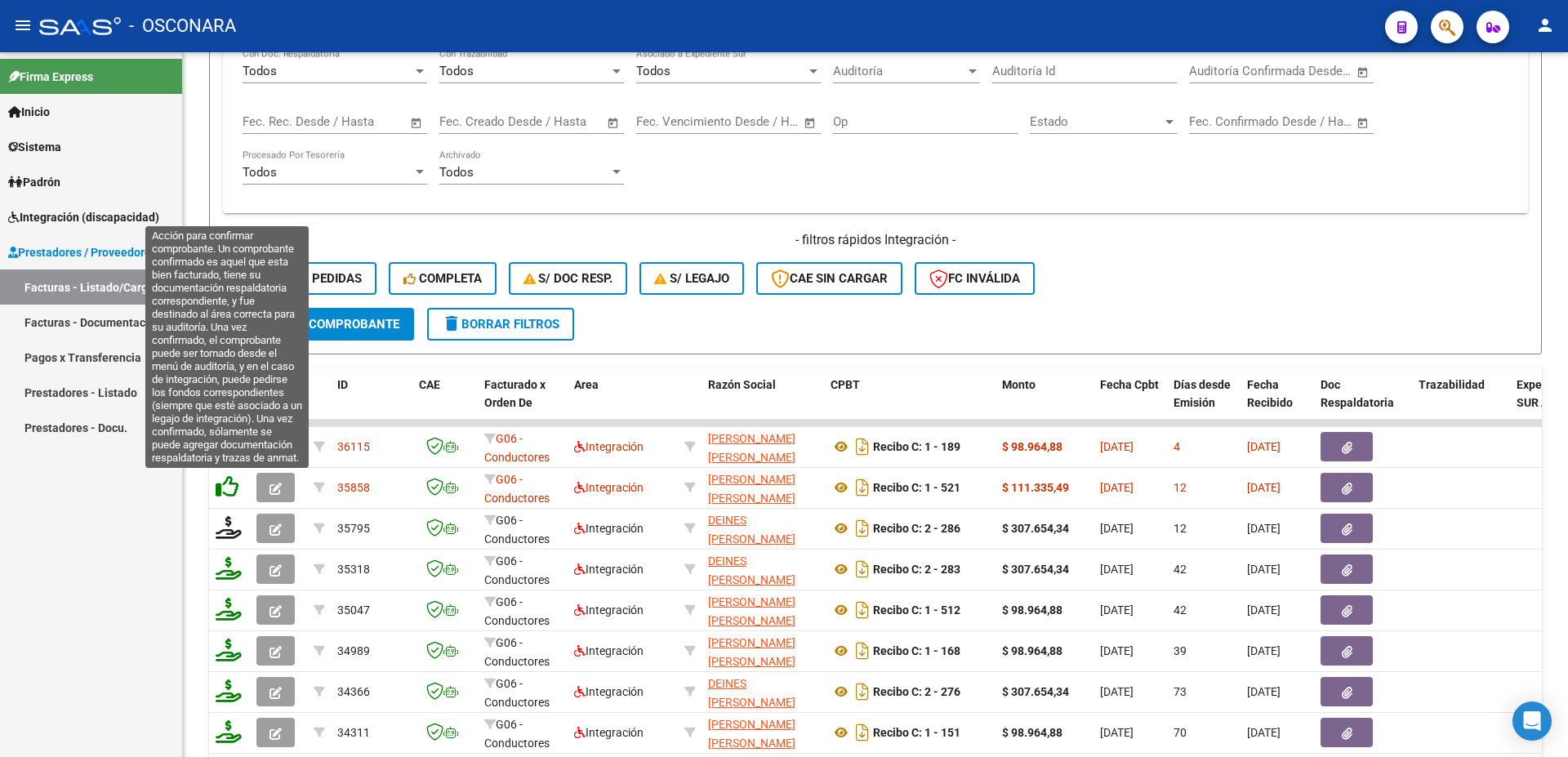
click at [224, 489] on icon at bounding box center [227, 487] width 23 height 23
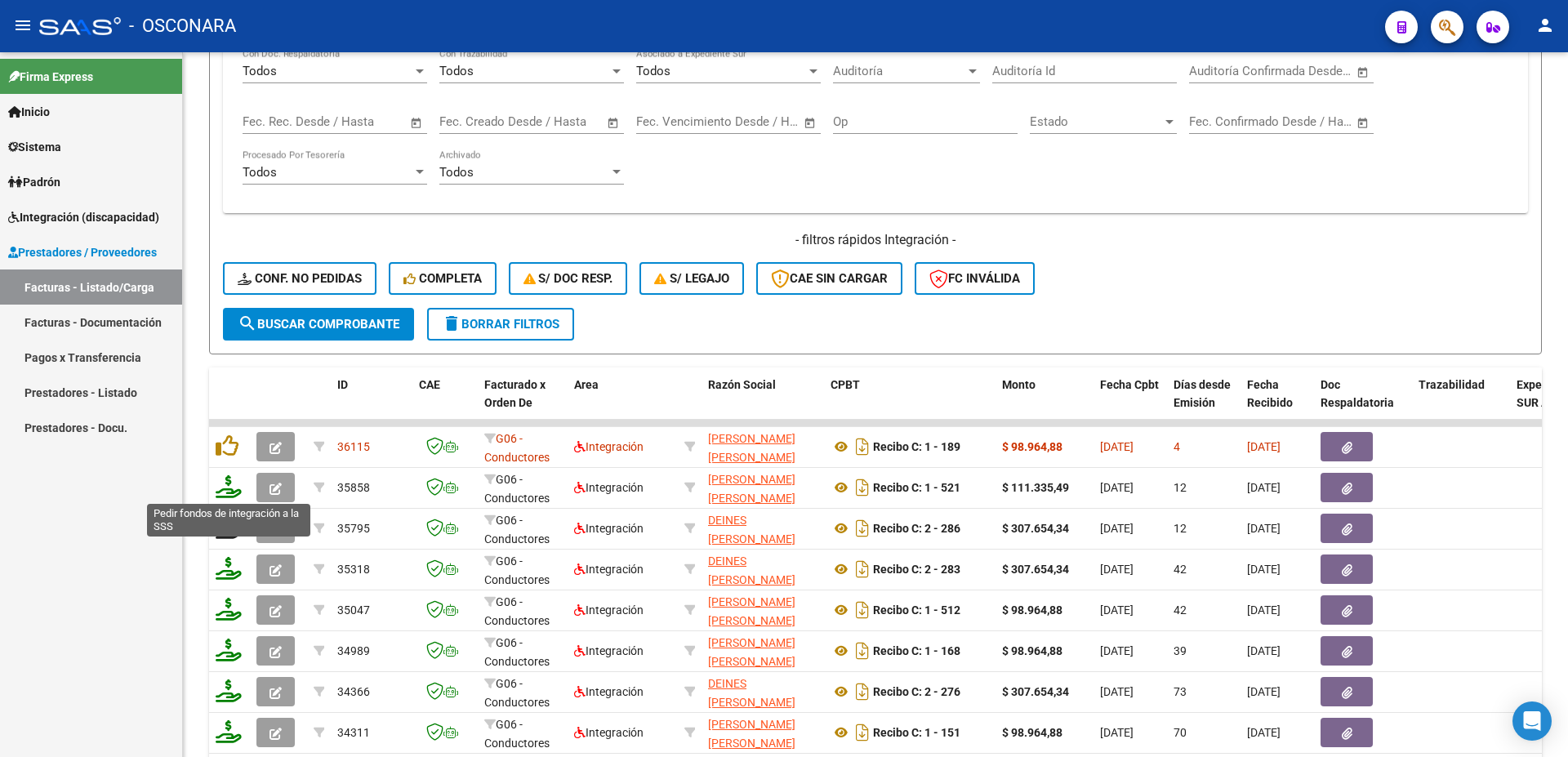
click at [226, 488] on icon at bounding box center [229, 487] width 26 height 23
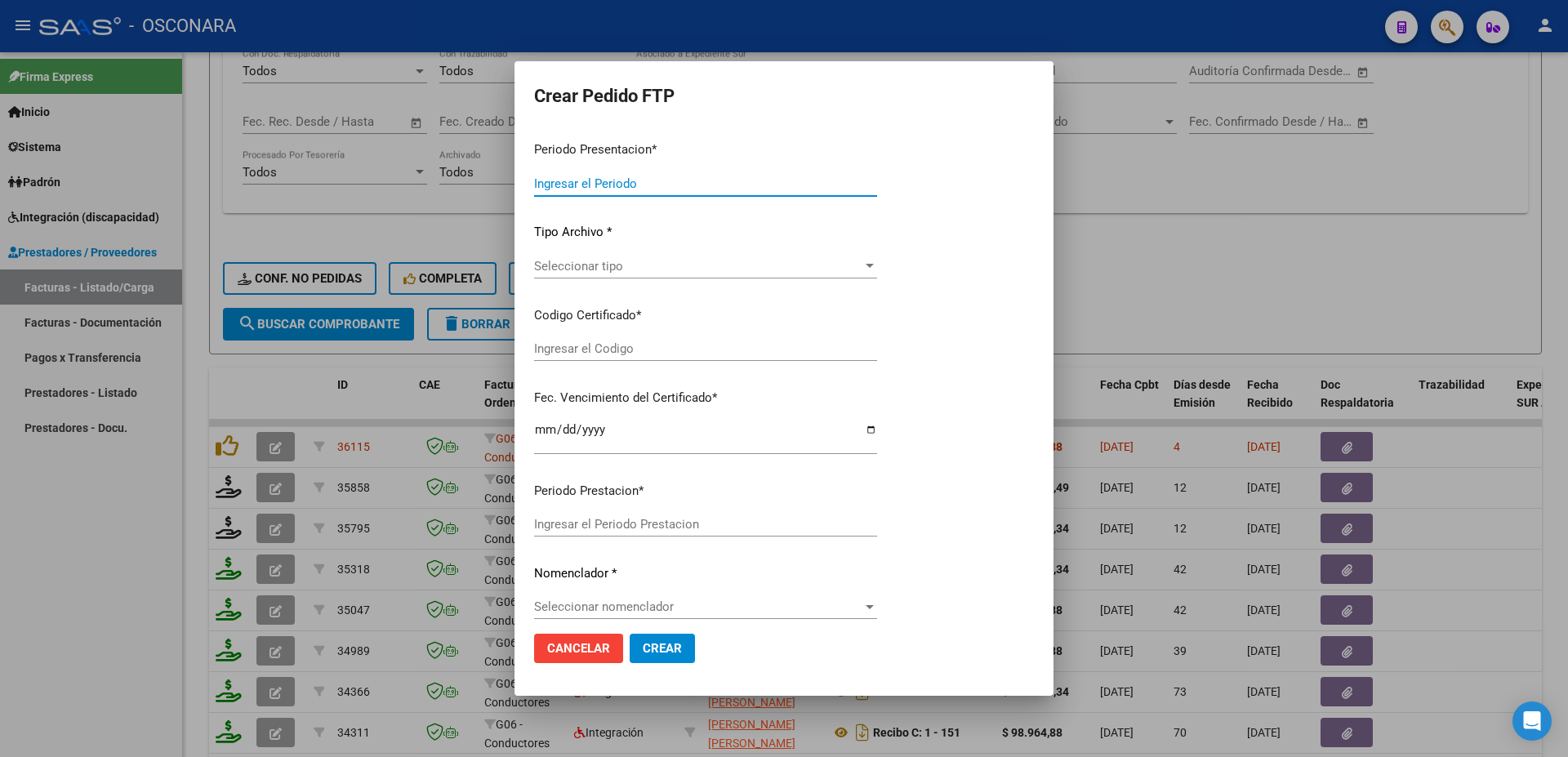
type input "202509"
type input "$ 111.335,49"
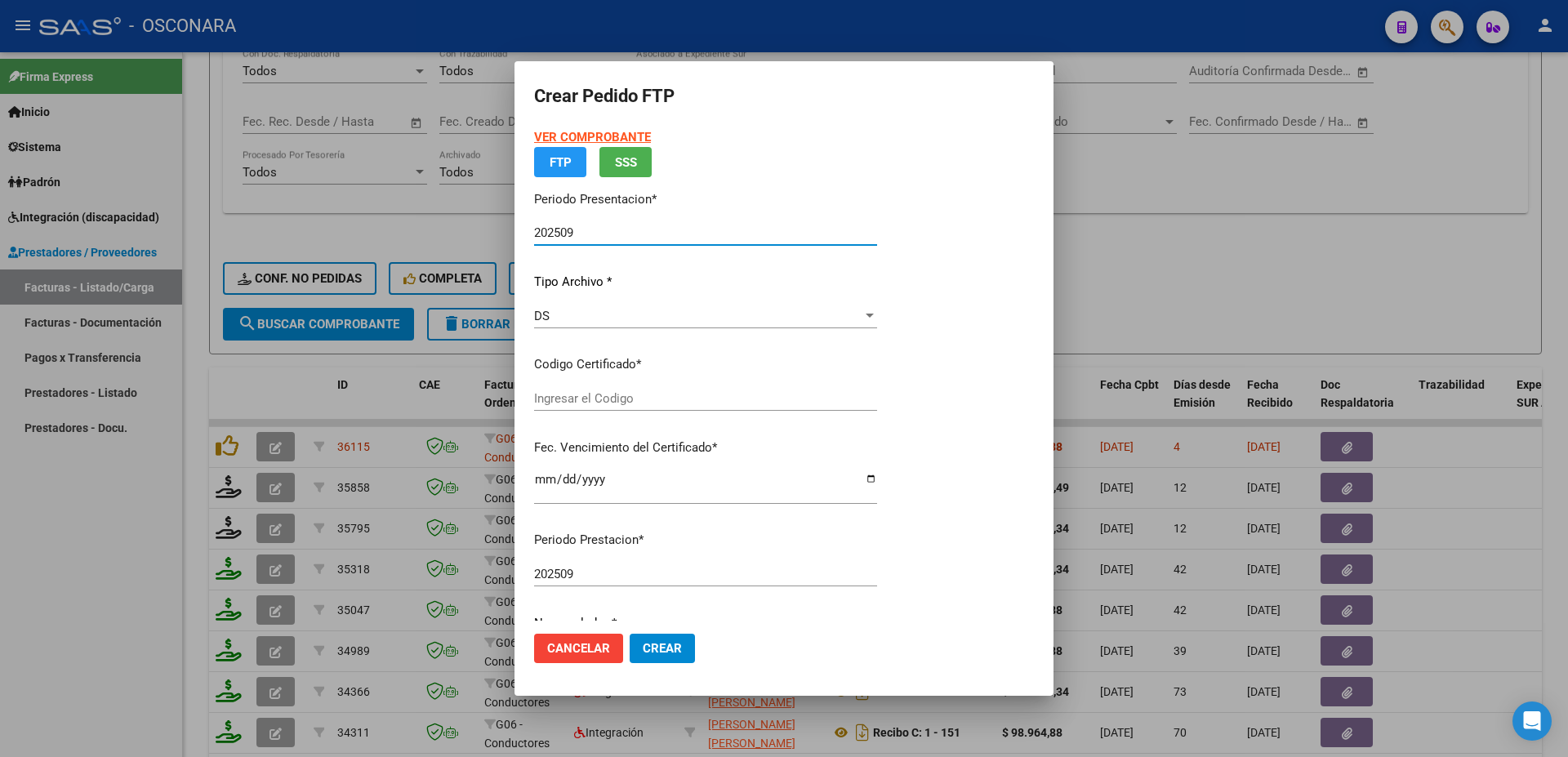
type input "ARG02000556170592019090420240904MIS515"
type input "[DATE]"
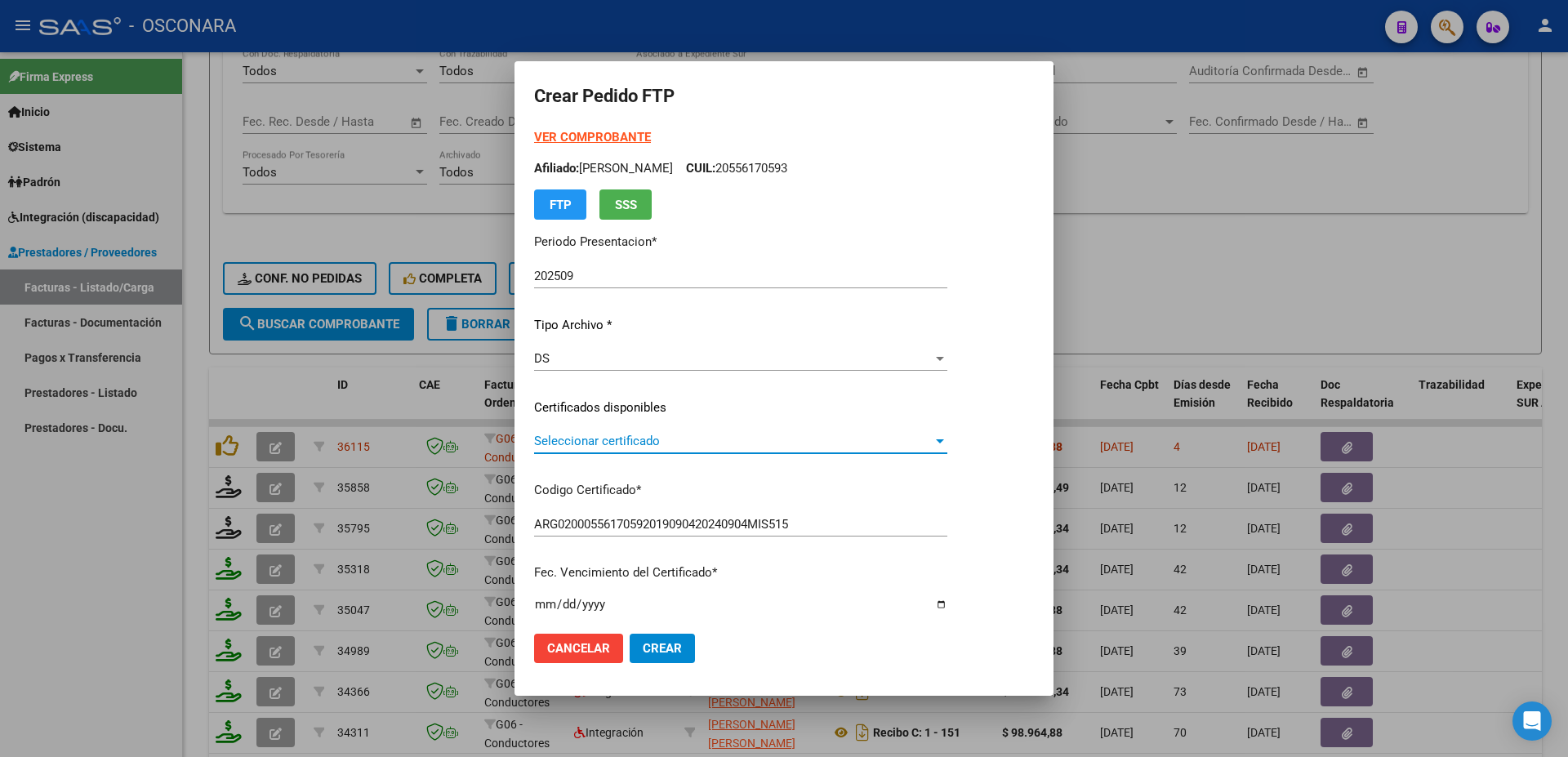
click at [606, 435] on span "Seleccionar certificado" at bounding box center [733, 441] width 399 height 15
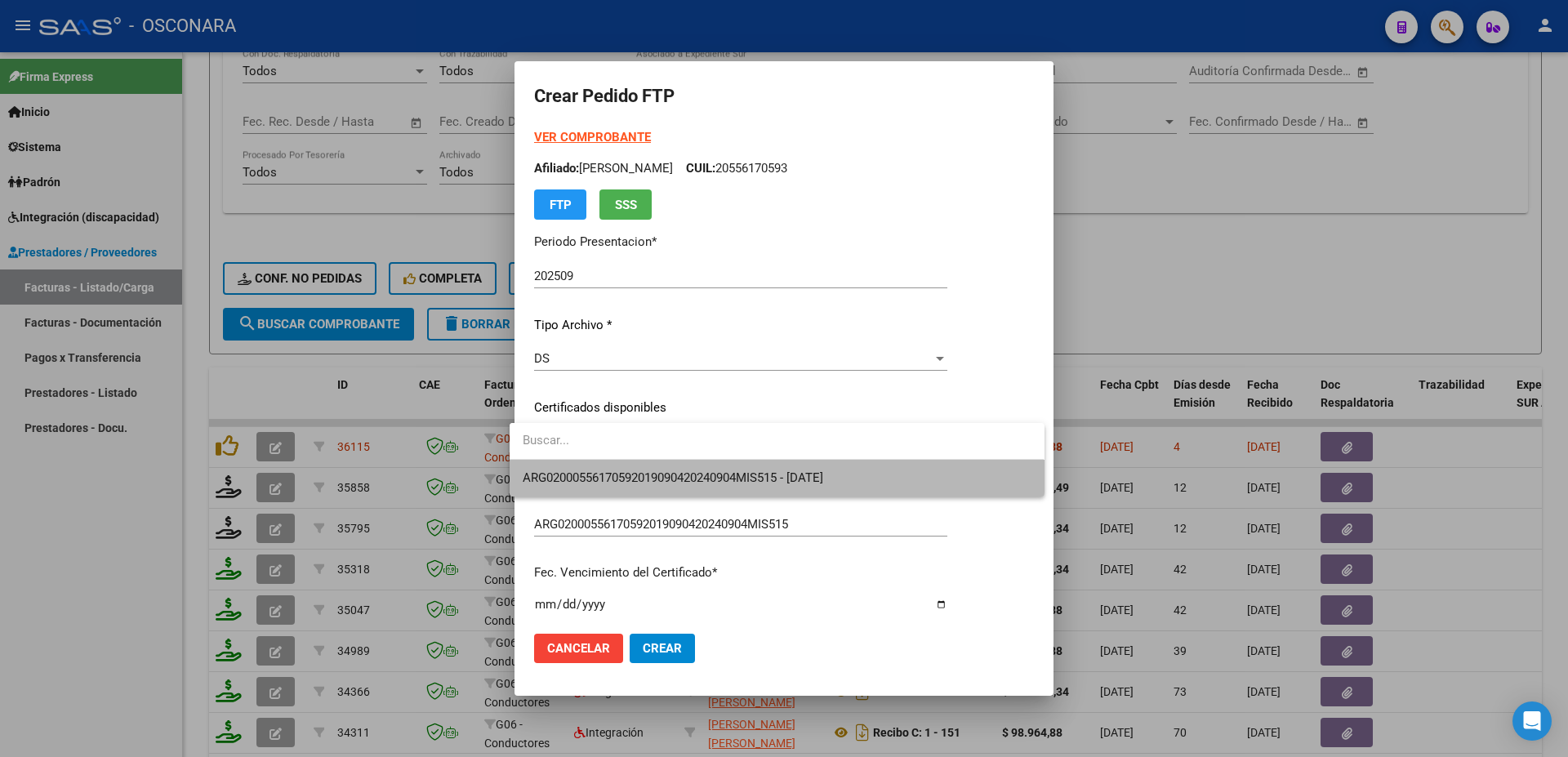
click at [636, 466] on span "ARG02000556170592019090420240904MIS515 - [DATE]" at bounding box center [777, 478] width 508 height 37
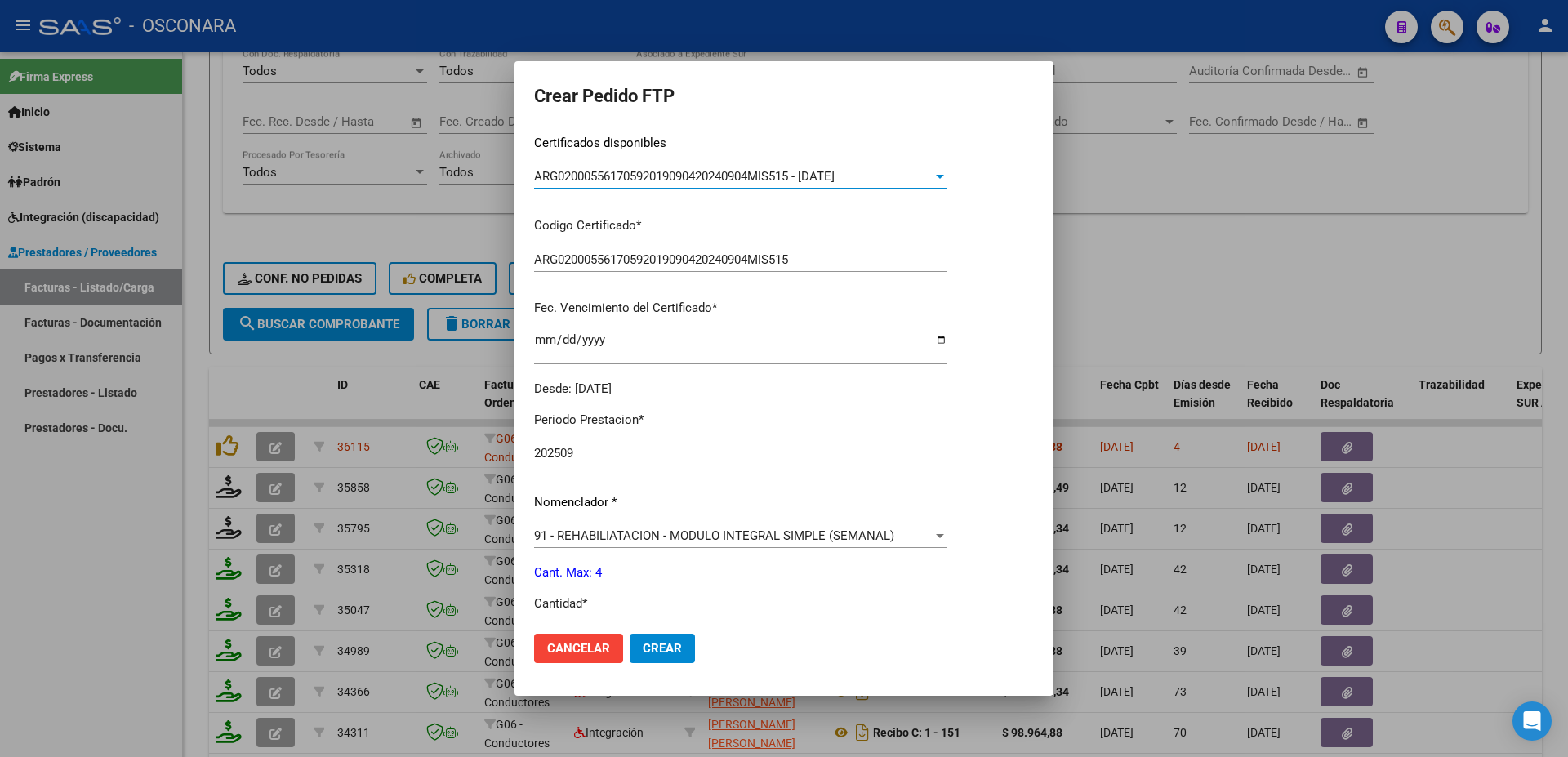
scroll to position [441, 0]
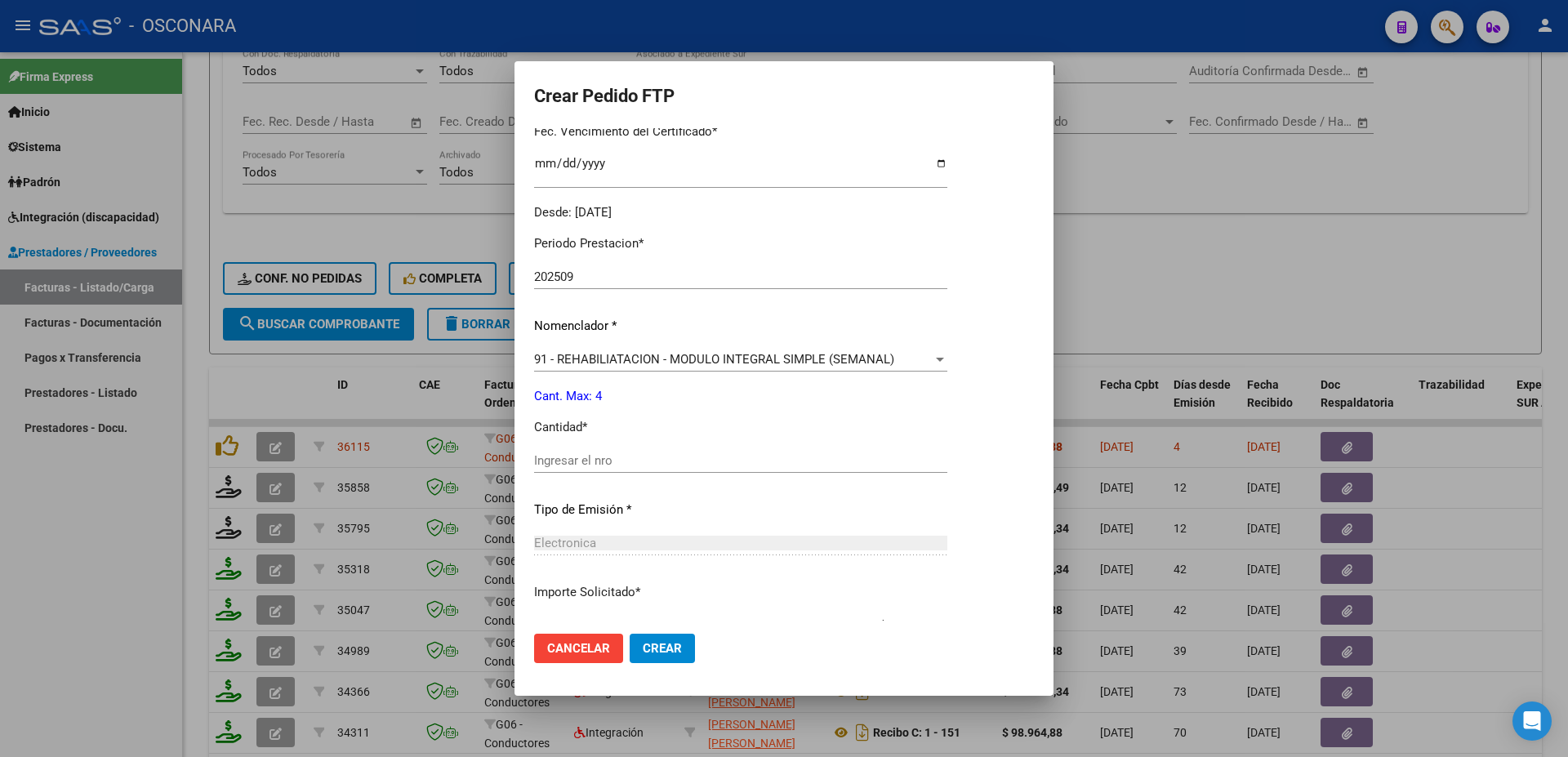
click at [542, 453] on input "Ingresar el nro" at bounding box center [740, 460] width 413 height 15
type input "4"
click at [629, 643] on button "Crear" at bounding box center [661, 648] width 65 height 30
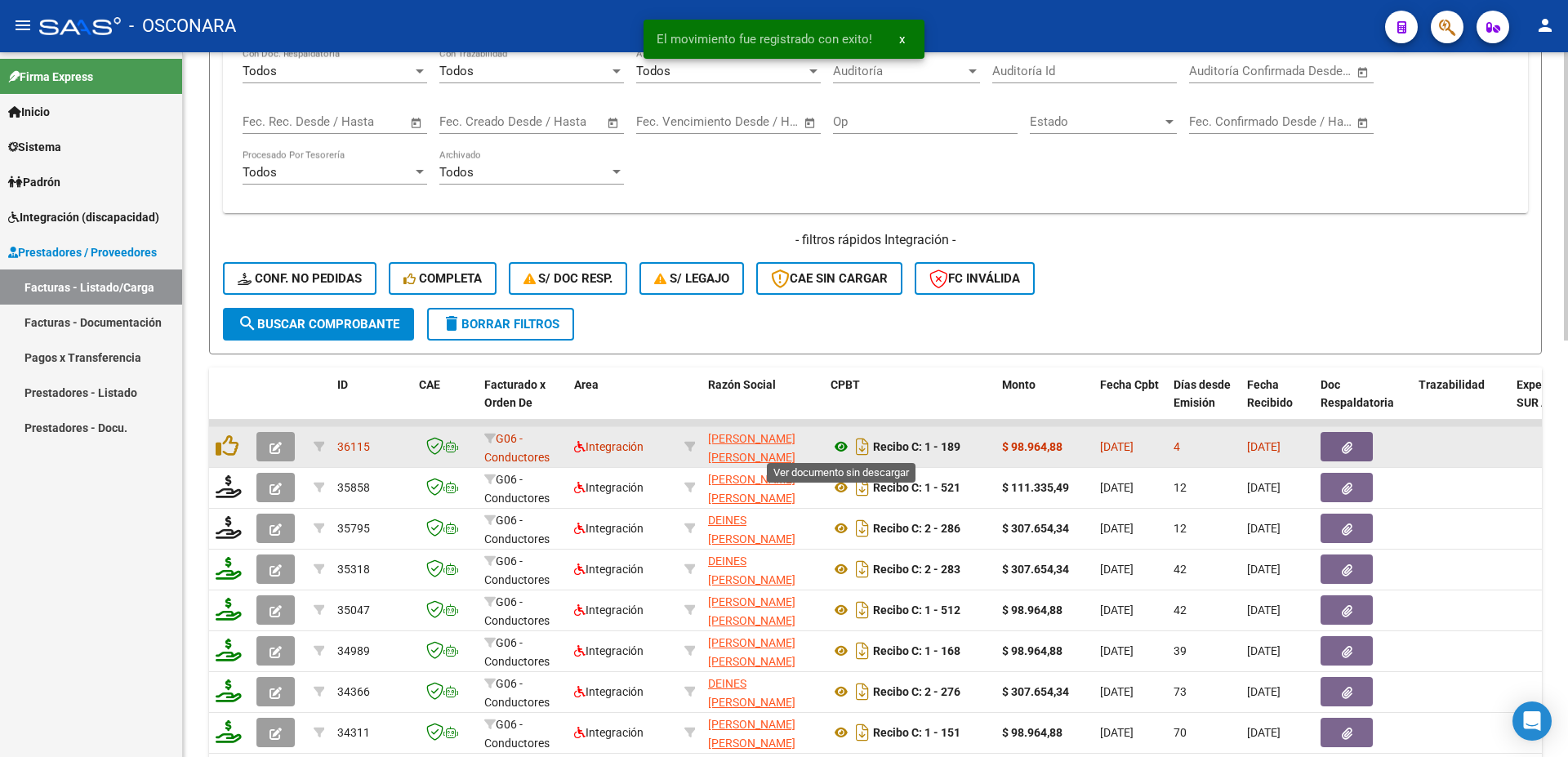
click at [837, 442] on icon at bounding box center [841, 446] width 21 height 20
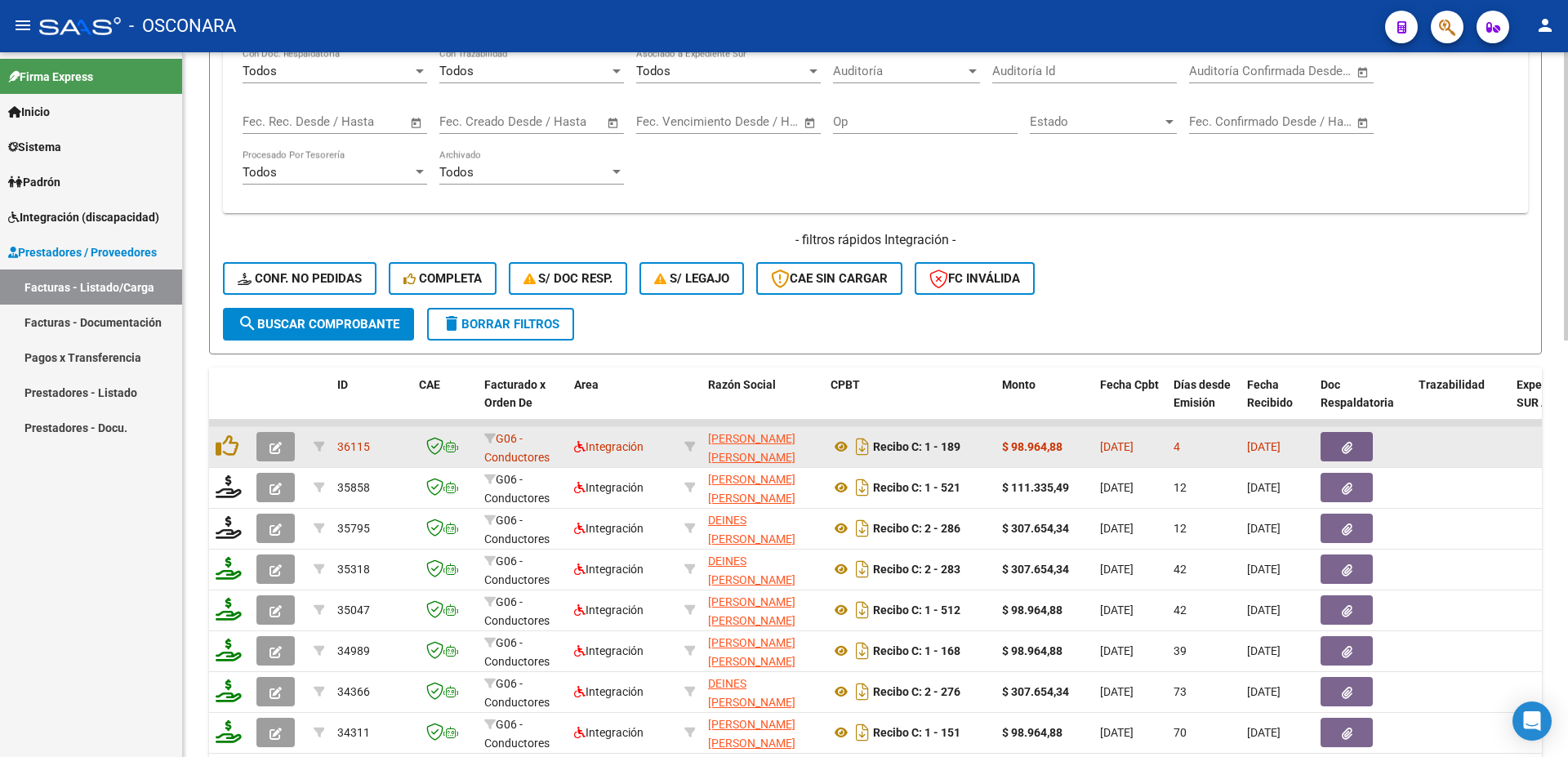
click at [1346, 447] on icon "button" at bounding box center [1346, 447] width 11 height 12
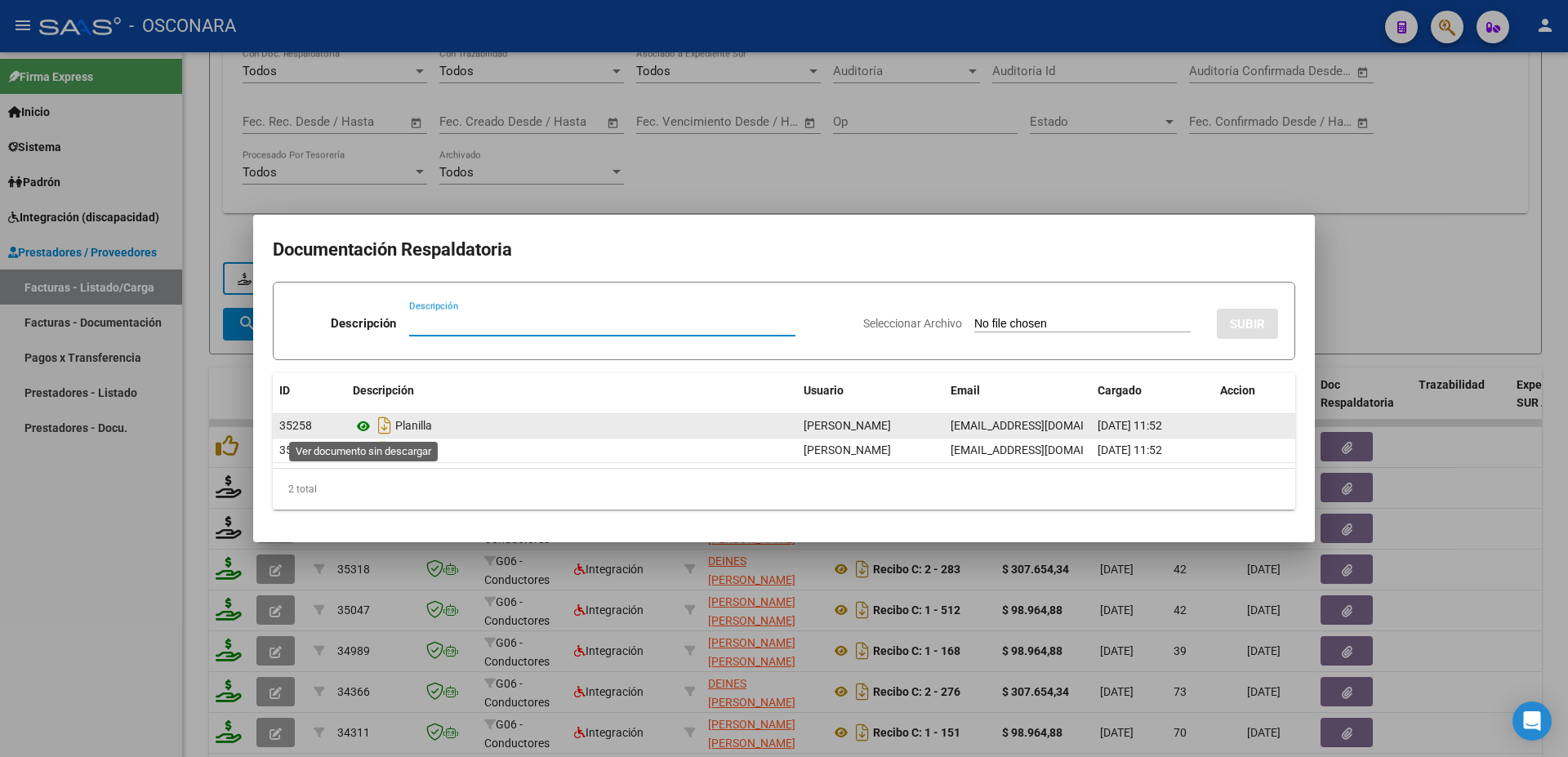
click at [362, 425] on icon at bounding box center [363, 427] width 21 height 20
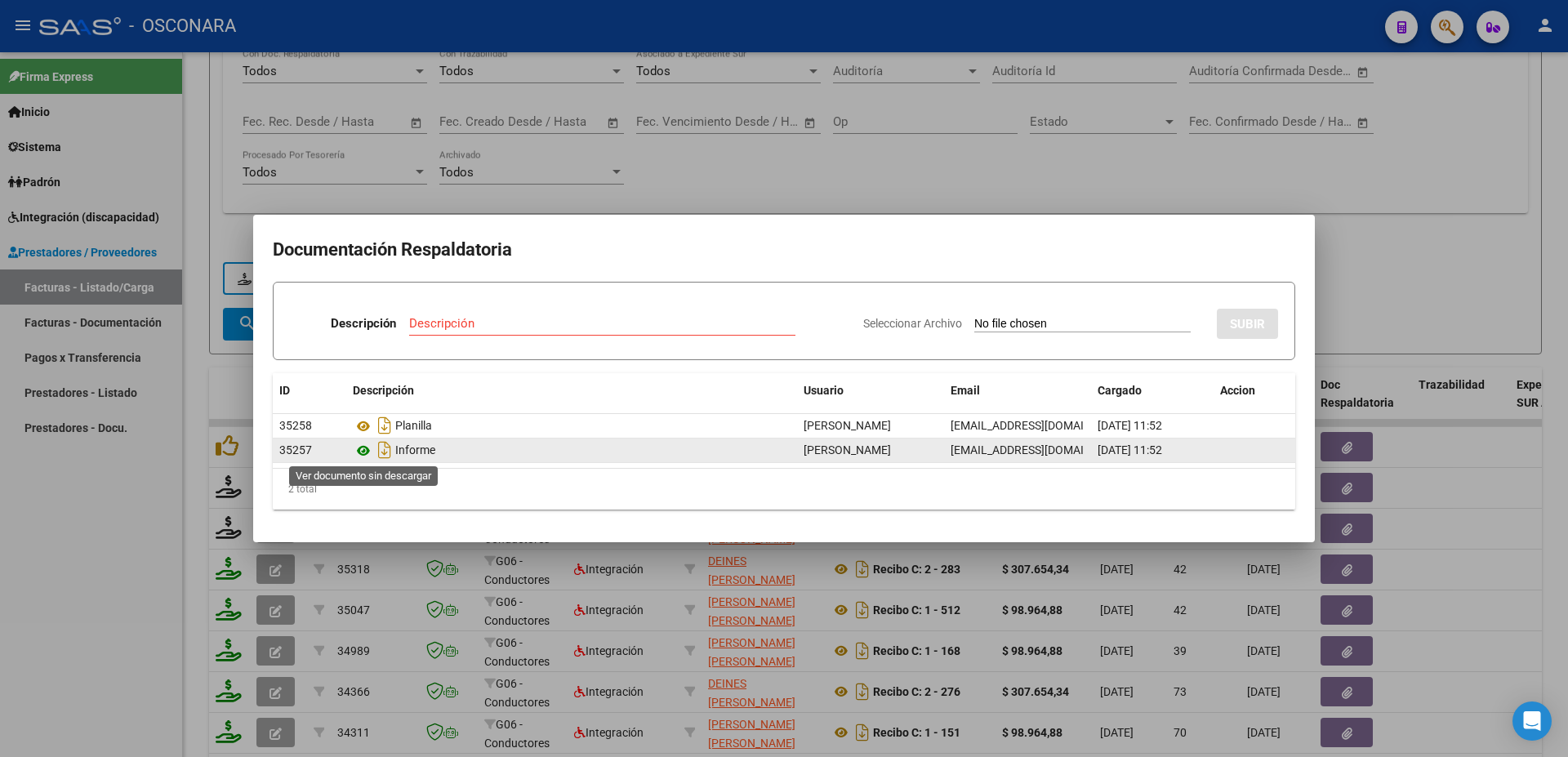
click at [360, 451] on icon at bounding box center [363, 451] width 21 height 20
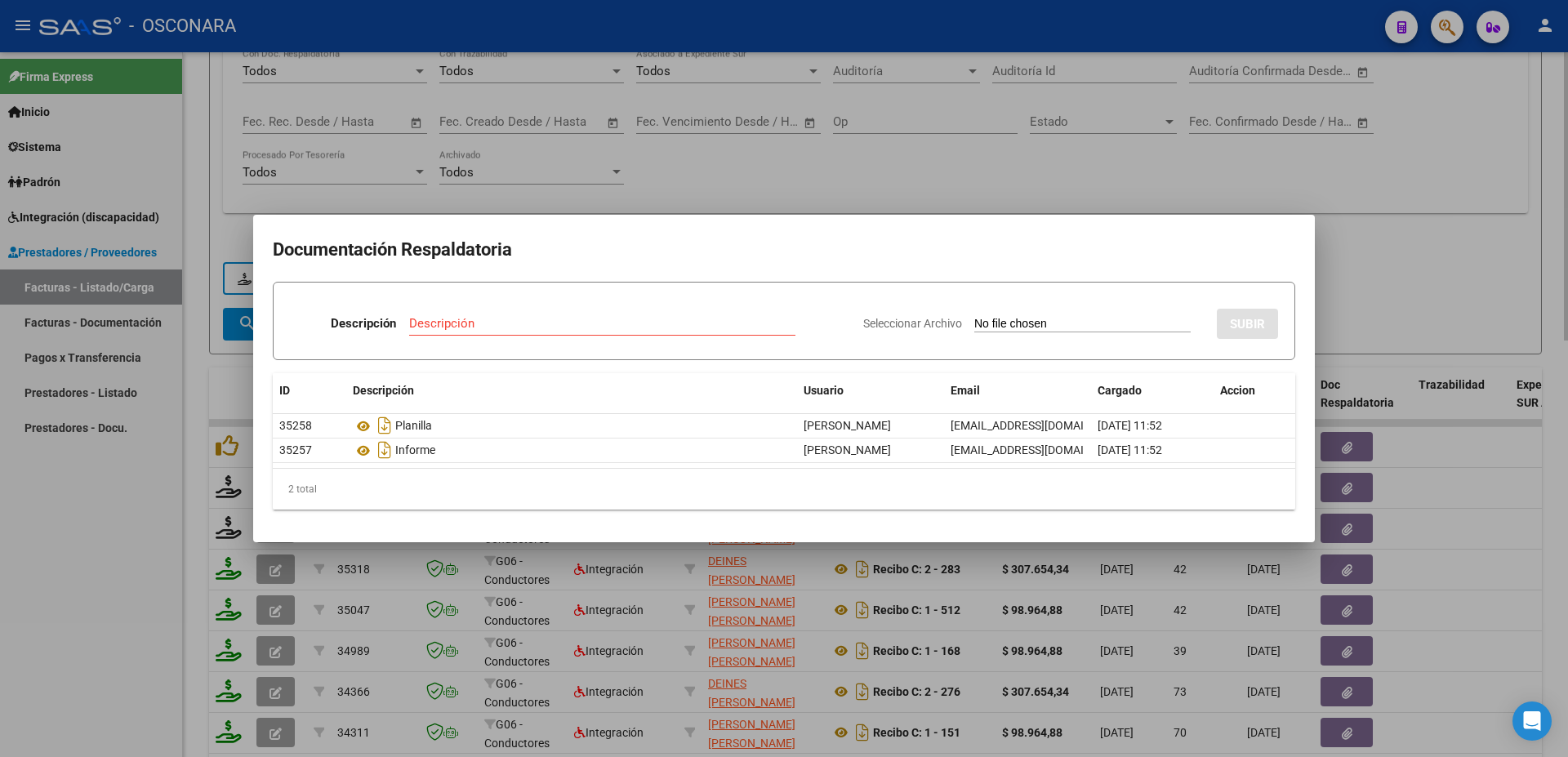
click at [1469, 250] on div at bounding box center [784, 378] width 1568 height 757
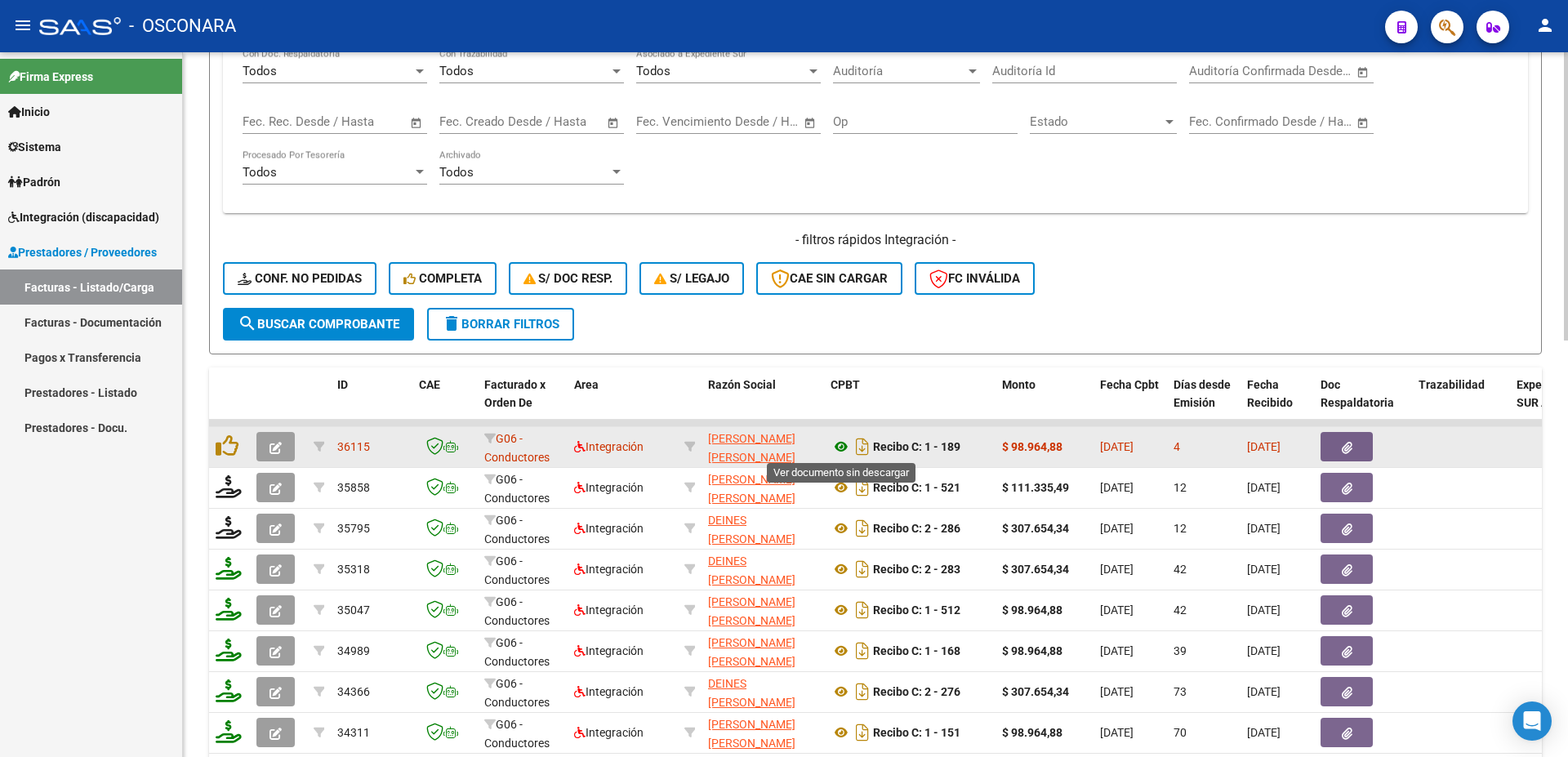
click at [842, 444] on icon at bounding box center [841, 446] width 21 height 20
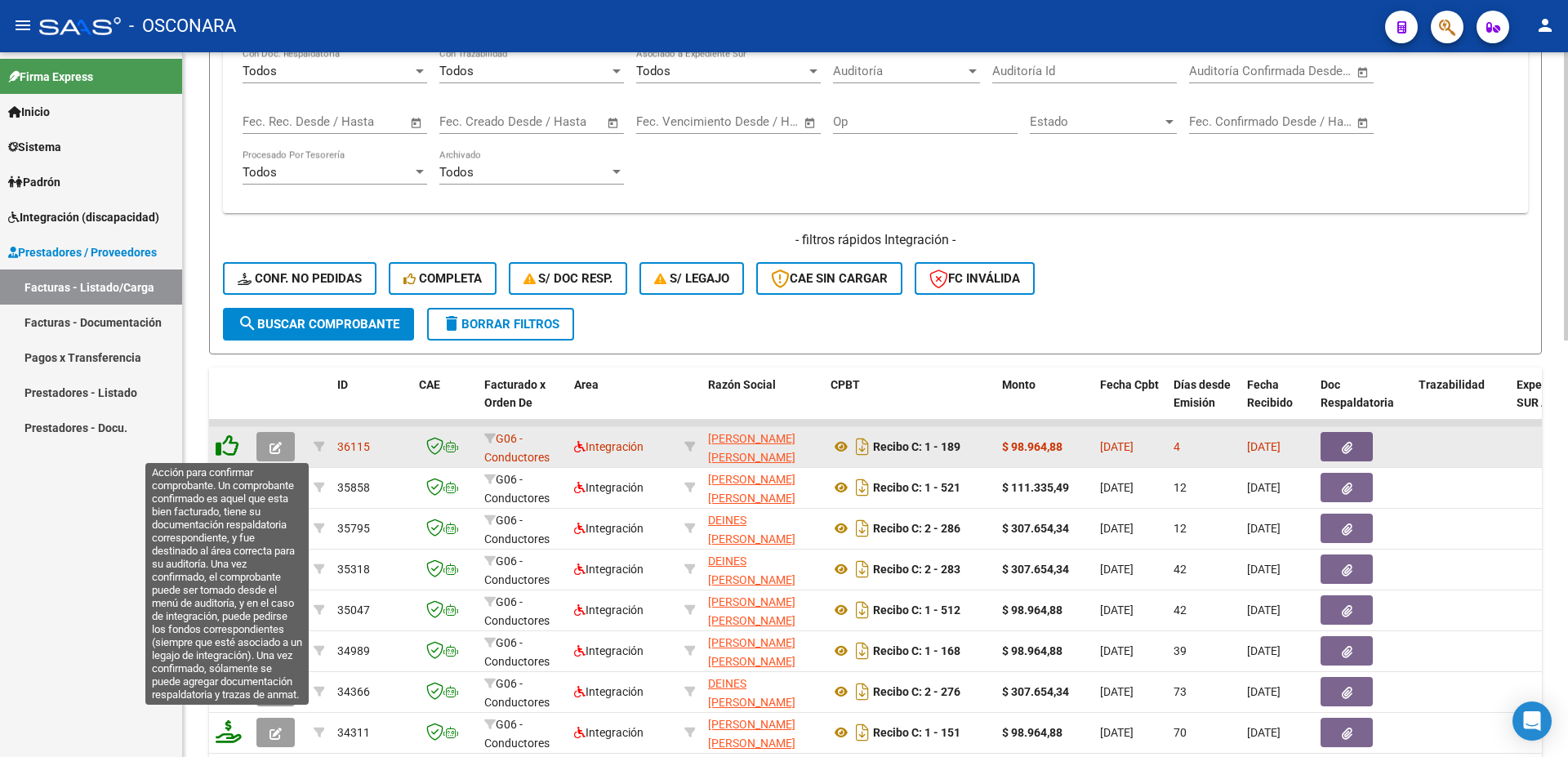
click at [227, 442] on icon at bounding box center [227, 446] width 23 height 23
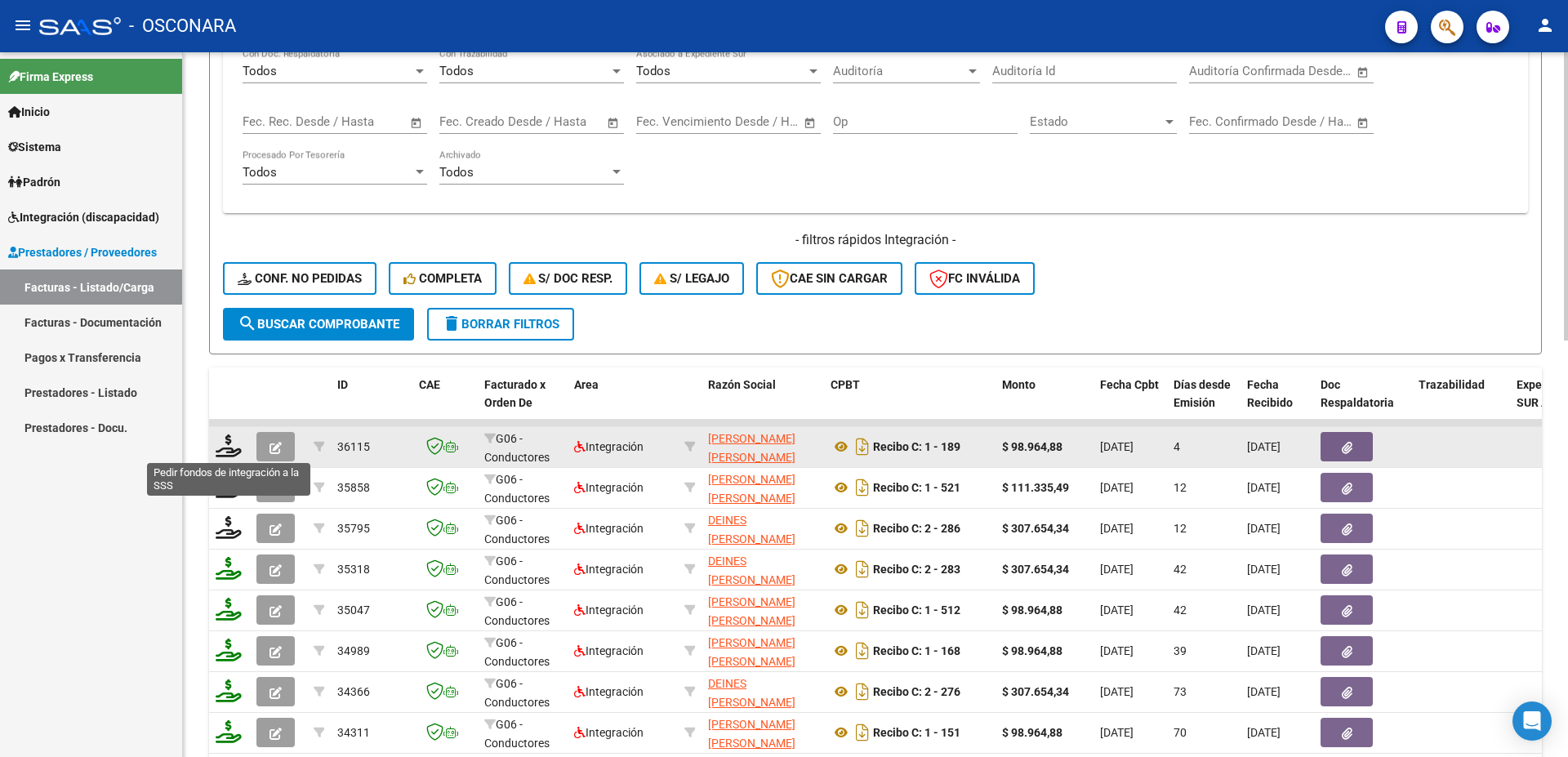
click at [229, 447] on icon at bounding box center [229, 446] width 26 height 23
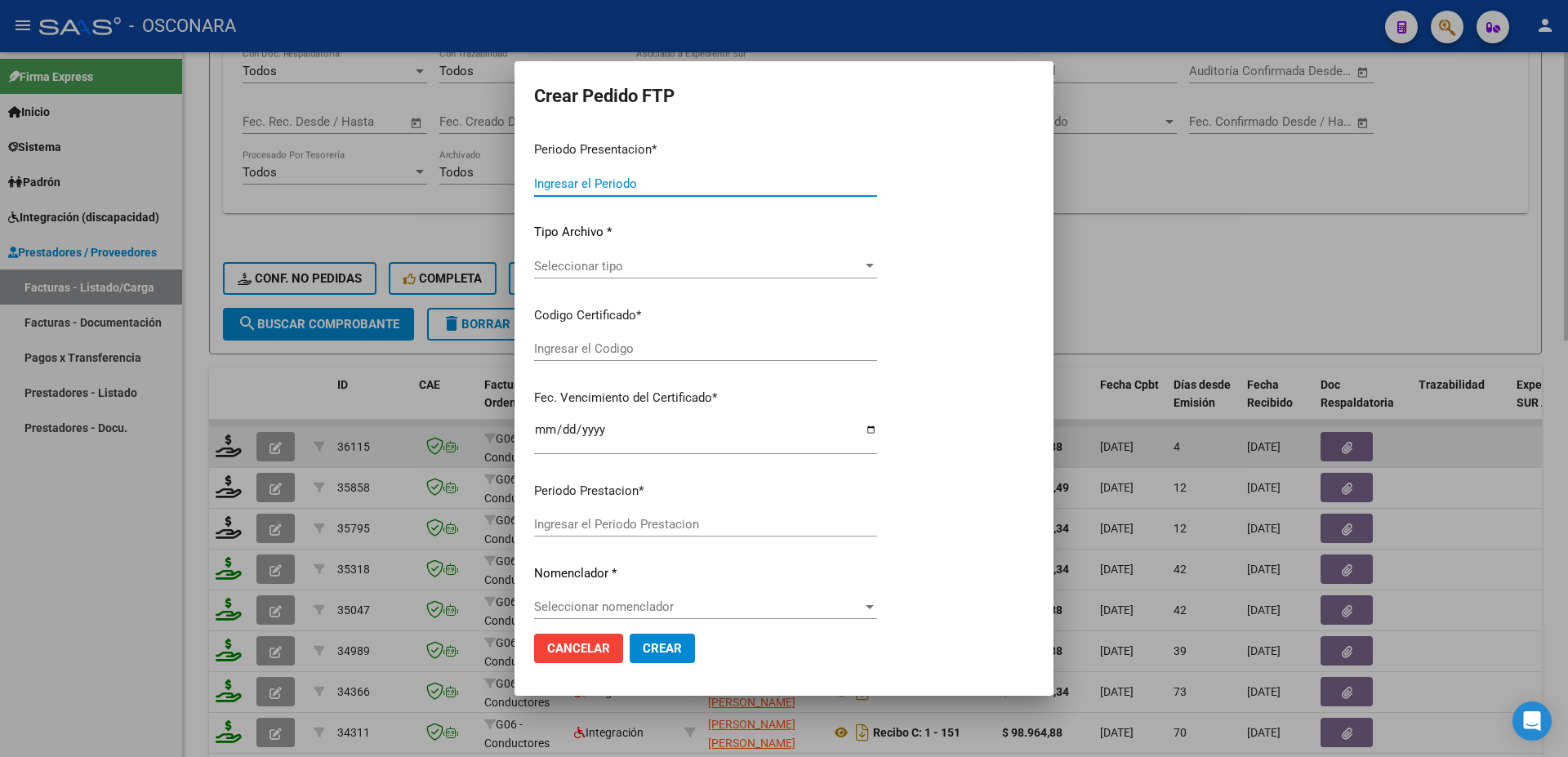
type input "202509"
type input "$ 98.964,88"
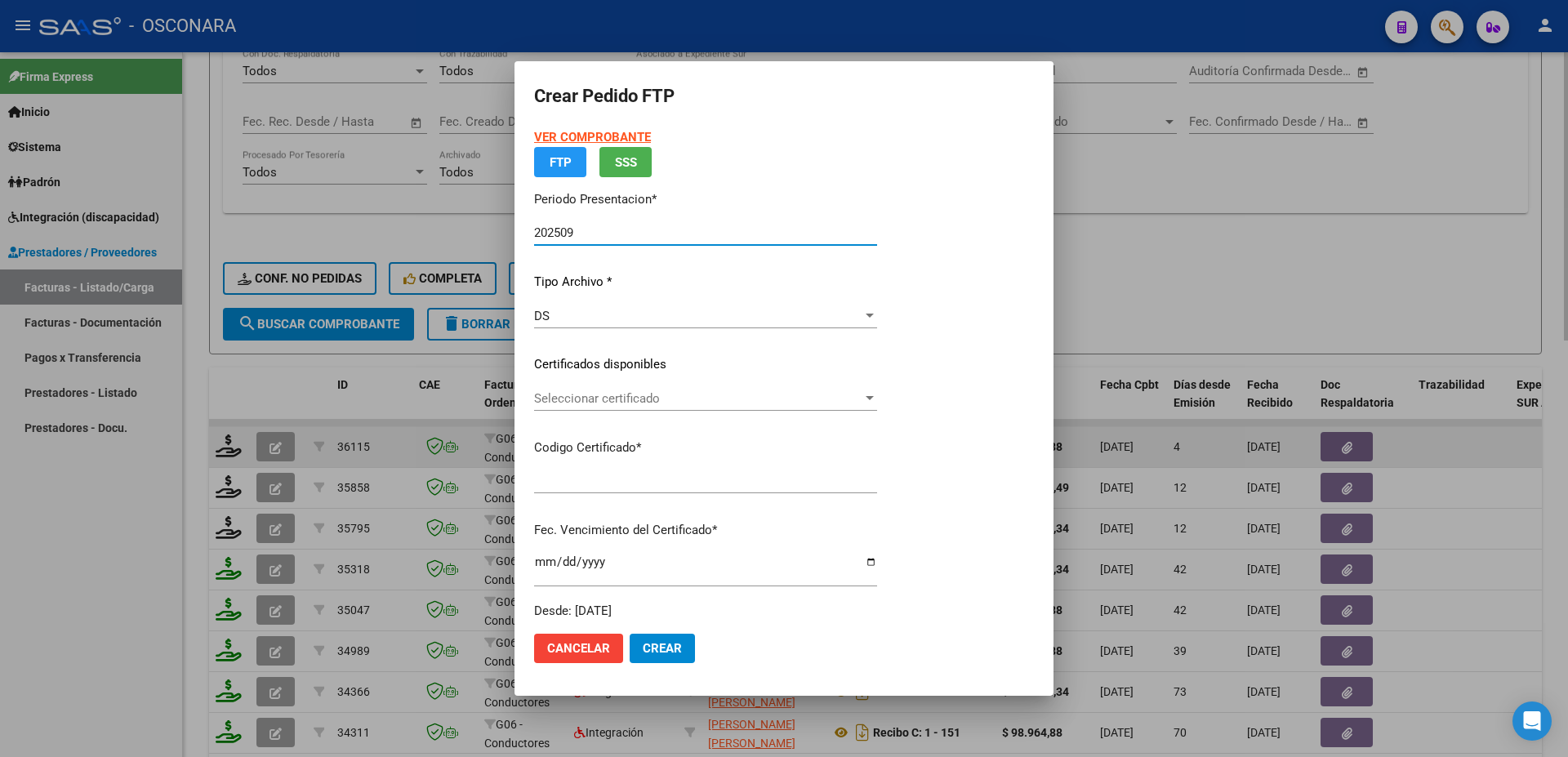
type input "ARG02000556170592019090420240904MIS515"
type input "[DATE]"
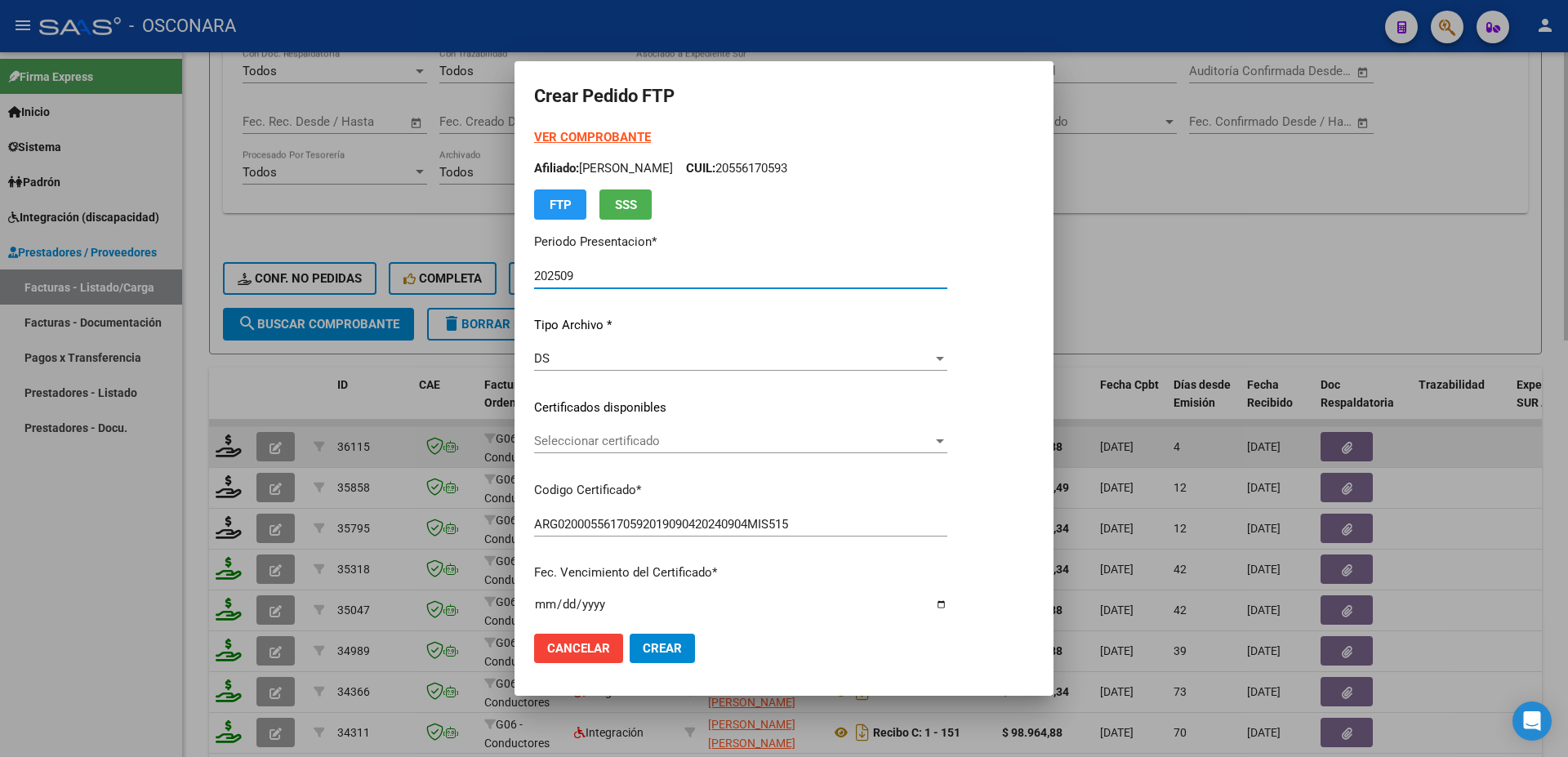
click at [633, 441] on span "Seleccionar certificado" at bounding box center [733, 441] width 399 height 15
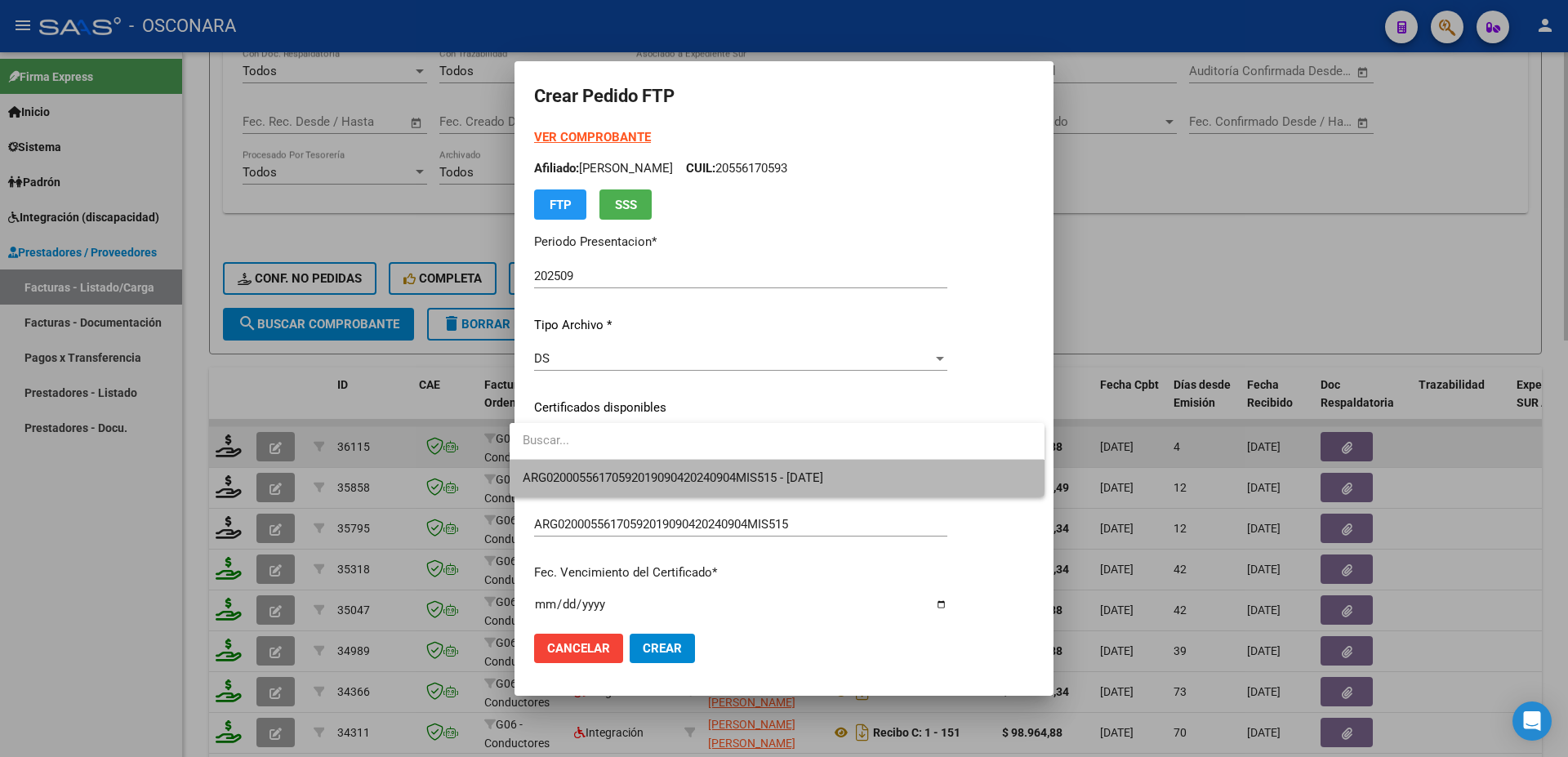
click at [658, 465] on span "ARG02000556170592019090420240904MIS515 - [DATE]" at bounding box center [777, 478] width 508 height 37
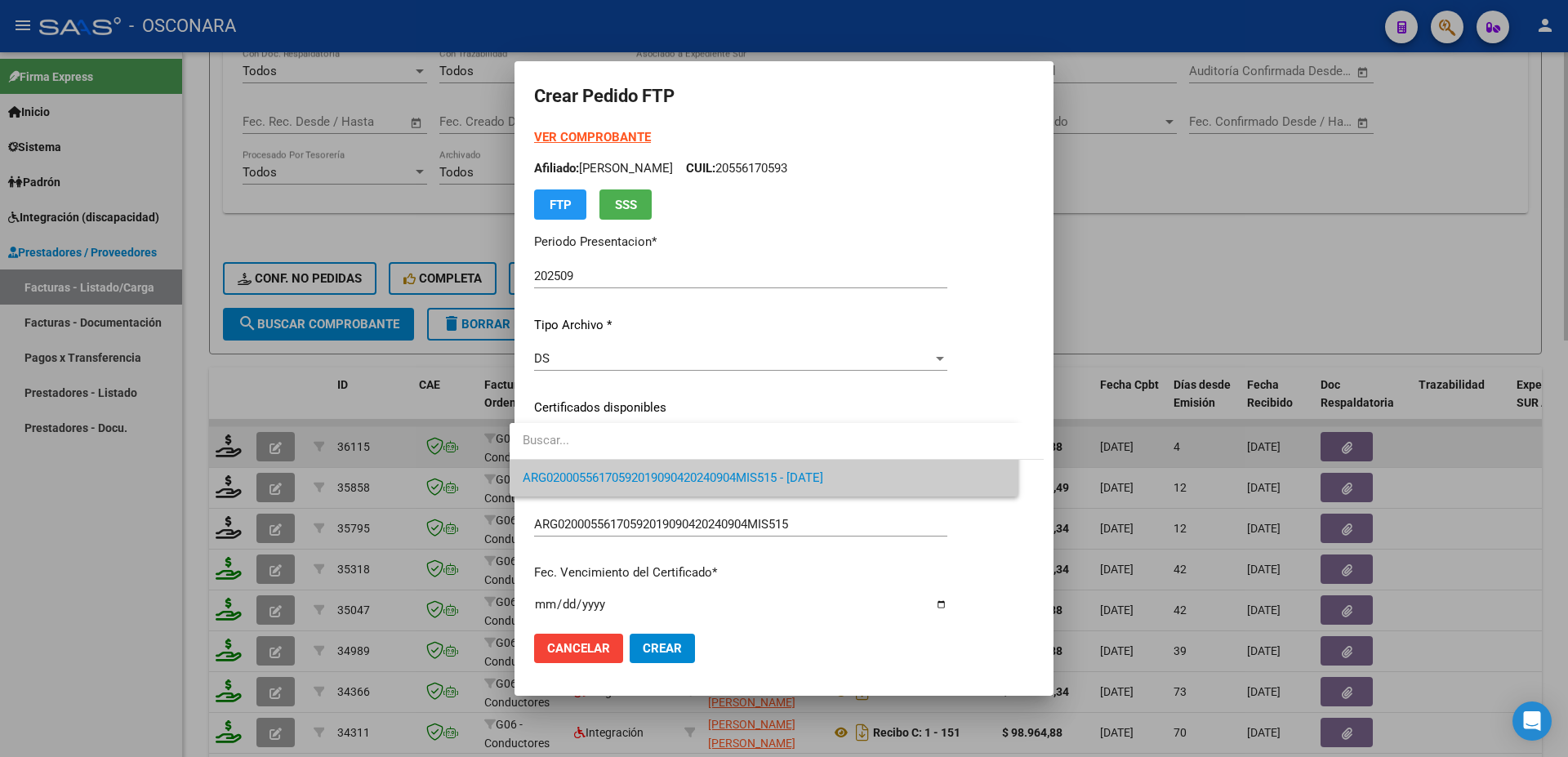
click at [665, 475] on div "VER COMPROBANTE ARCA Padrón Afiliado: [PERSON_NAME]: 20556170593 FTP SSS Period…" at bounding box center [740, 395] width 413 height 534
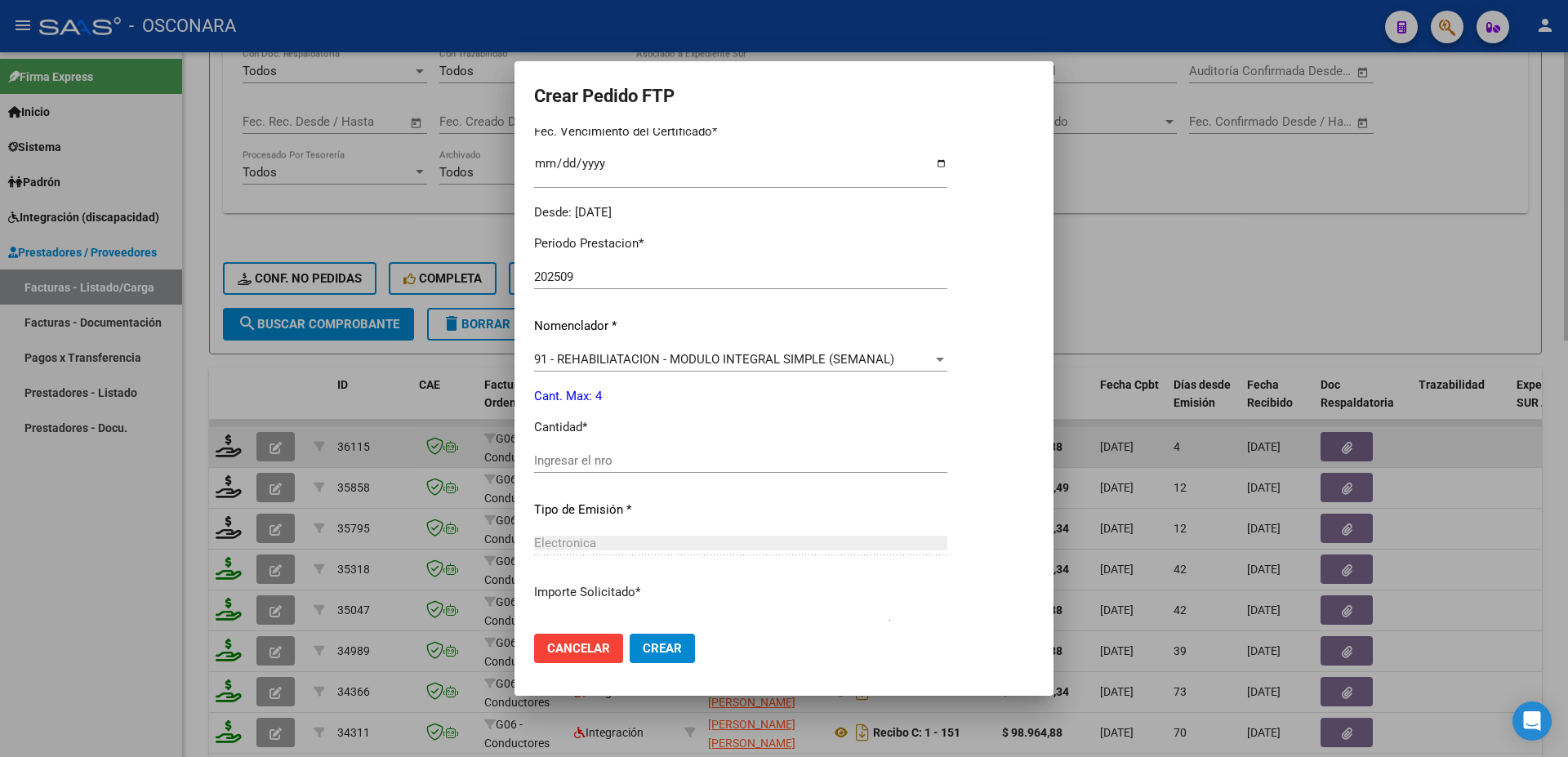
click at [552, 453] on input "Ingresar el nro" at bounding box center [740, 460] width 413 height 15
type input "4"
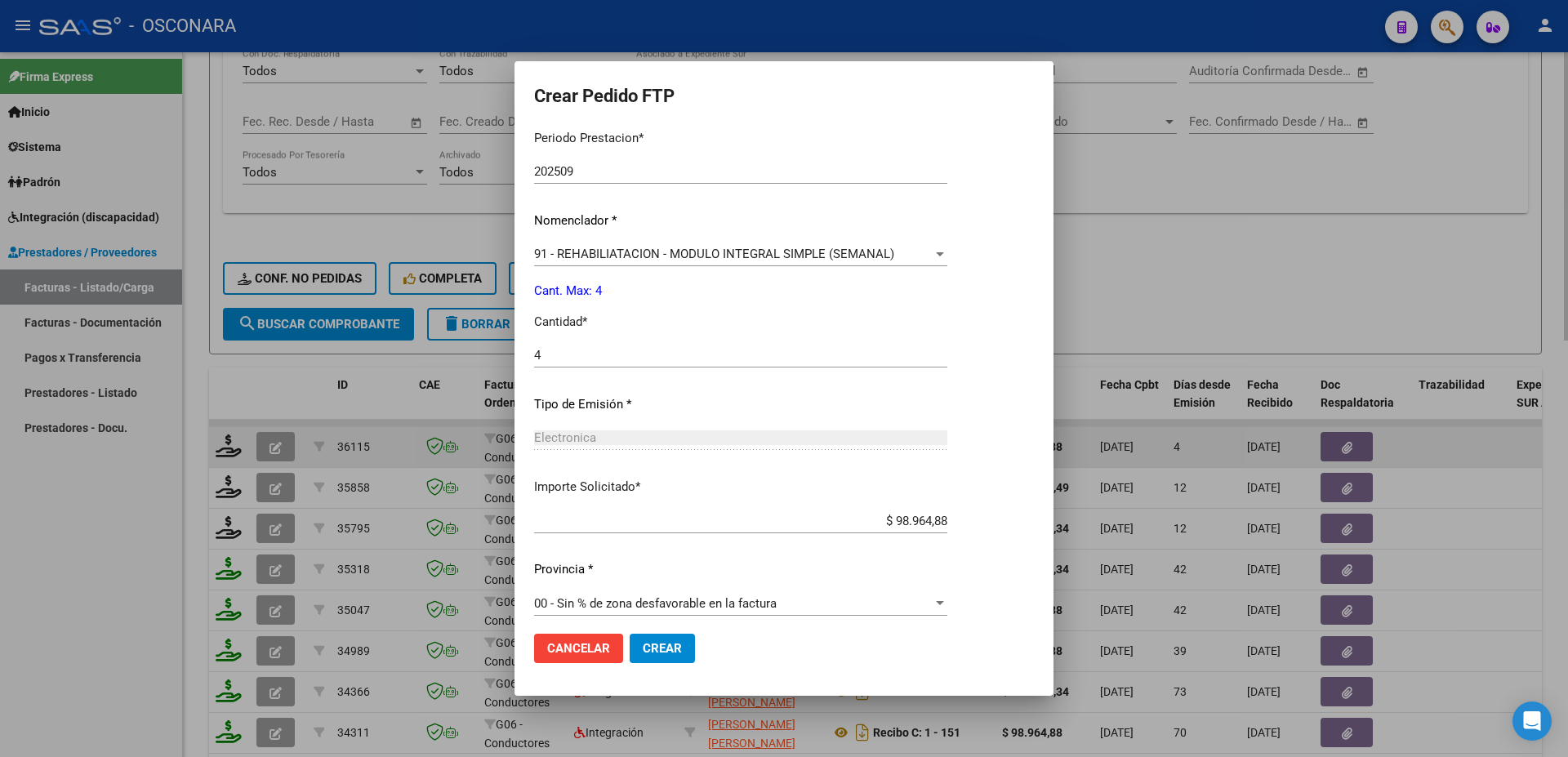
click at [660, 641] on span "Crear" at bounding box center [662, 648] width 40 height 15
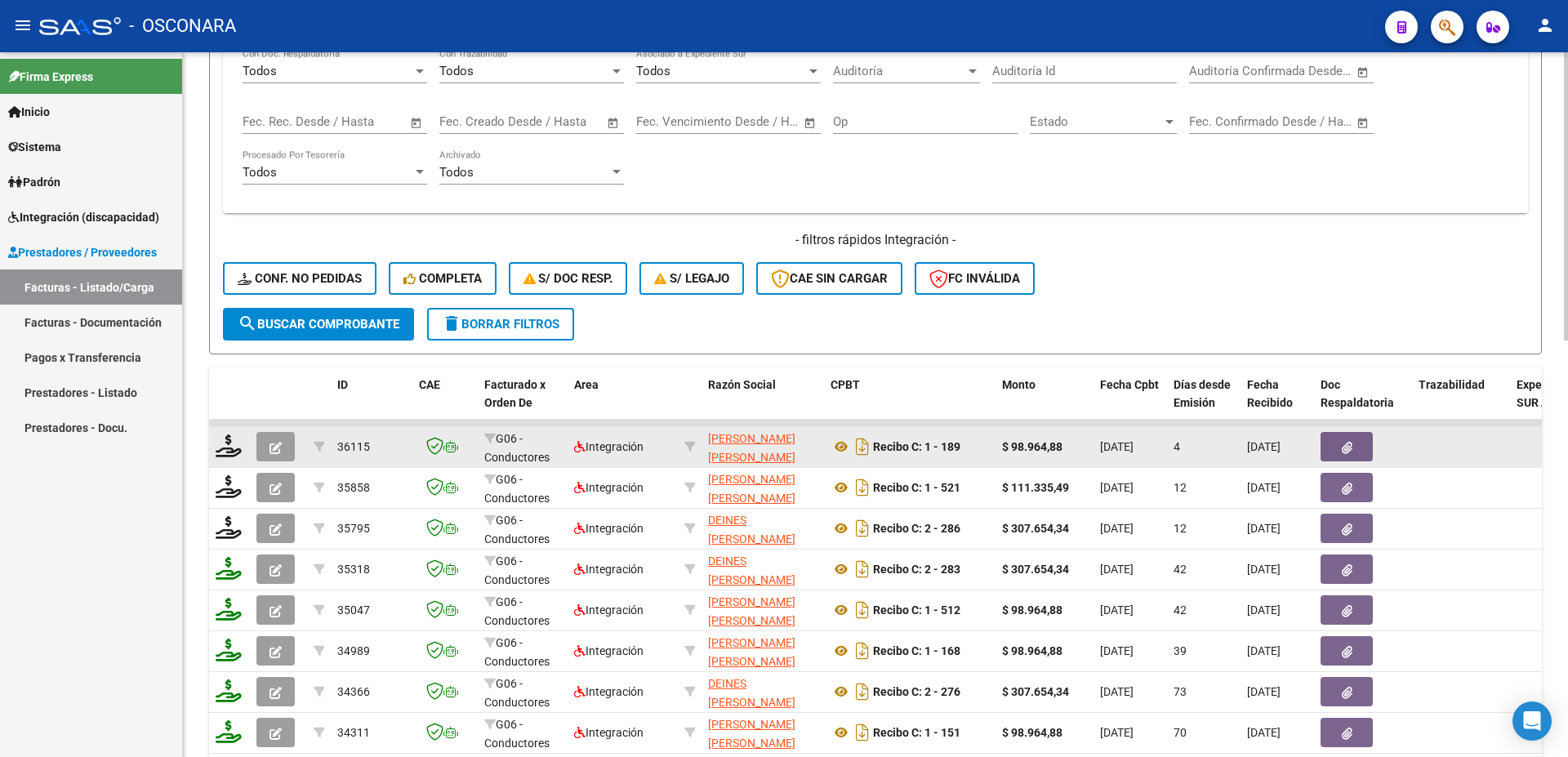
scroll to position [563, 0]
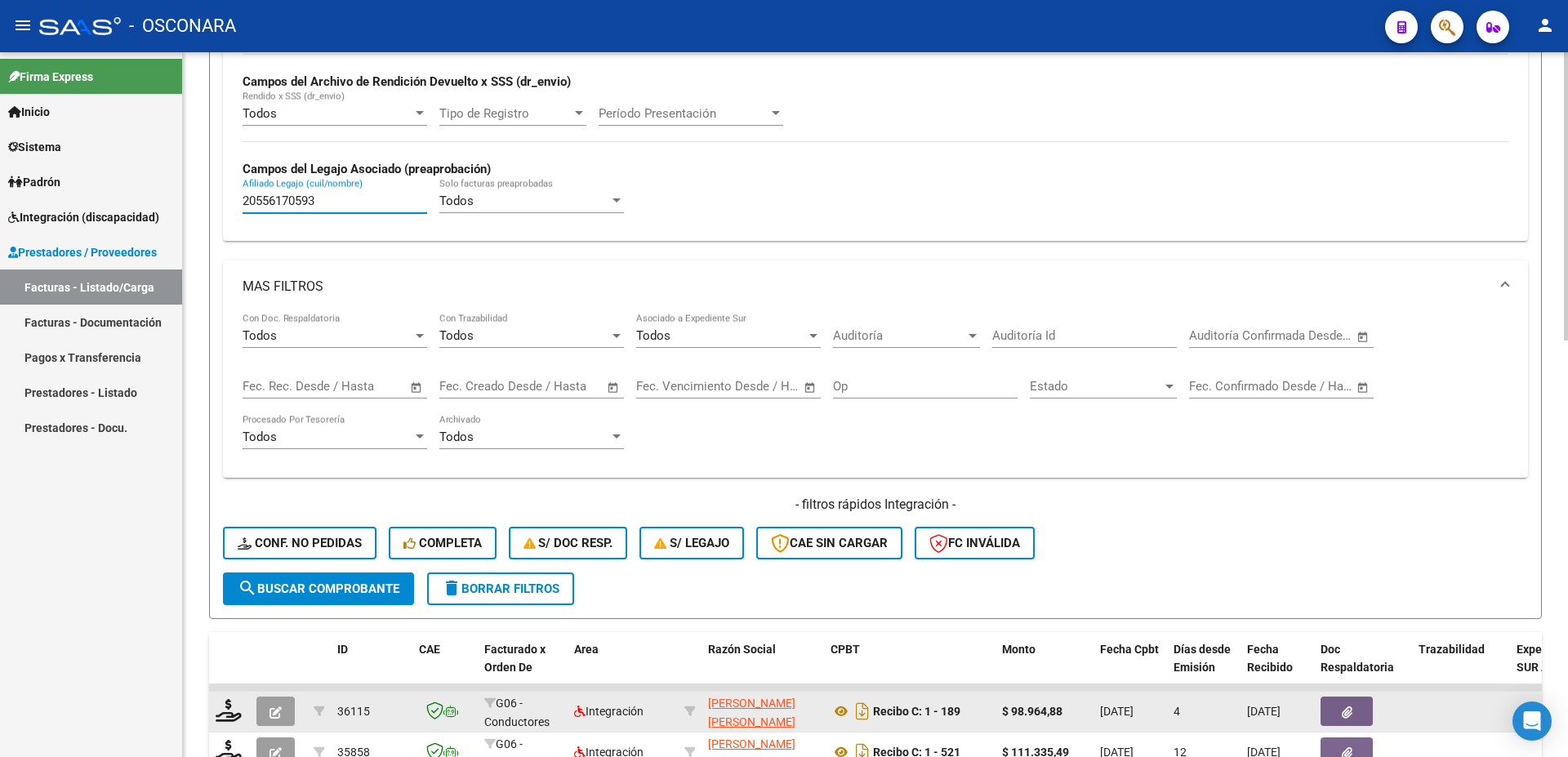
drag, startPoint x: 323, startPoint y: 199, endPoint x: 50, endPoint y: 135, distance: 280.4
click at [242, 194] on input "20556170593" at bounding box center [334, 201] width 184 height 15
paste input "3477363679"
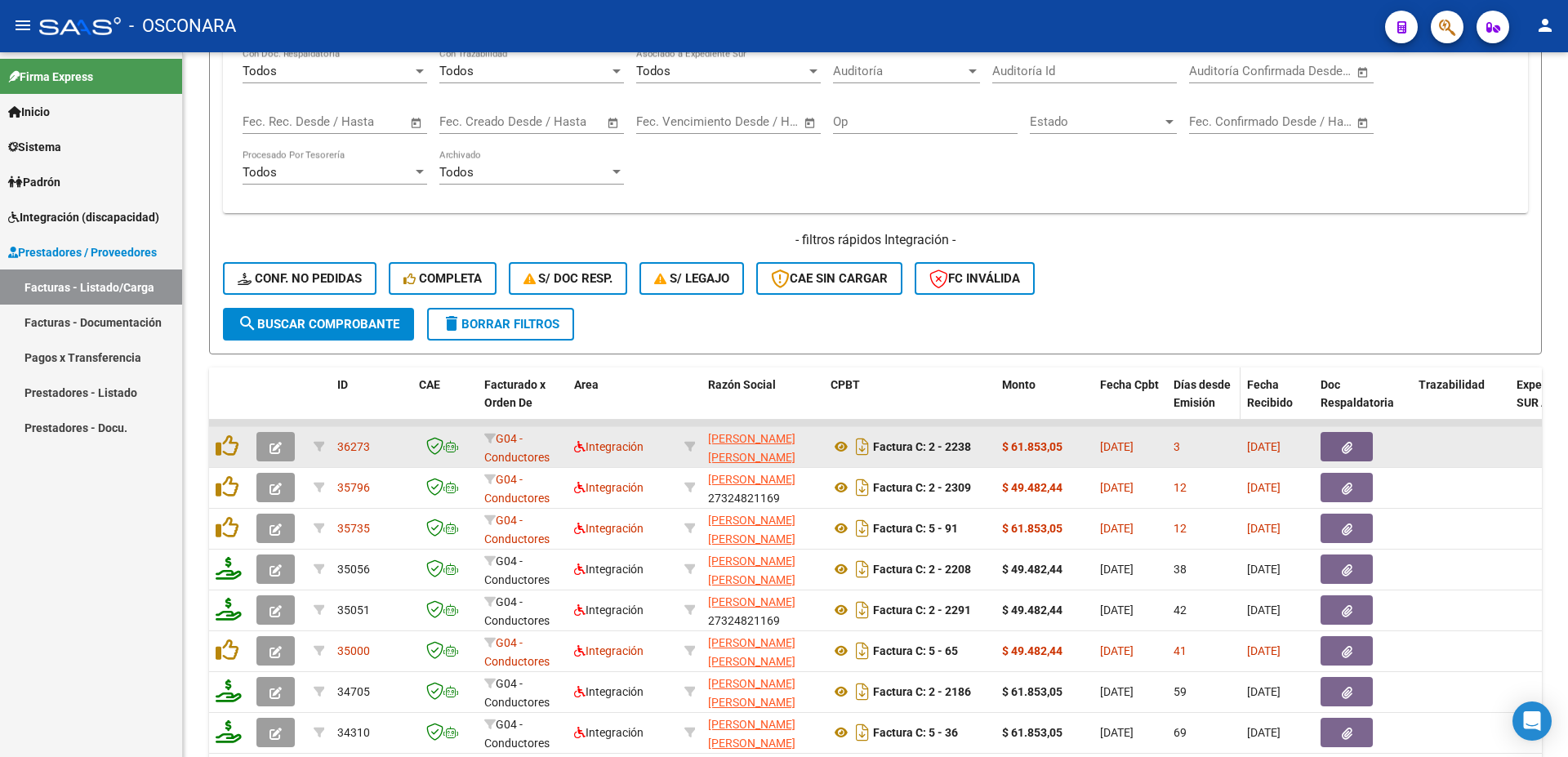
scroll to position [915, 0]
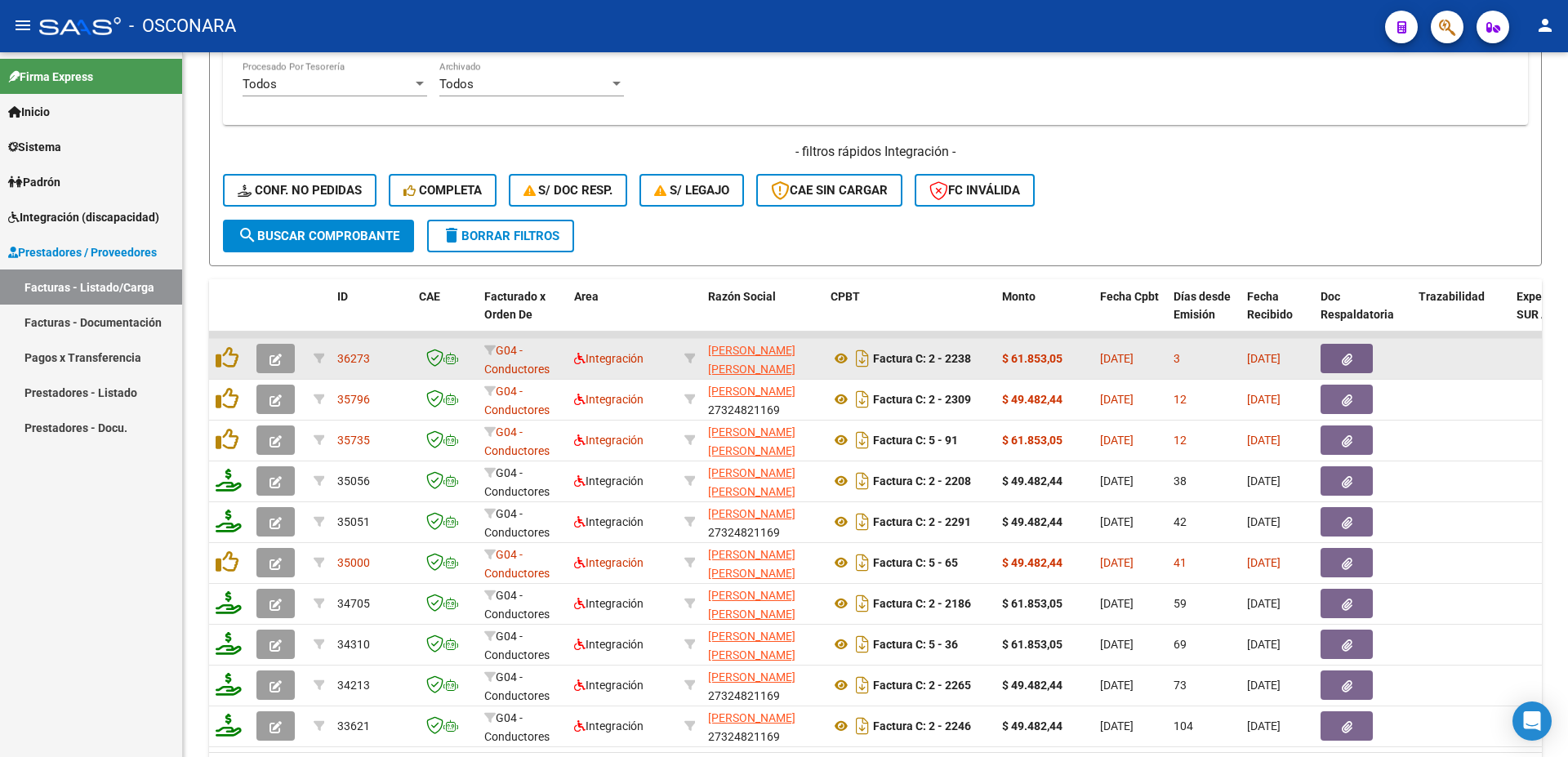
type input "23477363679"
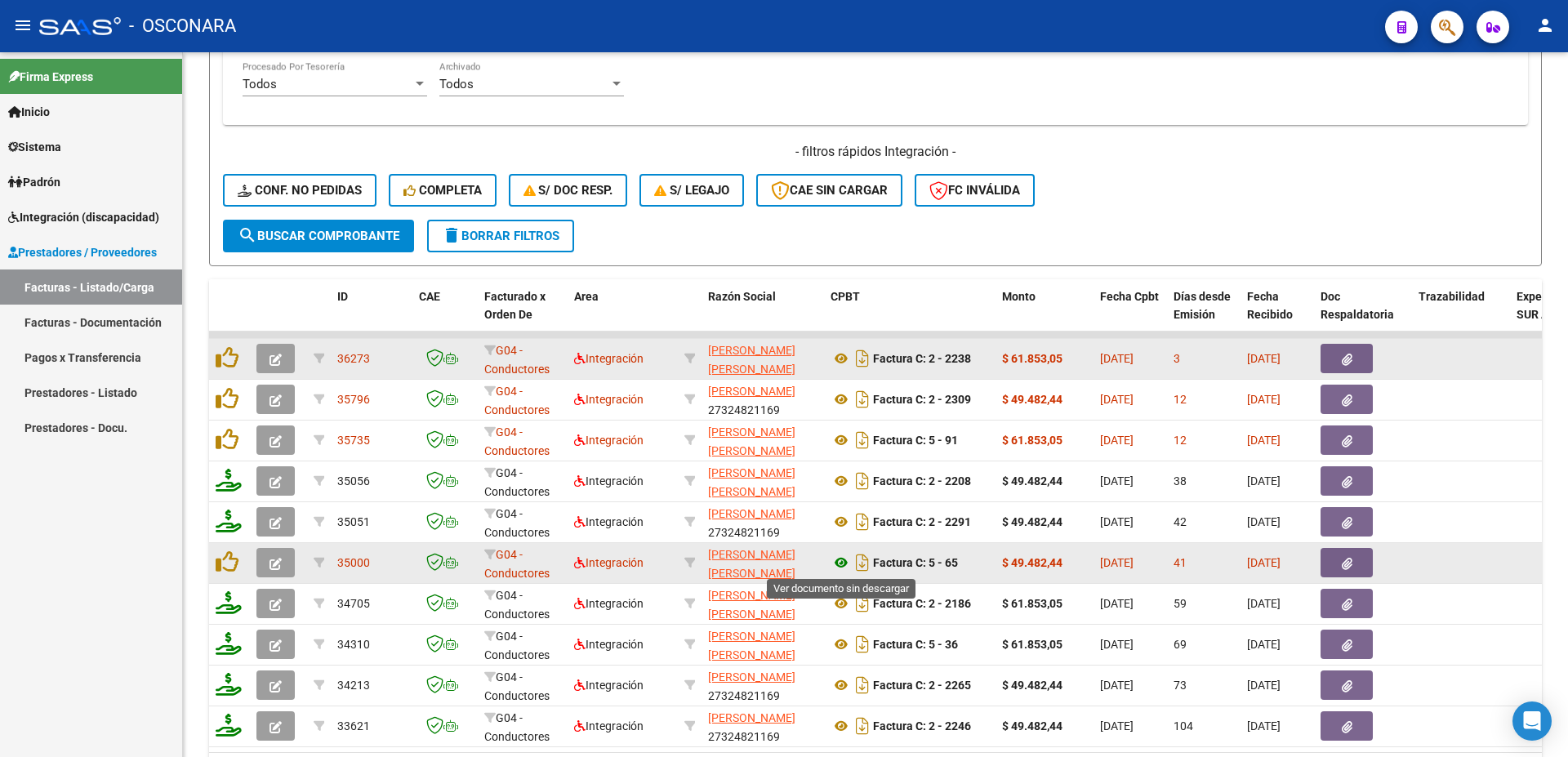
click at [842, 568] on icon at bounding box center [841, 563] width 21 height 20
click at [1350, 555] on button "button" at bounding box center [1346, 563] width 52 height 30
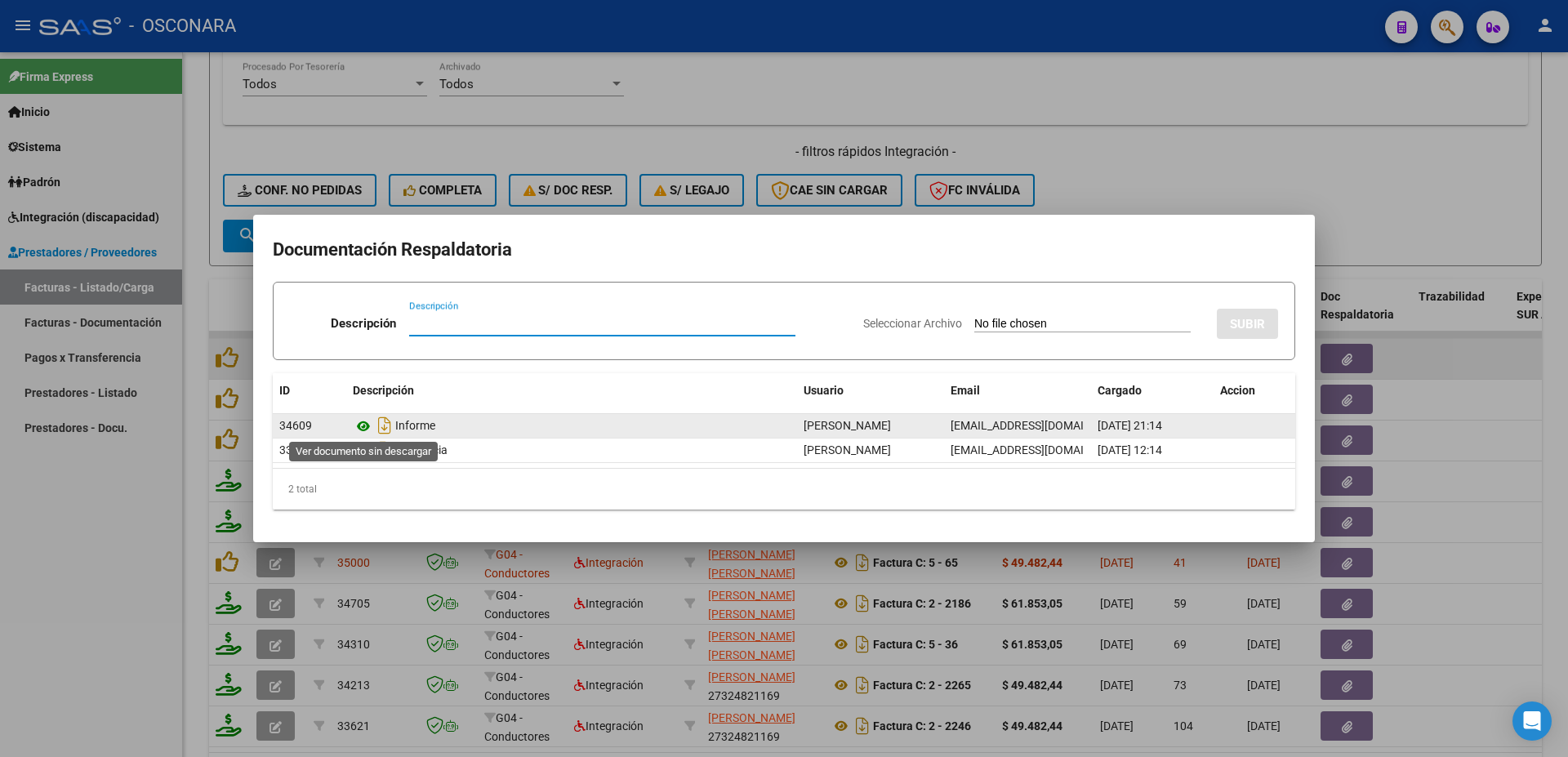
click at [362, 426] on icon at bounding box center [363, 427] width 21 height 20
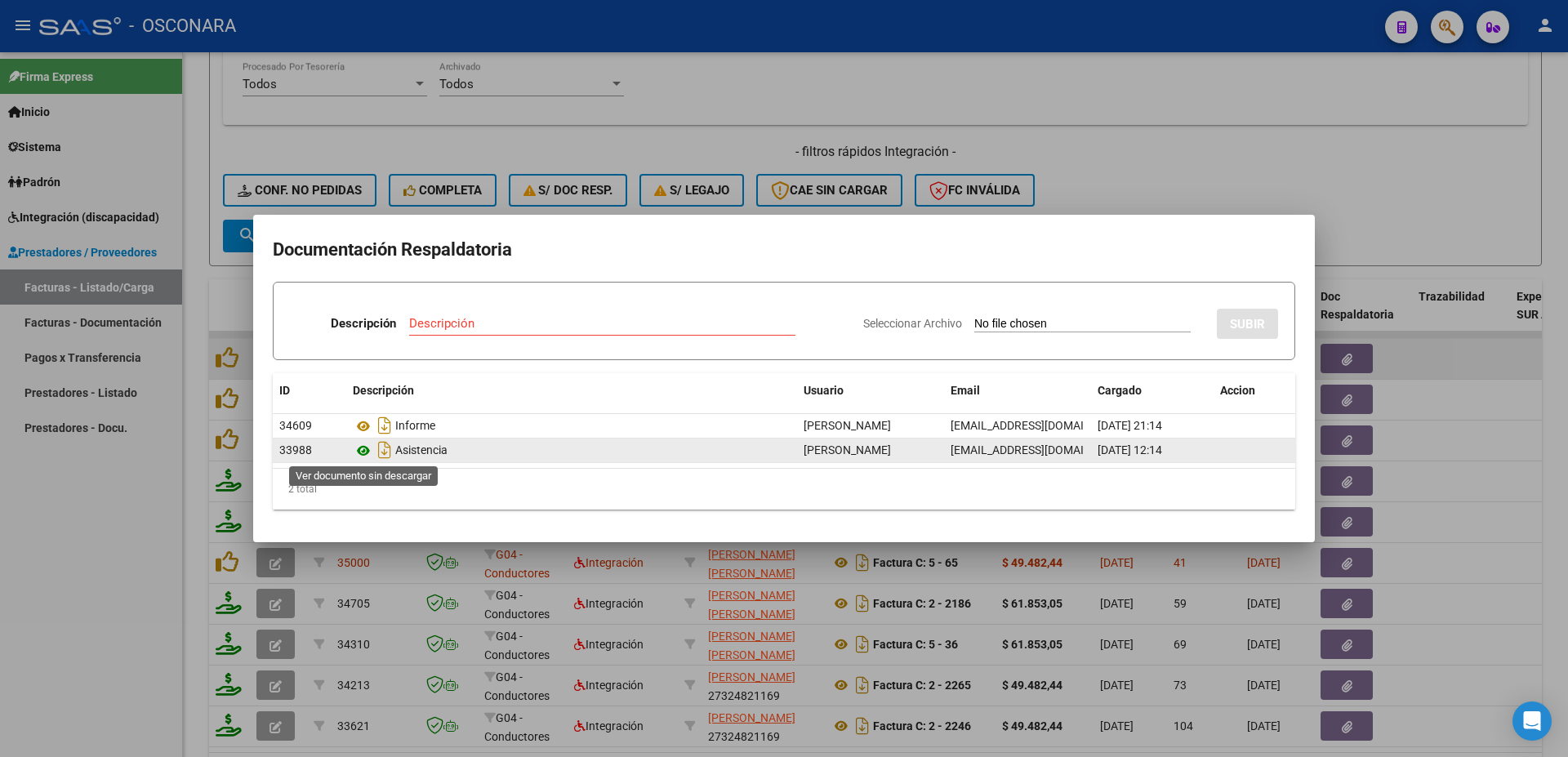
click at [362, 454] on icon at bounding box center [363, 451] width 21 height 20
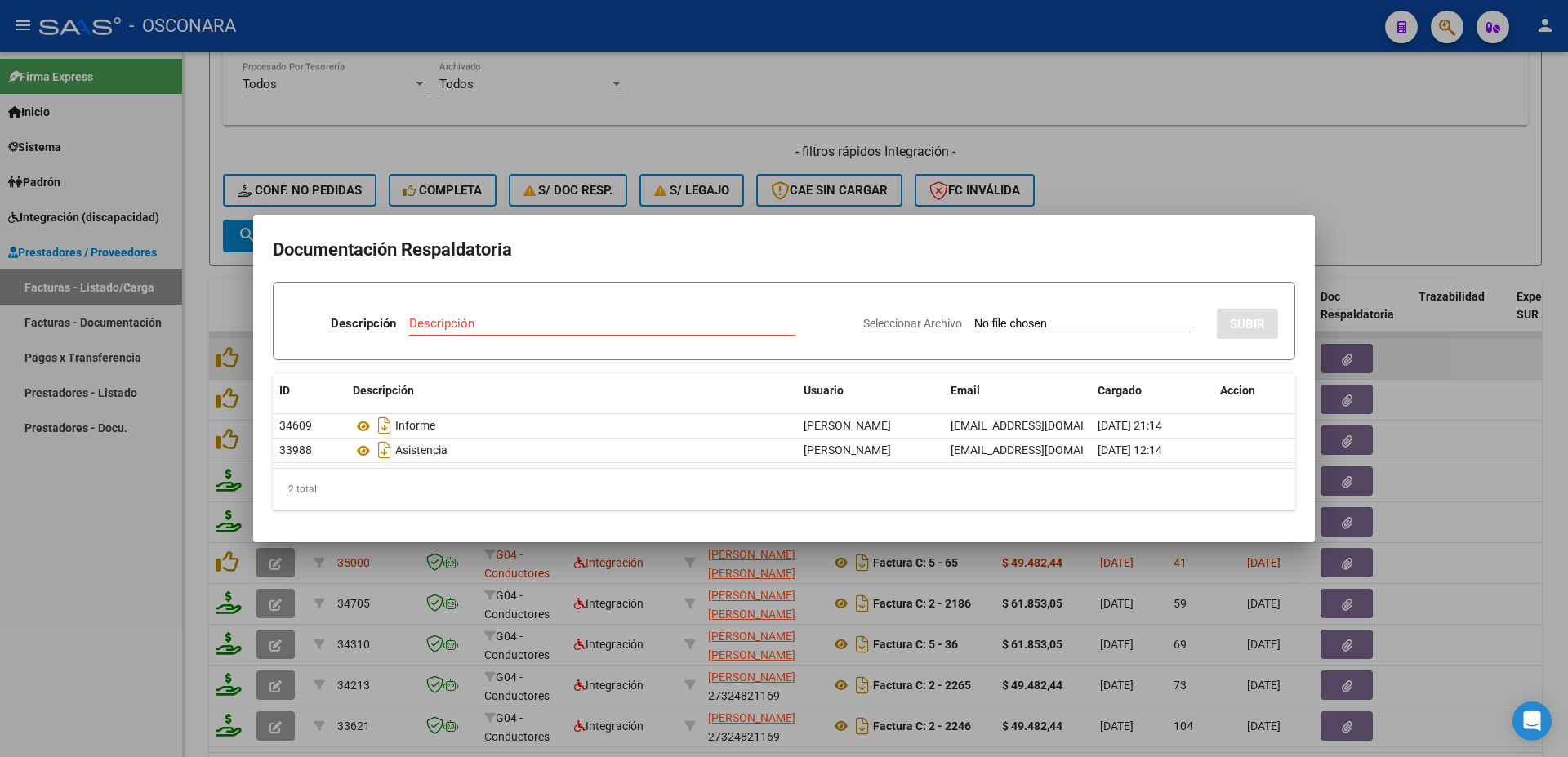
click at [1539, 429] on div at bounding box center [784, 378] width 1568 height 757
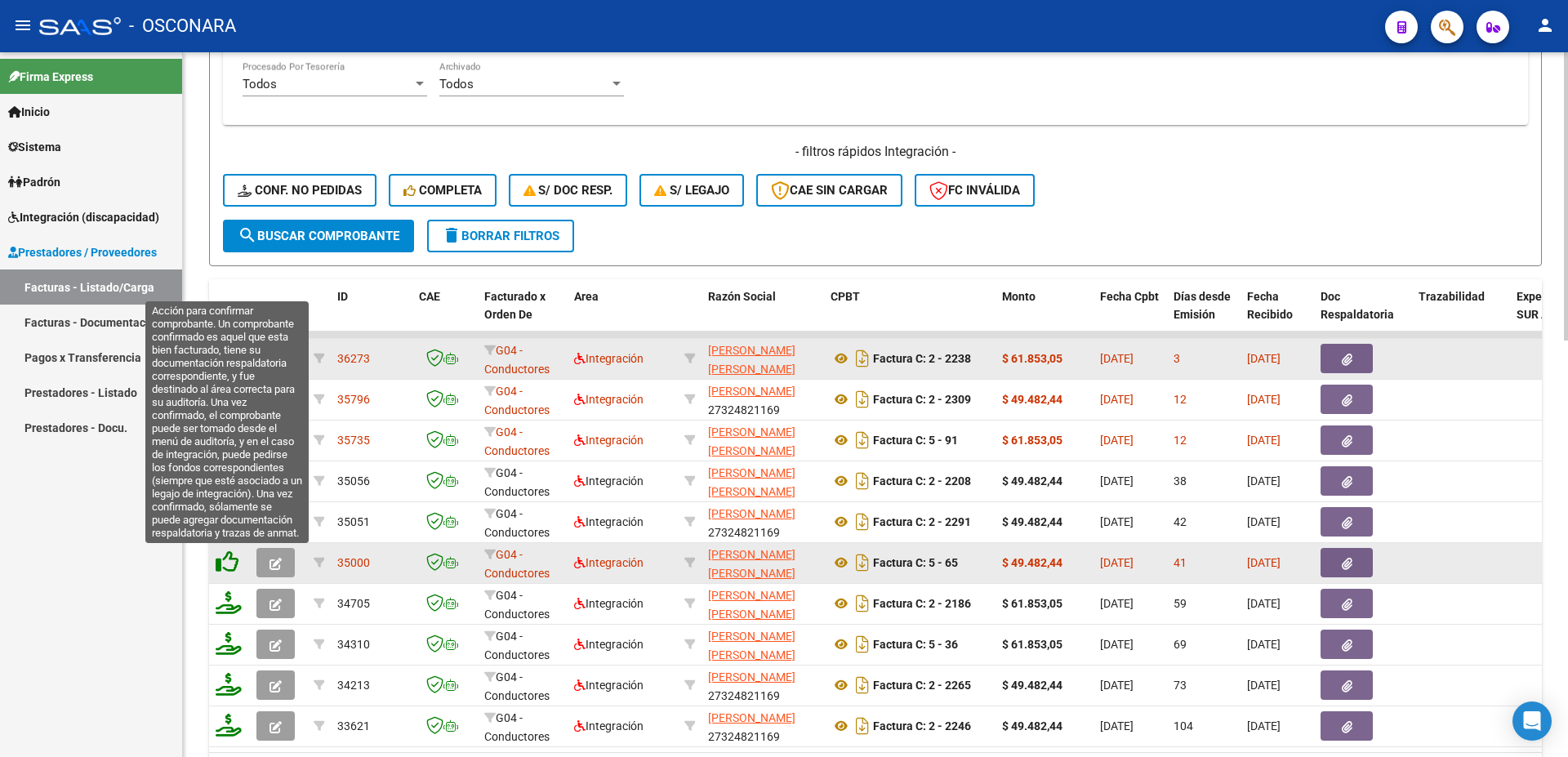
click at [220, 561] on icon at bounding box center [227, 562] width 23 height 23
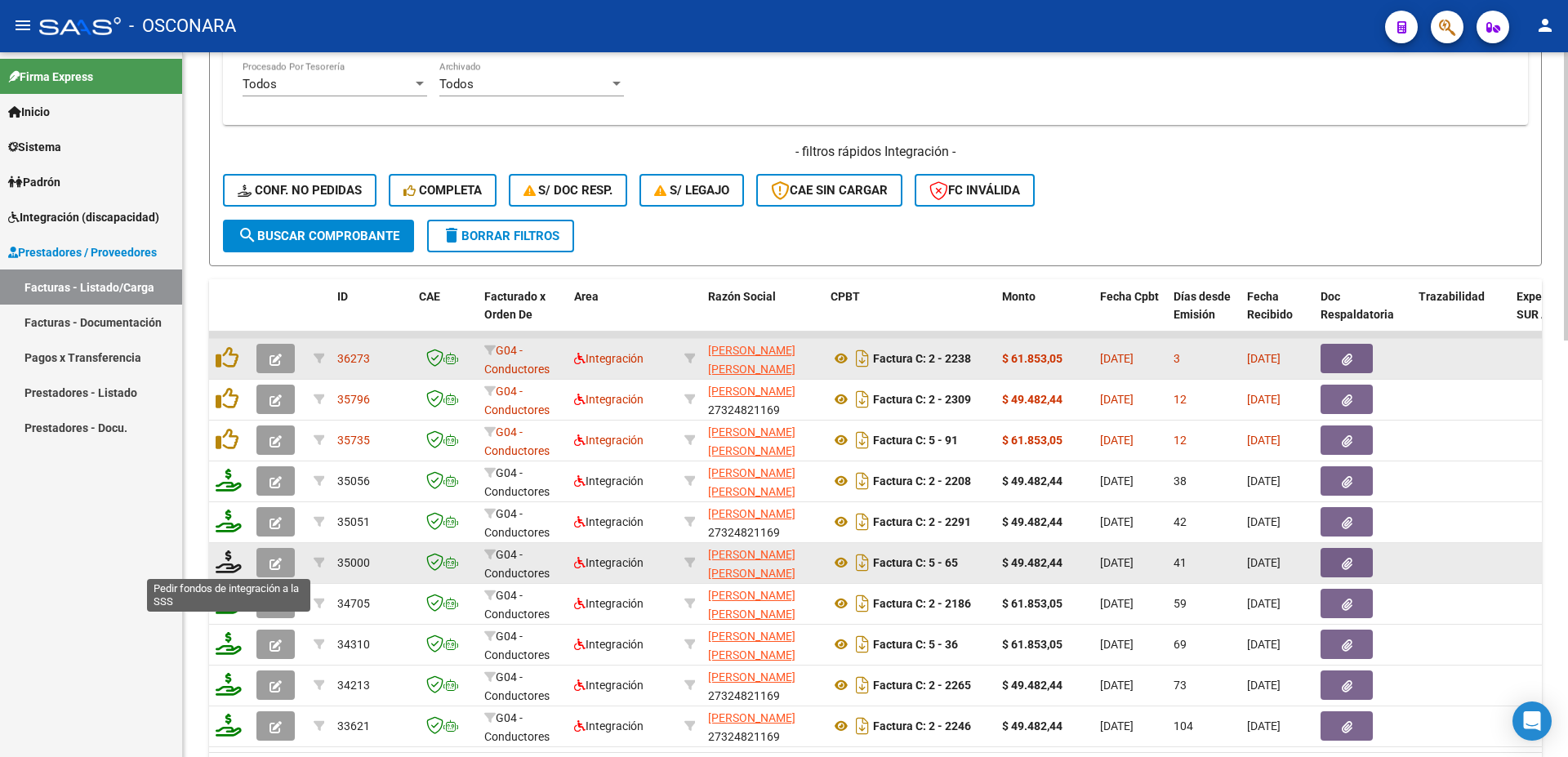
click at [226, 565] on icon at bounding box center [229, 562] width 26 height 23
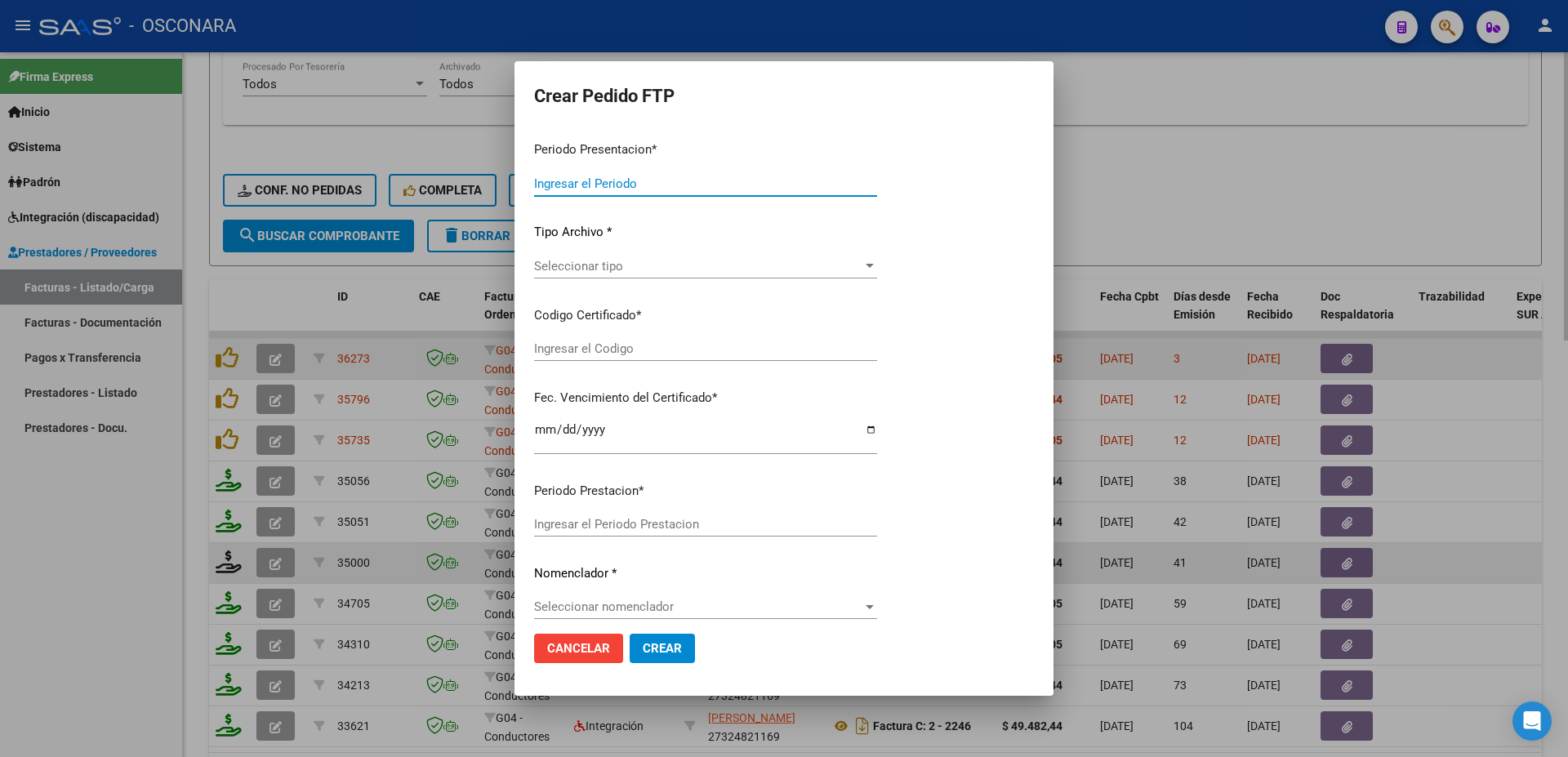
type input "202509"
type input "202508"
type input "$ 49.482,44"
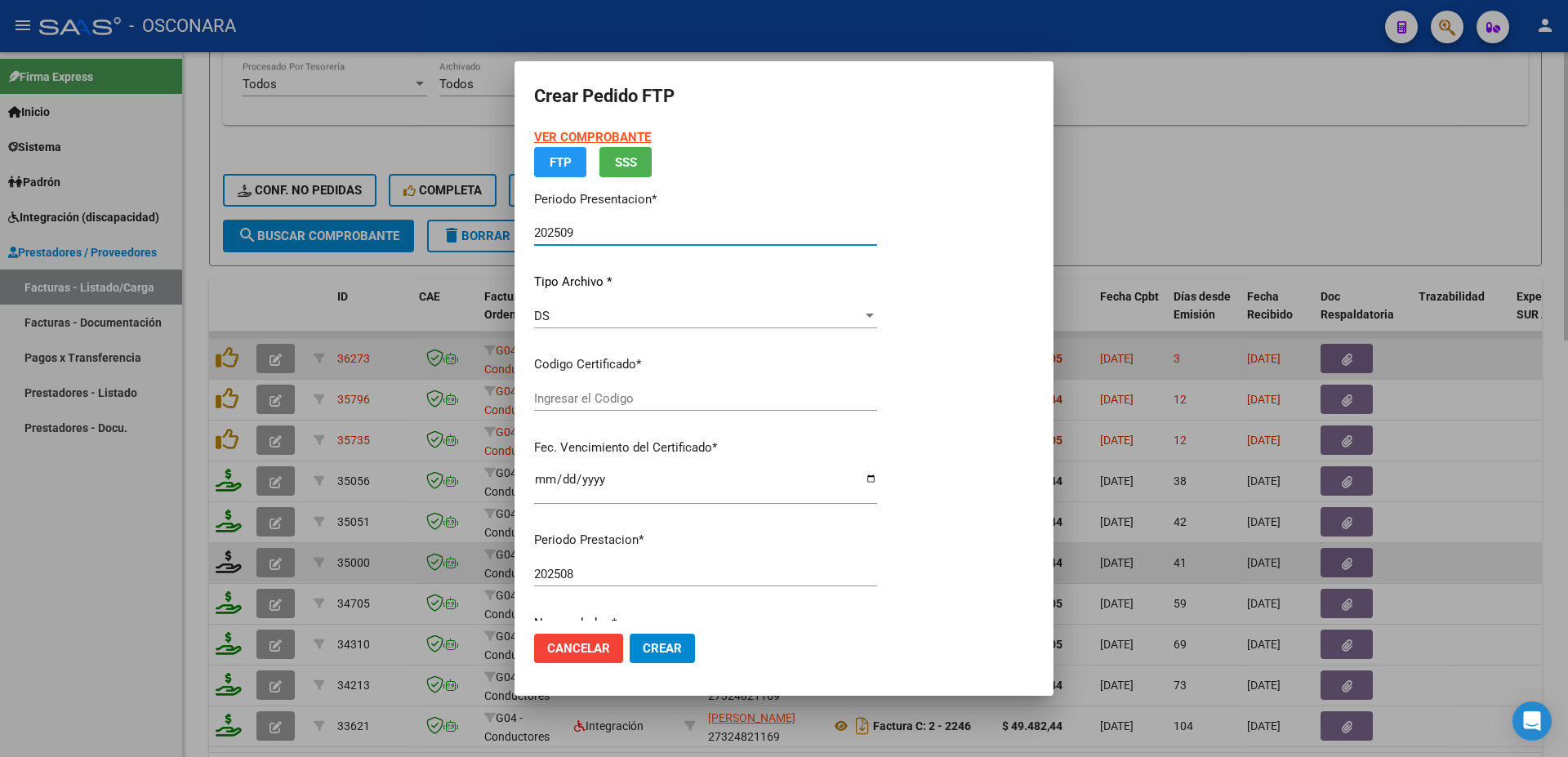
type input "ARG02000477363672017120120221201BSAS3890"
type input "[DATE]"
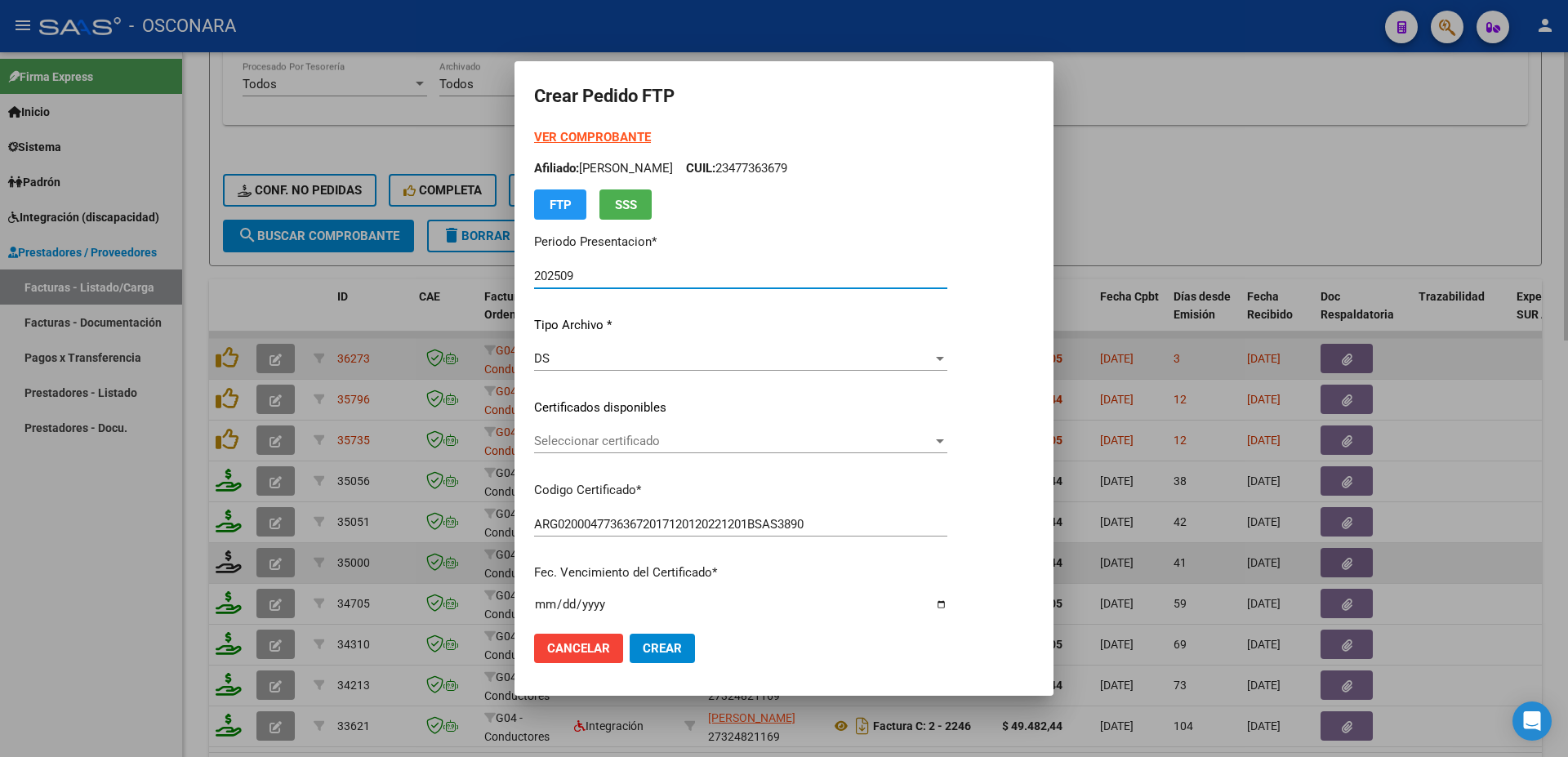
click at [632, 443] on span "Seleccionar certificado" at bounding box center [733, 441] width 399 height 15
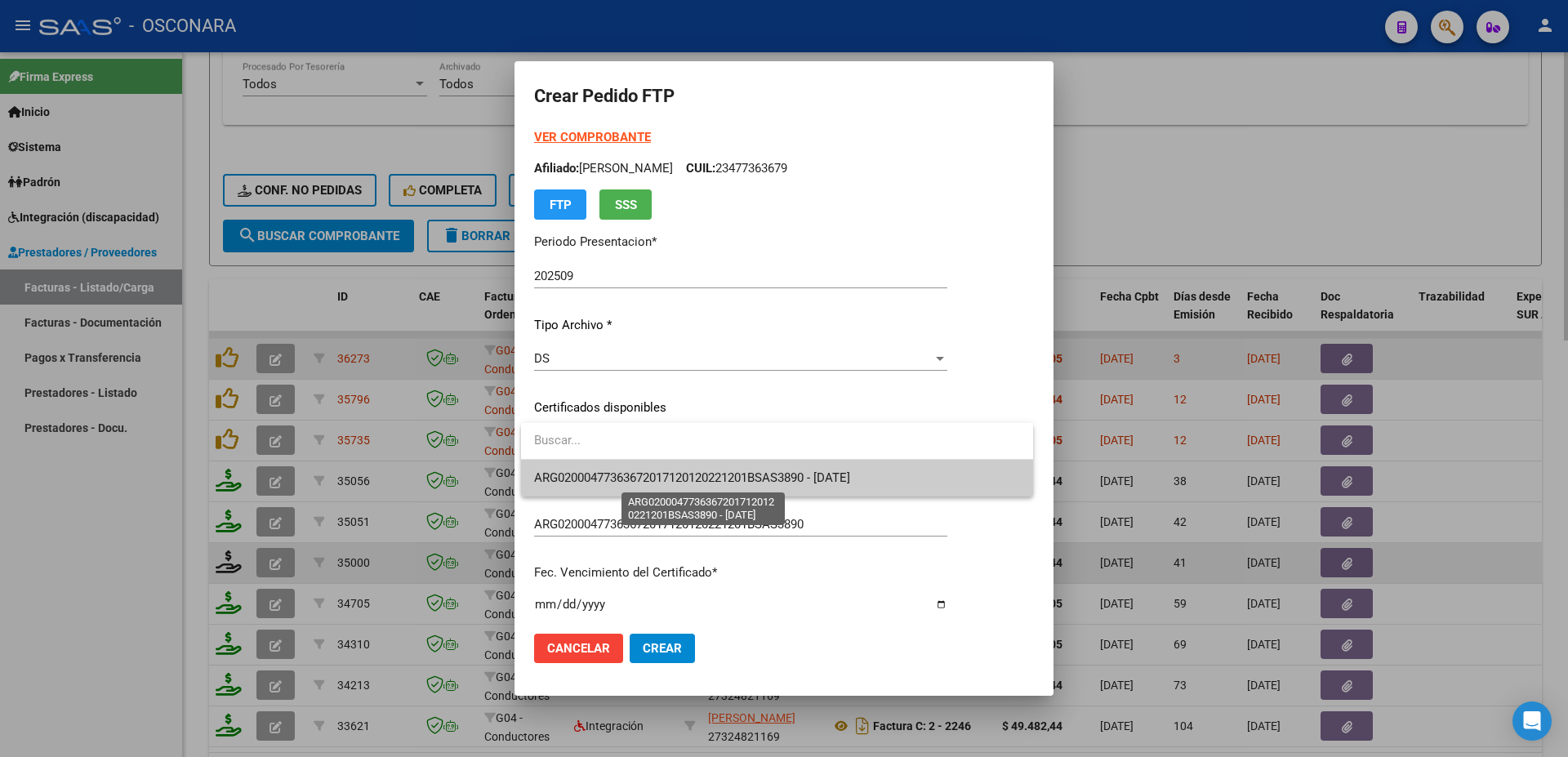
click at [654, 476] on span "ARG02000477363672017120120221201BSAS3890 - [DATE]" at bounding box center [692, 478] width 316 height 15
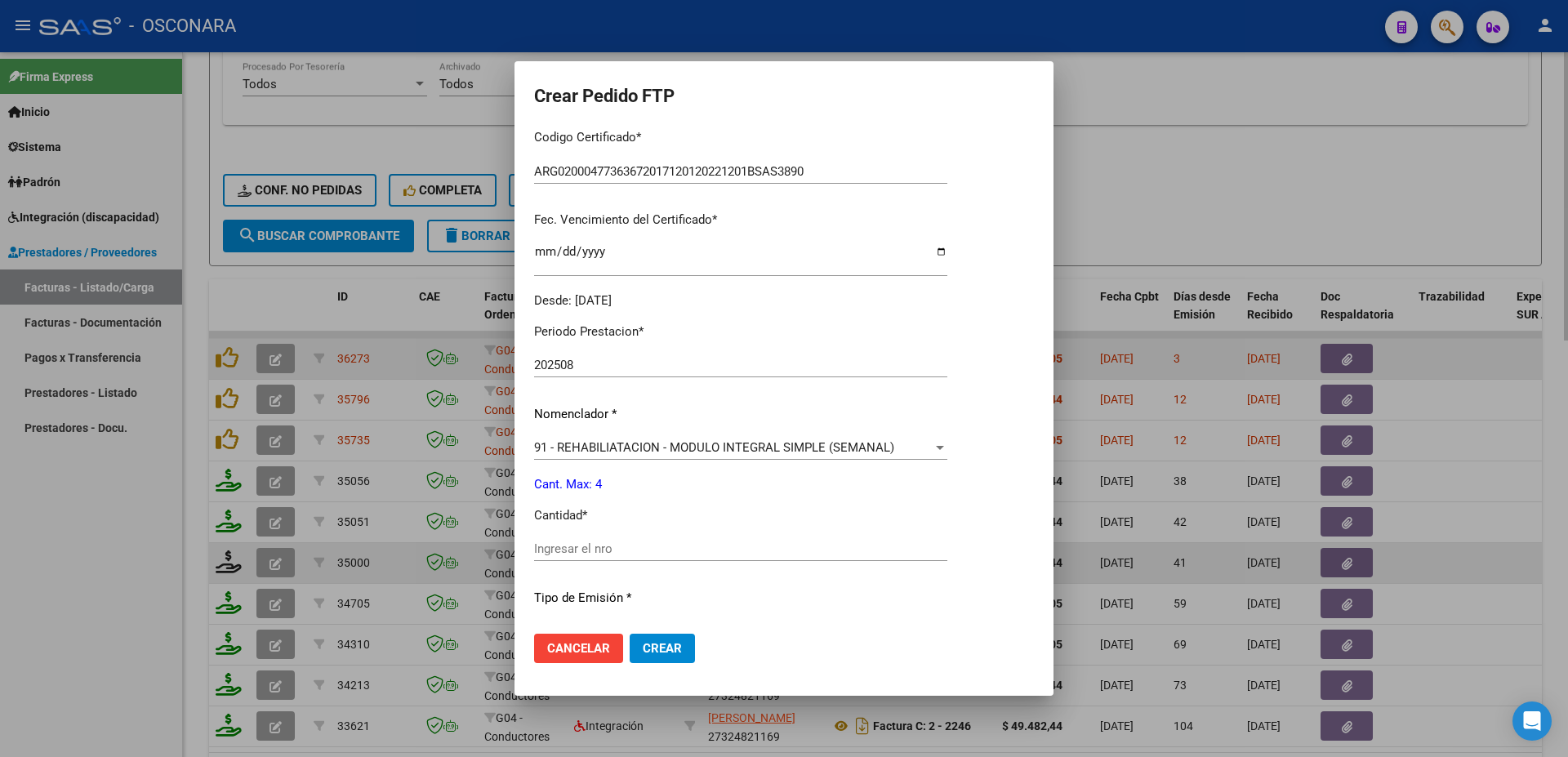
scroll to position [441, 0]
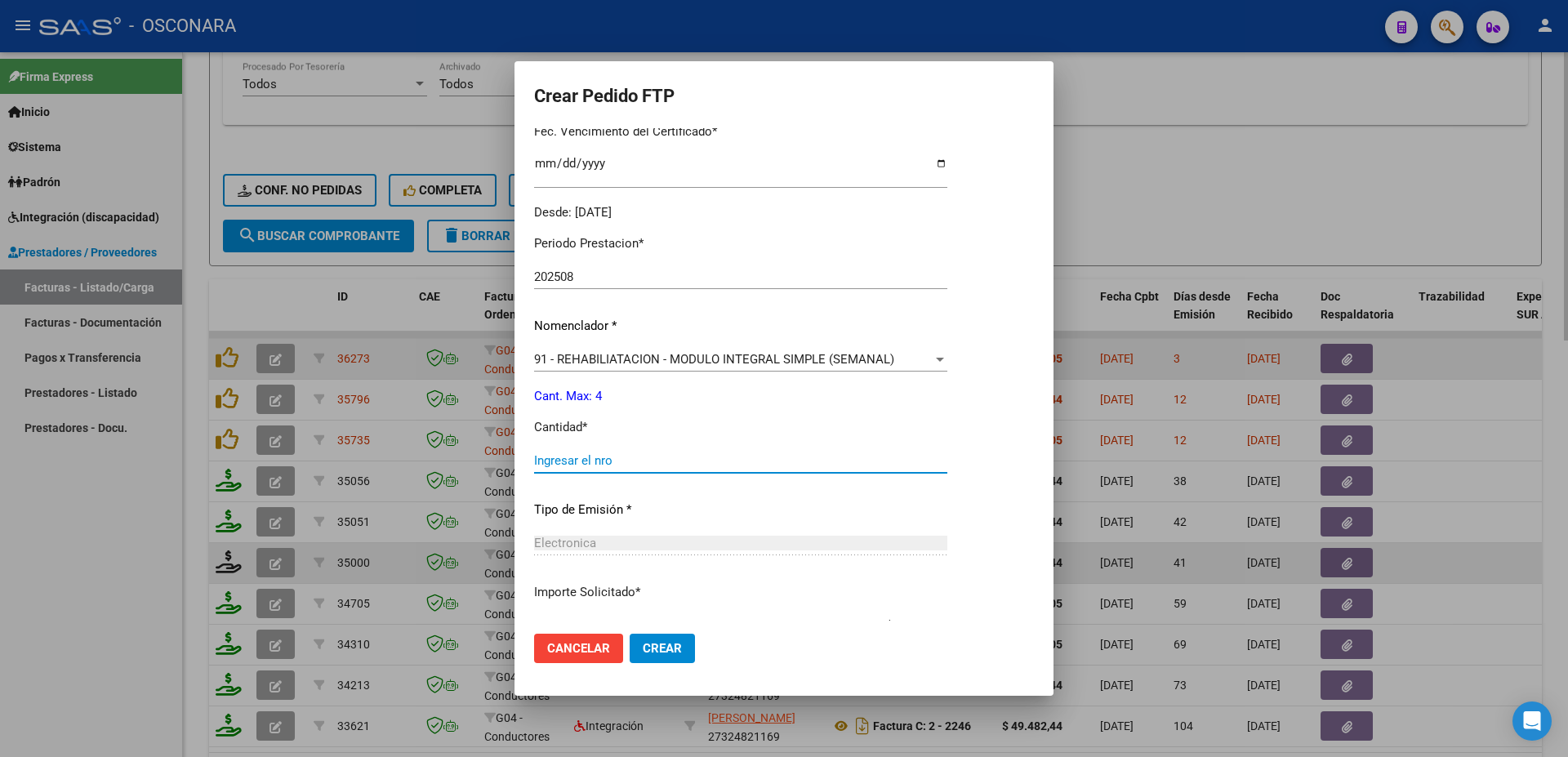
click at [569, 453] on input "Ingresar el nro" at bounding box center [740, 460] width 413 height 15
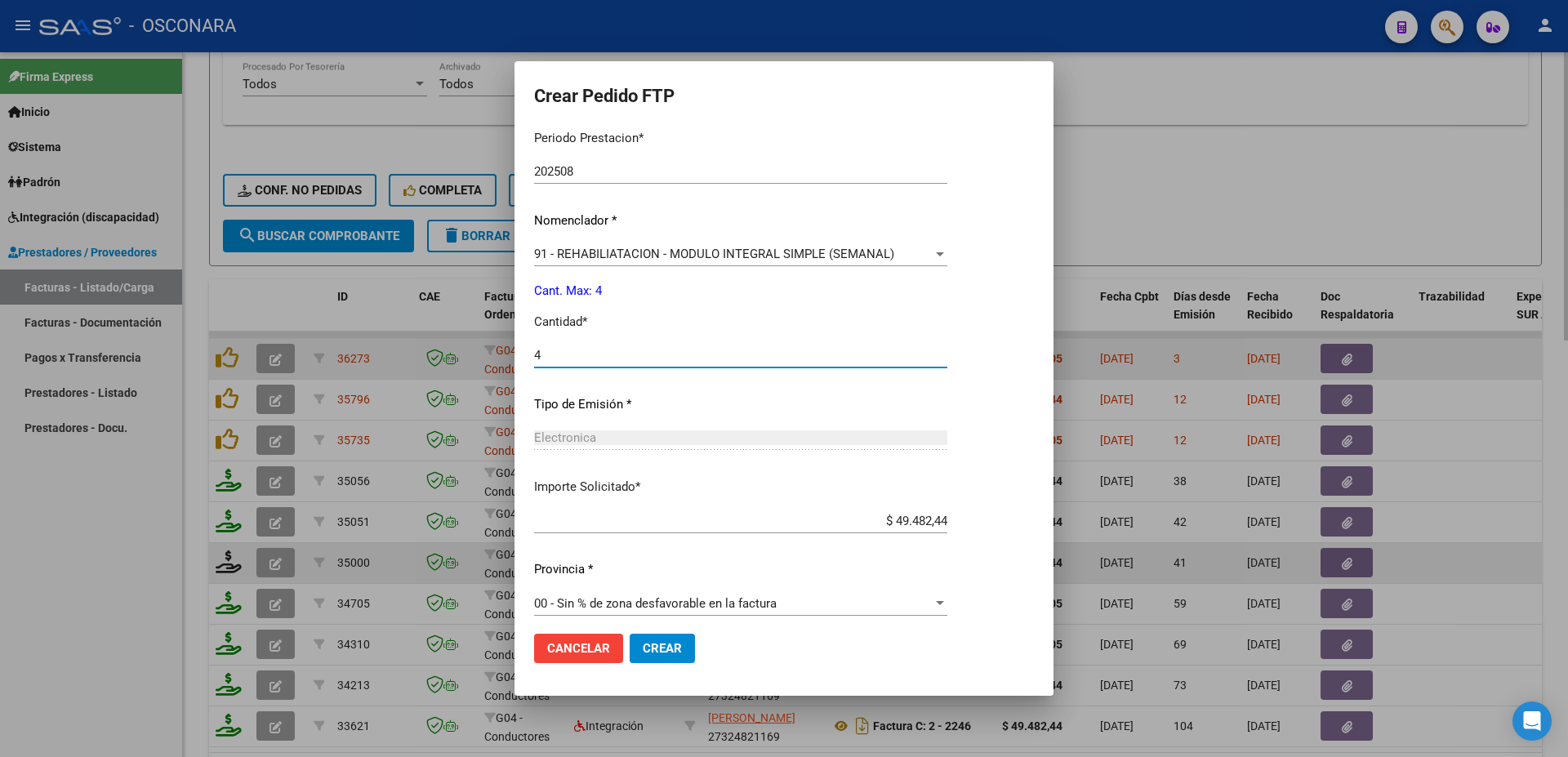
type input "4"
click at [663, 646] on span "Crear" at bounding box center [662, 648] width 40 height 15
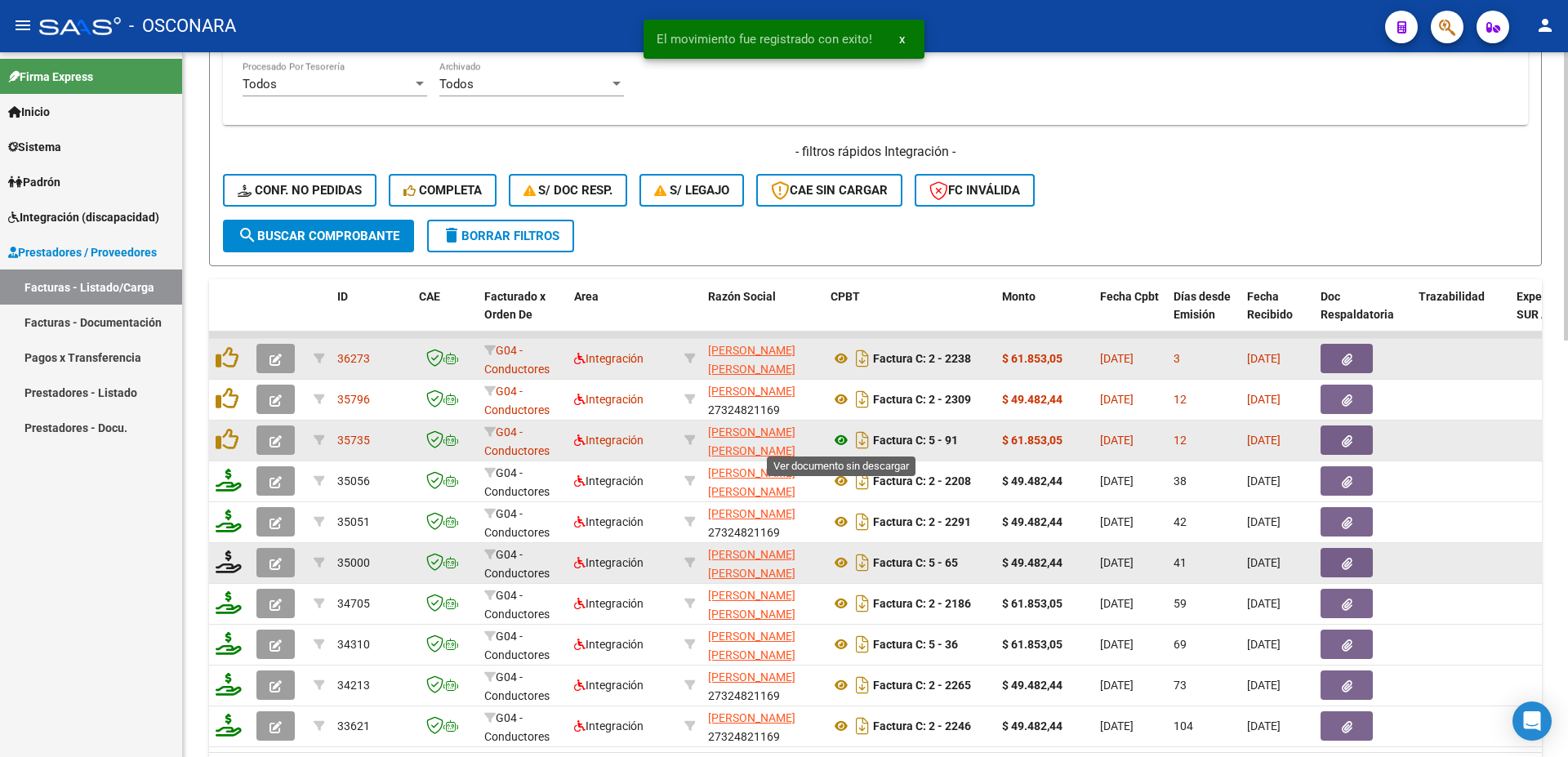
click at [842, 442] on icon at bounding box center [841, 440] width 21 height 20
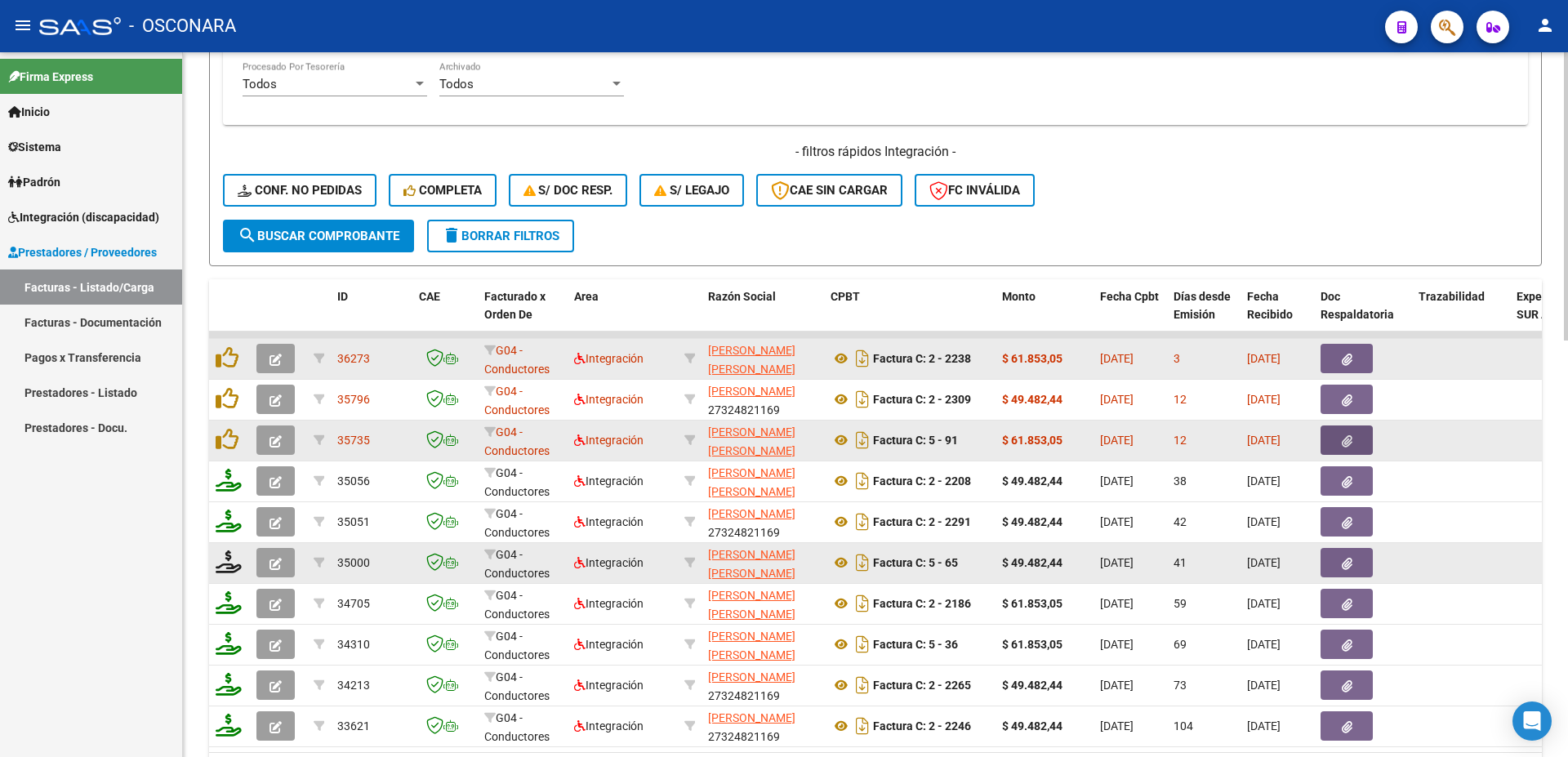
click at [1347, 439] on icon "button" at bounding box center [1346, 441] width 11 height 12
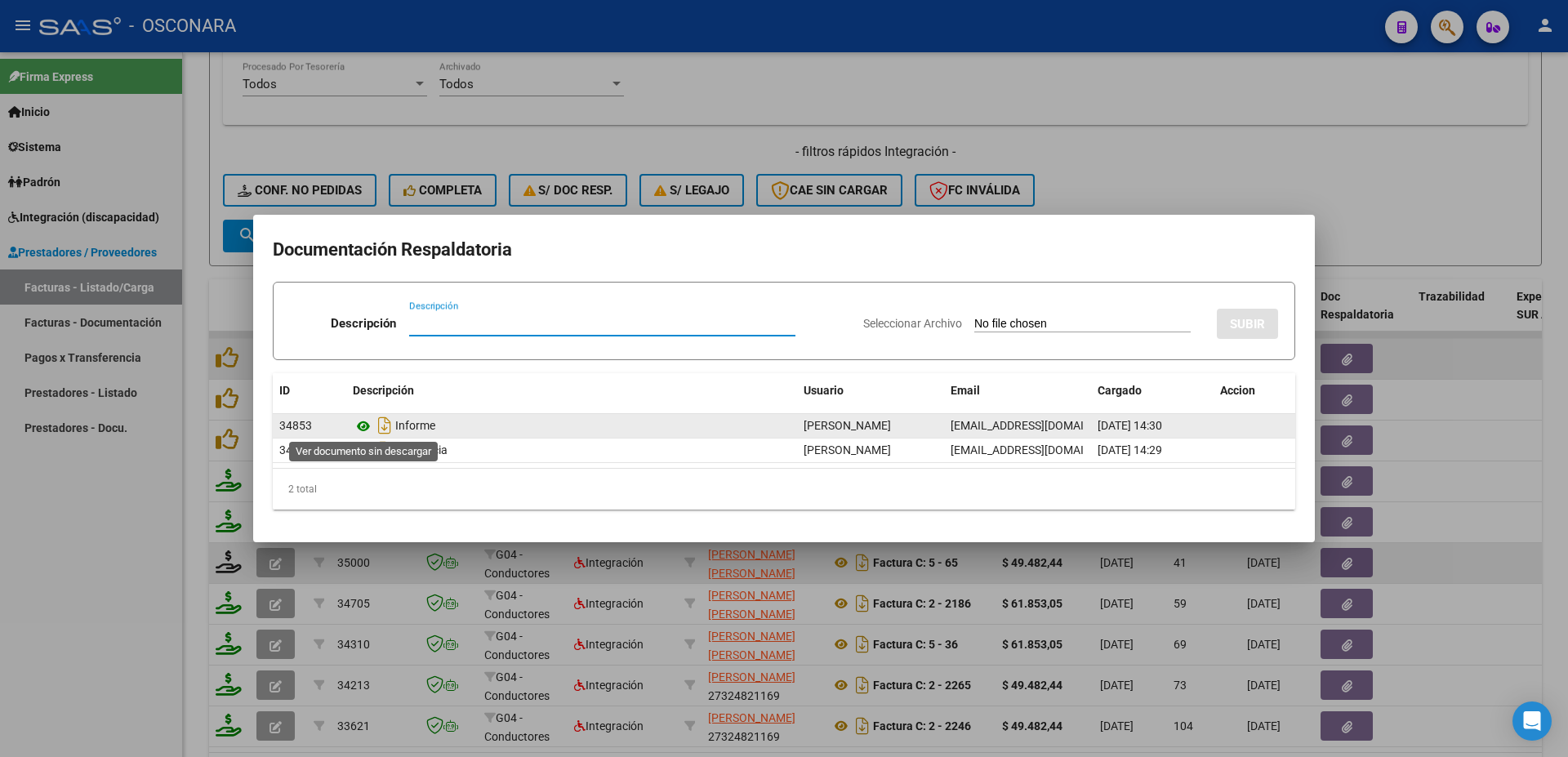
click at [367, 426] on icon at bounding box center [363, 427] width 21 height 20
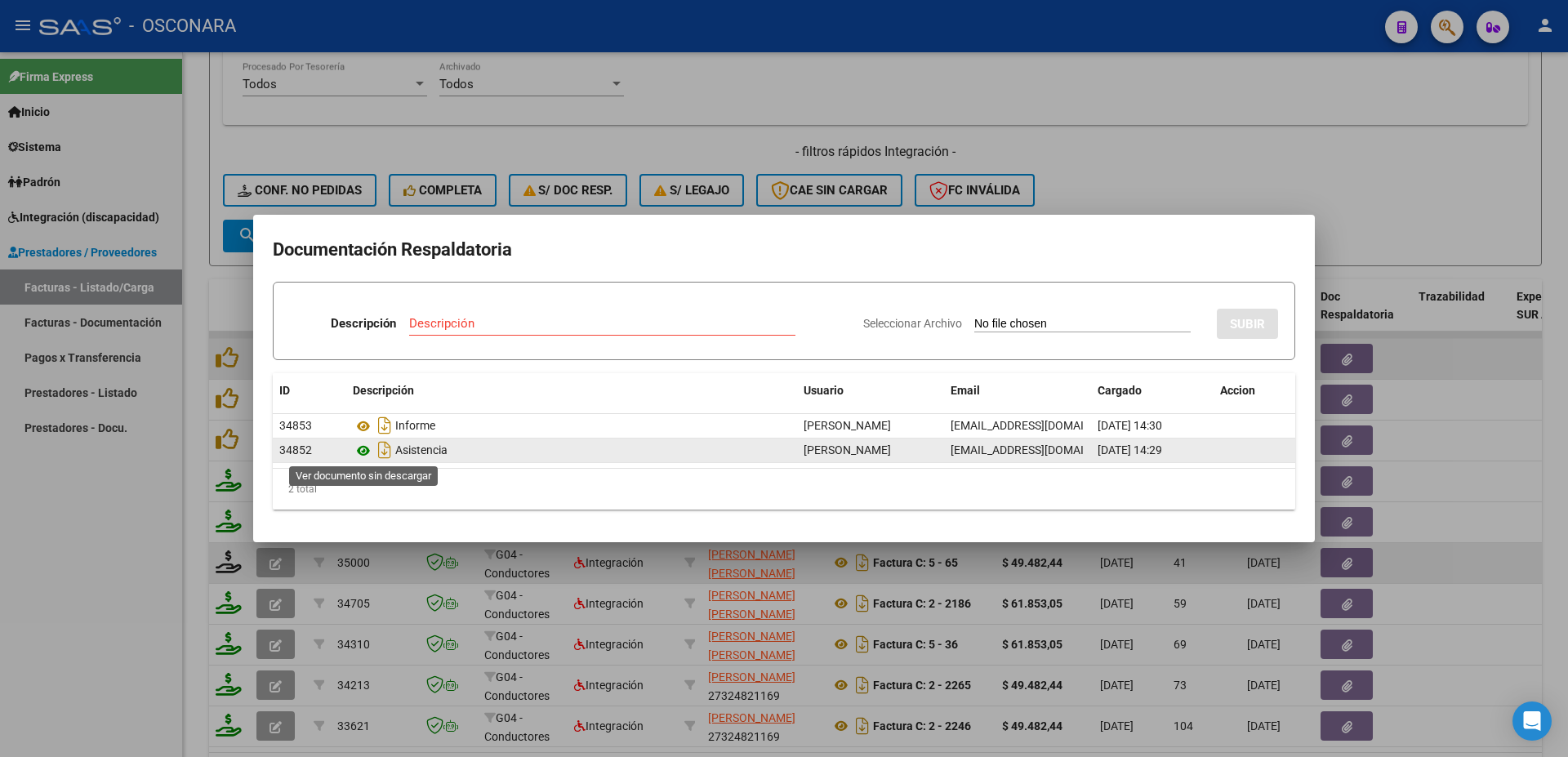
click at [361, 448] on icon at bounding box center [363, 451] width 21 height 20
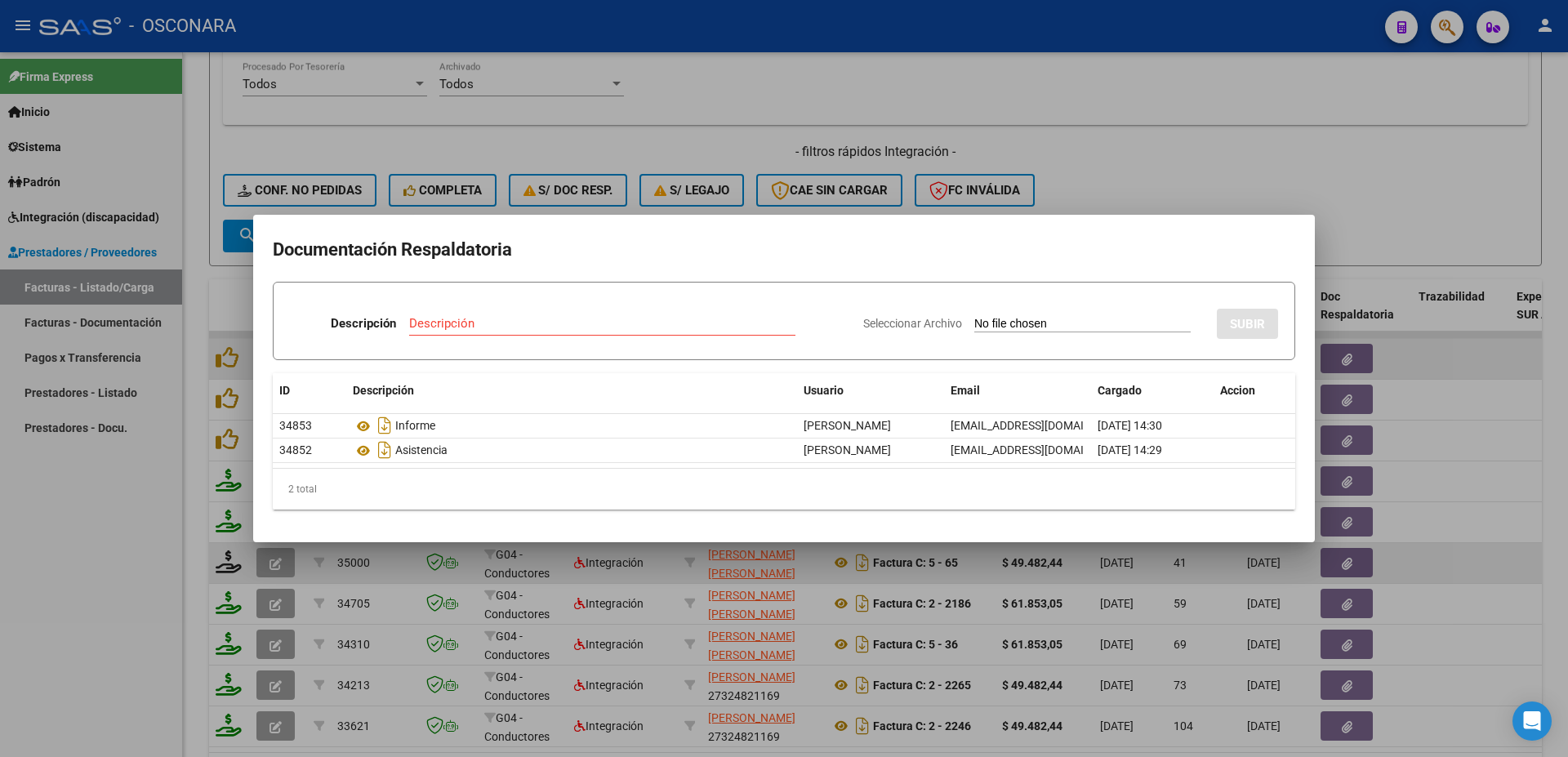
click at [1505, 363] on div at bounding box center [784, 378] width 1568 height 757
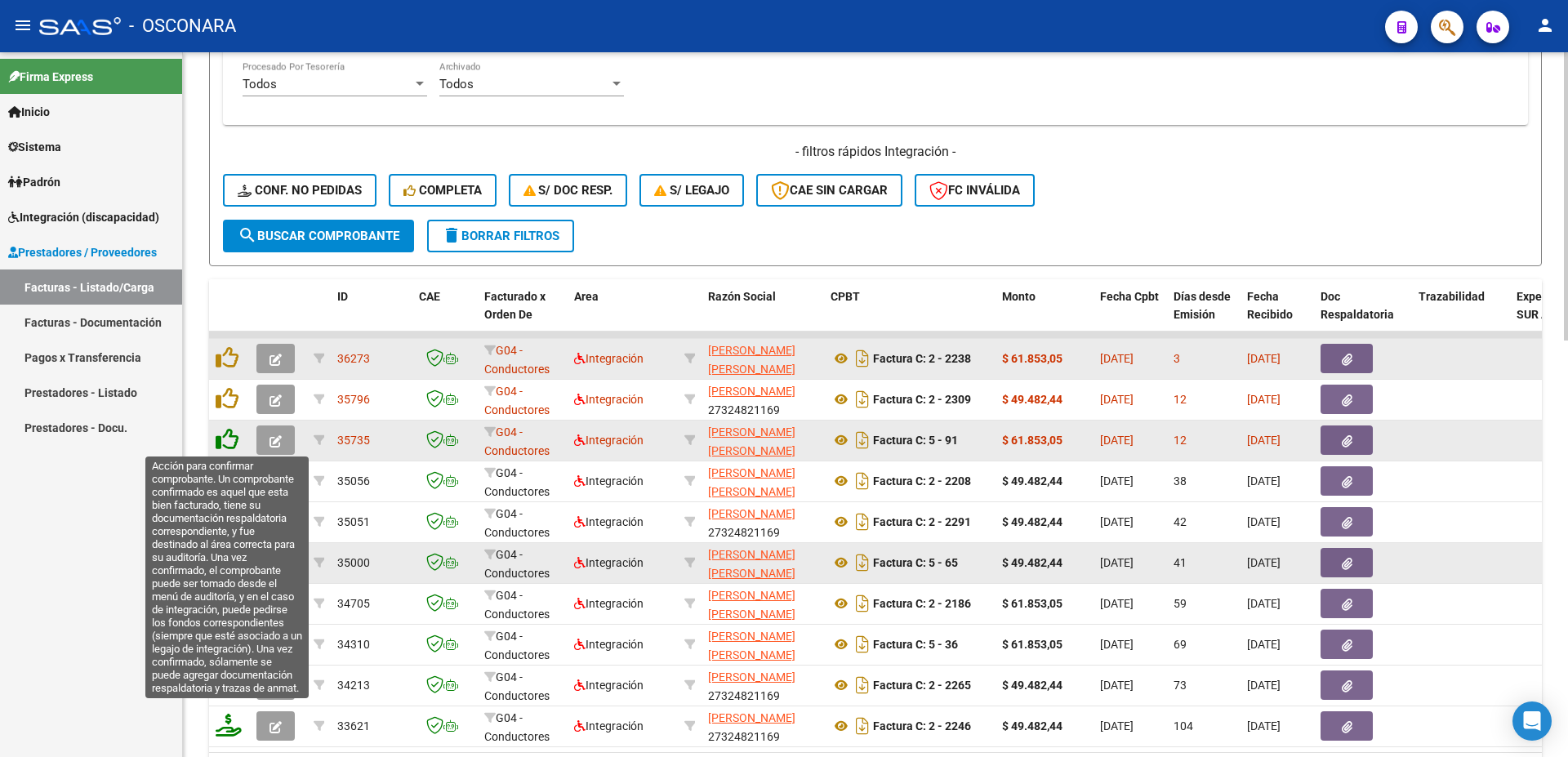
click at [230, 436] on icon at bounding box center [227, 440] width 23 height 23
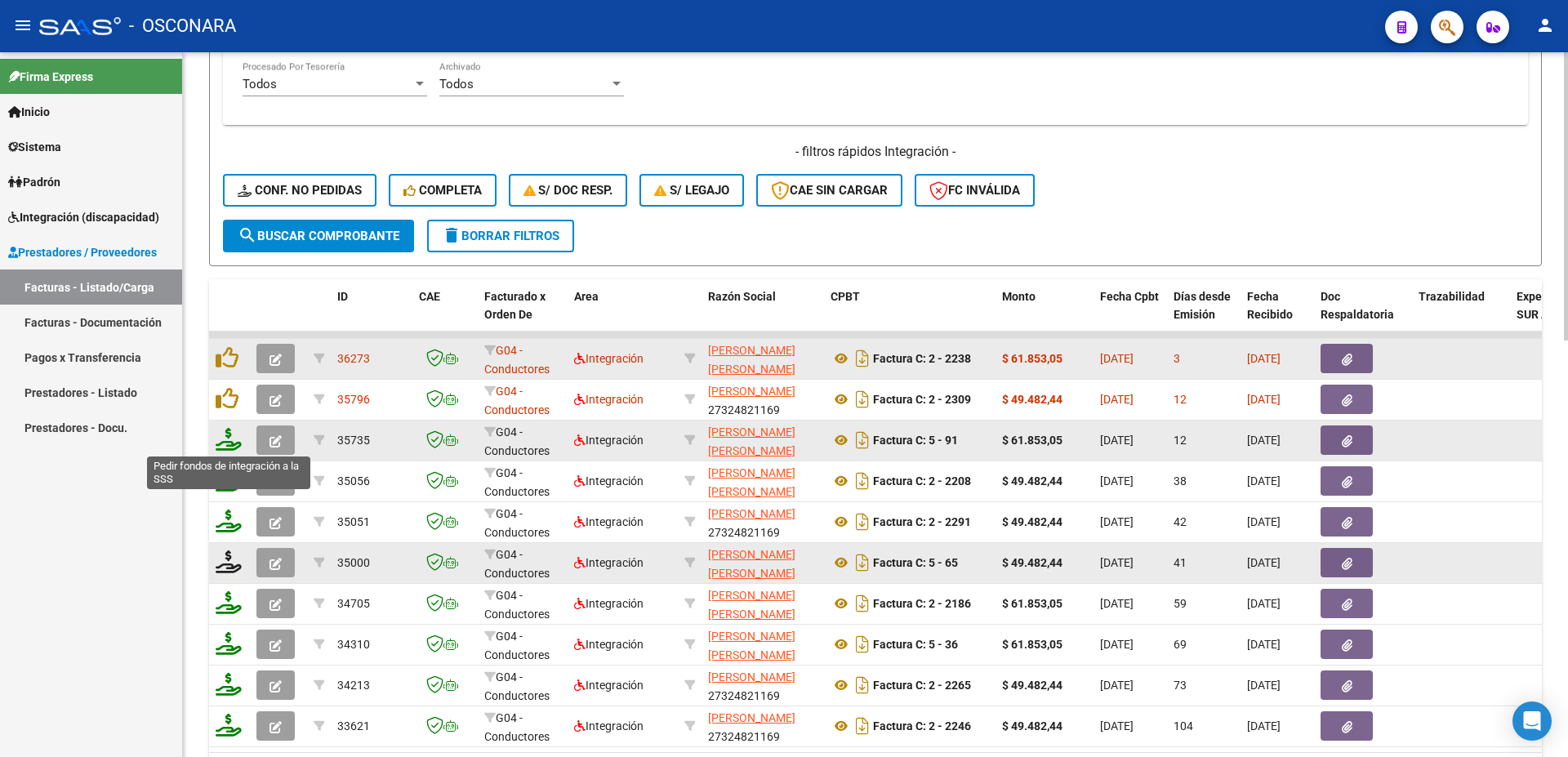
click at [230, 441] on icon at bounding box center [229, 440] width 26 height 23
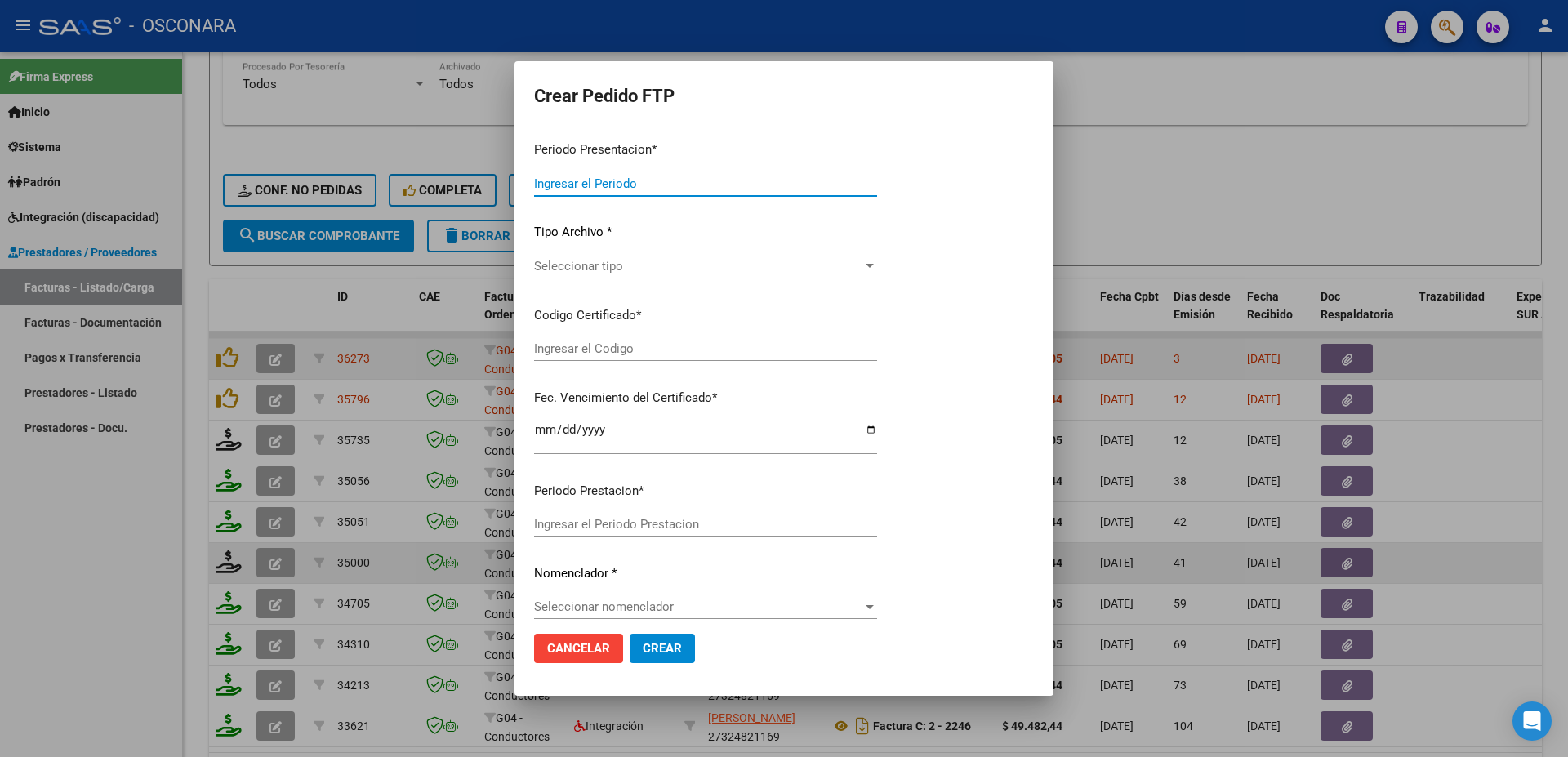
type input "202509"
type input "$ 61.853,05"
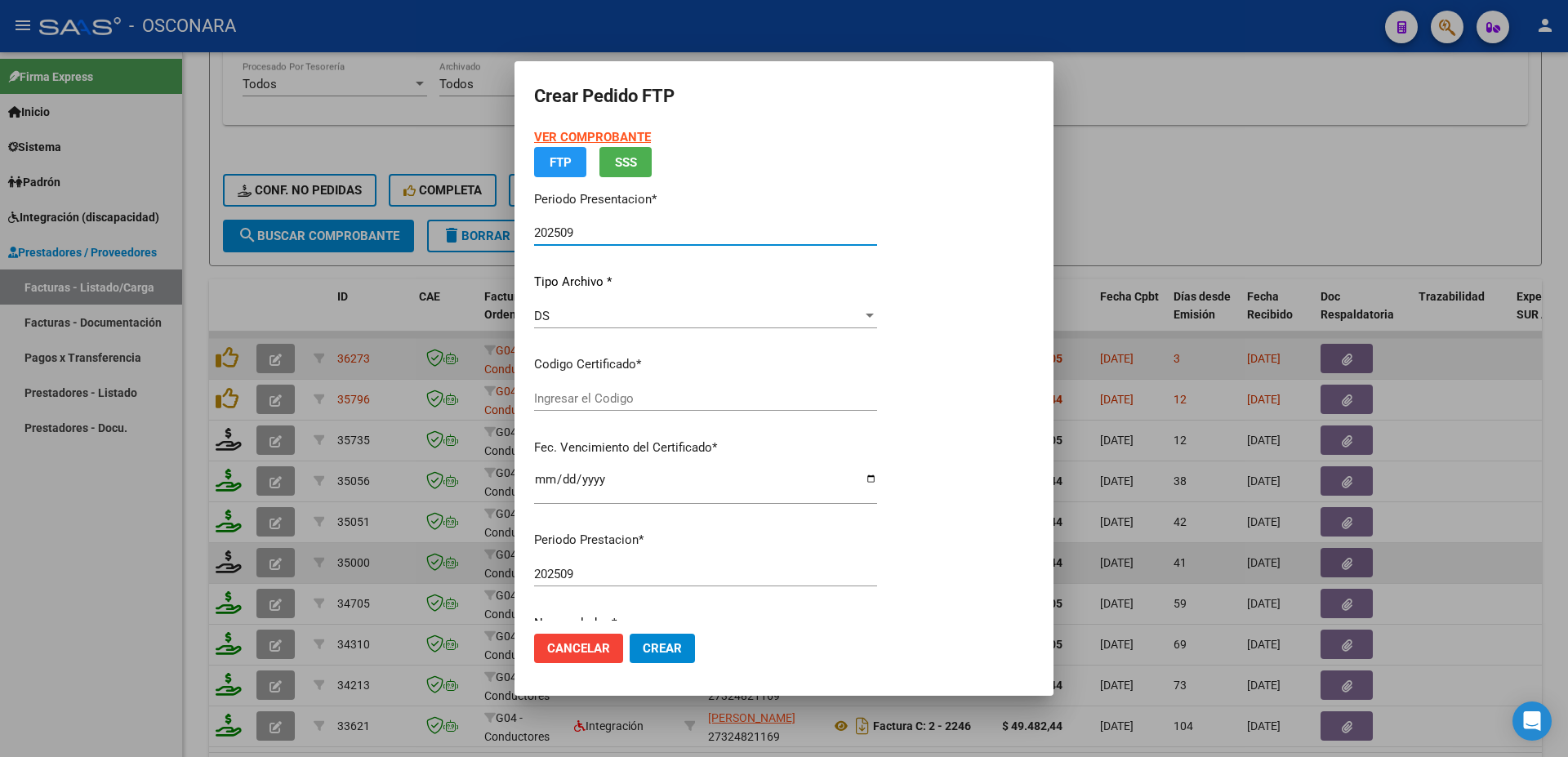
type input "ARG02000477363672017120120221201BSAS3890"
type input "[DATE]"
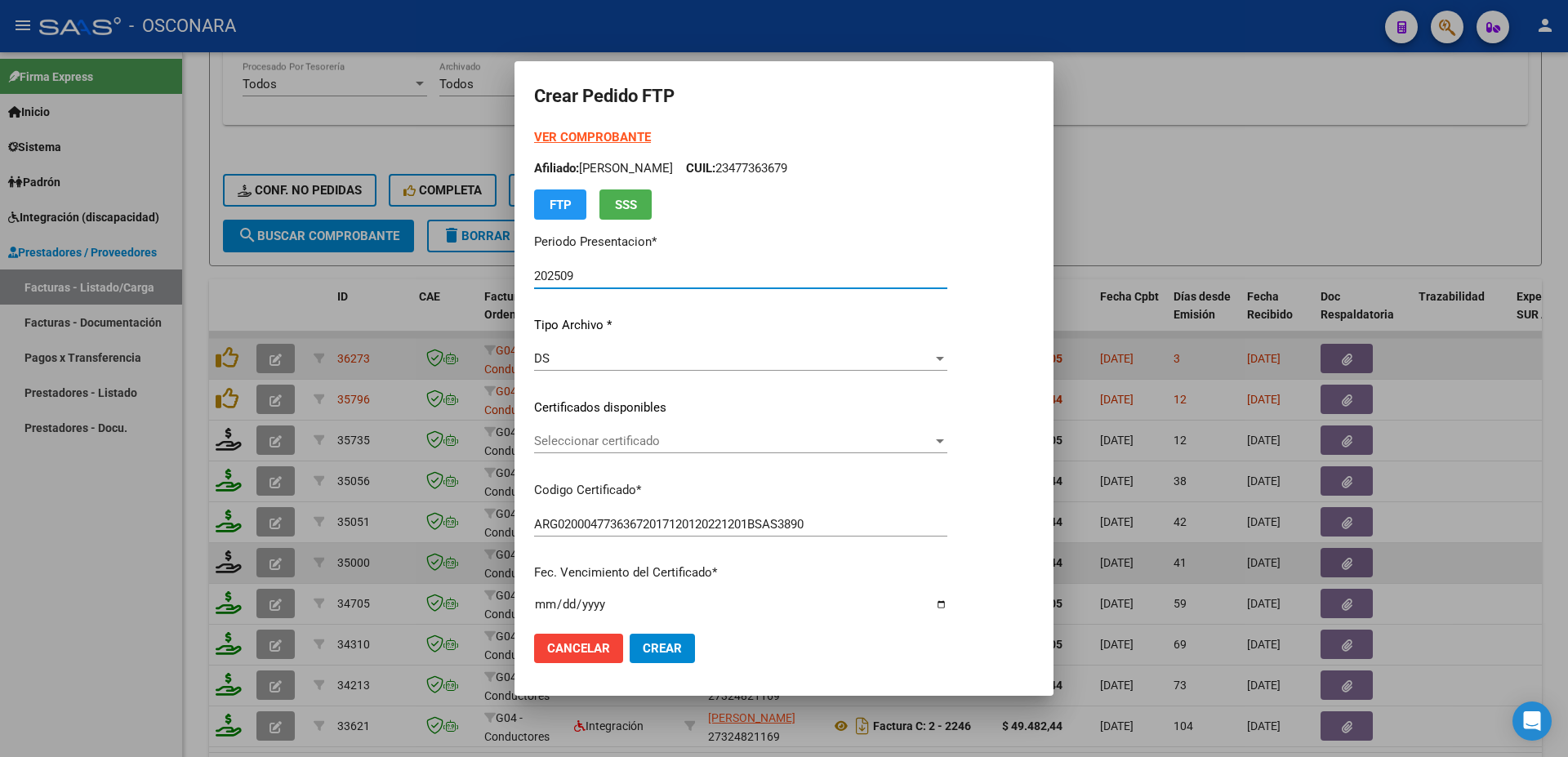
click at [723, 451] on div "Seleccionar certificado Seleccionar certificado" at bounding box center [740, 442] width 413 height 25
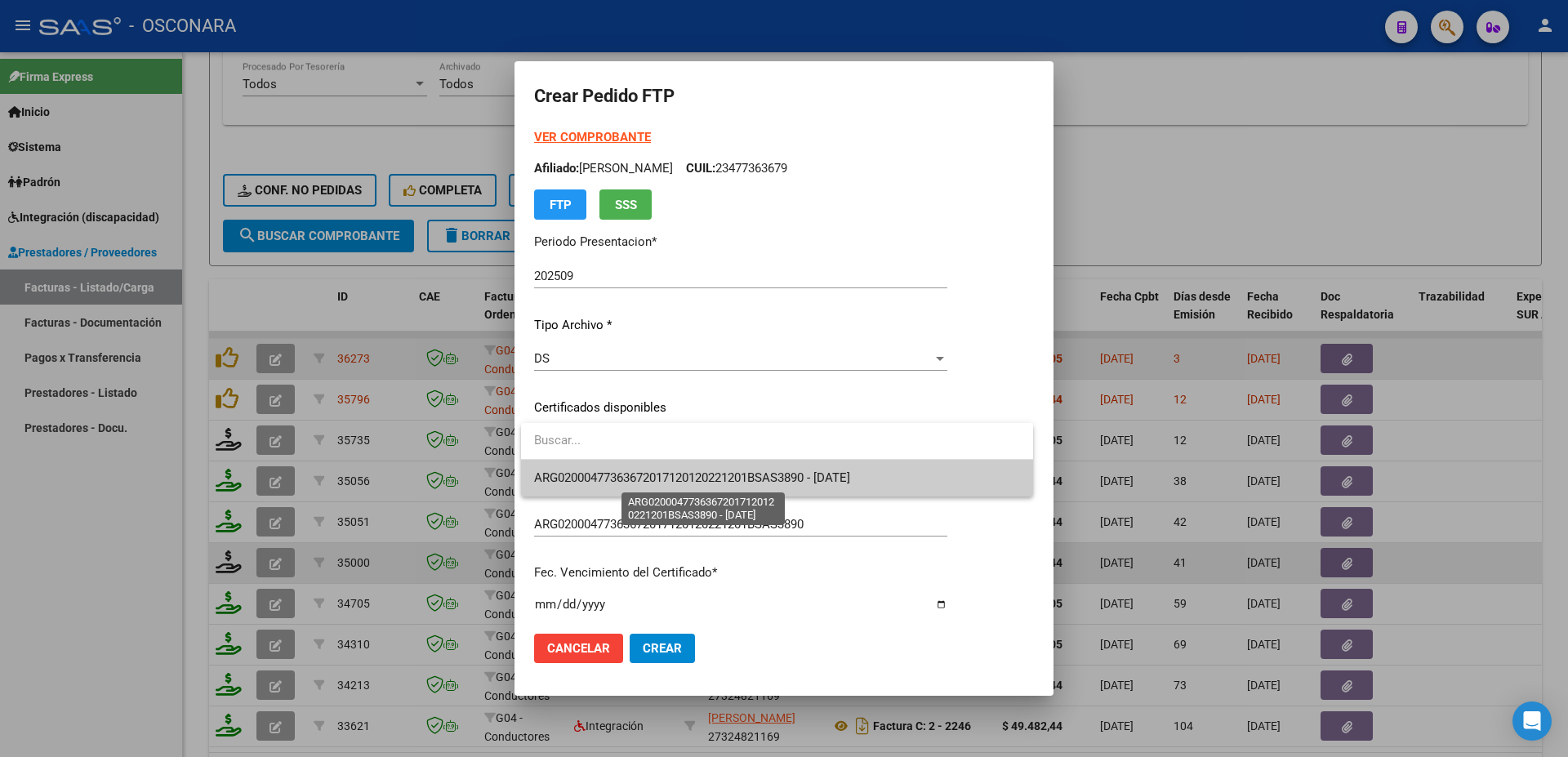
click at [723, 477] on span "ARG02000477363672017120120221201BSAS3890 - [DATE]" at bounding box center [692, 478] width 316 height 15
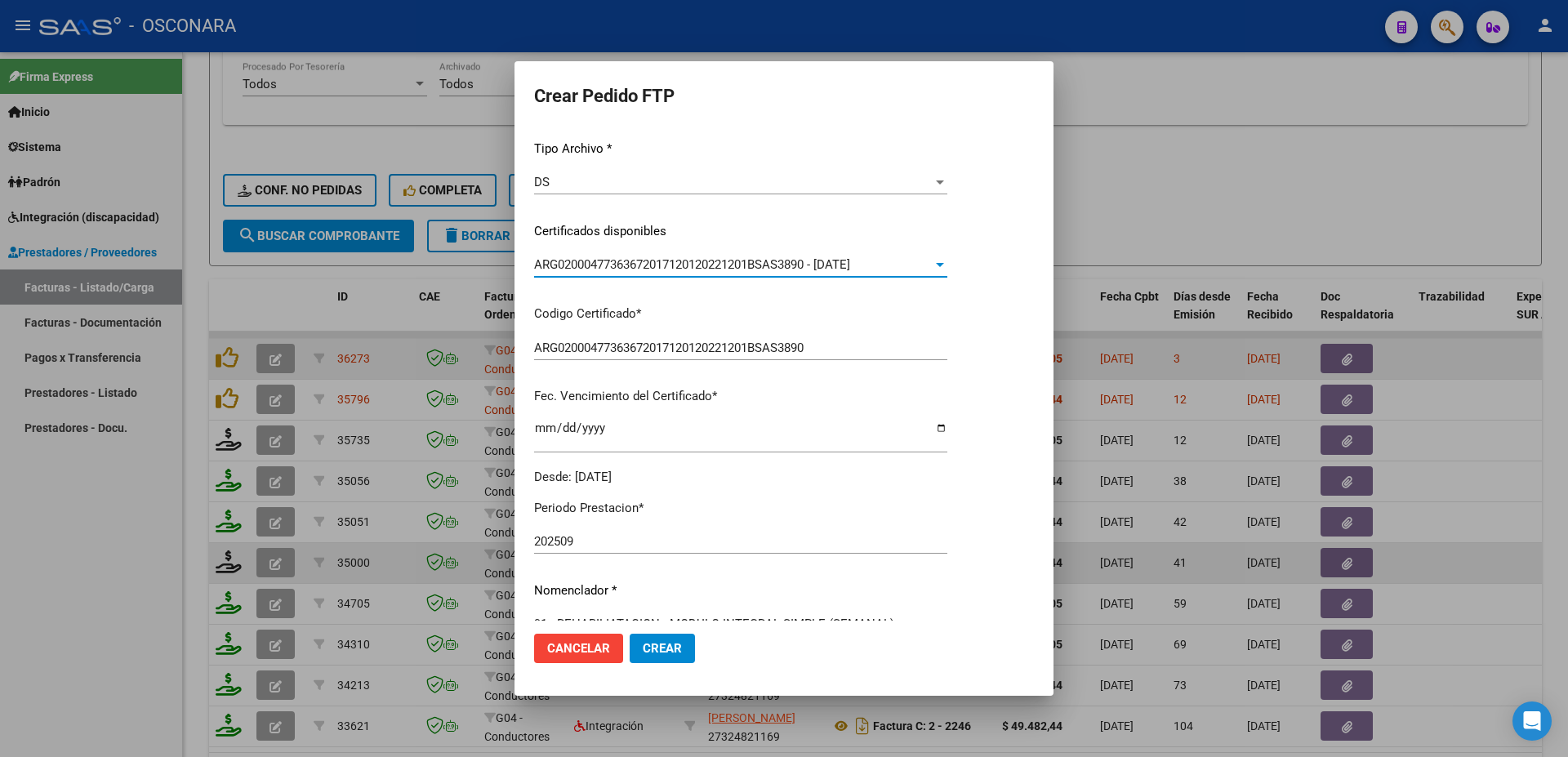
scroll to position [441, 0]
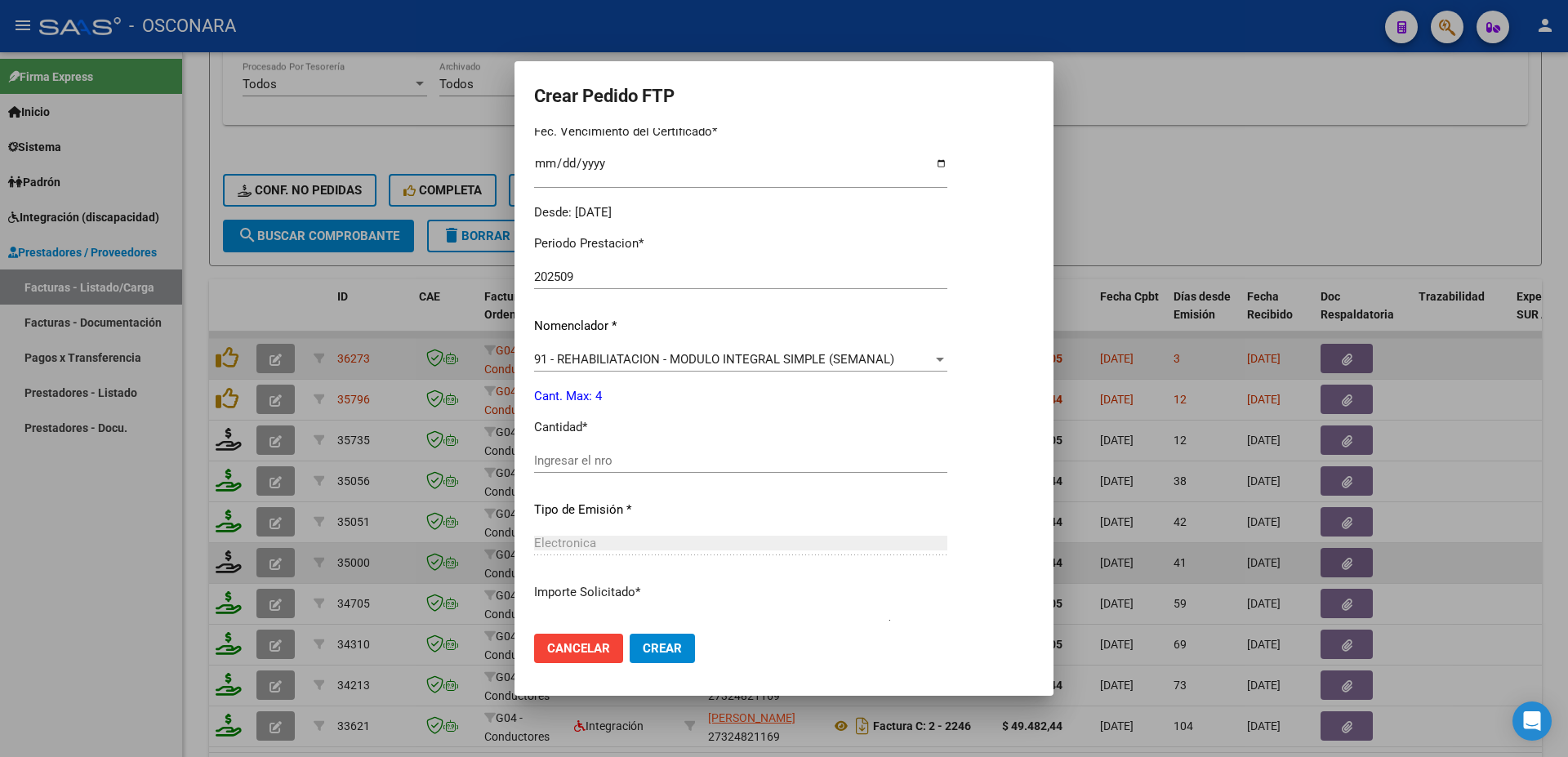
click at [566, 453] on input "Ingresar el nro" at bounding box center [740, 460] width 413 height 15
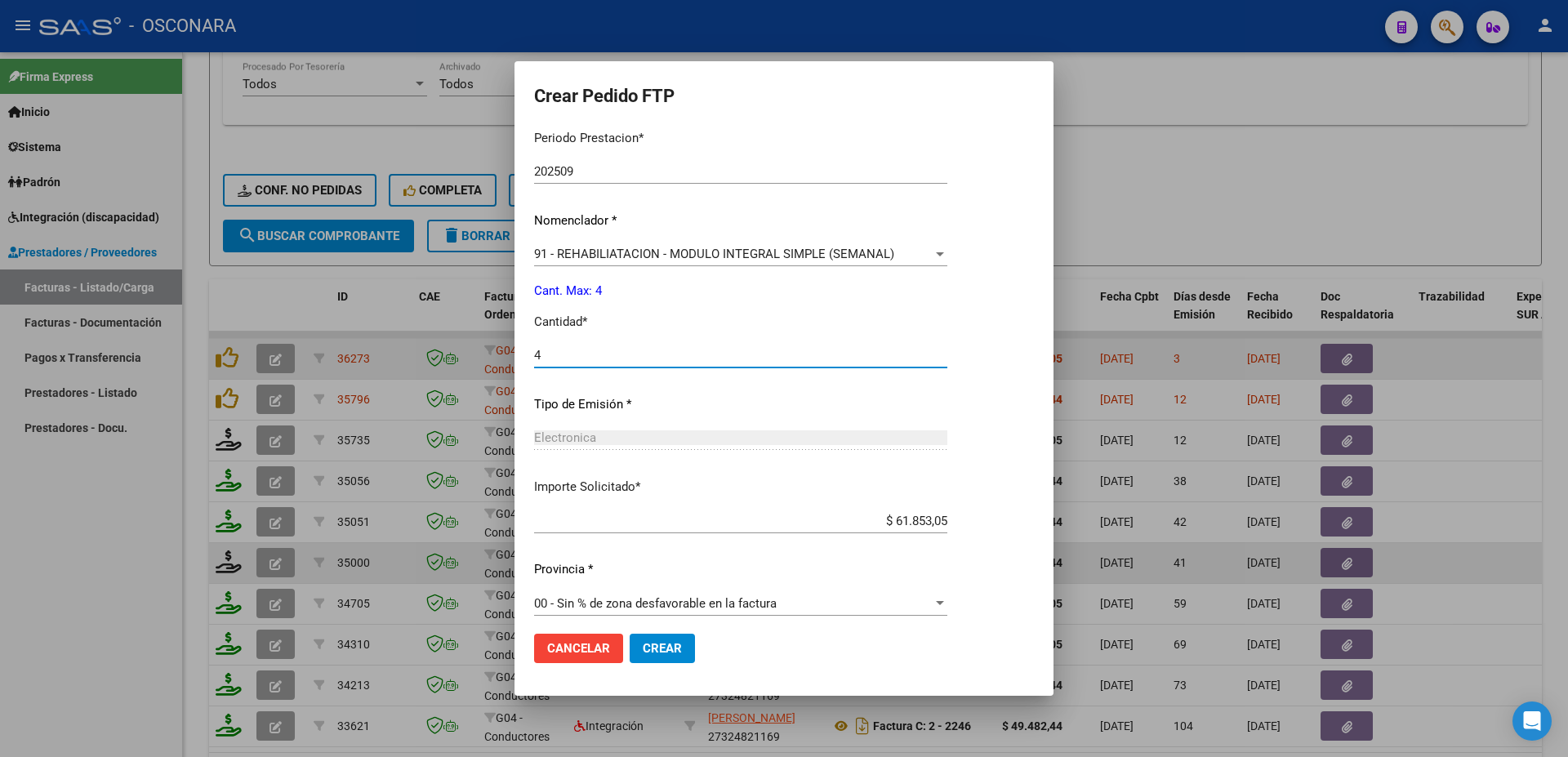
type input "4"
click at [678, 642] on span "Crear" at bounding box center [662, 648] width 40 height 15
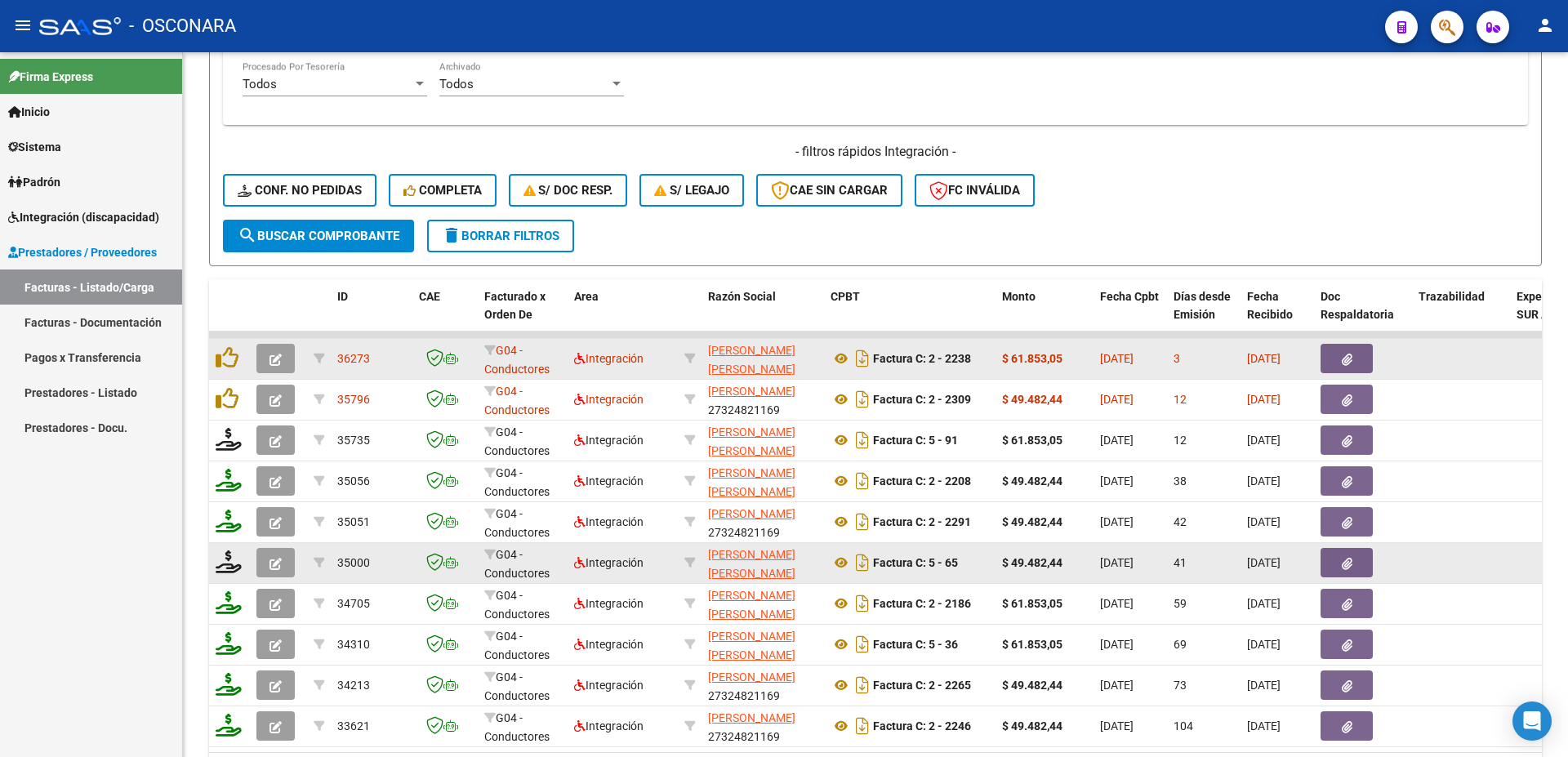
click at [1336, 563] on button "button" at bounding box center [1346, 563] width 52 height 30
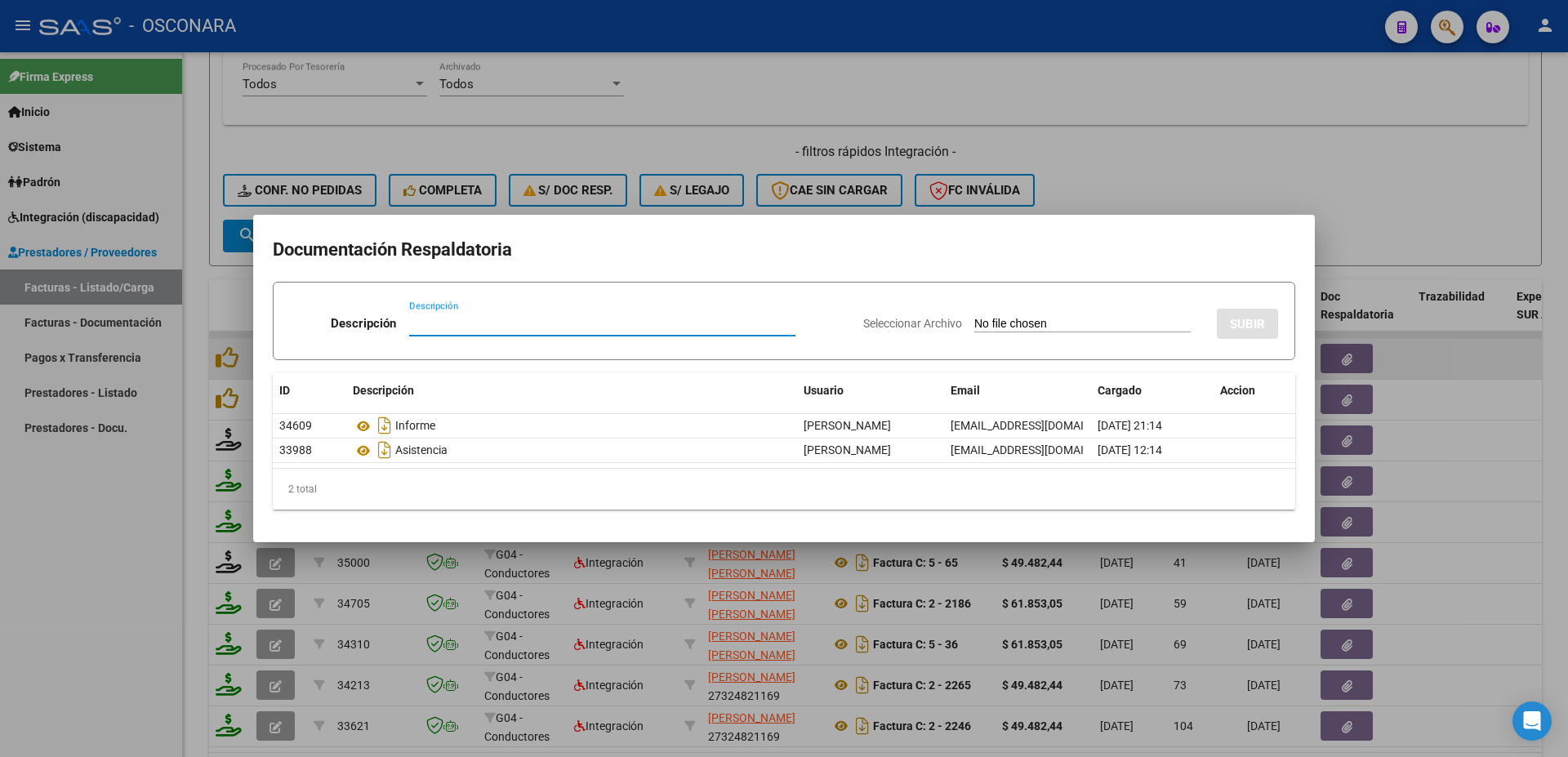
click at [1526, 419] on div at bounding box center [784, 378] width 1568 height 757
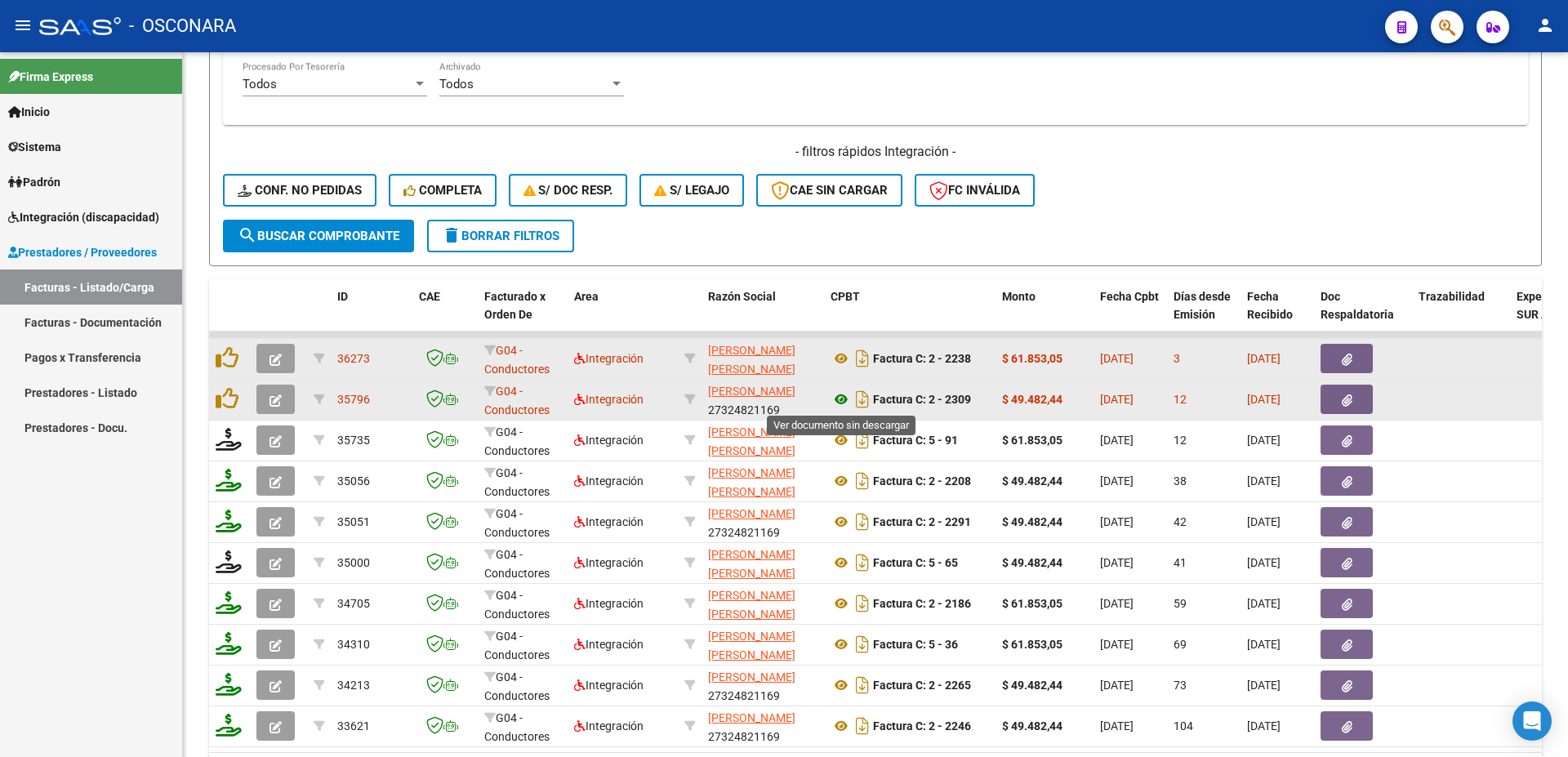
click at [838, 399] on icon at bounding box center [841, 400] width 21 height 20
click at [1346, 405] on icon "button" at bounding box center [1346, 400] width 11 height 12
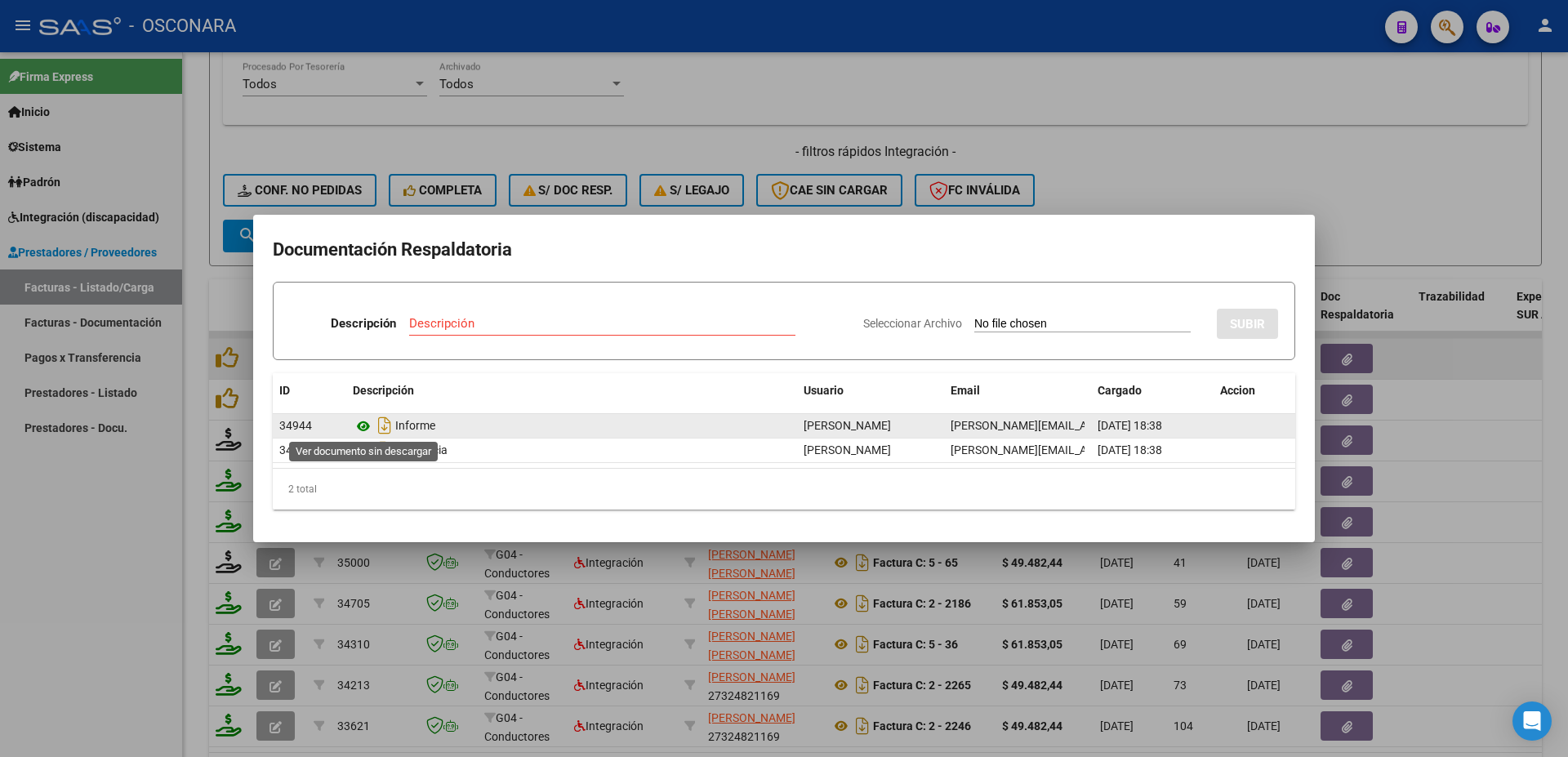
click at [362, 419] on icon at bounding box center [363, 427] width 21 height 20
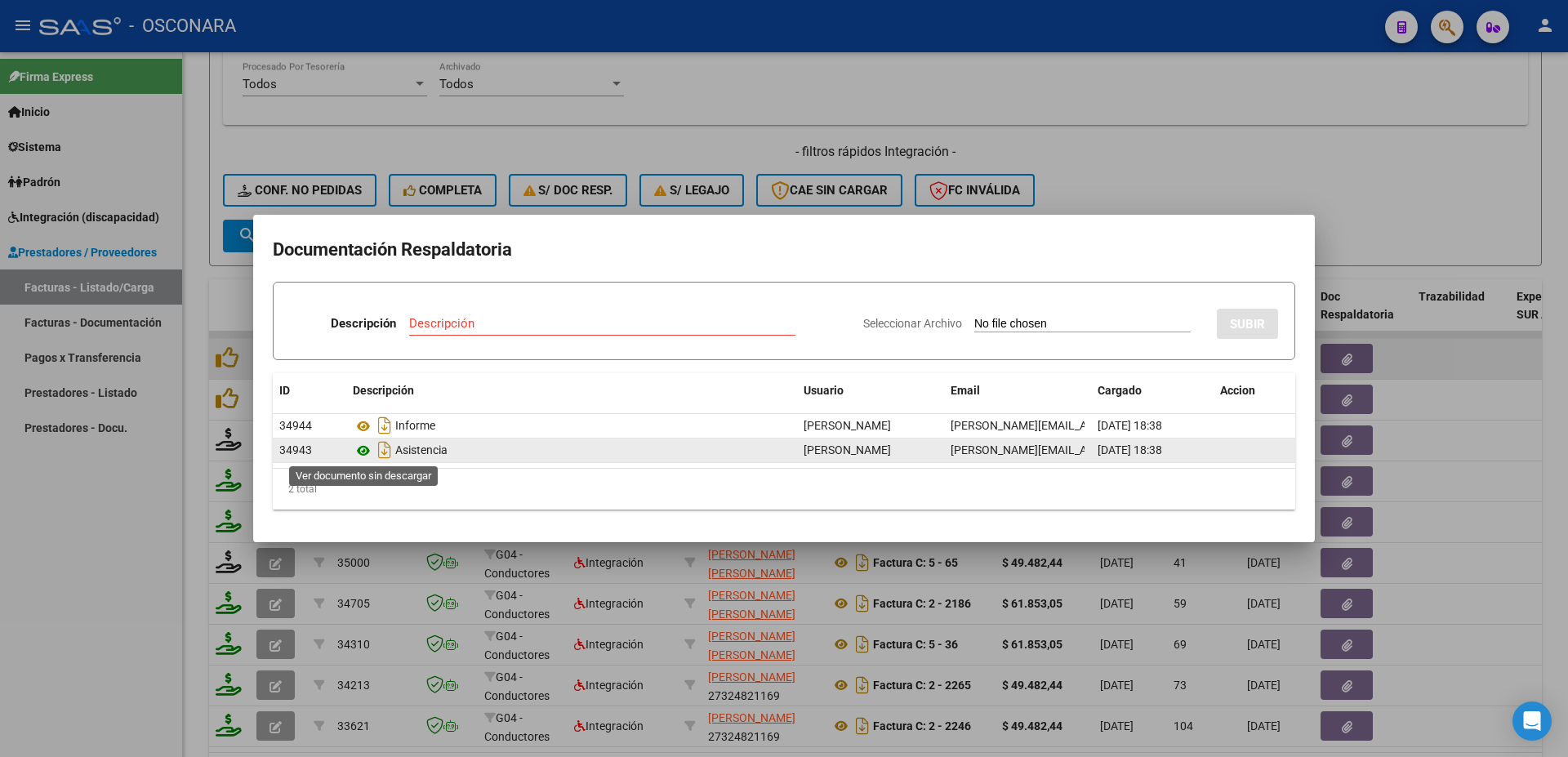
click at [359, 450] on icon at bounding box center [363, 451] width 21 height 20
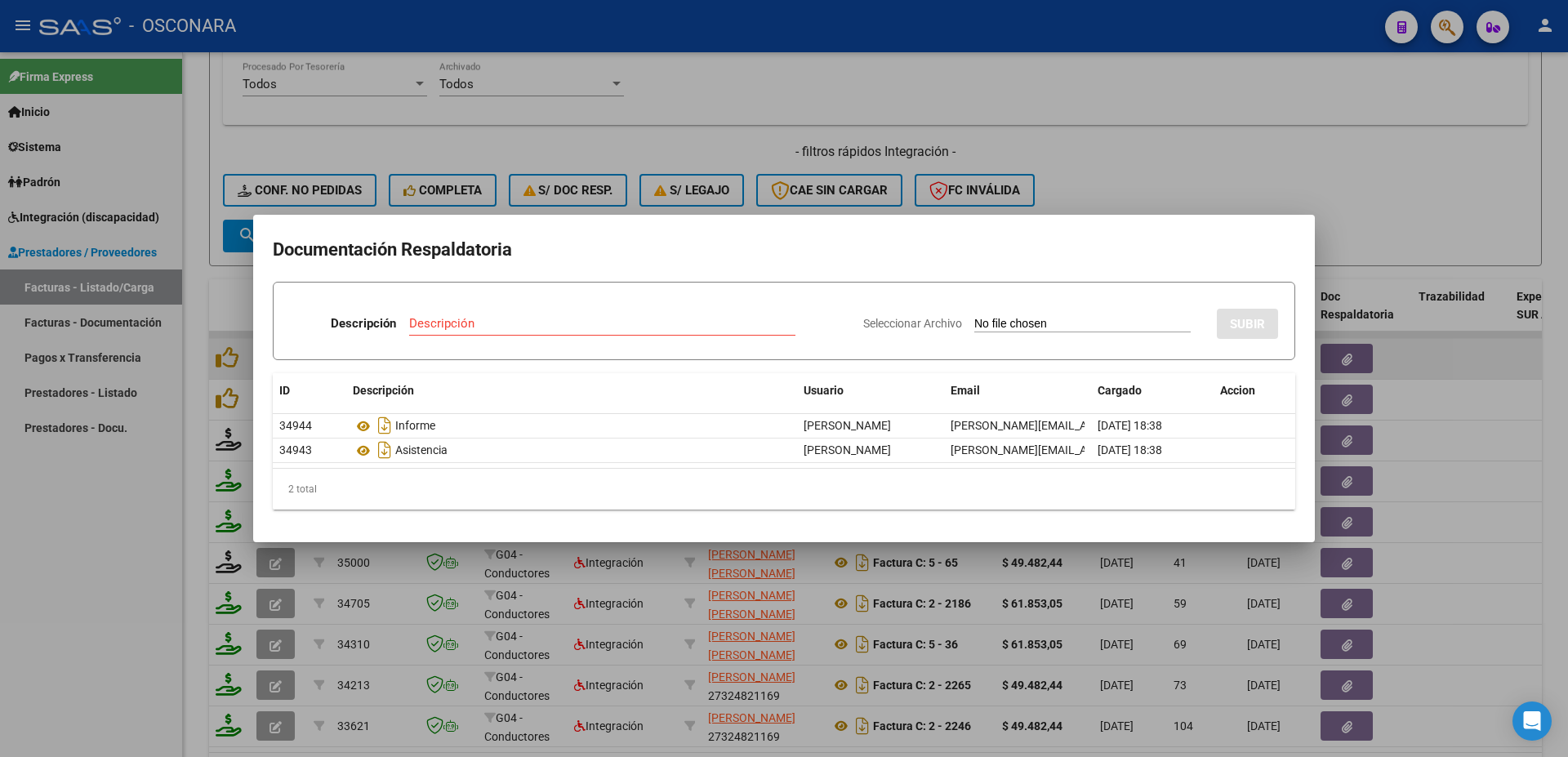
click at [1449, 368] on div at bounding box center [784, 378] width 1568 height 757
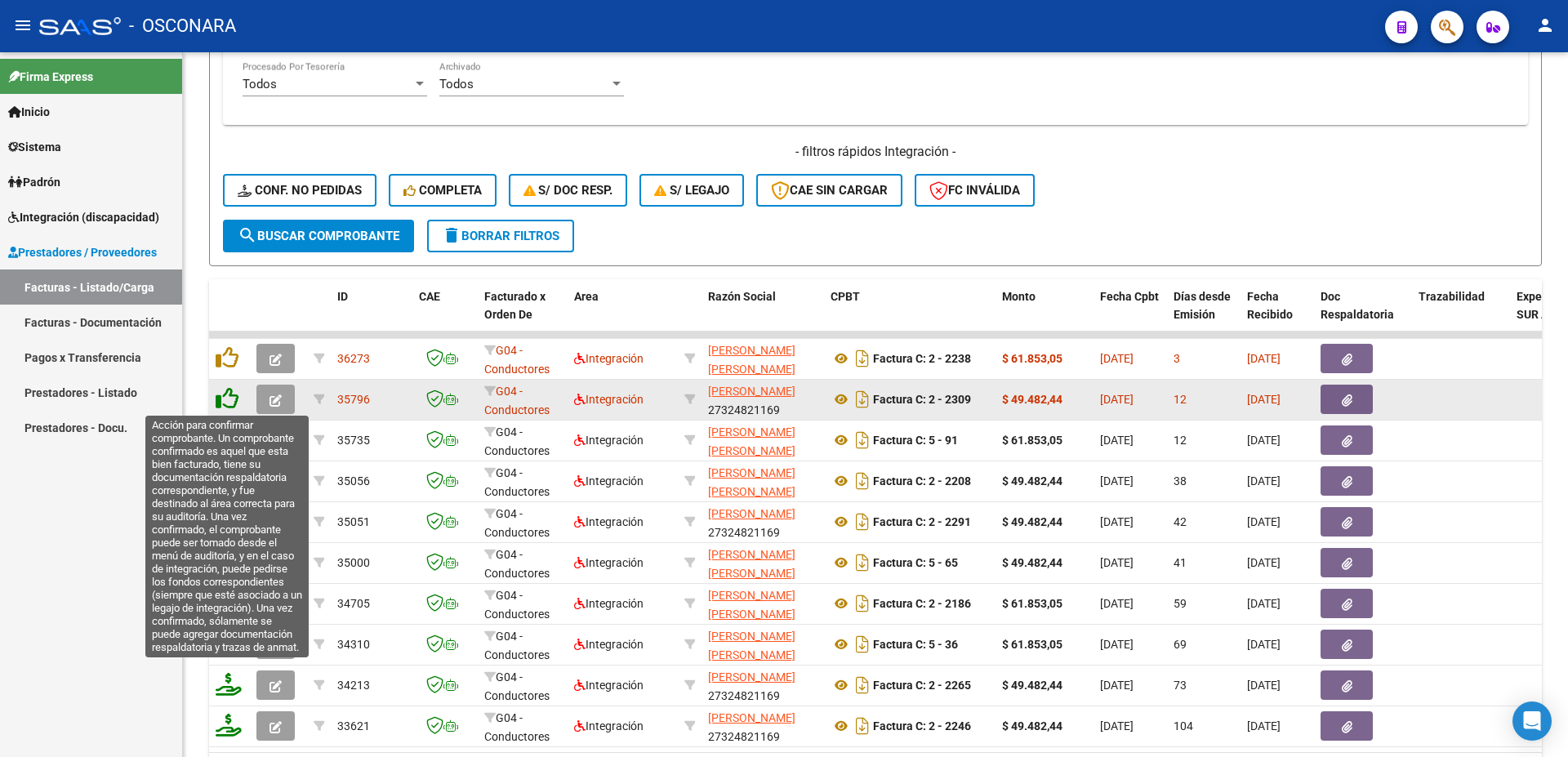
click at [218, 407] on icon at bounding box center [227, 399] width 23 height 23
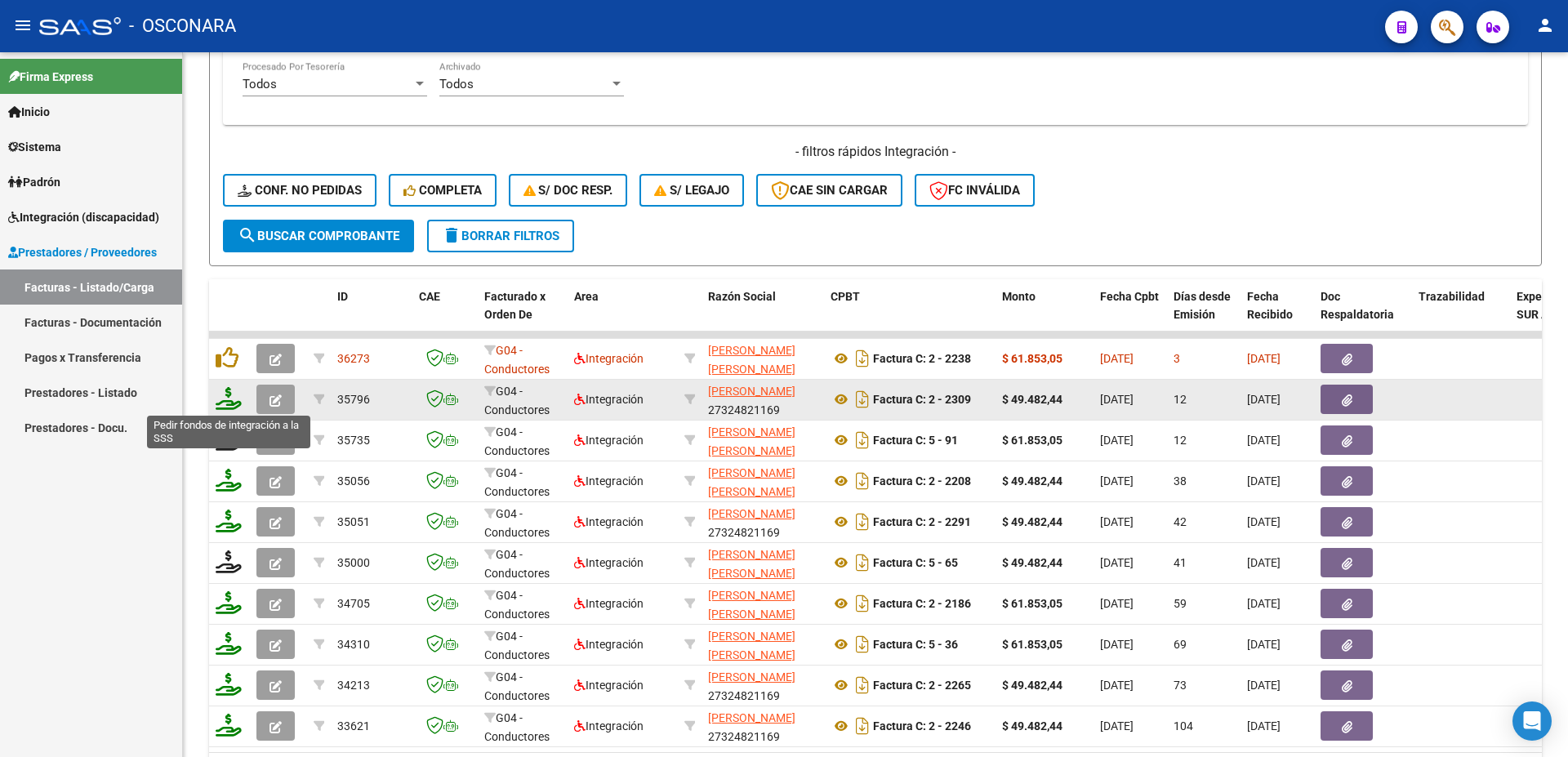
click at [223, 403] on icon at bounding box center [229, 399] width 26 height 23
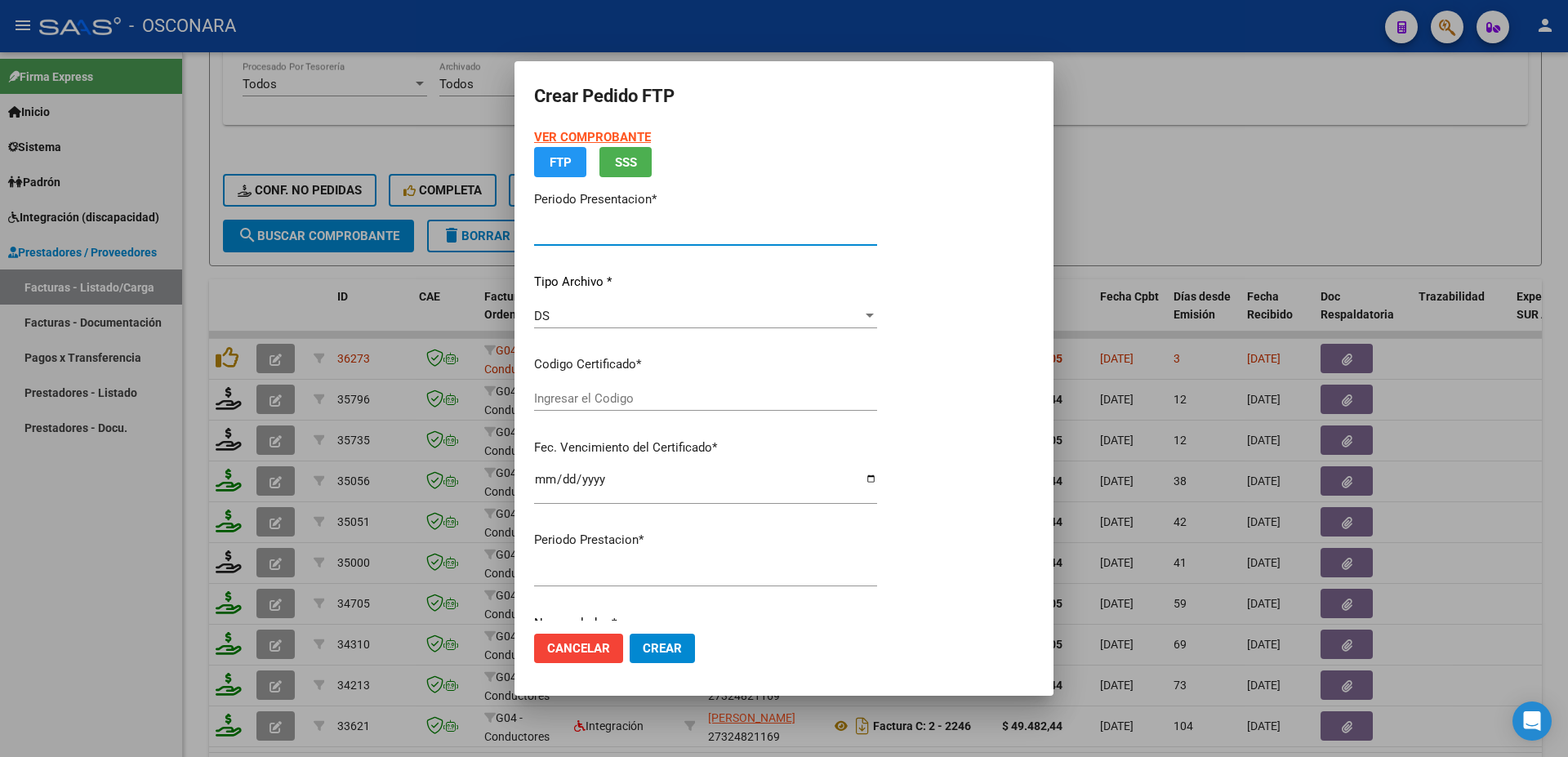
type input "202509"
type input "$ 49.482,44"
type input "ARG02000477363672017120120221201BSAS3890"
type input "[DATE]"
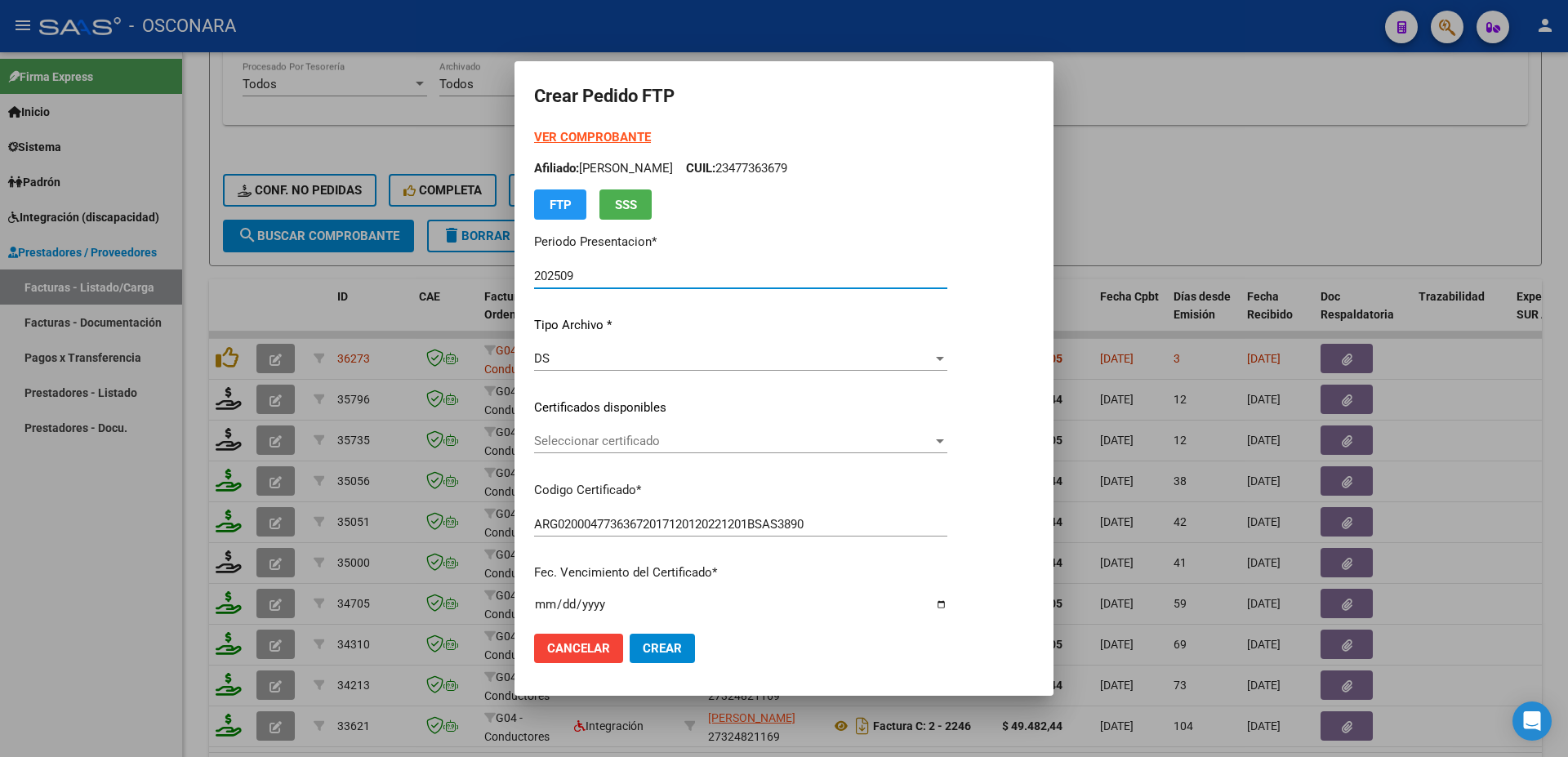
click at [609, 443] on span "Seleccionar certificado" at bounding box center [733, 441] width 399 height 15
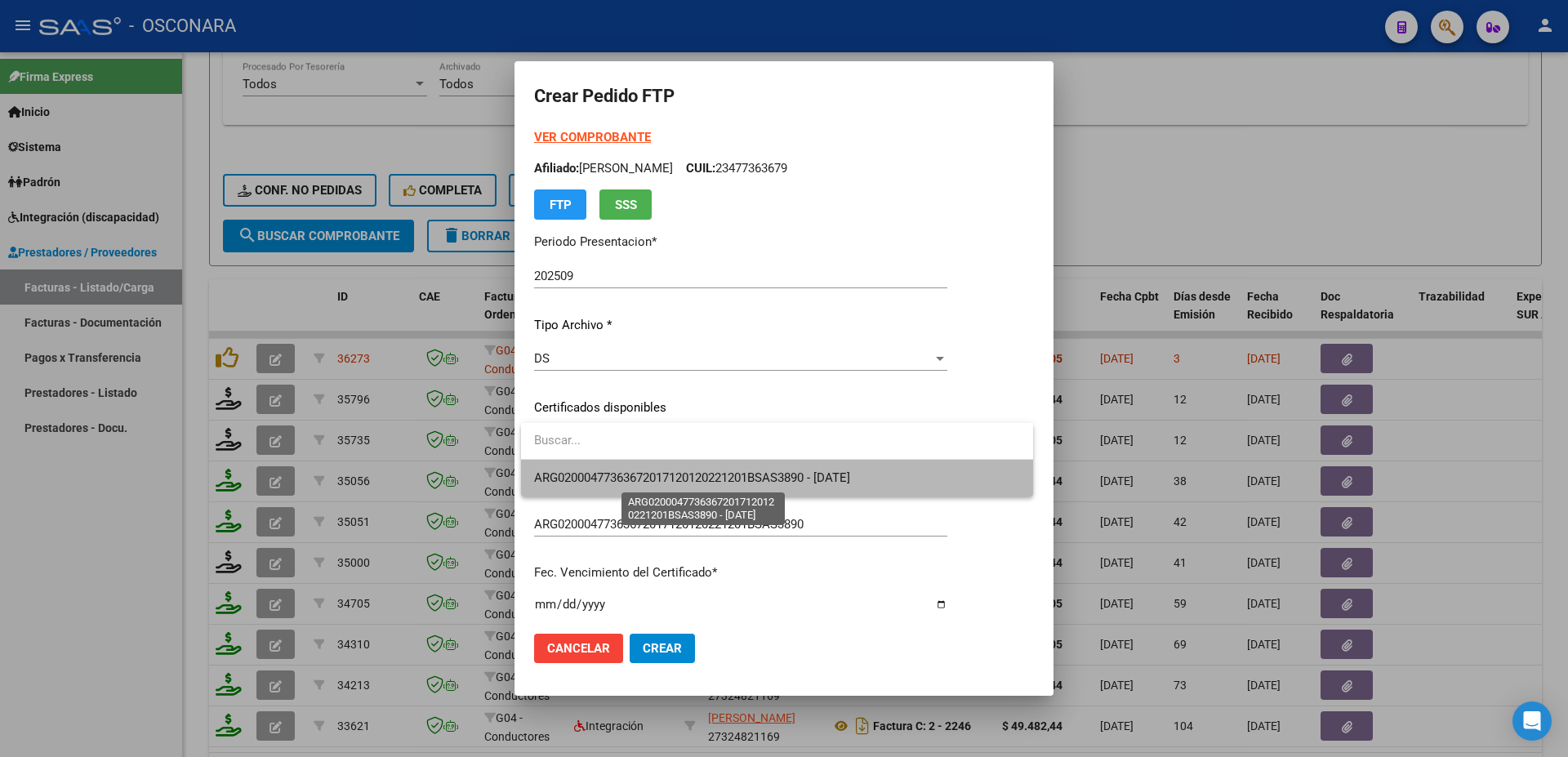
click at [655, 473] on span "ARG02000477363672017120120221201BSAS3890 - [DATE]" at bounding box center [692, 478] width 316 height 15
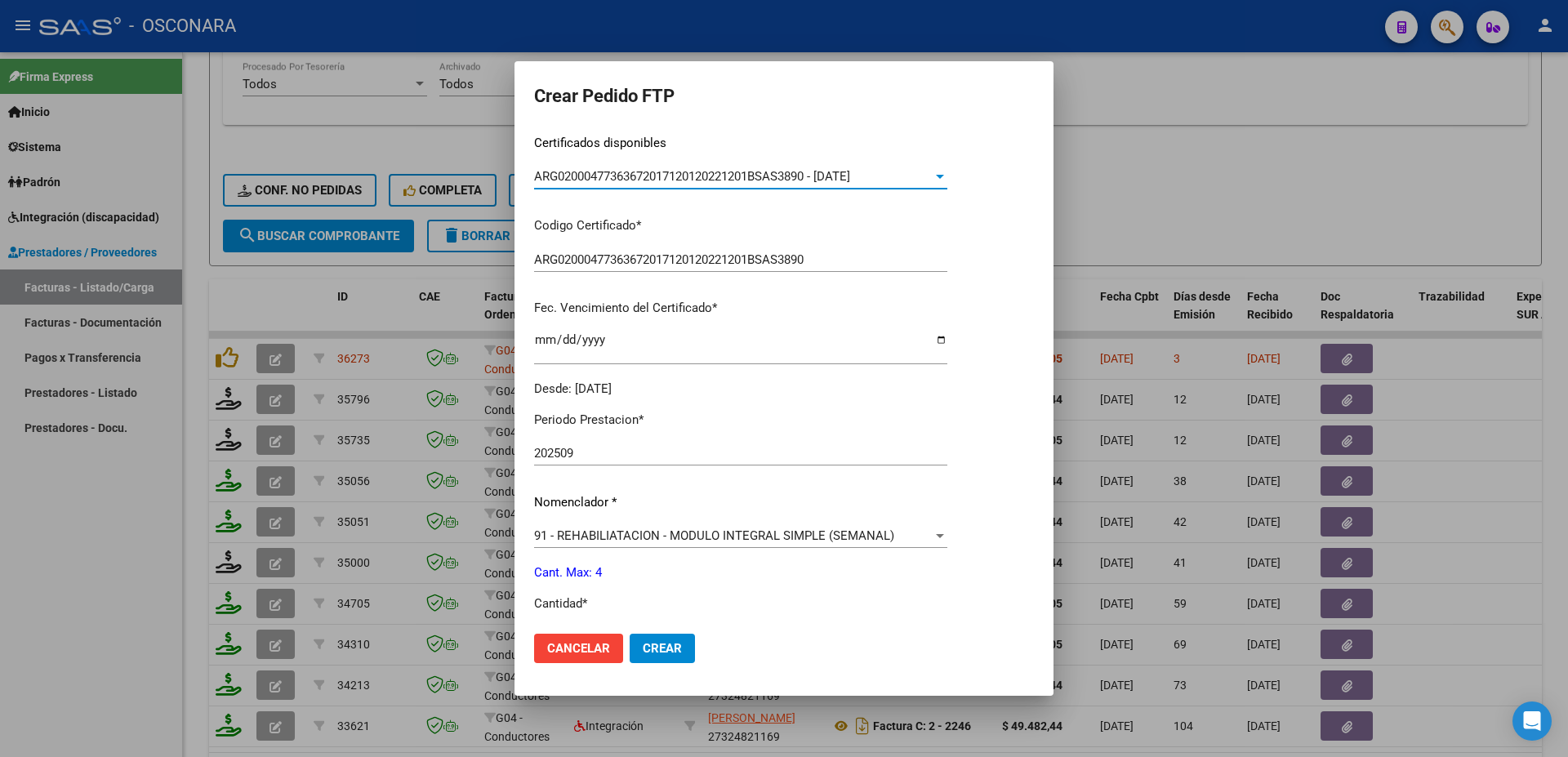
scroll to position [529, 0]
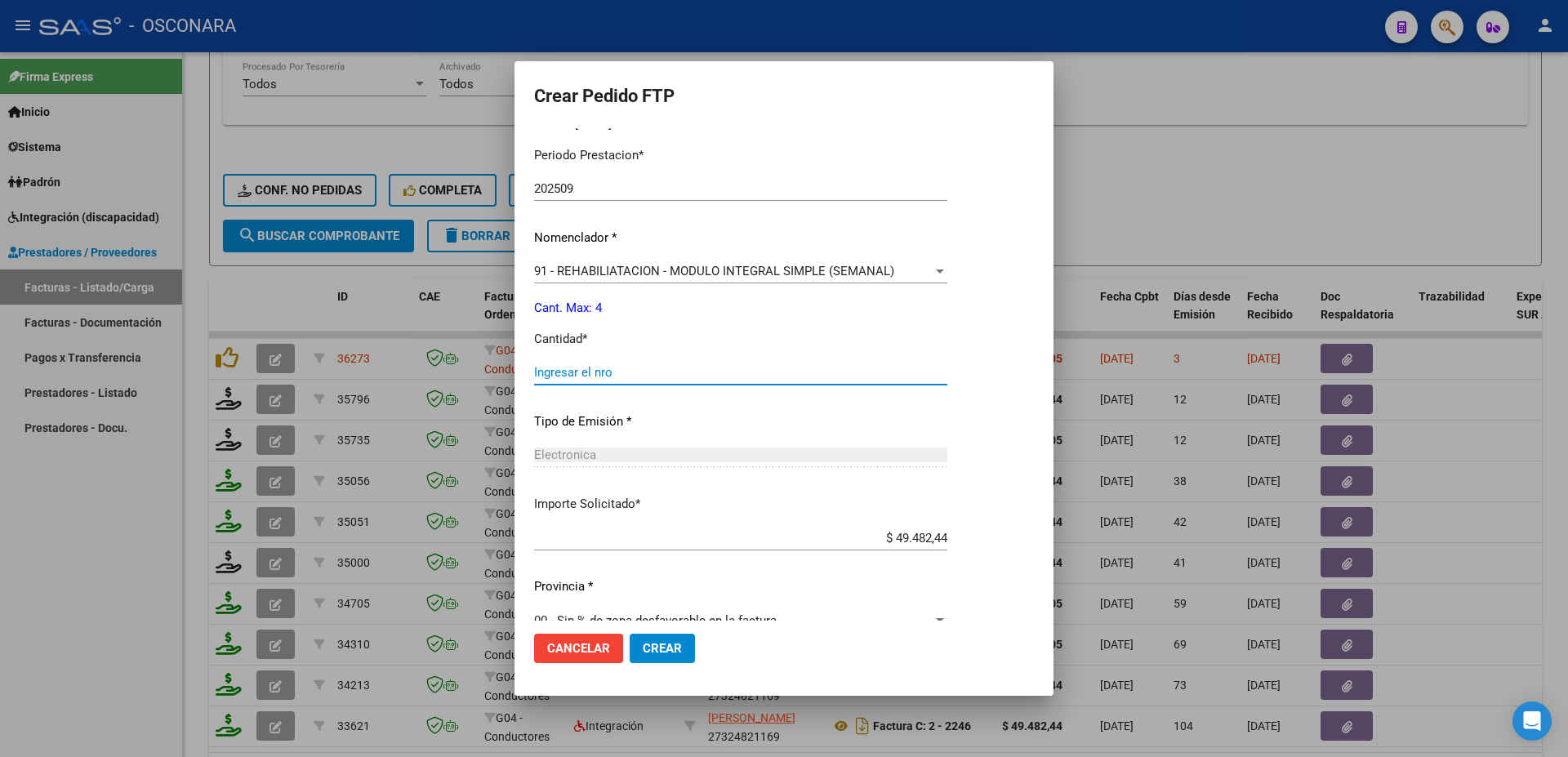
click at [567, 365] on input "Ingresar el nro" at bounding box center [740, 372] width 413 height 15
type input "4"
click at [655, 640] on button "Crear" at bounding box center [661, 648] width 65 height 30
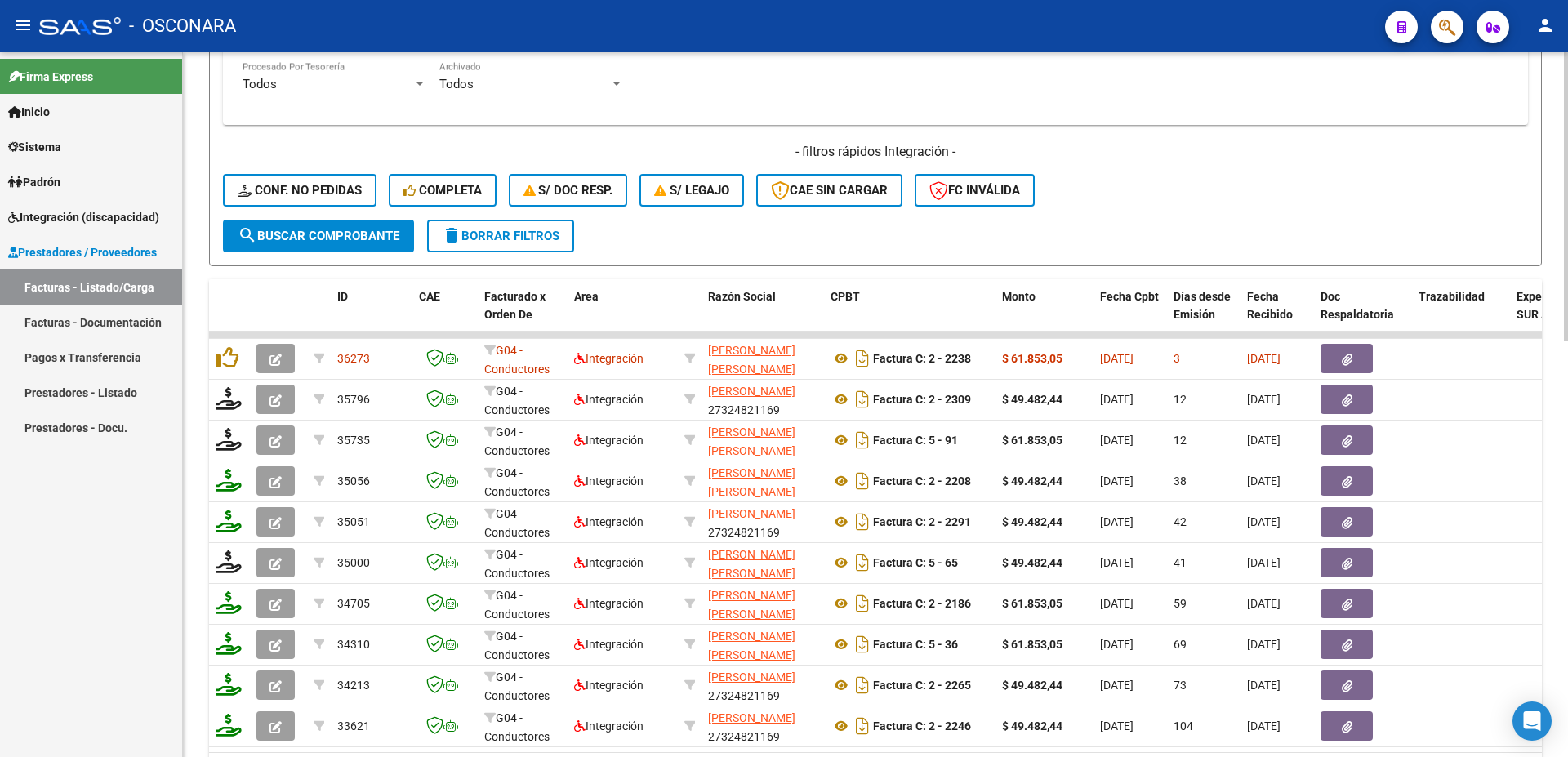
scroll to position [563, 0]
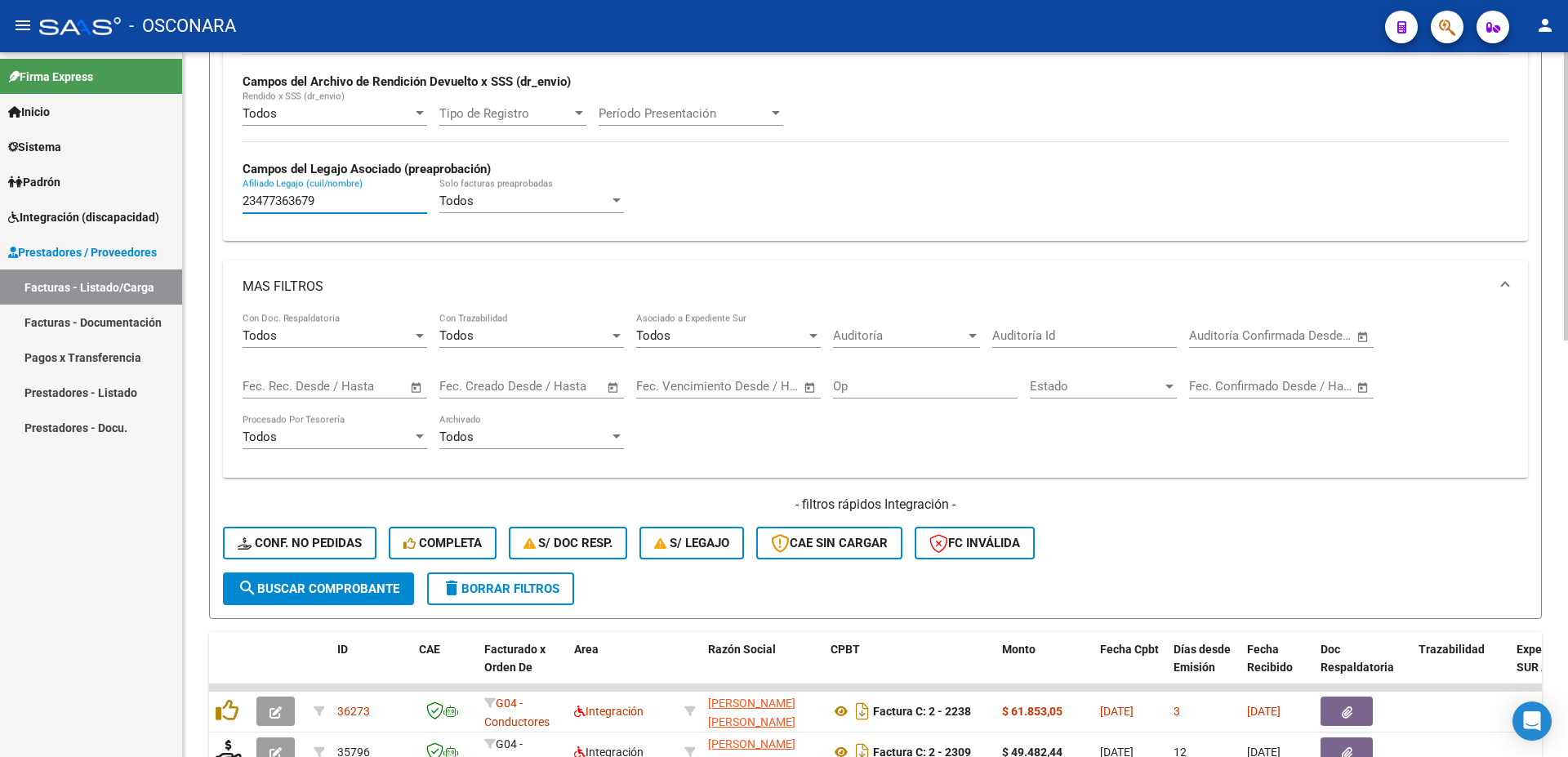
drag, startPoint x: 330, startPoint y: 203, endPoint x: 2, endPoint y: 186, distance: 328.4
click at [242, 194] on input "23477363679" at bounding box center [334, 201] width 184 height 15
paste input "20474766404"
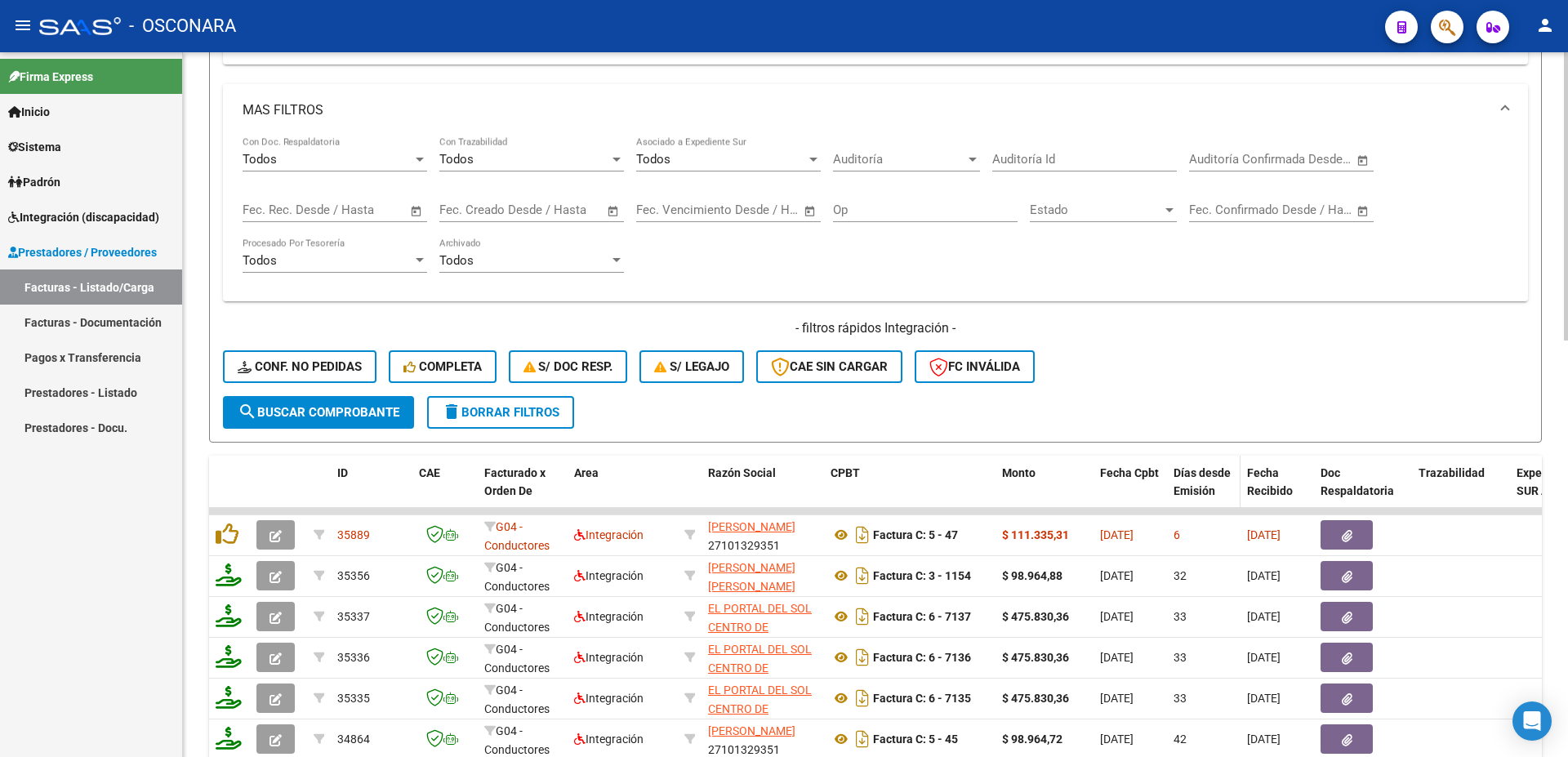
scroll to position [827, 0]
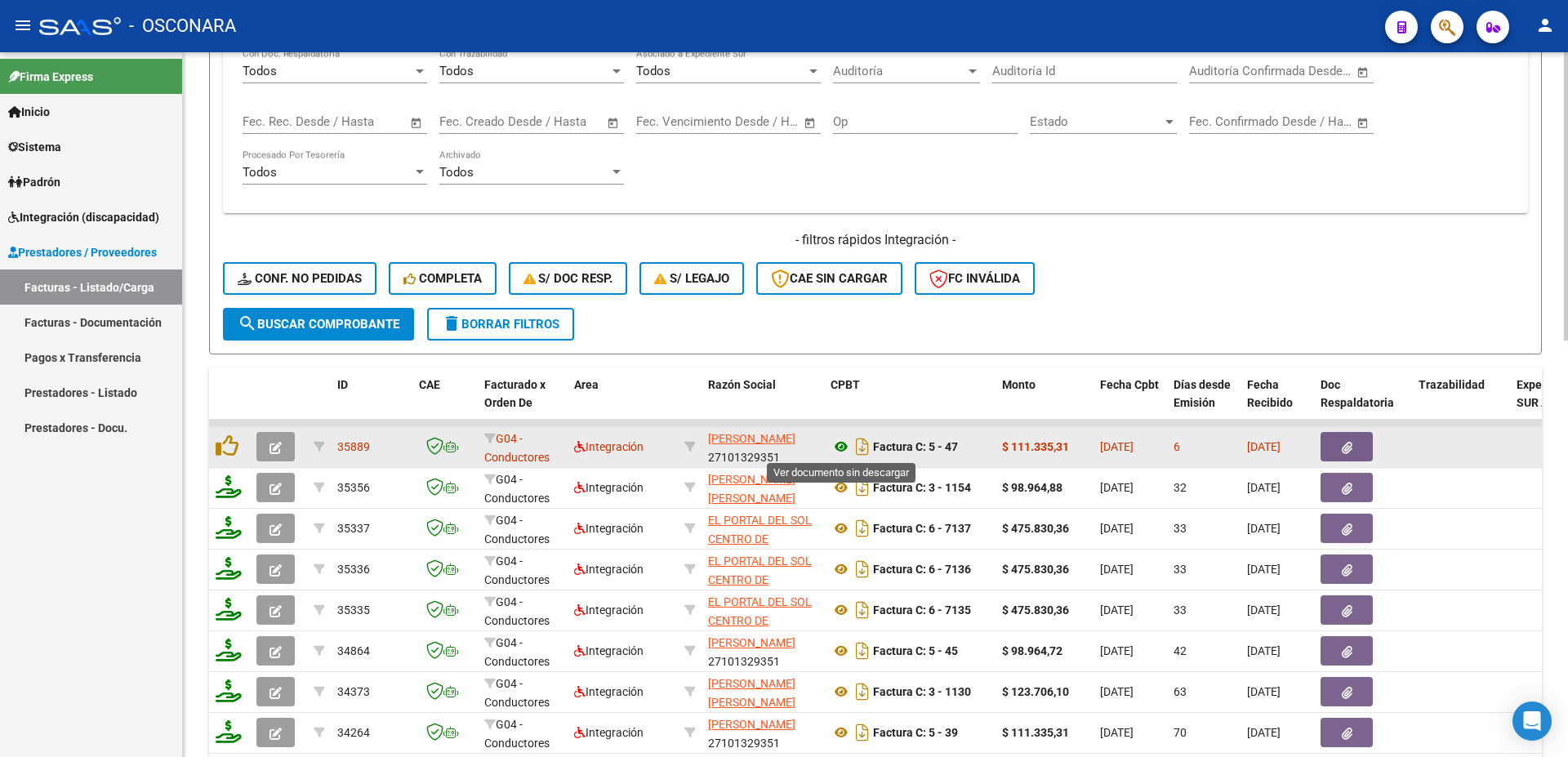
type input "20474766404"
click at [834, 445] on icon at bounding box center [841, 446] width 21 height 20
click at [1344, 439] on button "button" at bounding box center [1346, 446] width 52 height 30
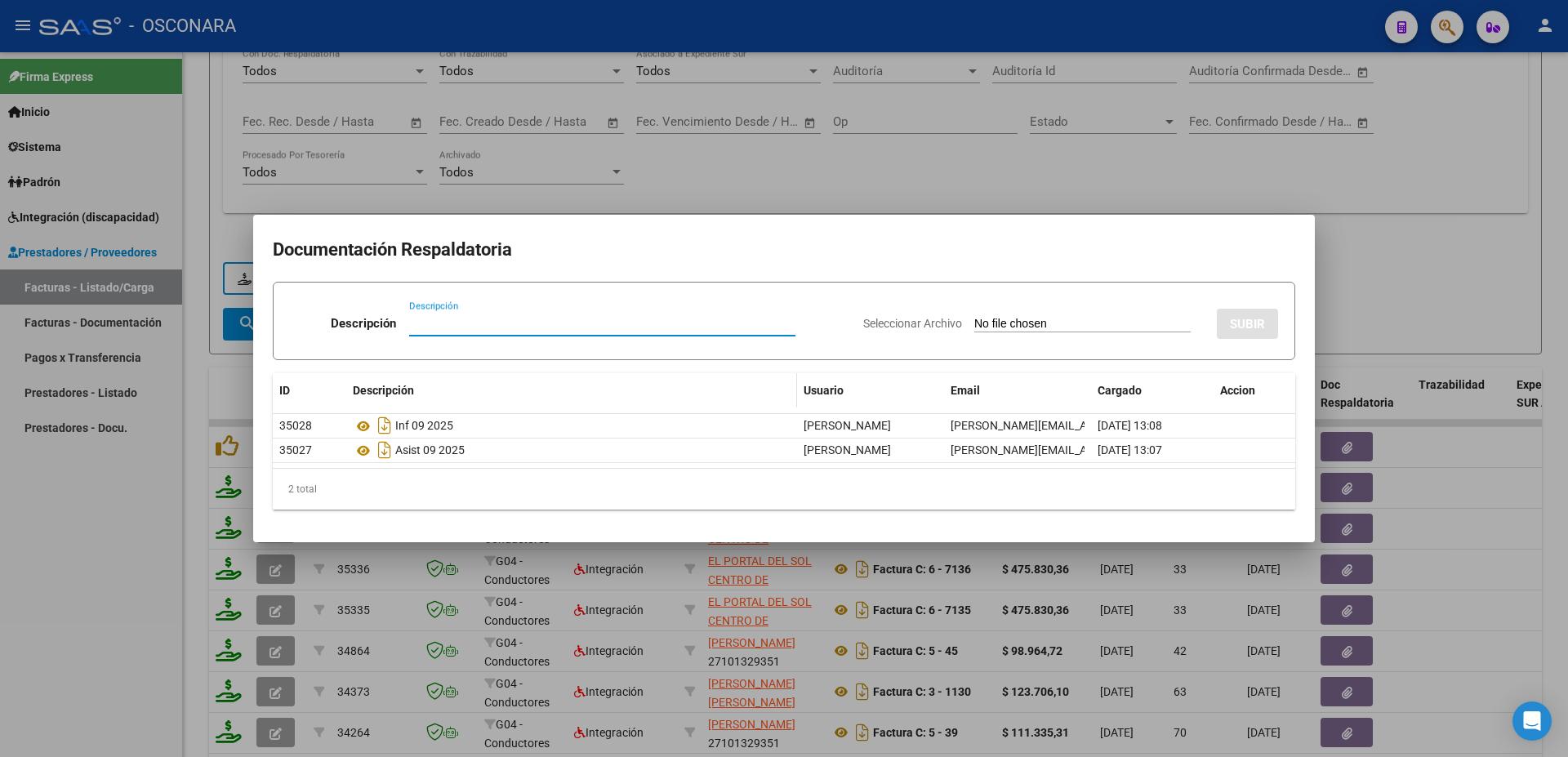
click at [367, 425] on icon at bounding box center [363, 427] width 21 height 20
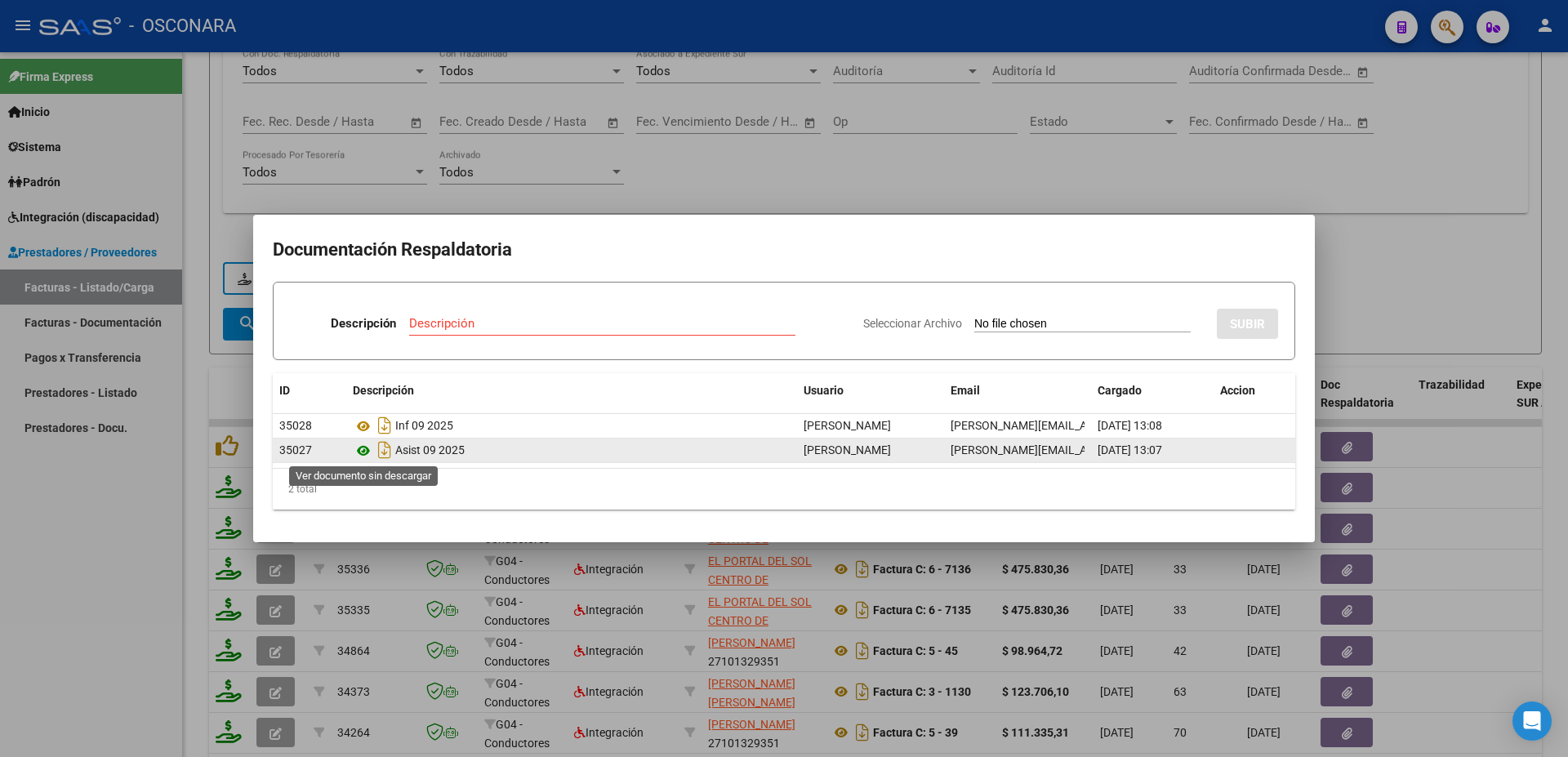
click at [361, 452] on icon at bounding box center [363, 451] width 21 height 20
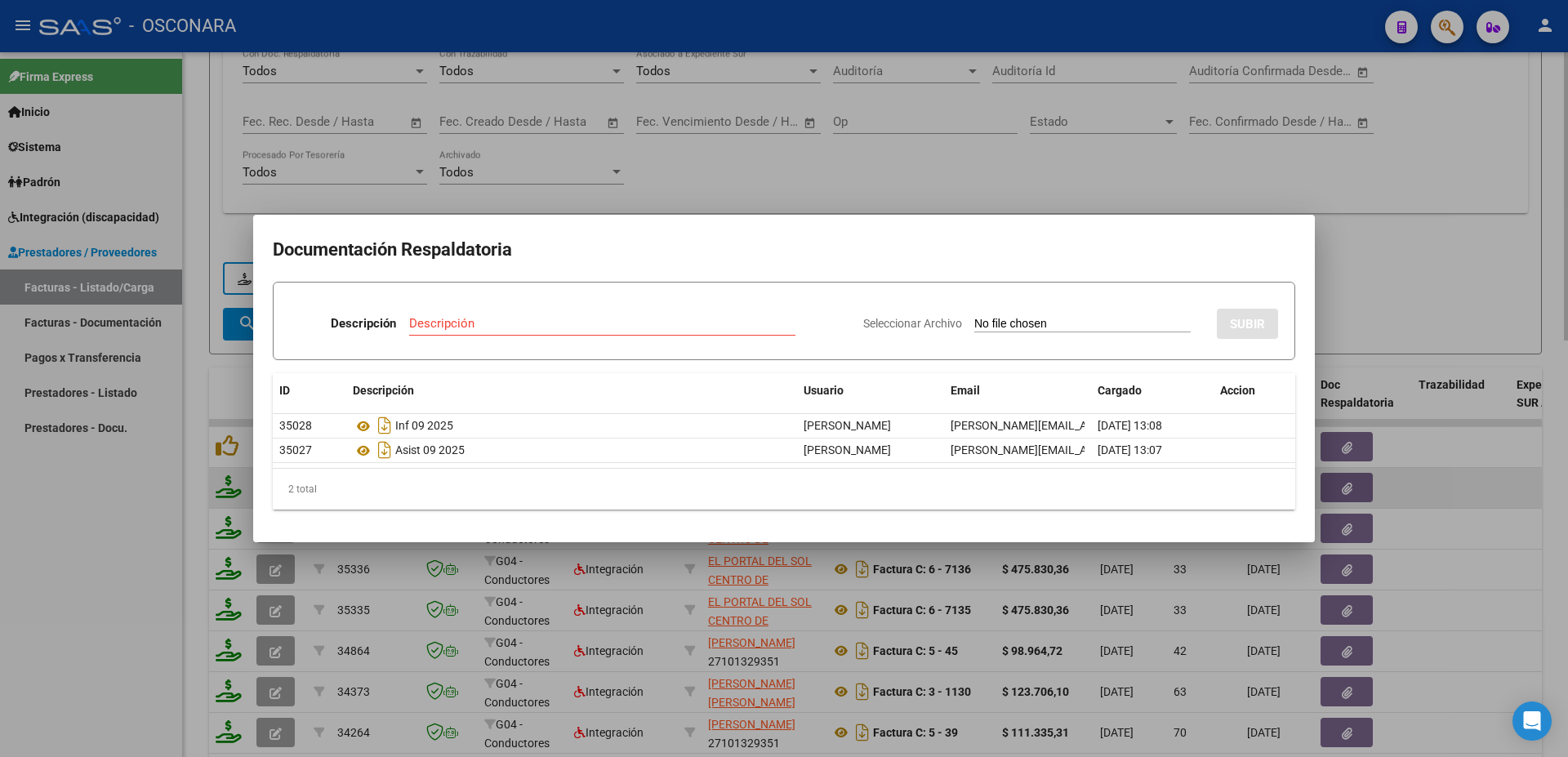
drag, startPoint x: 1517, startPoint y: 518, endPoint x: 1486, endPoint y: 500, distance: 35.8
click at [1517, 517] on div at bounding box center [784, 378] width 1568 height 757
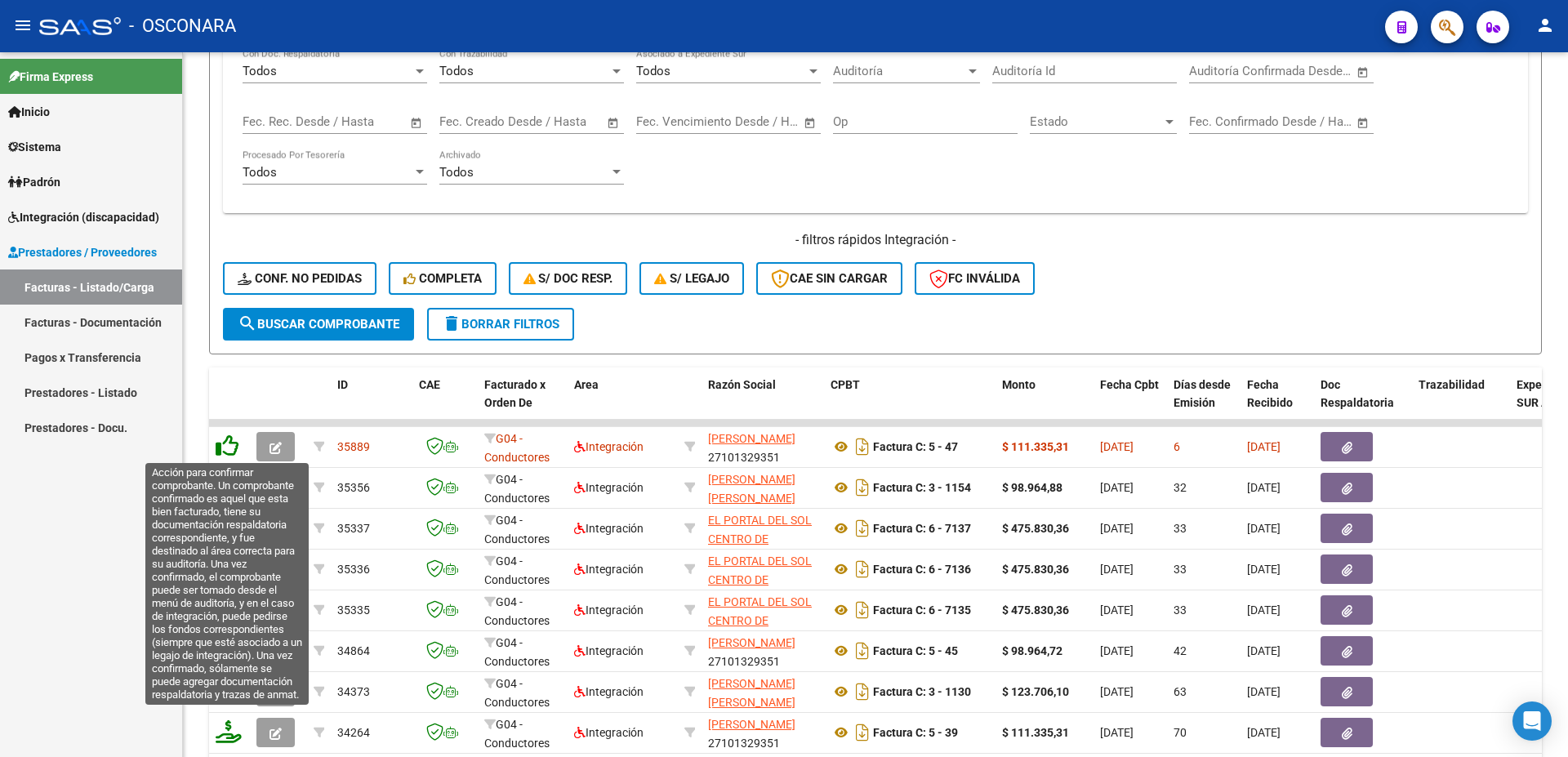
click at [231, 454] on icon at bounding box center [227, 446] width 23 height 23
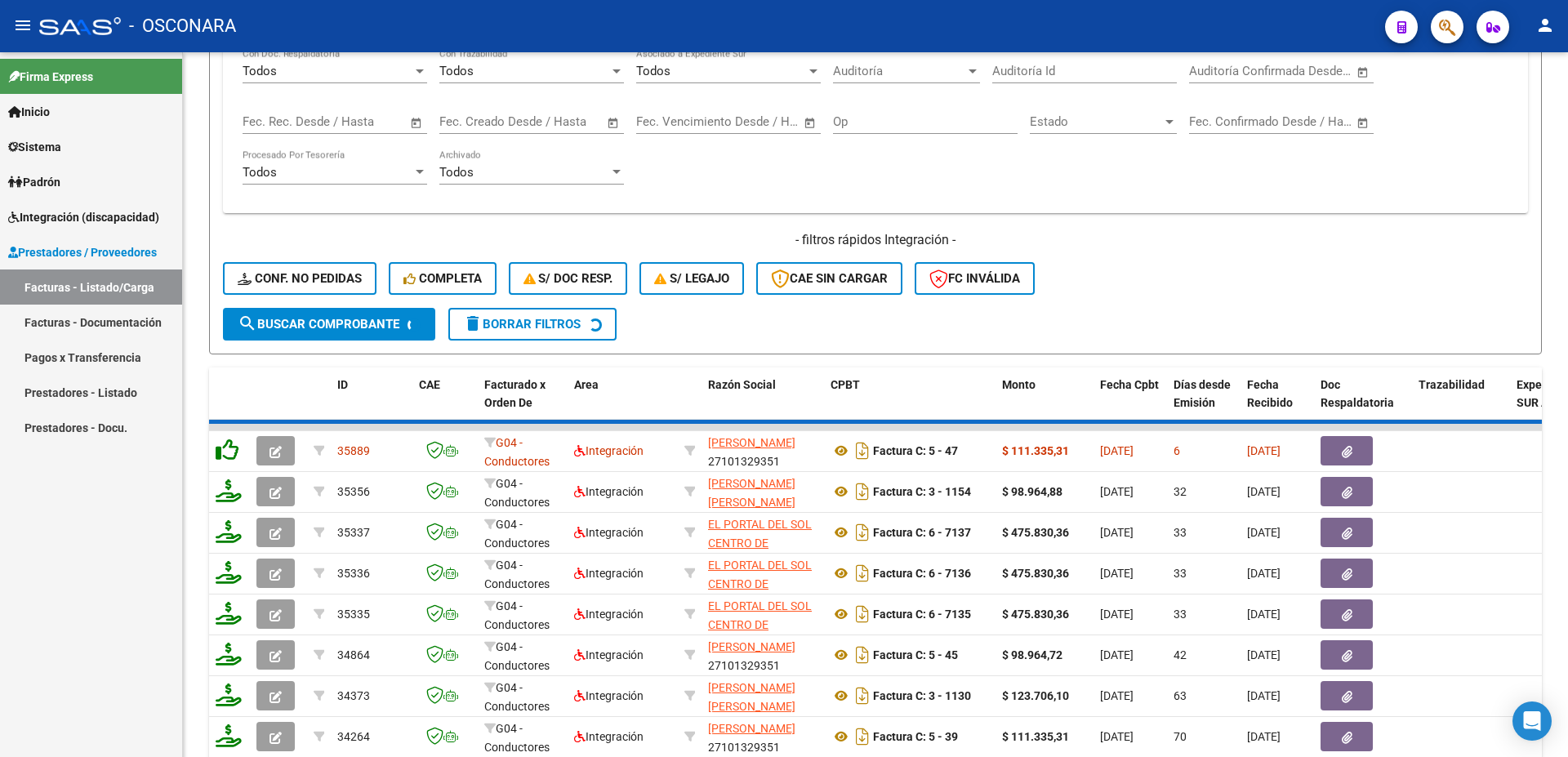
click at [231, 449] on icon at bounding box center [227, 450] width 23 height 23
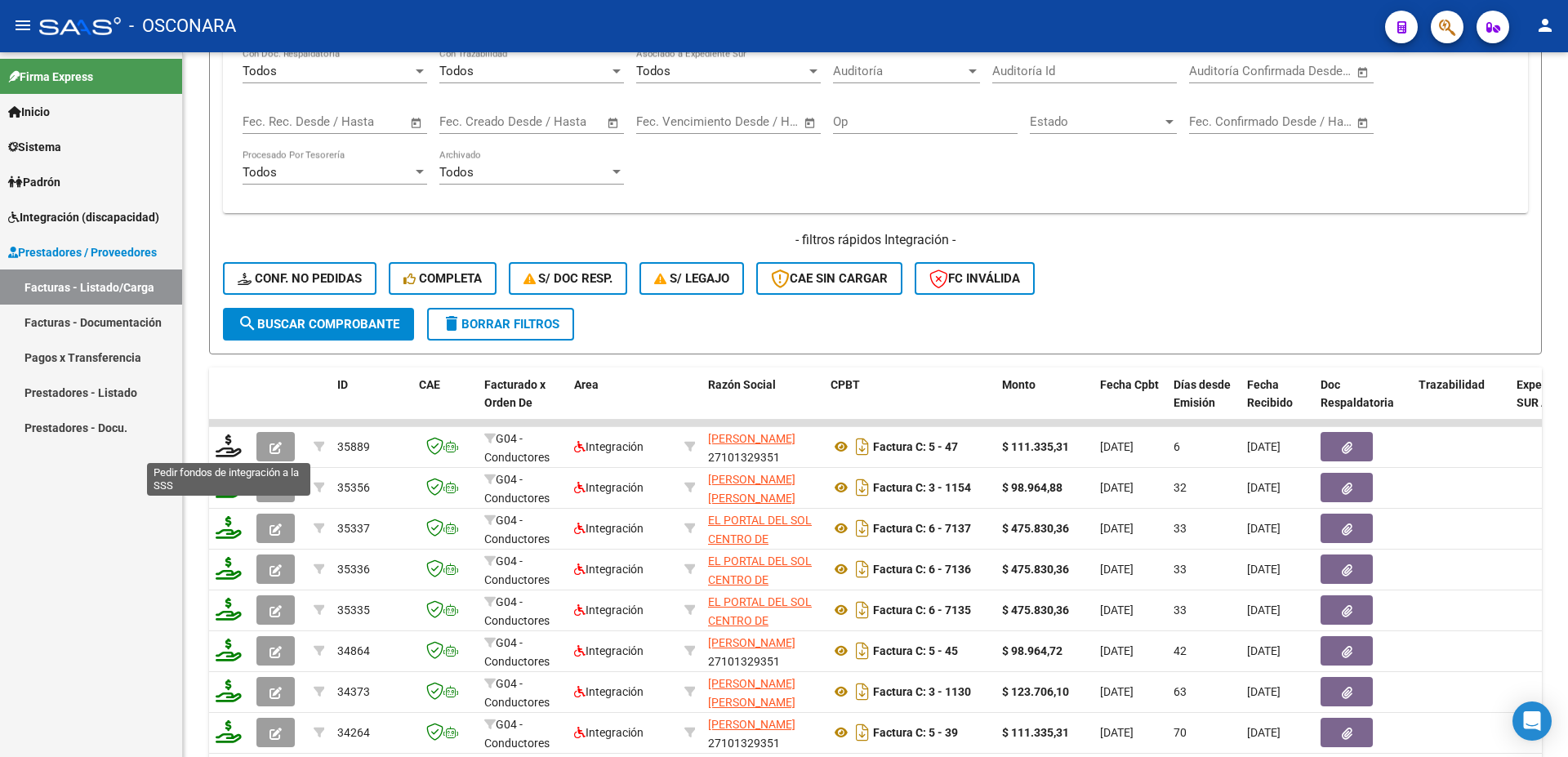
click at [231, 449] on icon at bounding box center [229, 446] width 26 height 23
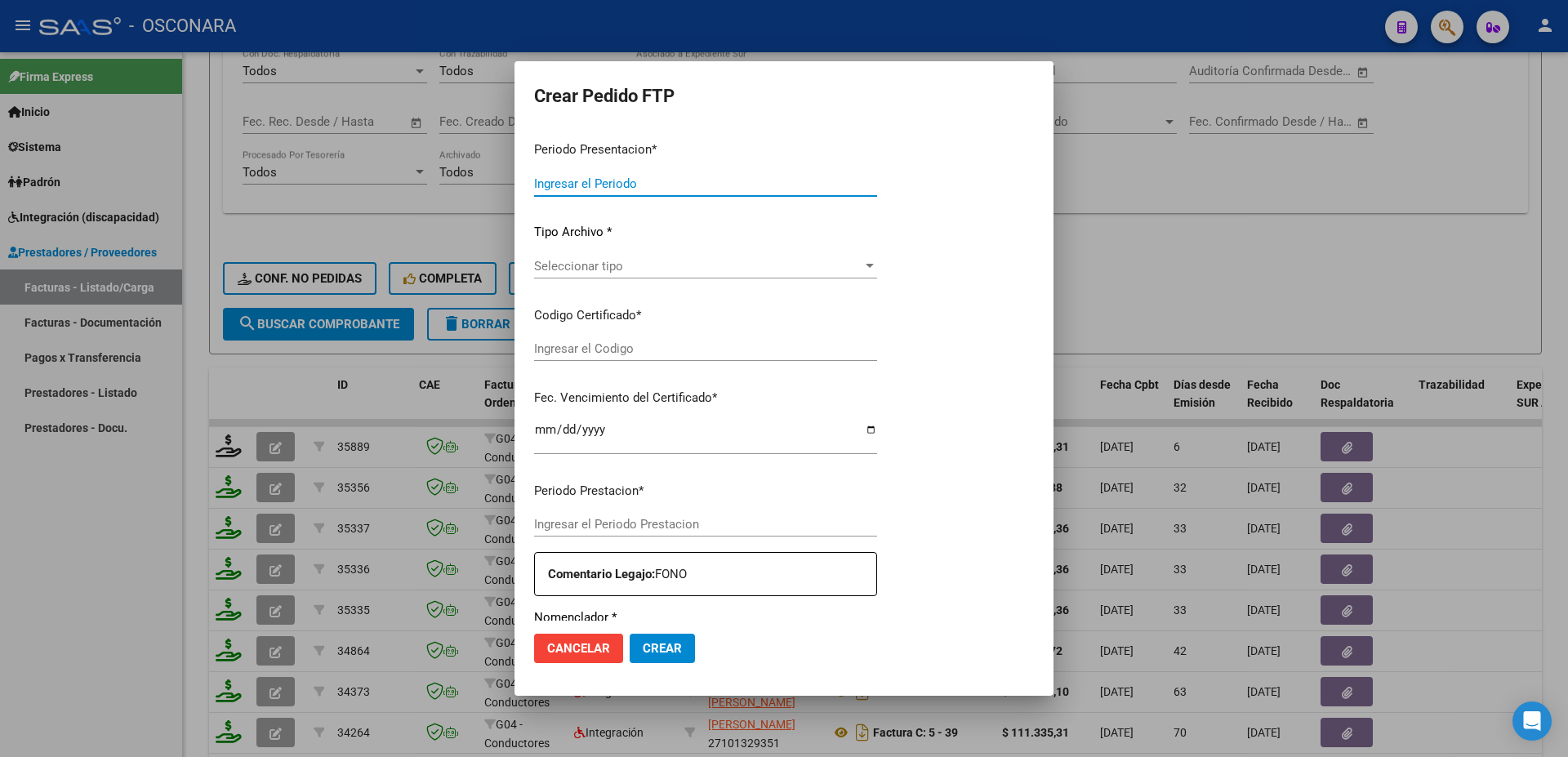
type input "202509"
type input "$ 111.335,31"
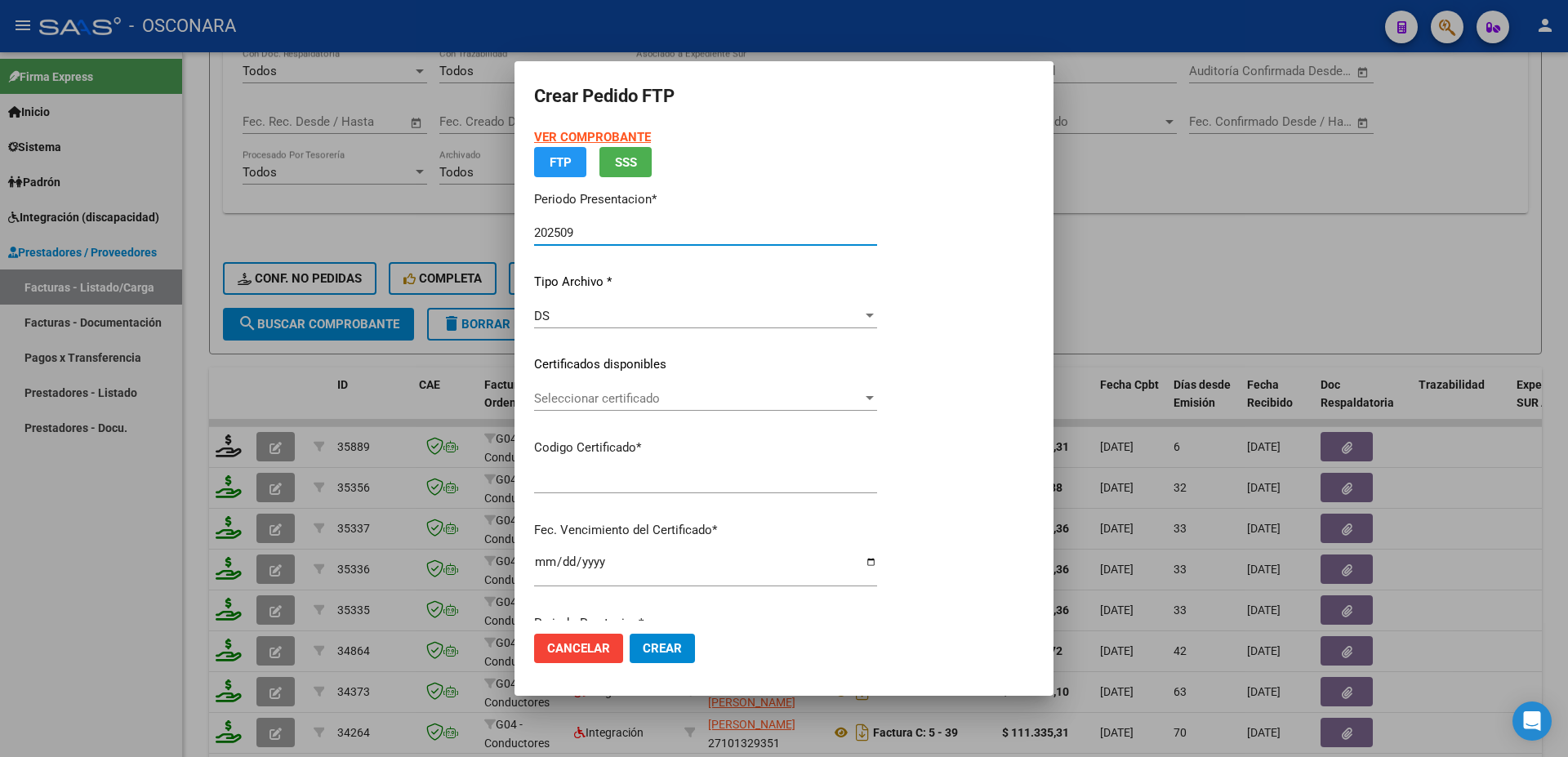
type input "ARG02000474766402017092020240920BSAS3890"
type input "[DATE]"
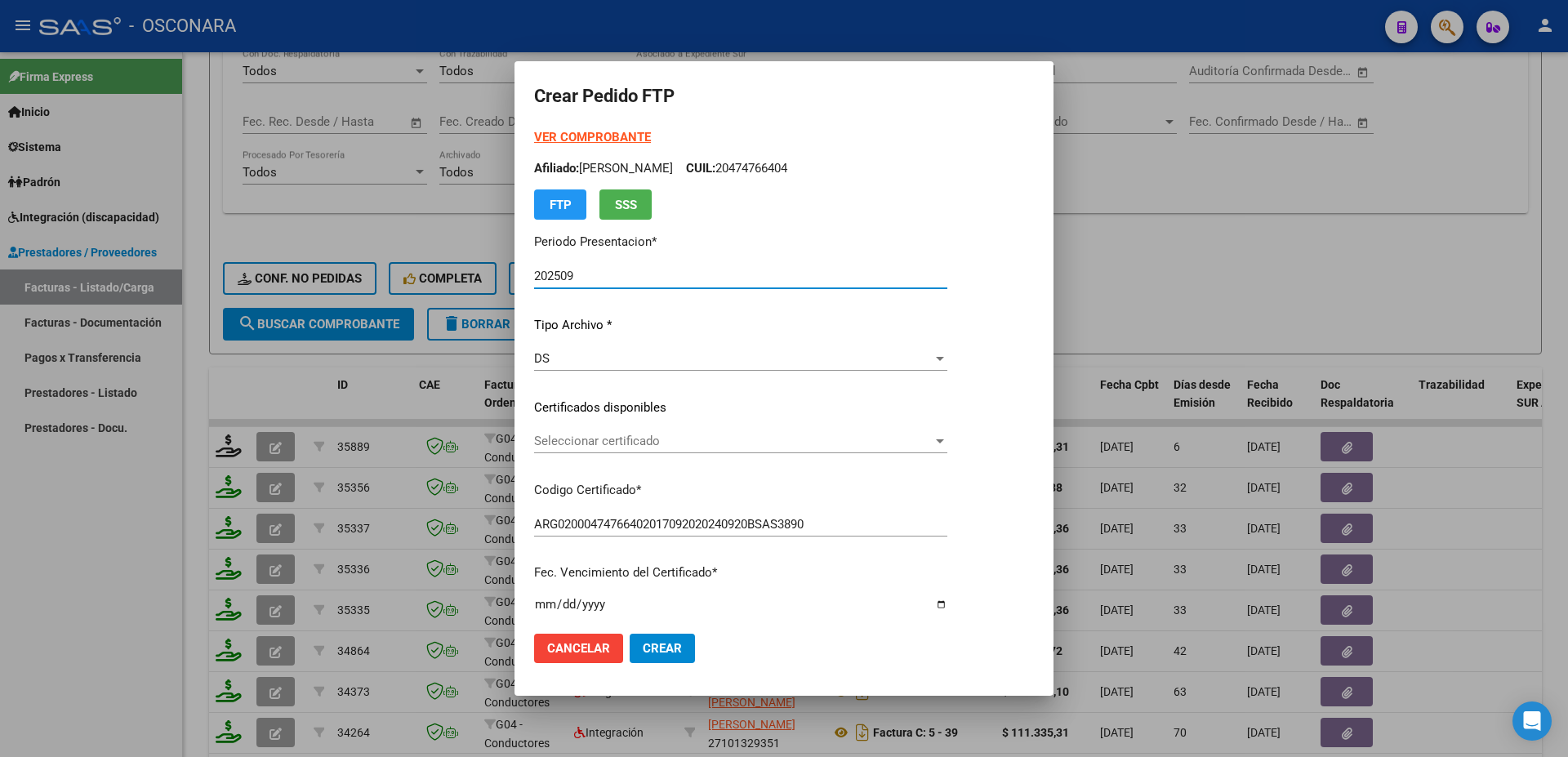
click at [646, 444] on span "Seleccionar certificado" at bounding box center [733, 441] width 399 height 15
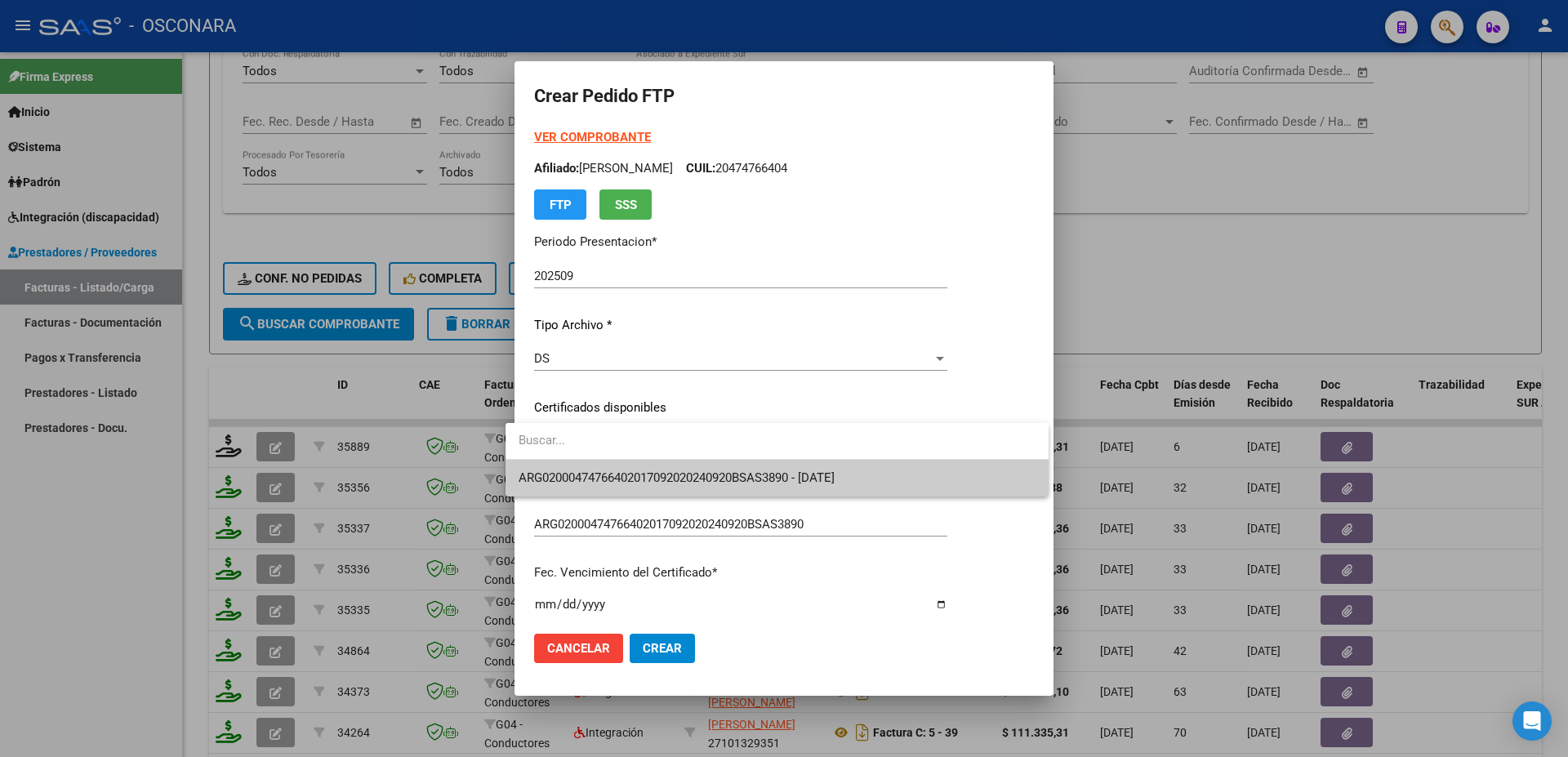
click at [650, 470] on span "ARG02000474766402017092020240920BSAS3890 - [DATE]" at bounding box center [777, 478] width 517 height 37
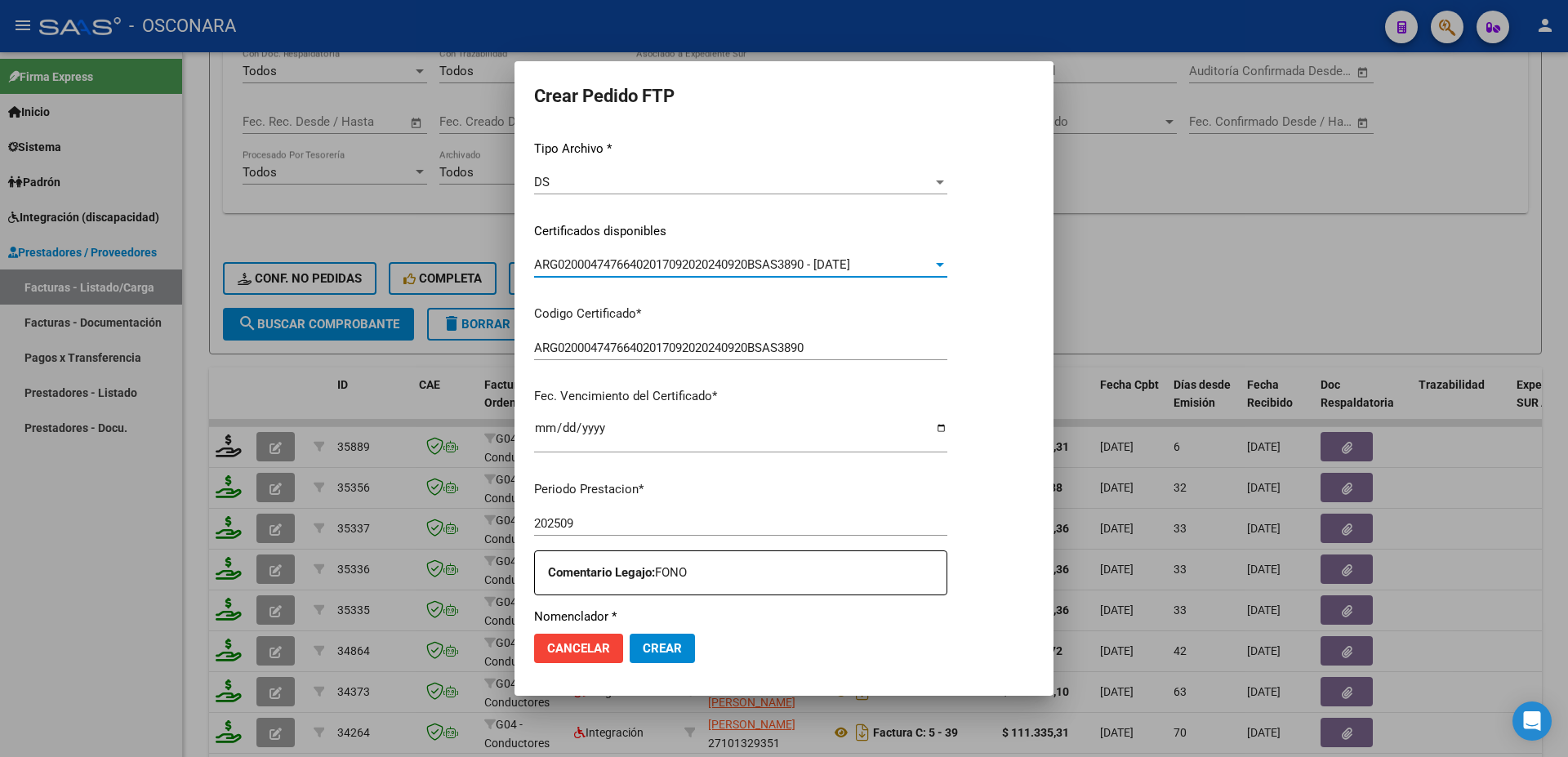
scroll to position [441, 0]
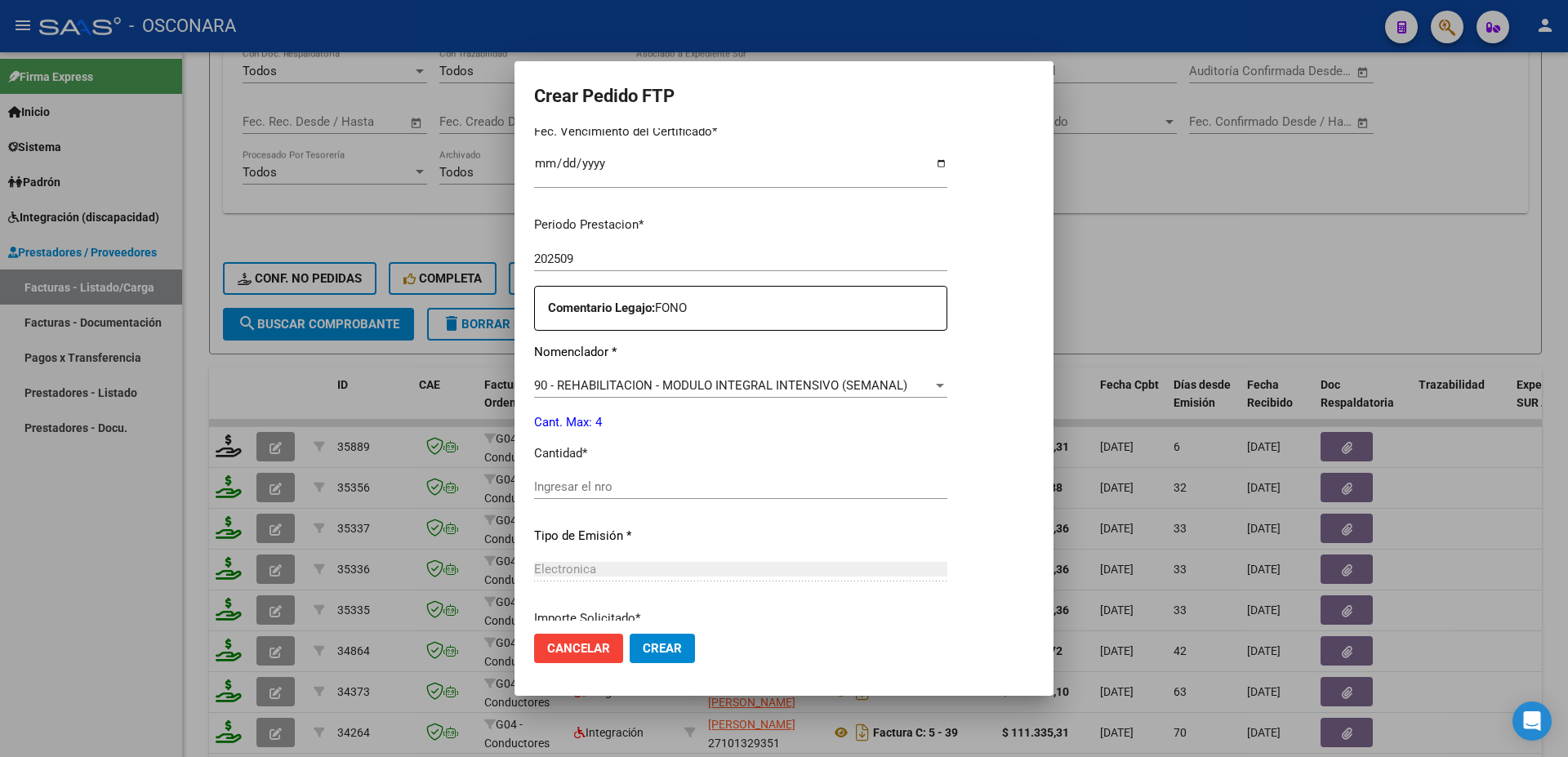
click at [561, 479] on input "Ingresar el nro" at bounding box center [740, 487] width 413 height 15
type input "4"
click at [651, 643] on span "Crear" at bounding box center [662, 648] width 40 height 15
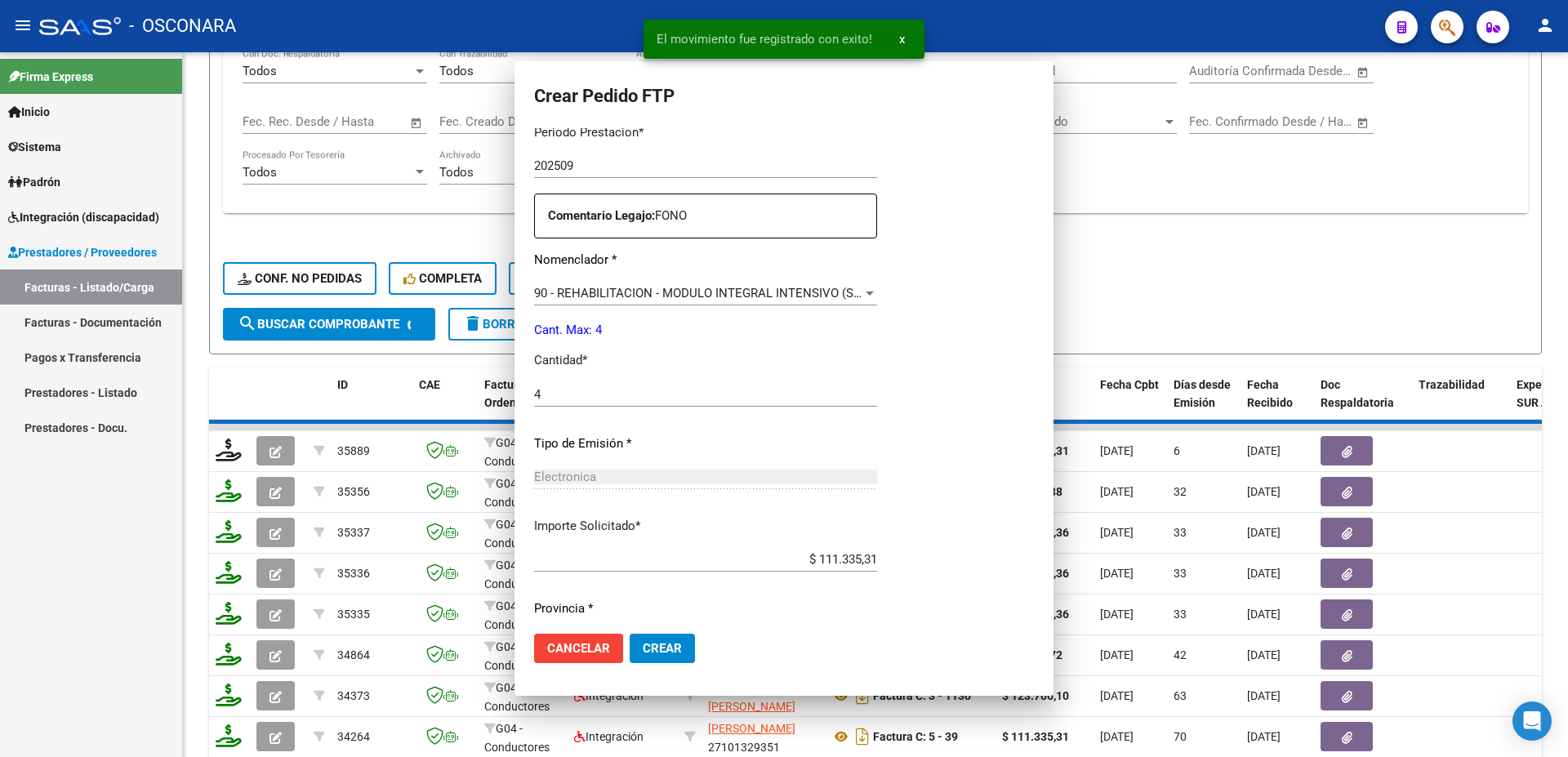
scroll to position [0, 0]
